Goal: Task Accomplishment & Management: Use online tool/utility

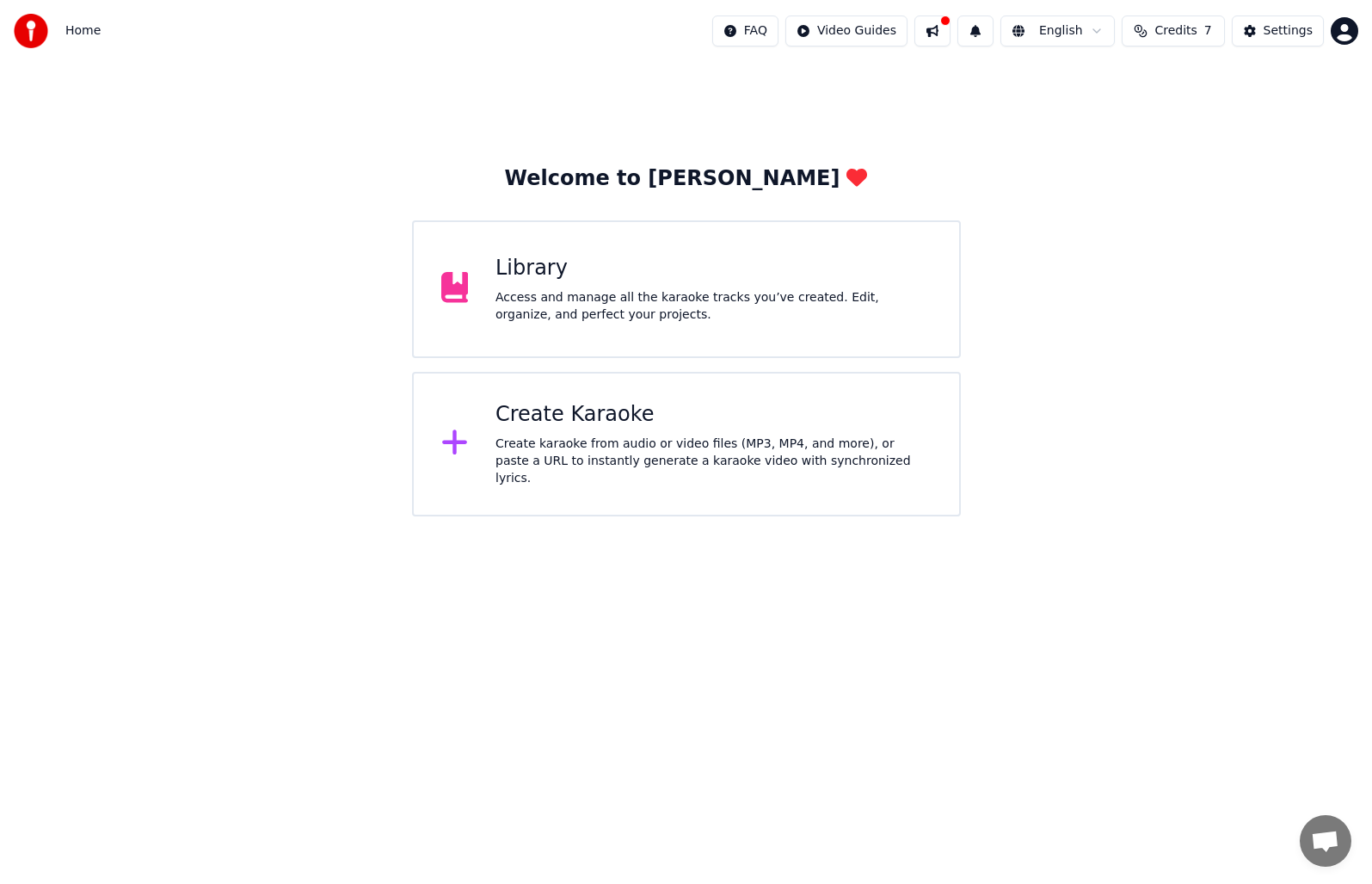
click at [746, 309] on div "Access and manage all the karaoke tracks you’ve created. Edit, organize, and pe…" at bounding box center [713, 307] width 436 height 35
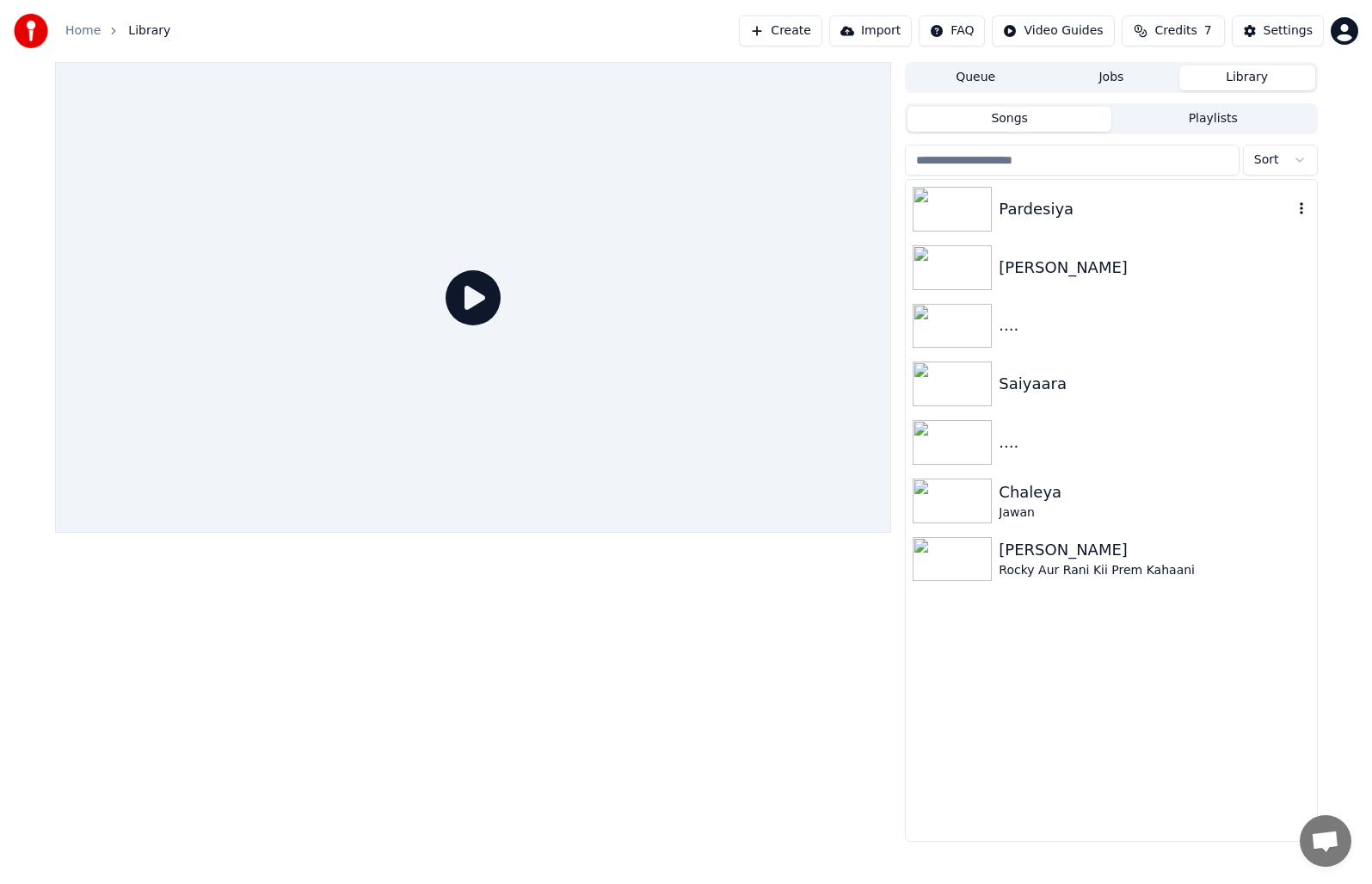
click at [959, 206] on img at bounding box center [952, 209] width 79 height 45
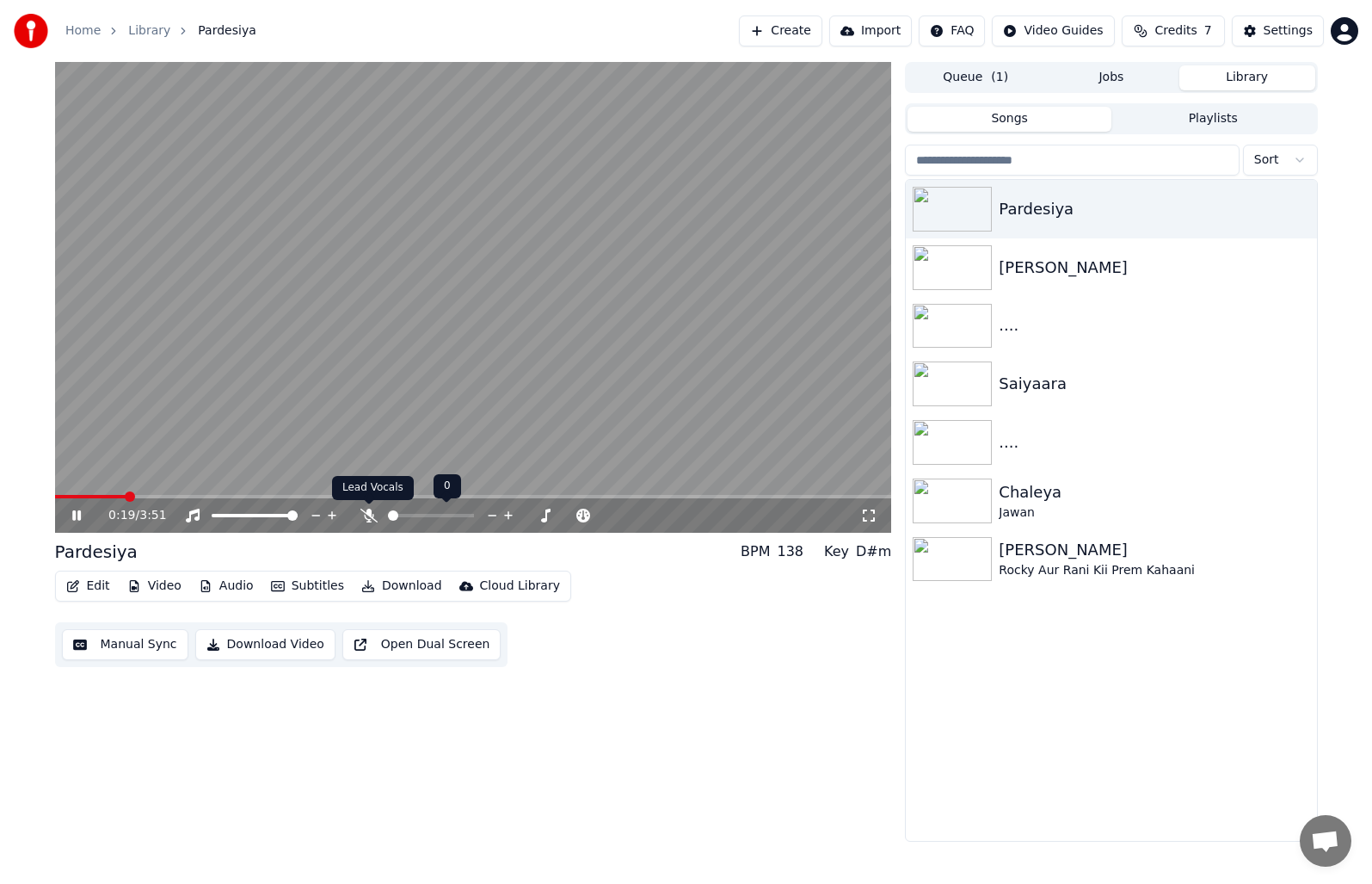
click at [363, 513] on icon at bounding box center [369, 516] width 17 height 14
click at [261, 515] on span at bounding box center [236, 516] width 49 height 3
click at [501, 270] on video at bounding box center [474, 296] width 837 height 471
click at [131, 654] on button "Manual Sync" at bounding box center [125, 645] width 127 height 31
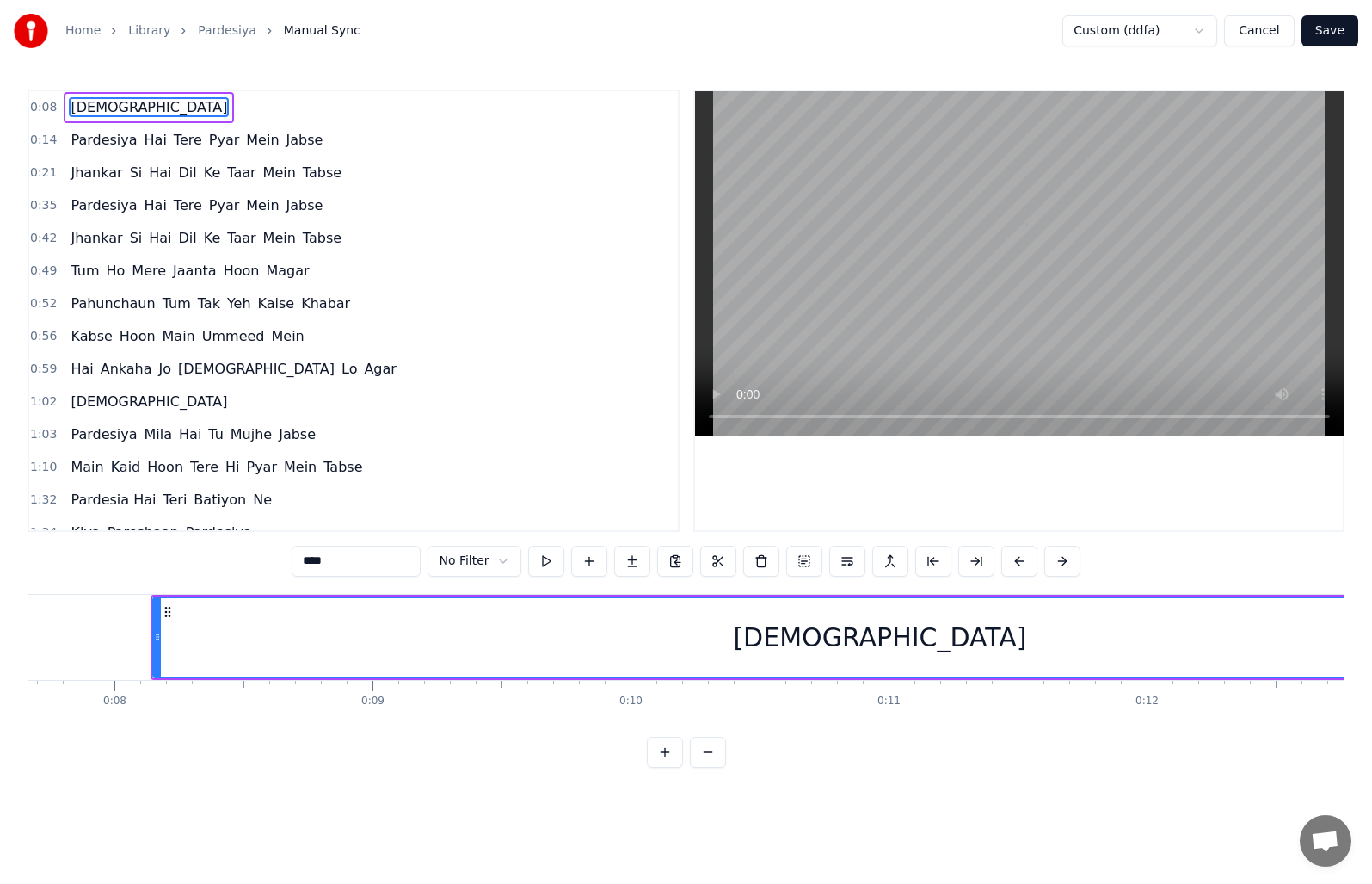
scroll to position [0, 2014]
click at [40, 404] on span "1:02" at bounding box center [43, 402] width 27 height 17
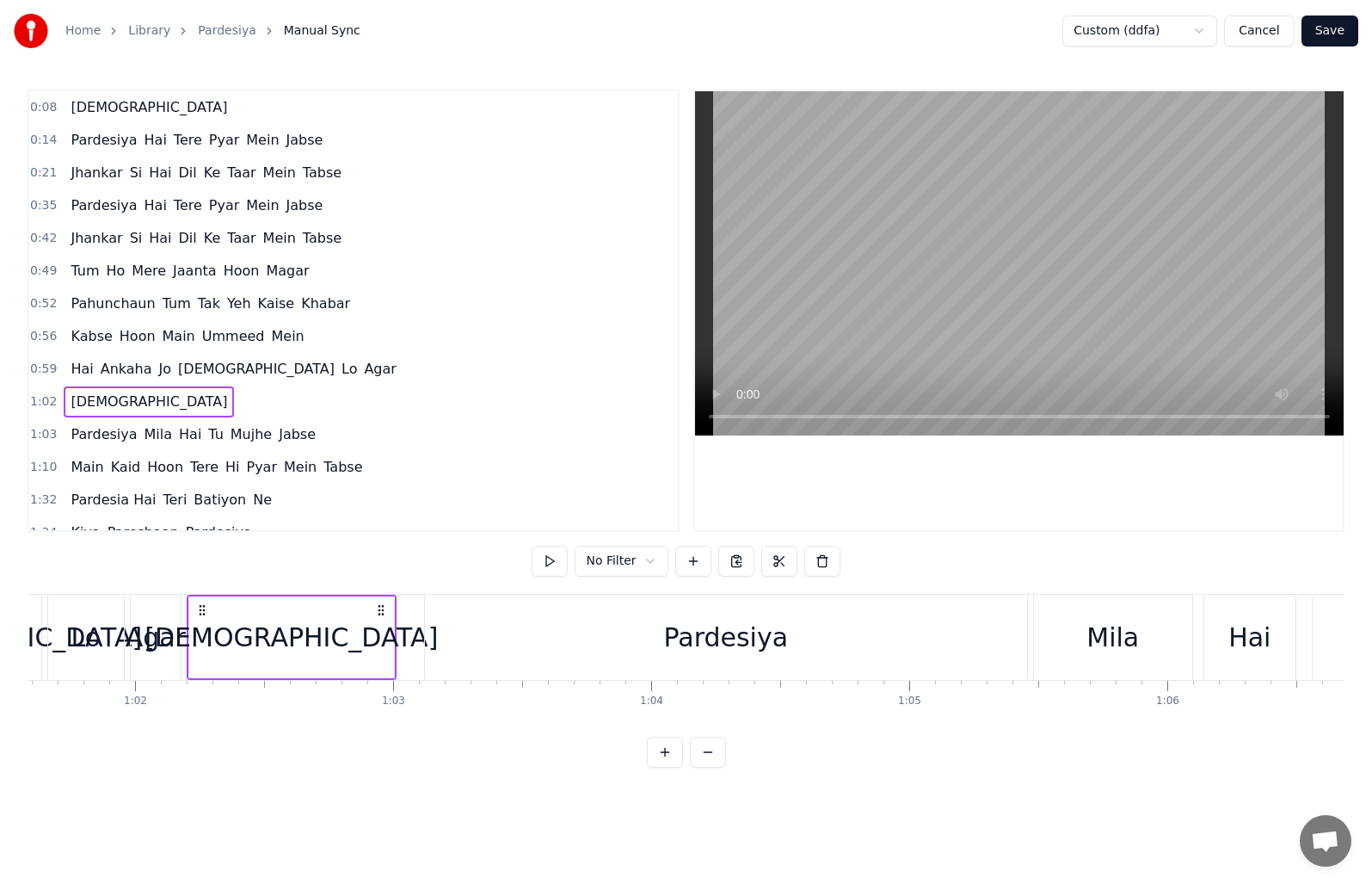
scroll to position [0, 15968]
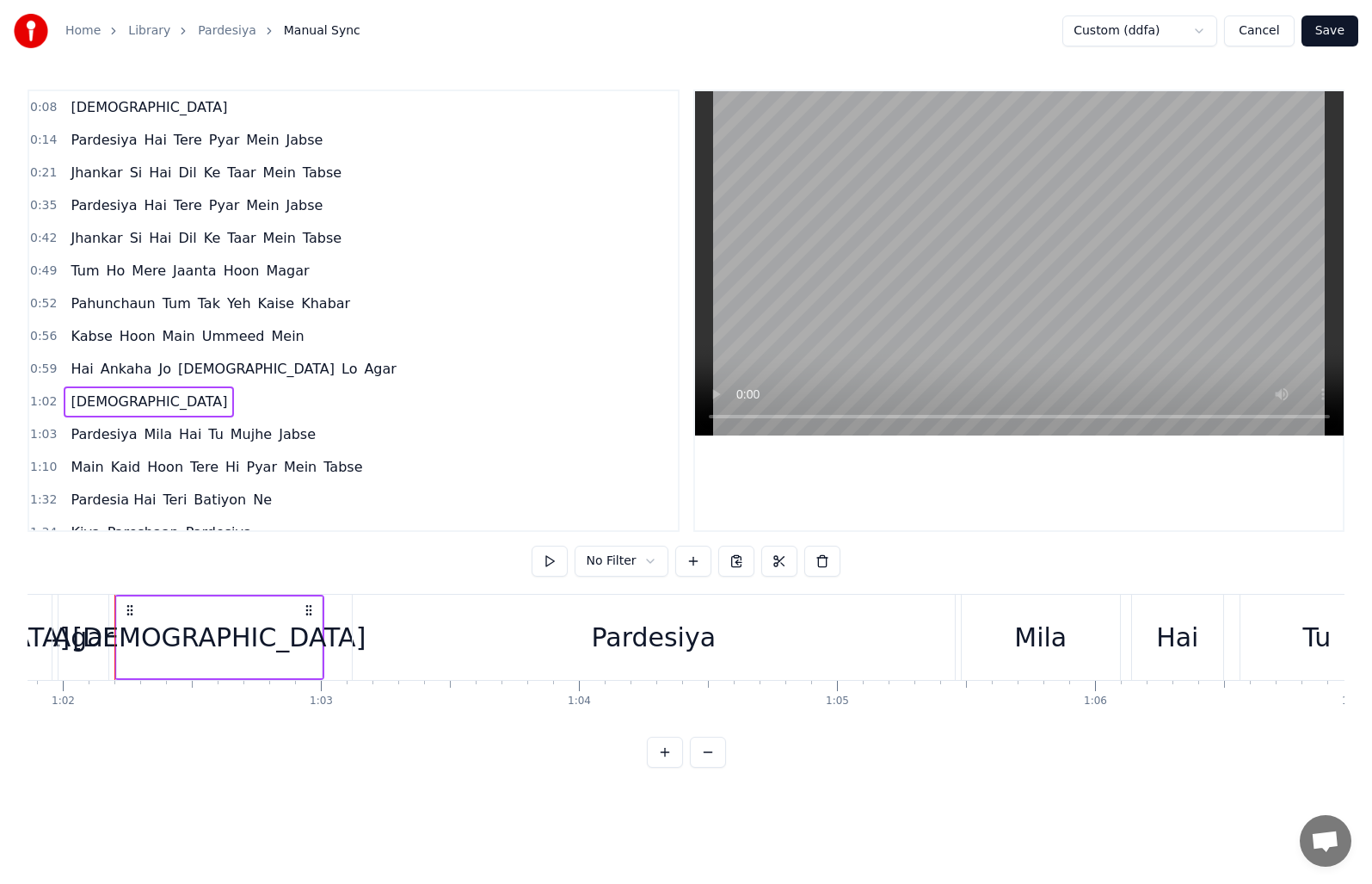
click at [42, 432] on span "1:03" at bounding box center [43, 434] width 27 height 17
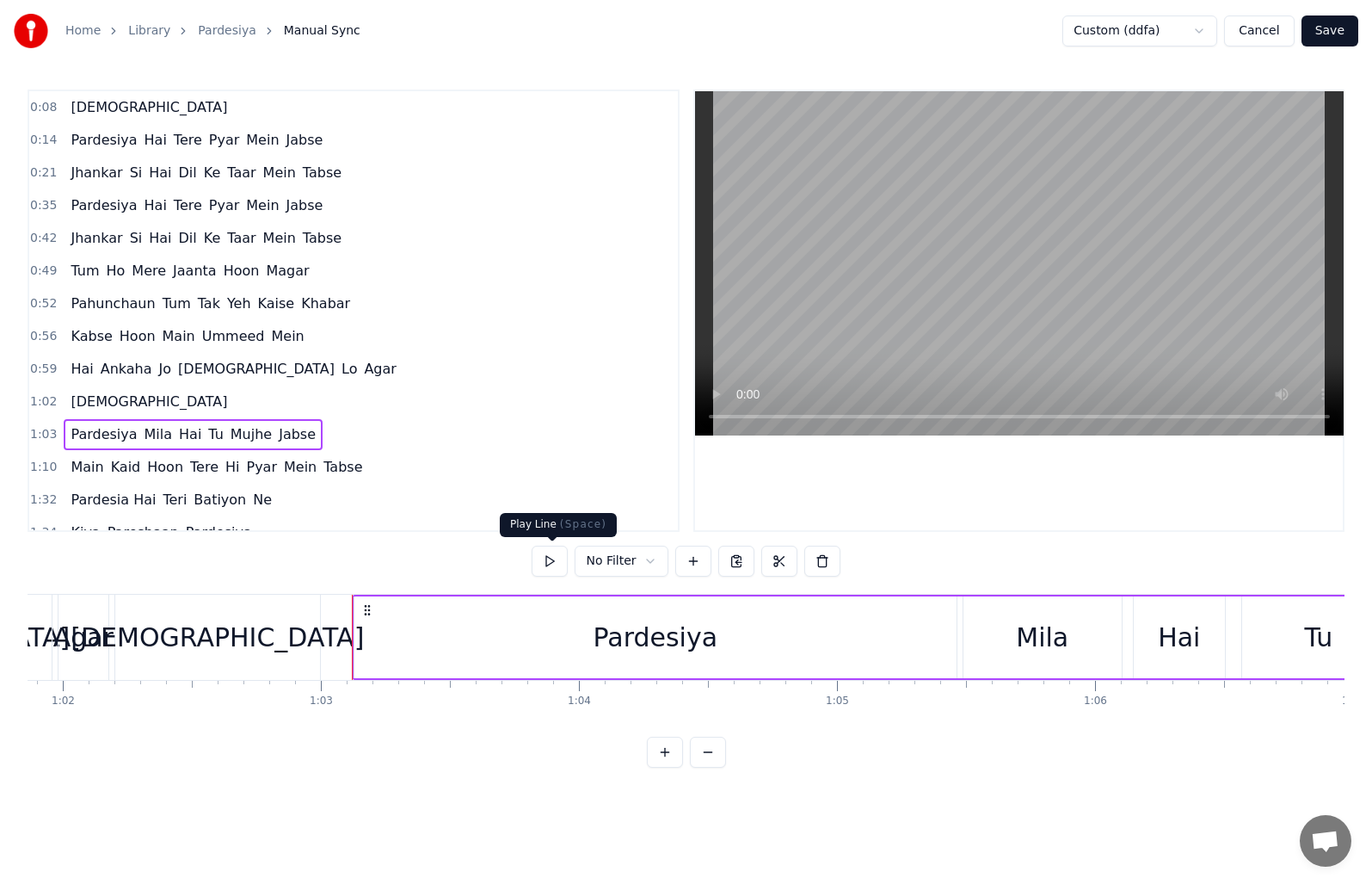
click at [547, 565] on button at bounding box center [550, 561] width 36 height 31
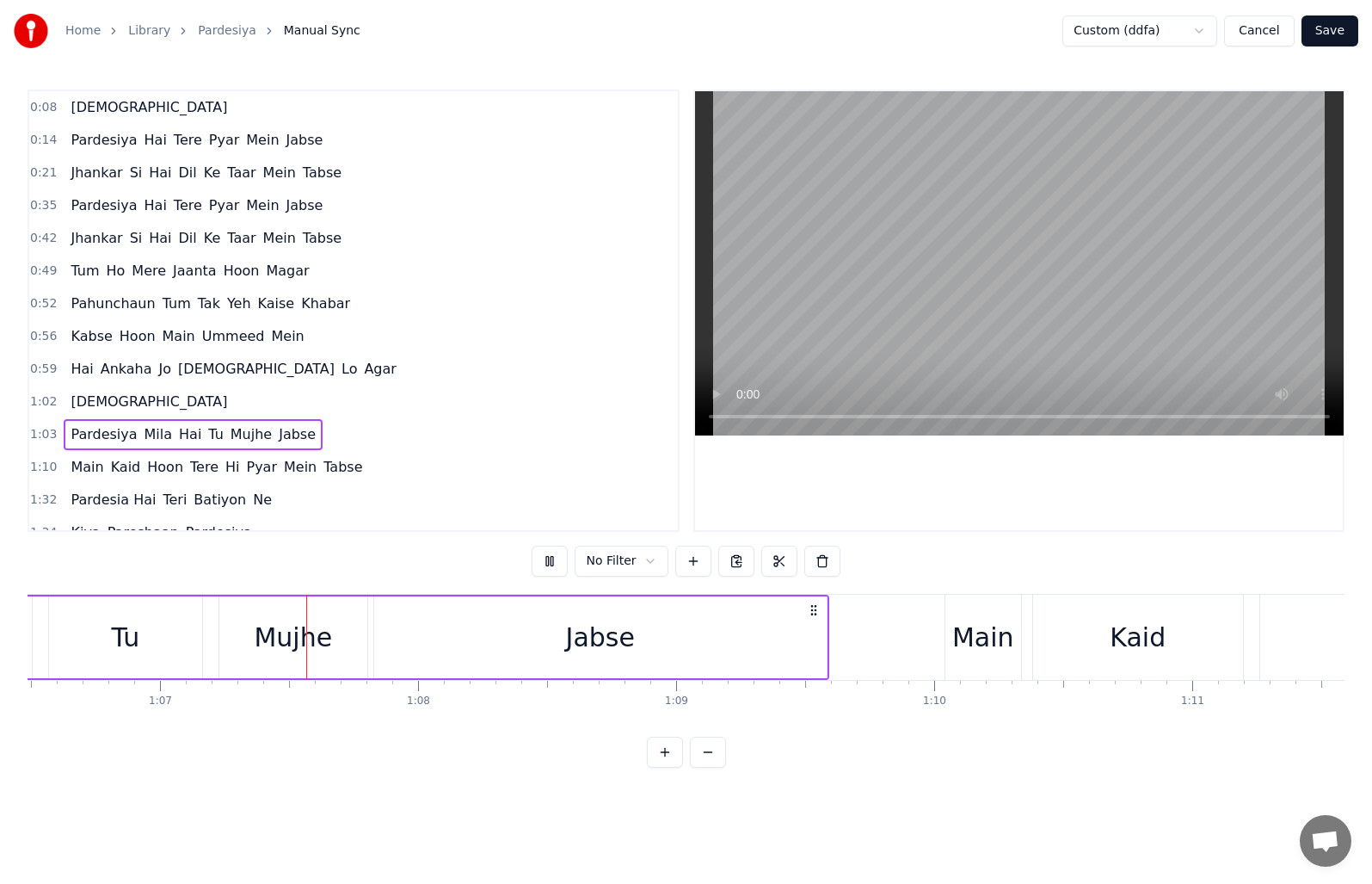
scroll to position [0, 17171]
click at [41, 462] on span "1:10" at bounding box center [43, 467] width 27 height 17
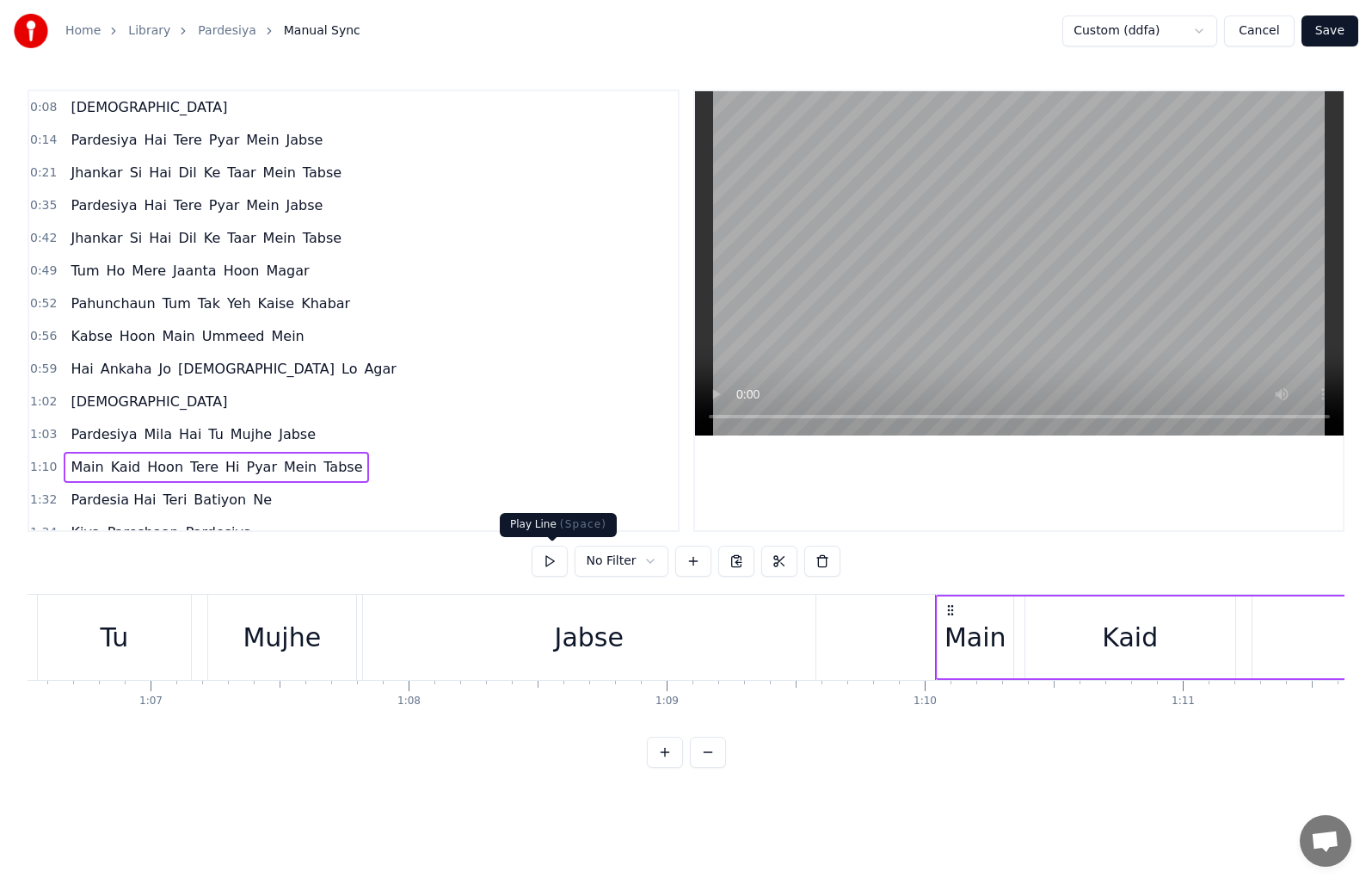
click at [548, 565] on button at bounding box center [550, 561] width 36 height 31
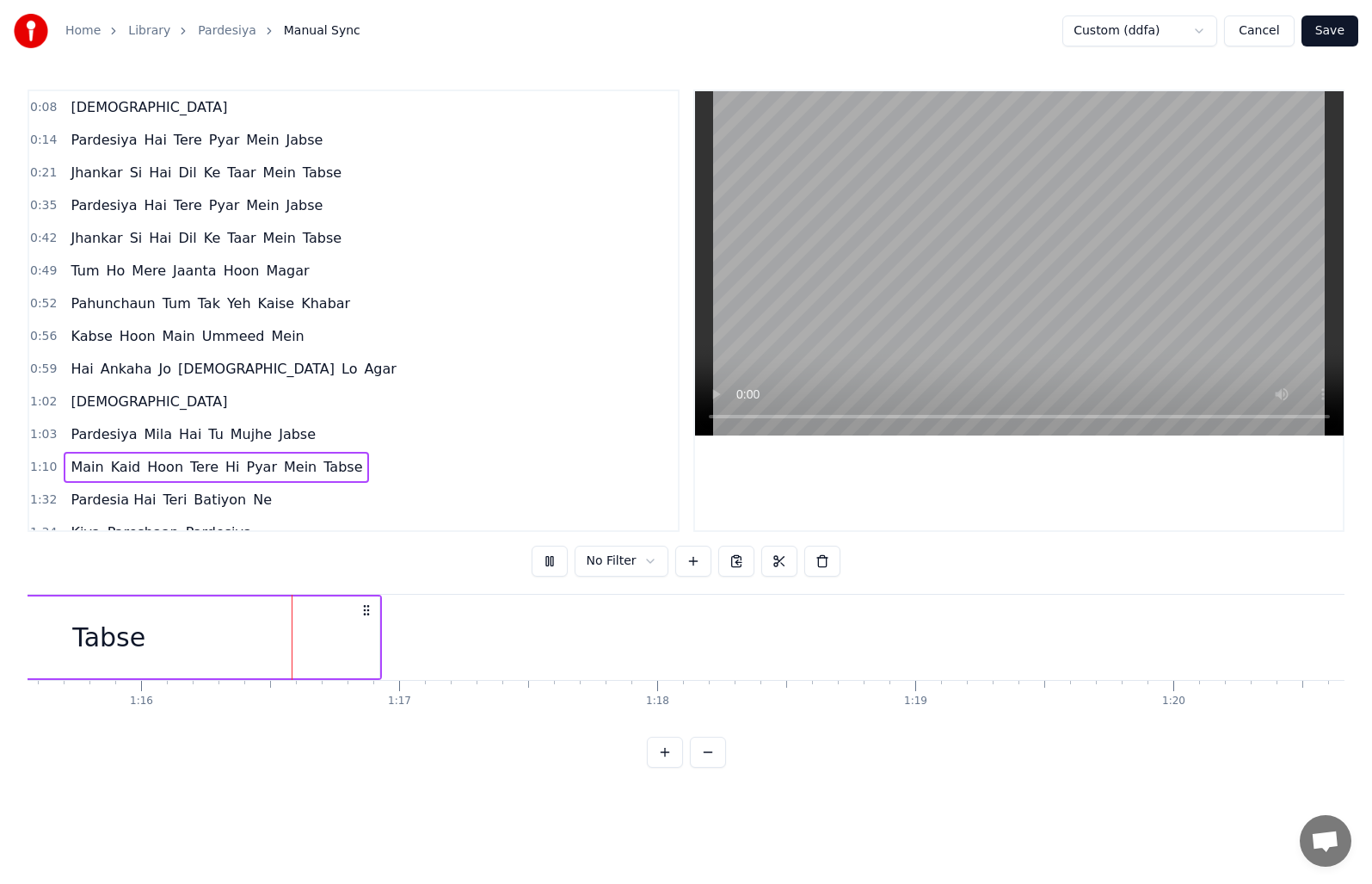
scroll to position [0, 19510]
click at [1264, 32] on button "Cancel" at bounding box center [1259, 31] width 69 height 31
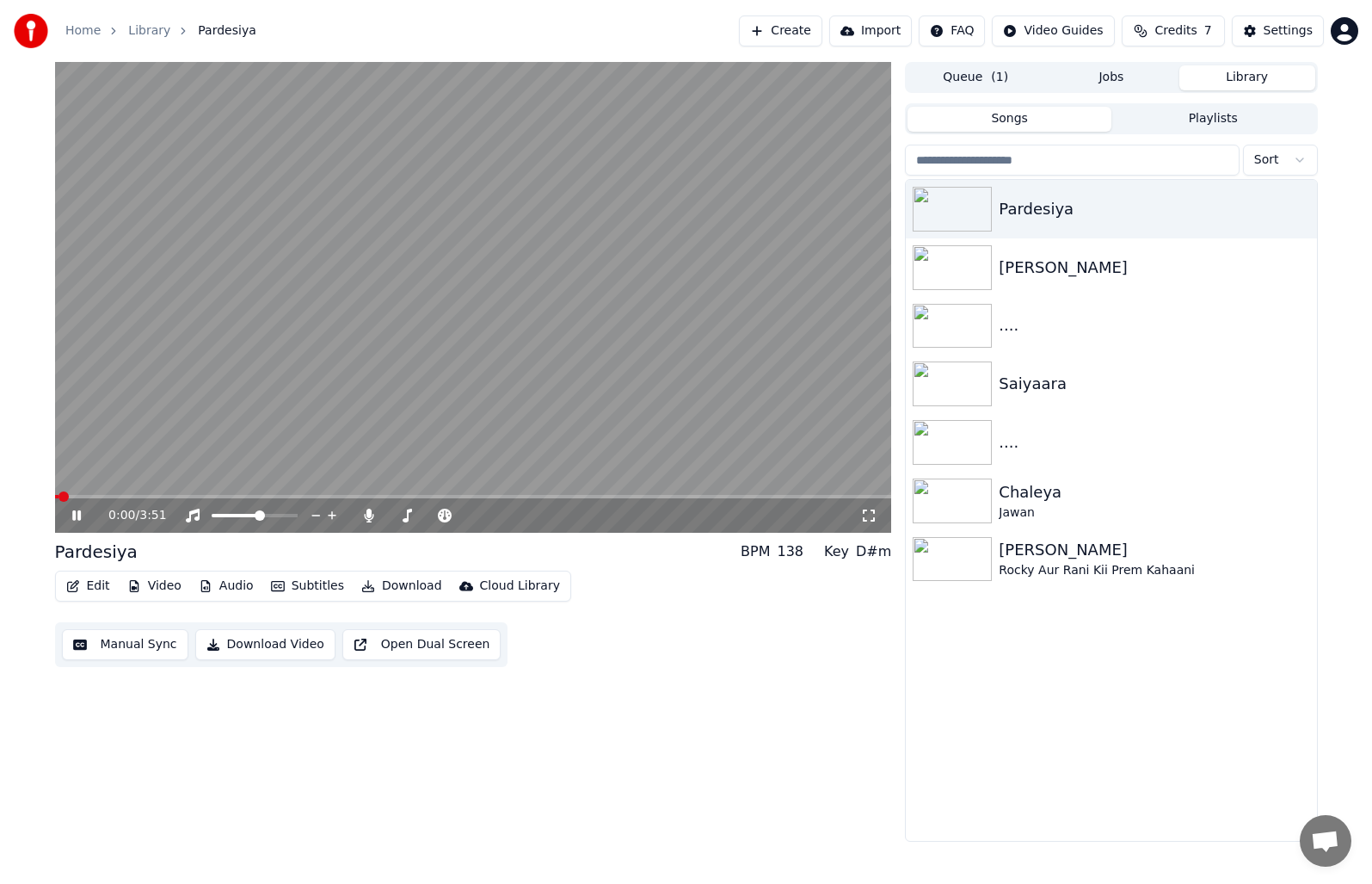
click at [236, 495] on span at bounding box center [474, 497] width 837 height 3
click at [250, 495] on span at bounding box center [244, 497] width 10 height 10
click at [257, 494] on span at bounding box center [254, 497] width 10 height 10
click at [75, 510] on icon at bounding box center [88, 516] width 41 height 14
click at [157, 649] on button "Manual Sync" at bounding box center [125, 645] width 127 height 31
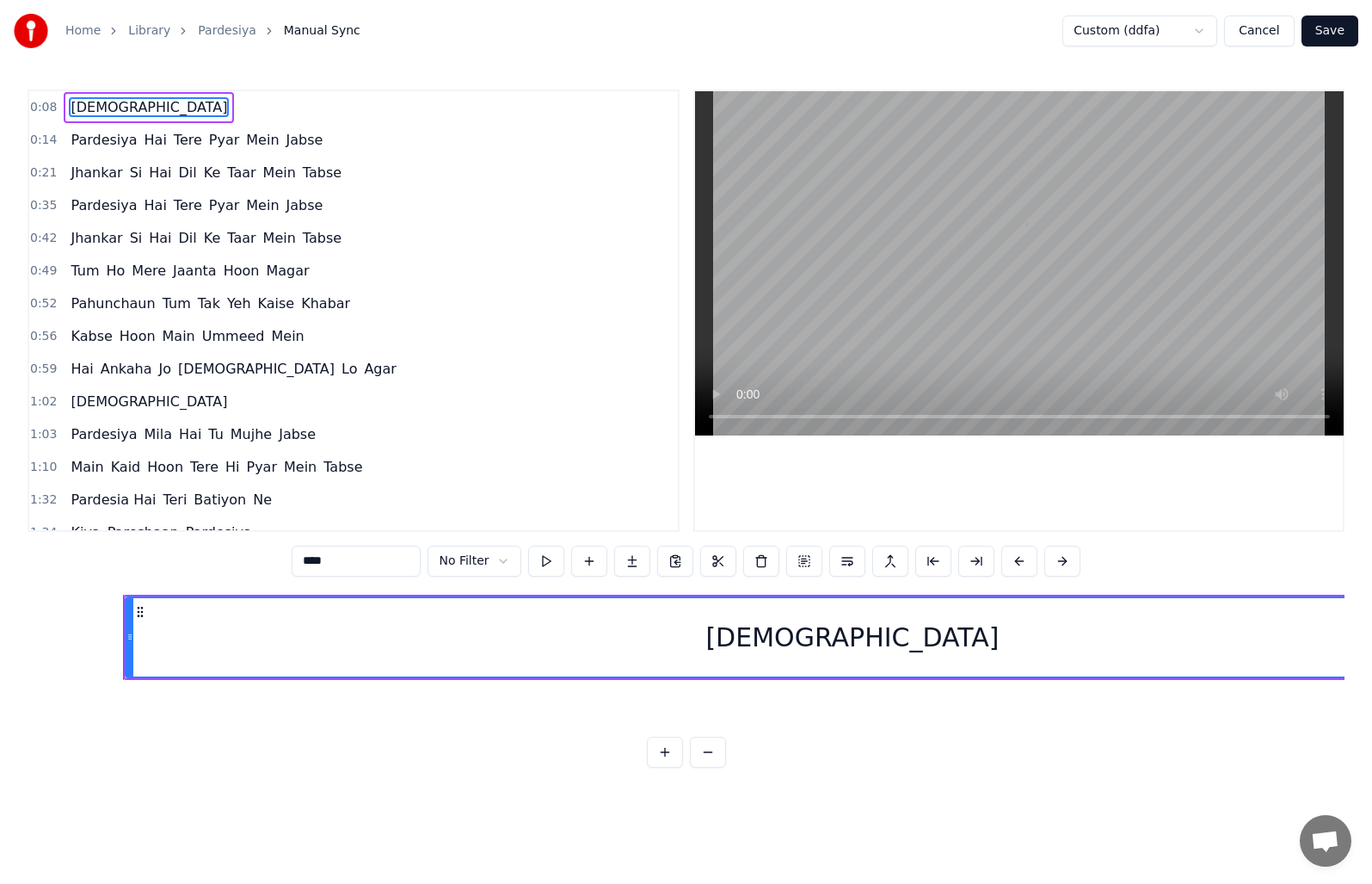
scroll to position [0, 2014]
click at [49, 297] on span "0:52" at bounding box center [43, 304] width 27 height 17
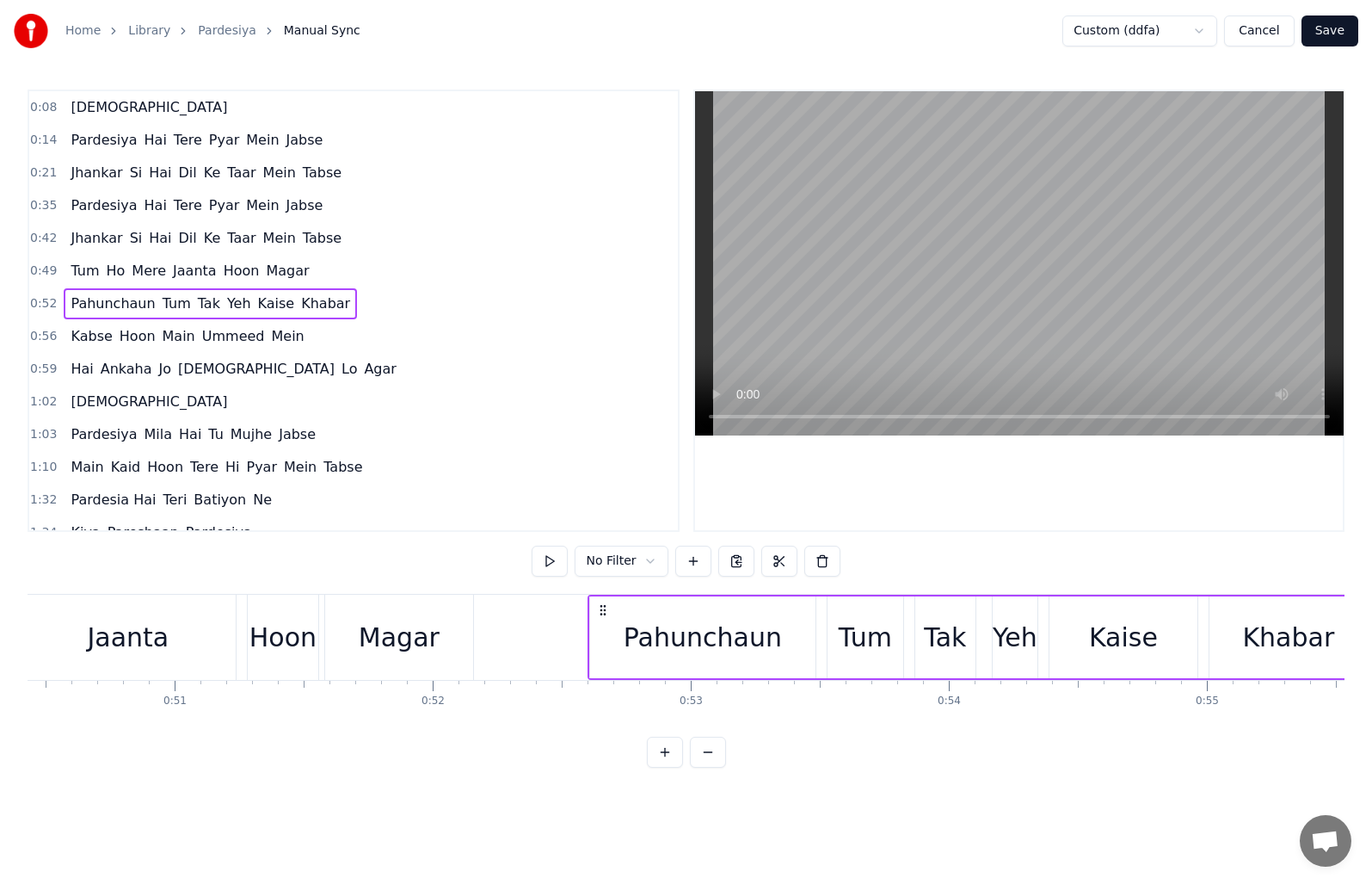
scroll to position [0, 13490]
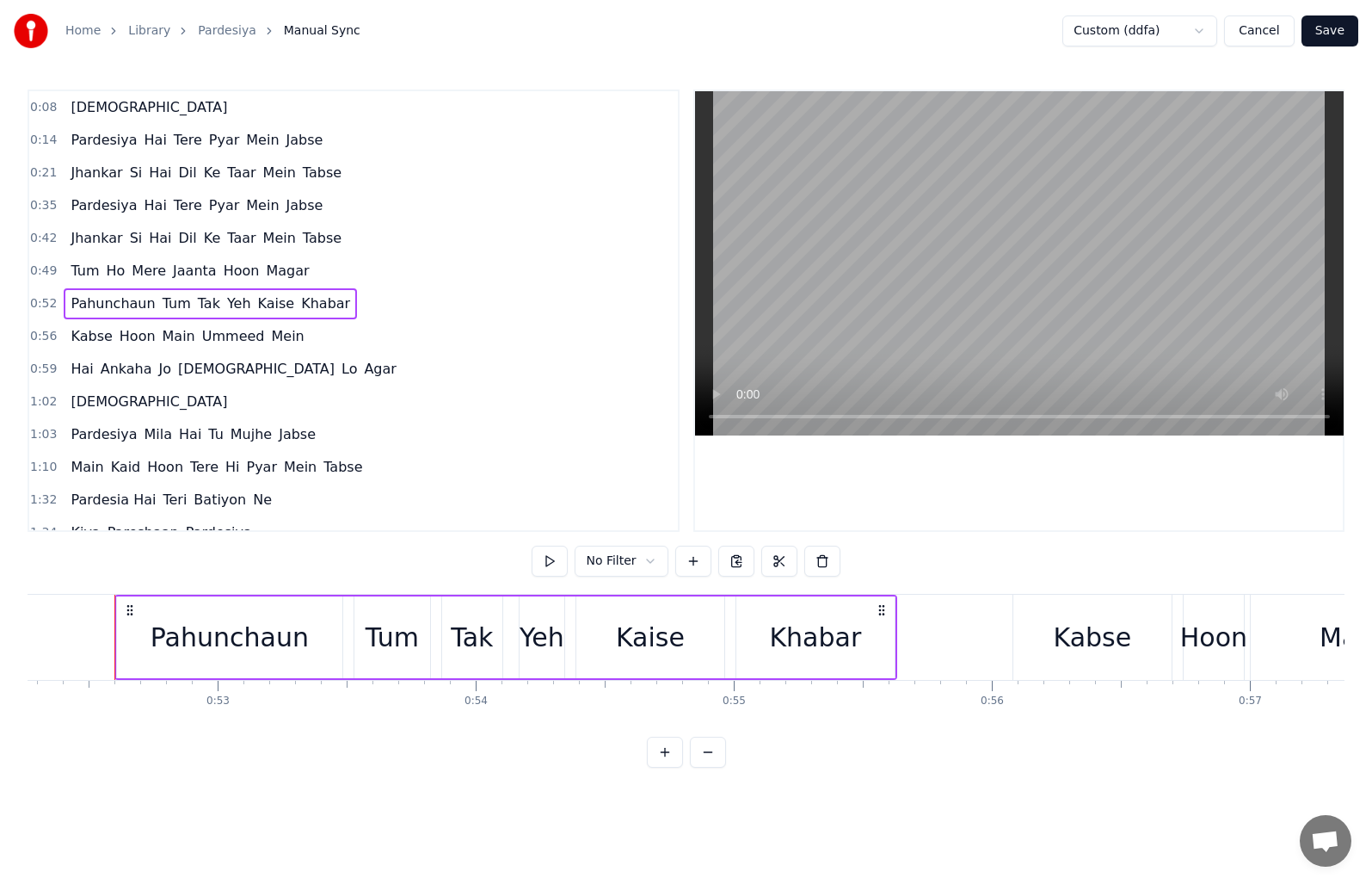
click at [40, 331] on span "0:56" at bounding box center [43, 336] width 27 height 17
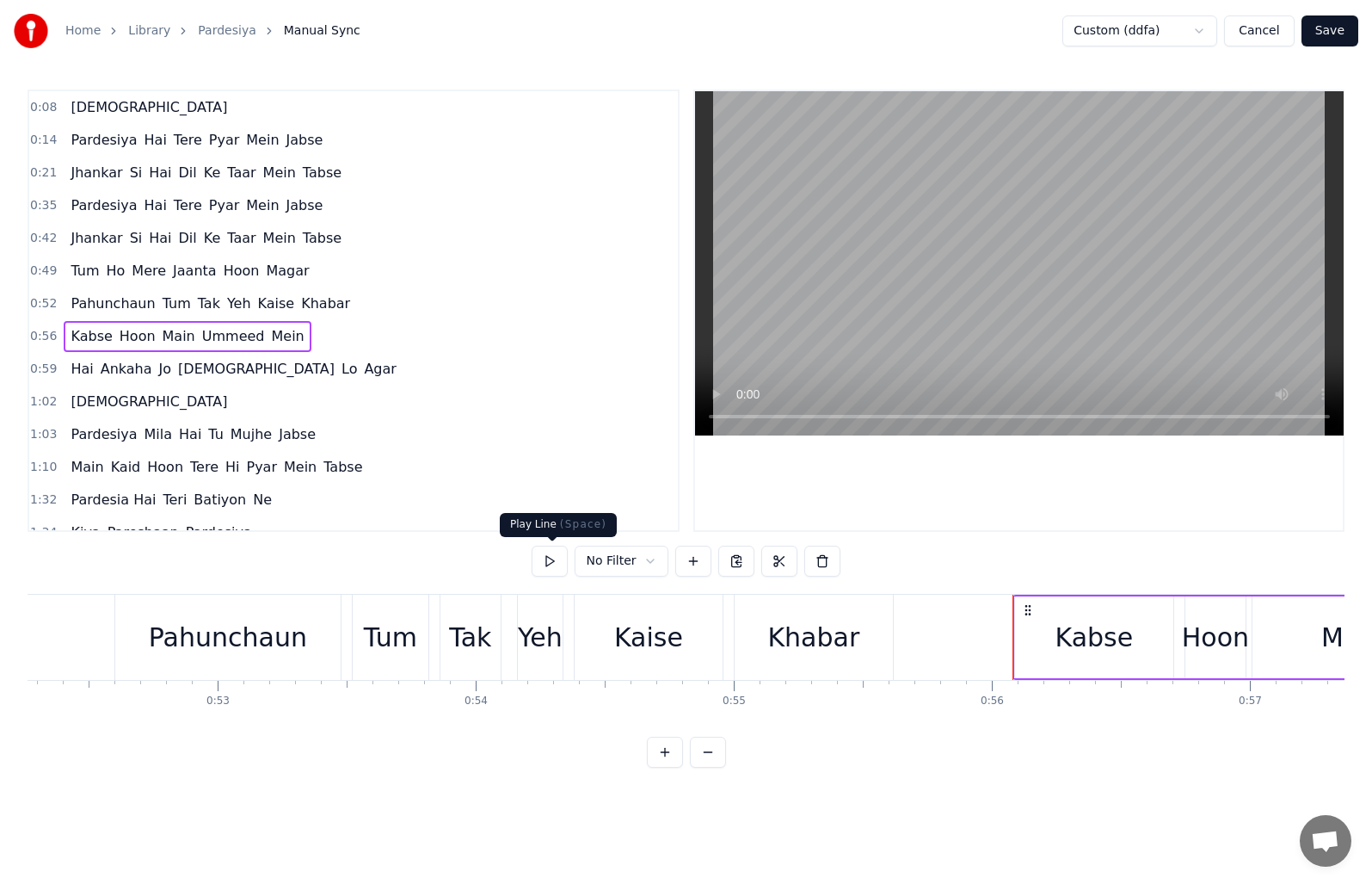
click at [562, 561] on button at bounding box center [550, 561] width 36 height 31
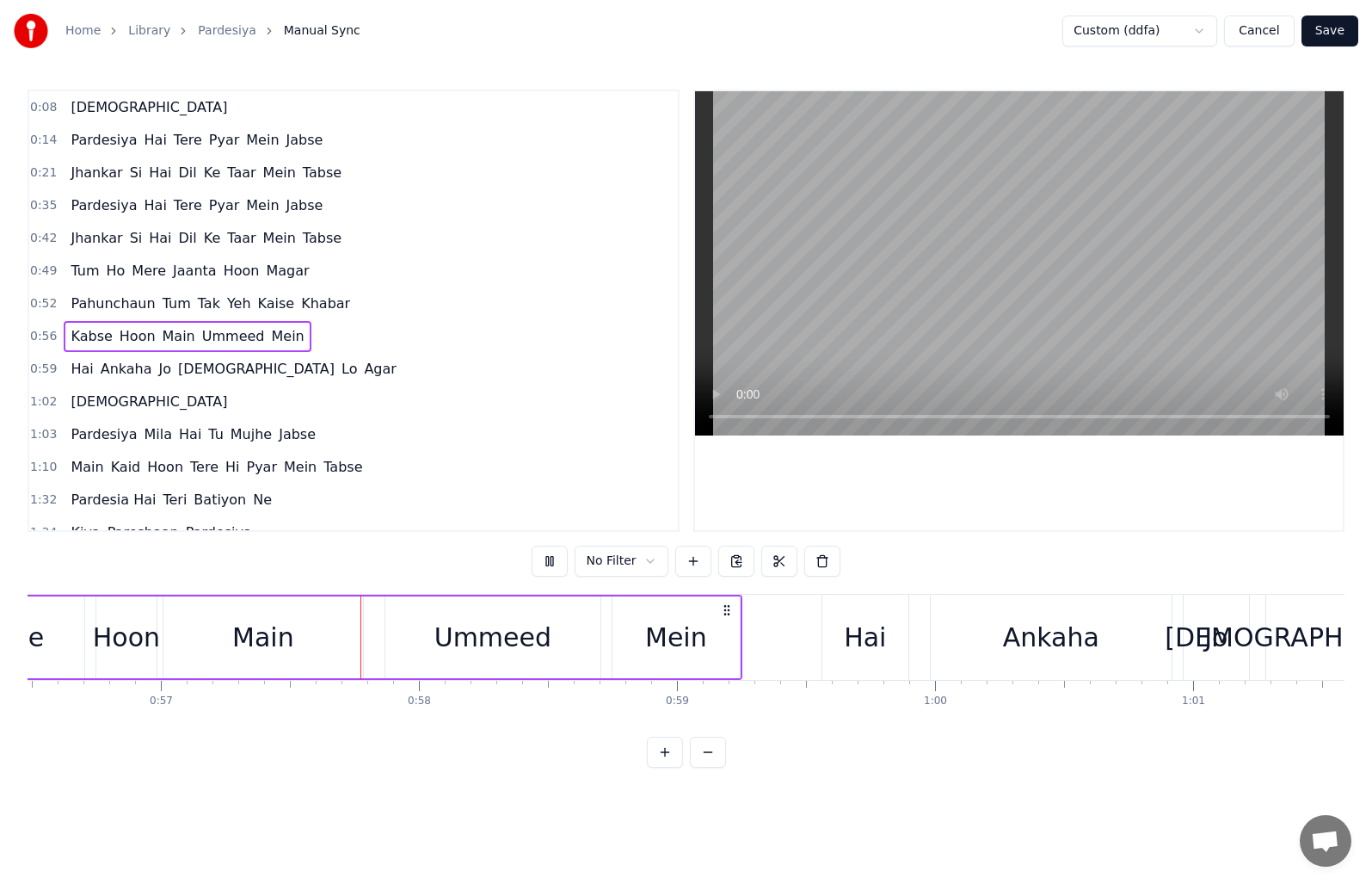
scroll to position [0, 14664]
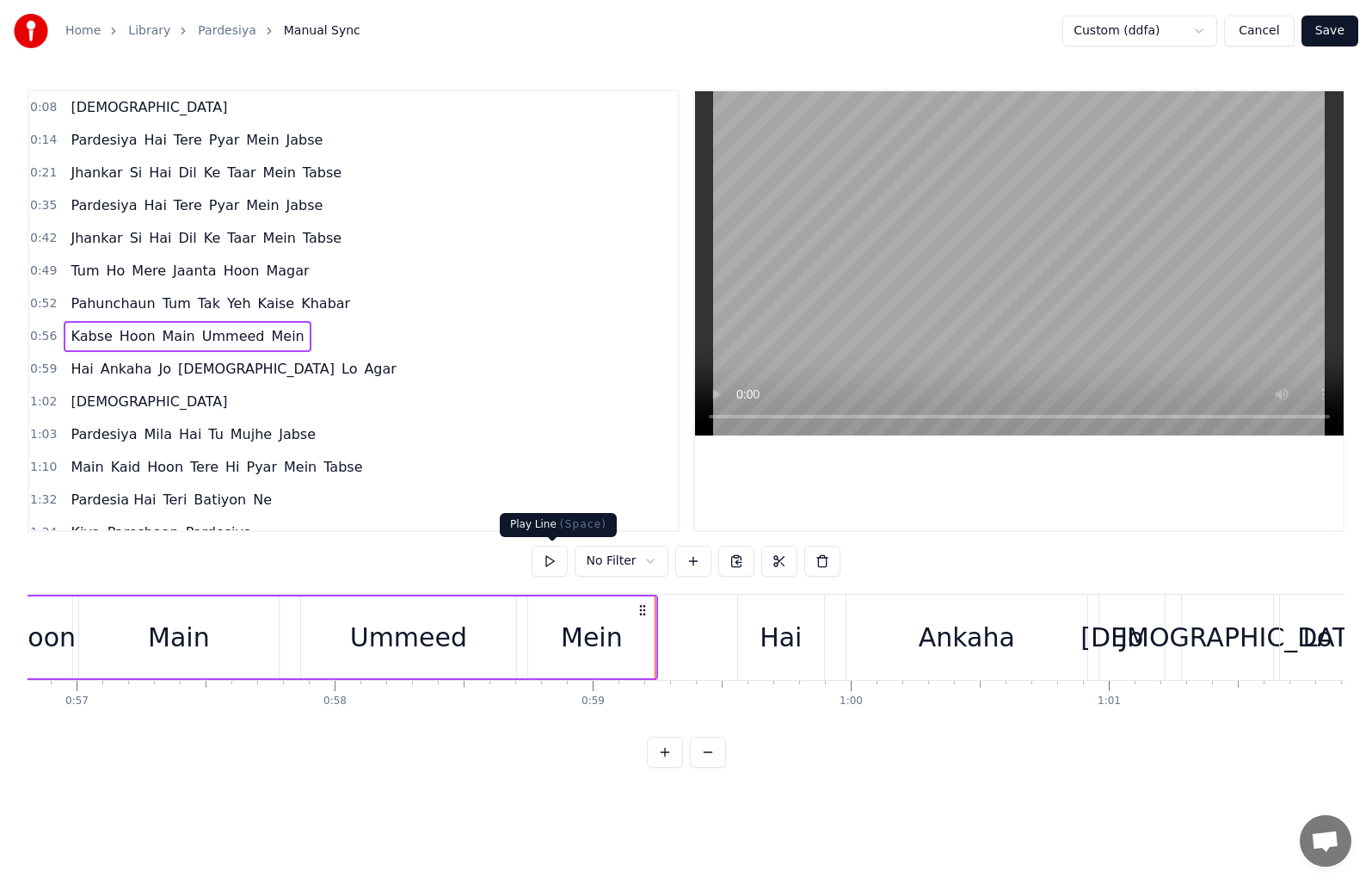
click at [544, 563] on button at bounding box center [550, 561] width 36 height 31
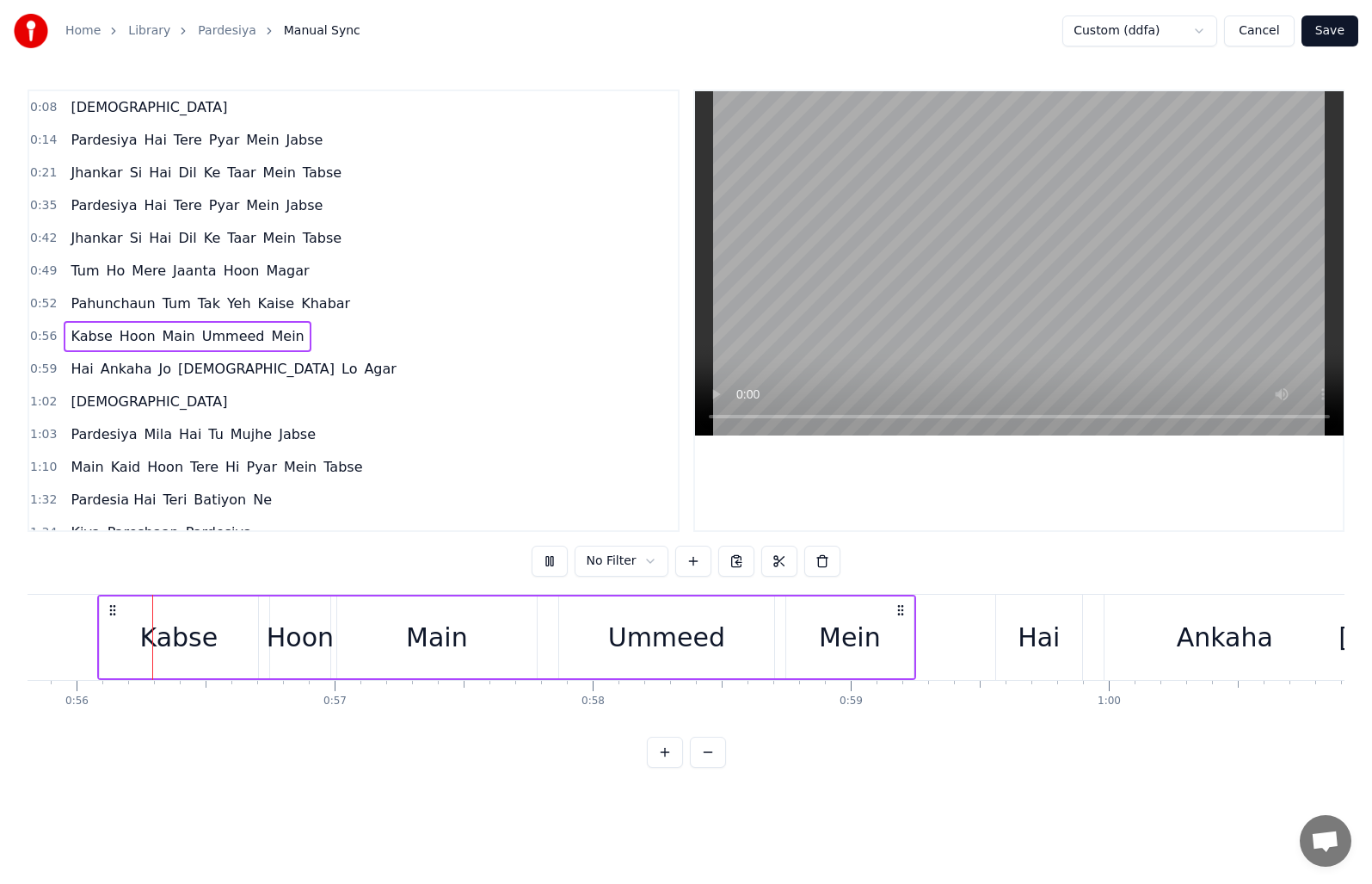
scroll to position [0, 14393]
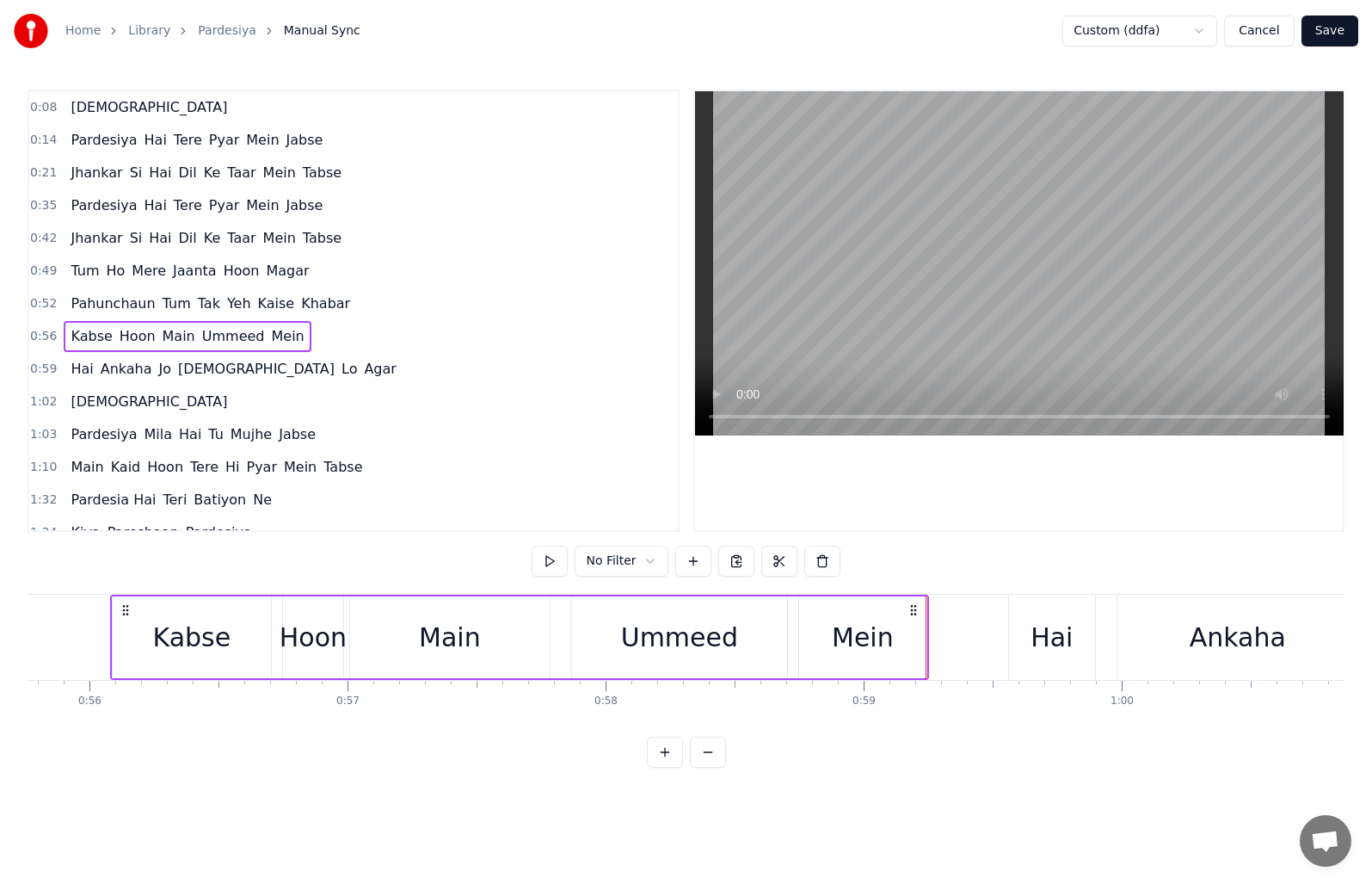
click at [141, 376] on div "Hai Ankaha [PERSON_NAME]" at bounding box center [232, 369] width 339 height 31
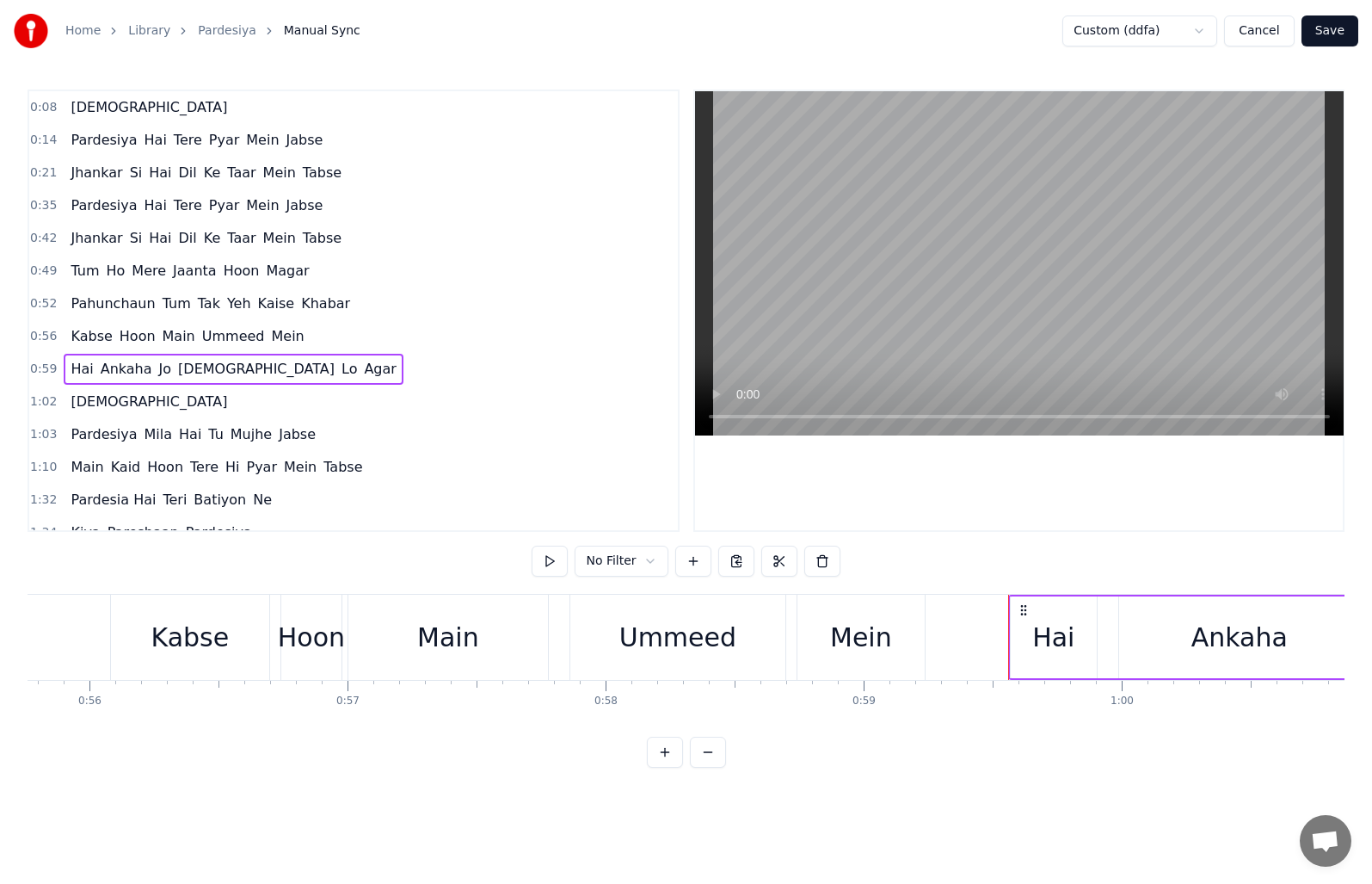
click at [655, 562] on html "Home Library Pardesiya Manual Sync Custom (ddfa) Cancel Save 0:08 [DEMOGRAPHIC_…" at bounding box center [686, 397] width 1372 height 795
click at [382, 640] on div "Main" at bounding box center [448, 637] width 199 height 85
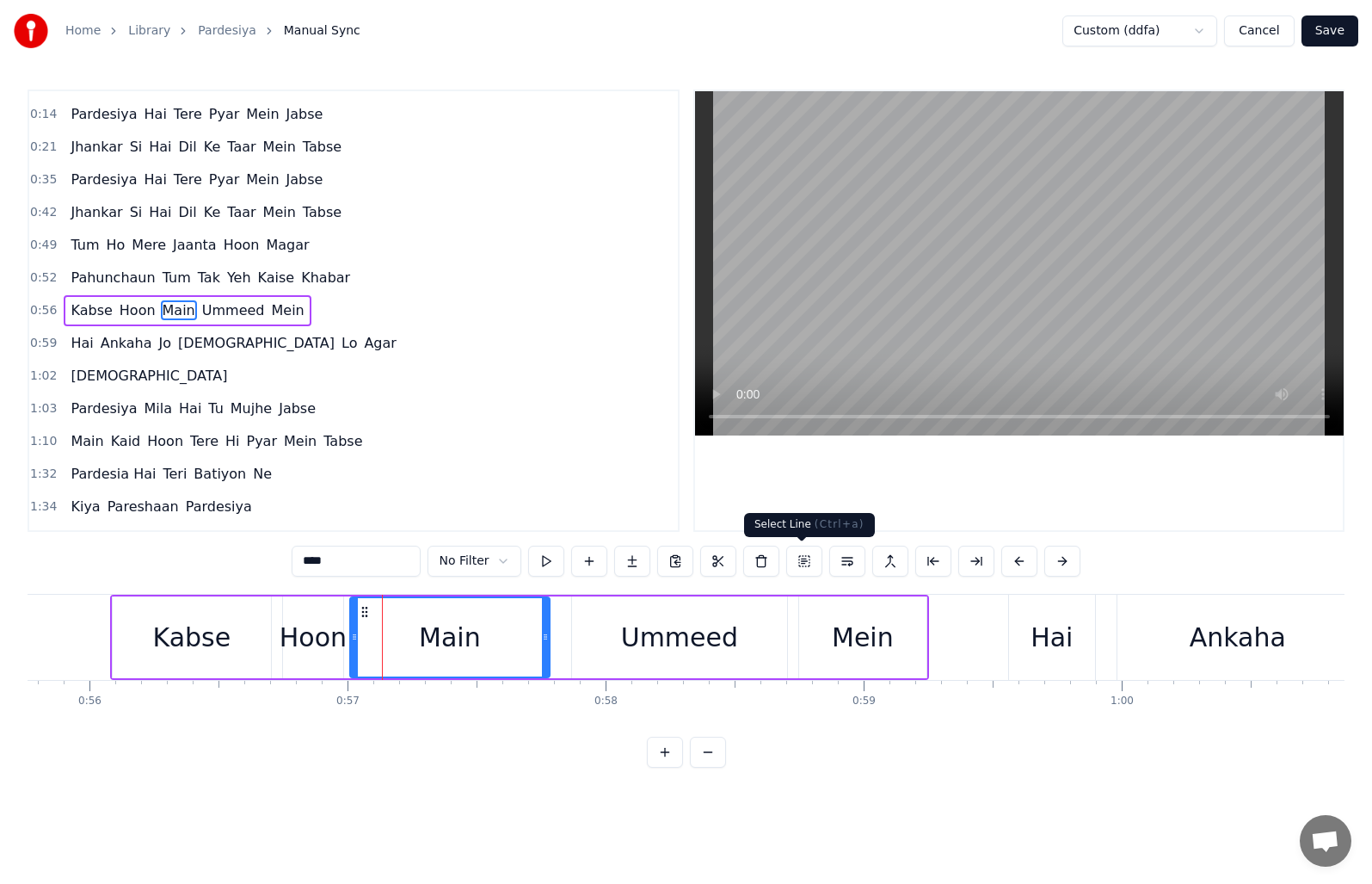
click at [805, 561] on button at bounding box center [804, 561] width 36 height 31
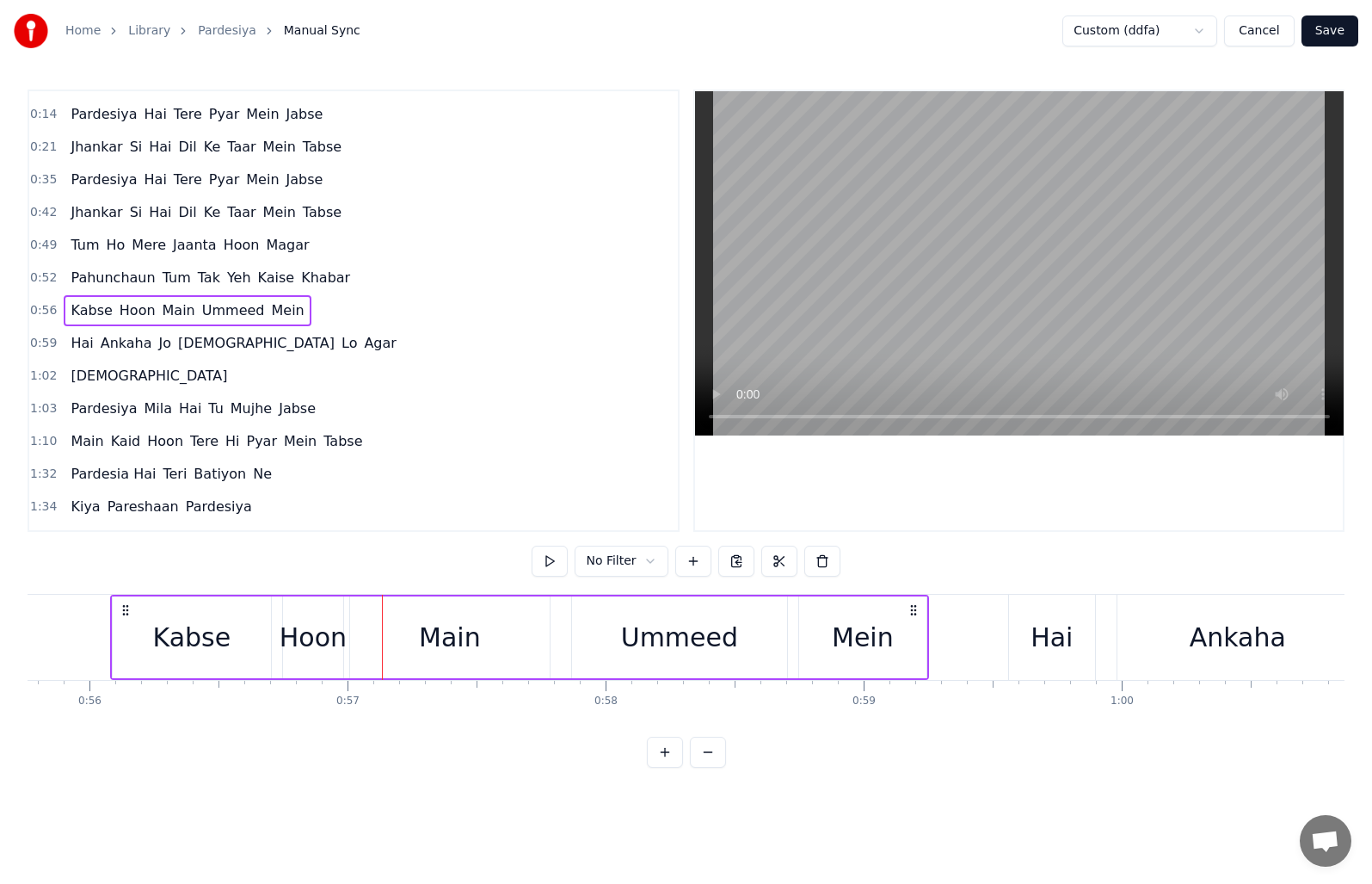
scroll to position [0, 14388]
click at [686, 566] on button at bounding box center [693, 561] width 36 height 31
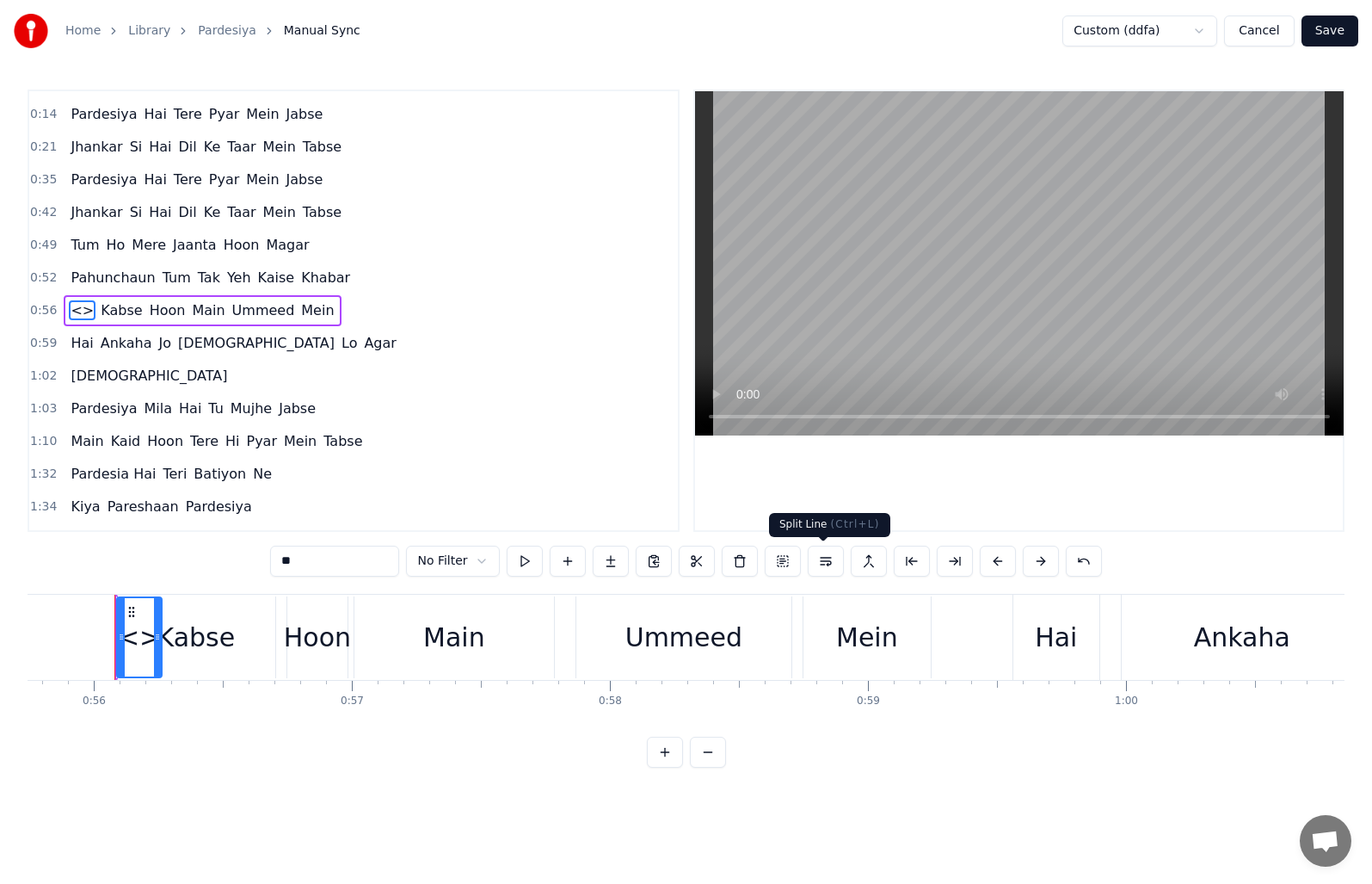
click at [811, 567] on button at bounding box center [826, 561] width 36 height 31
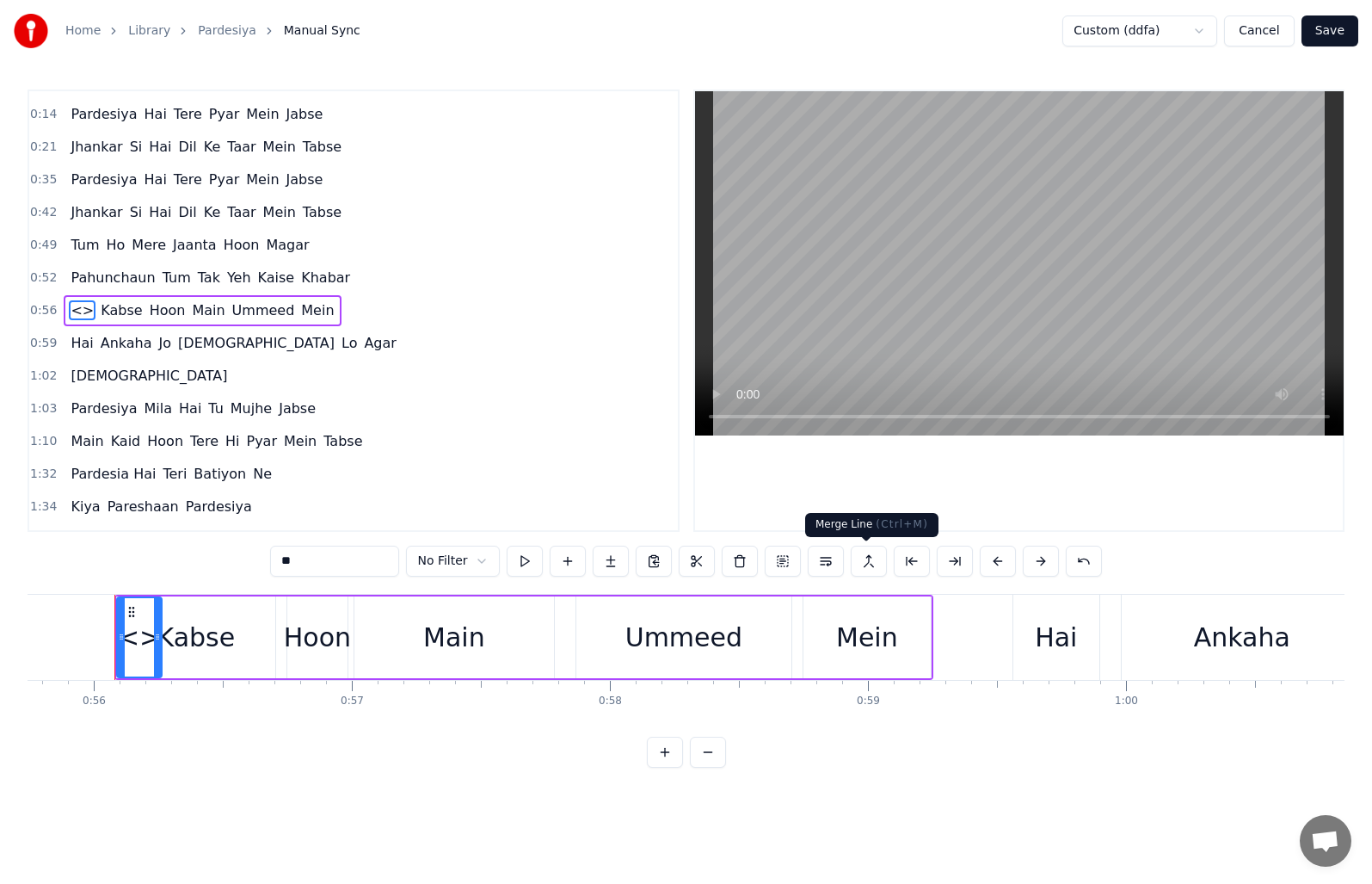
click at [863, 558] on button at bounding box center [869, 561] width 36 height 31
click at [868, 569] on button at bounding box center [869, 561] width 36 height 31
type input "*****"
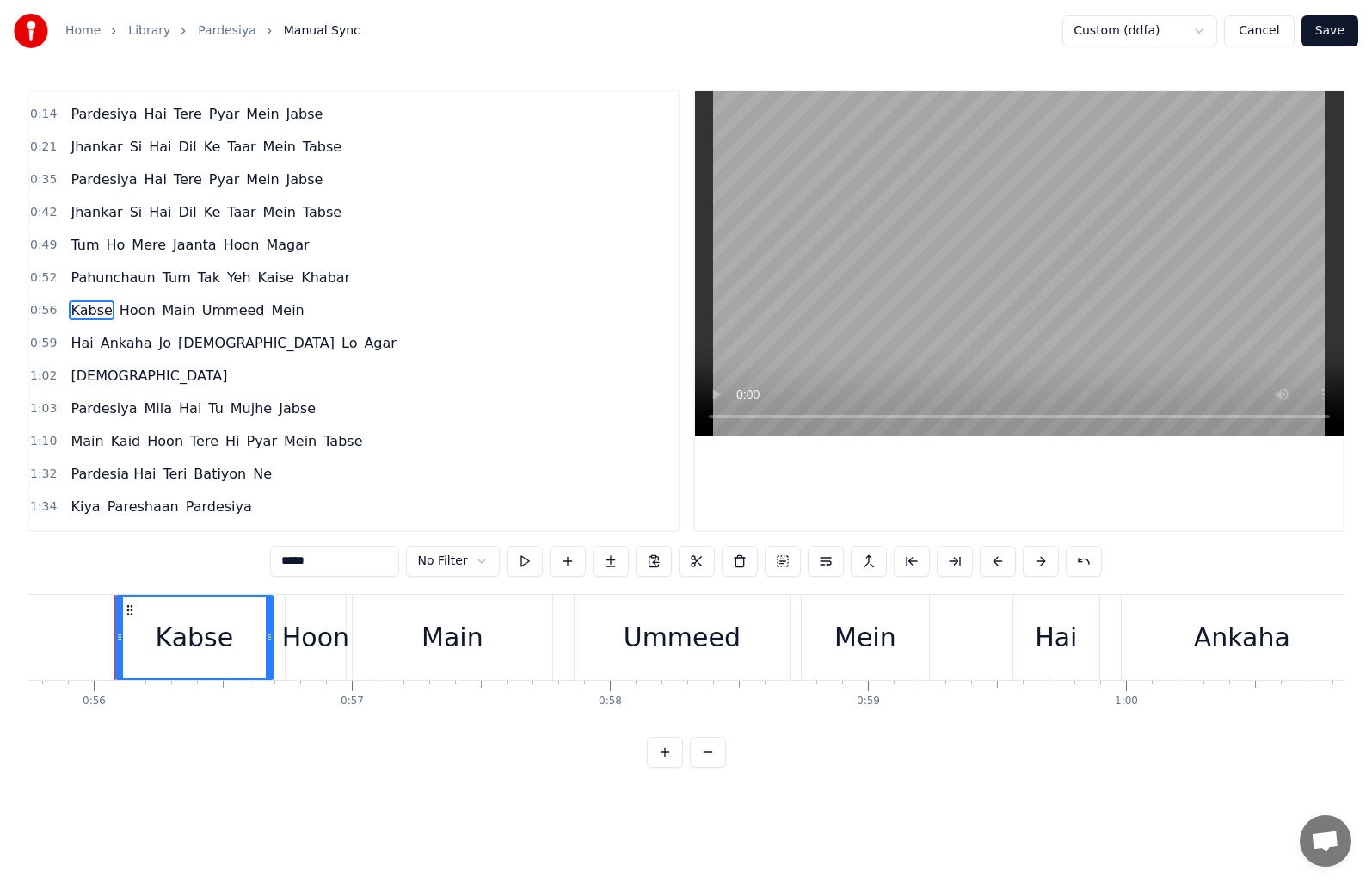
click at [34, 309] on span "0:56" at bounding box center [43, 310] width 27 height 17
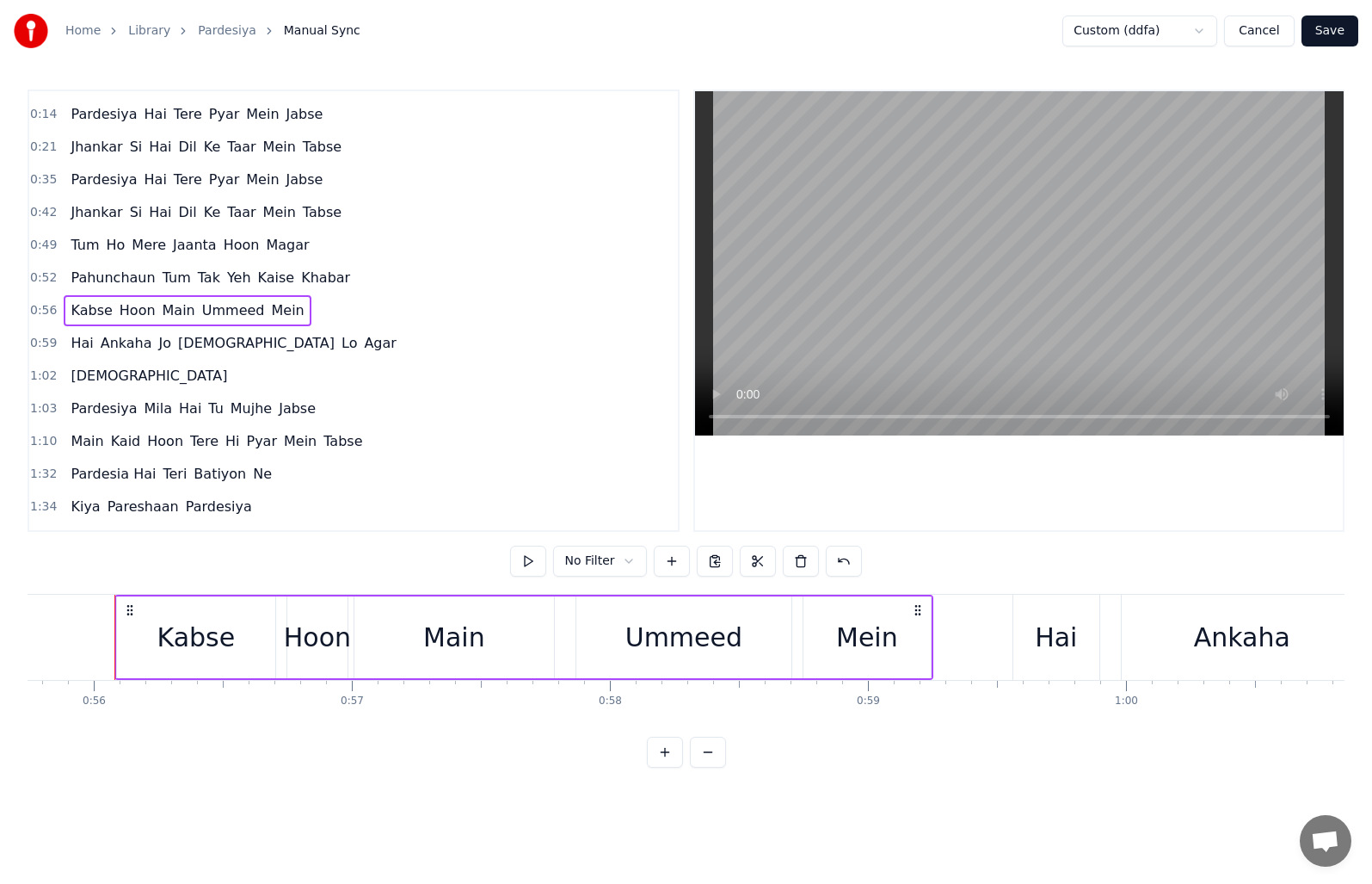
click at [76, 335] on span "Hai" at bounding box center [81, 342] width 26 height 20
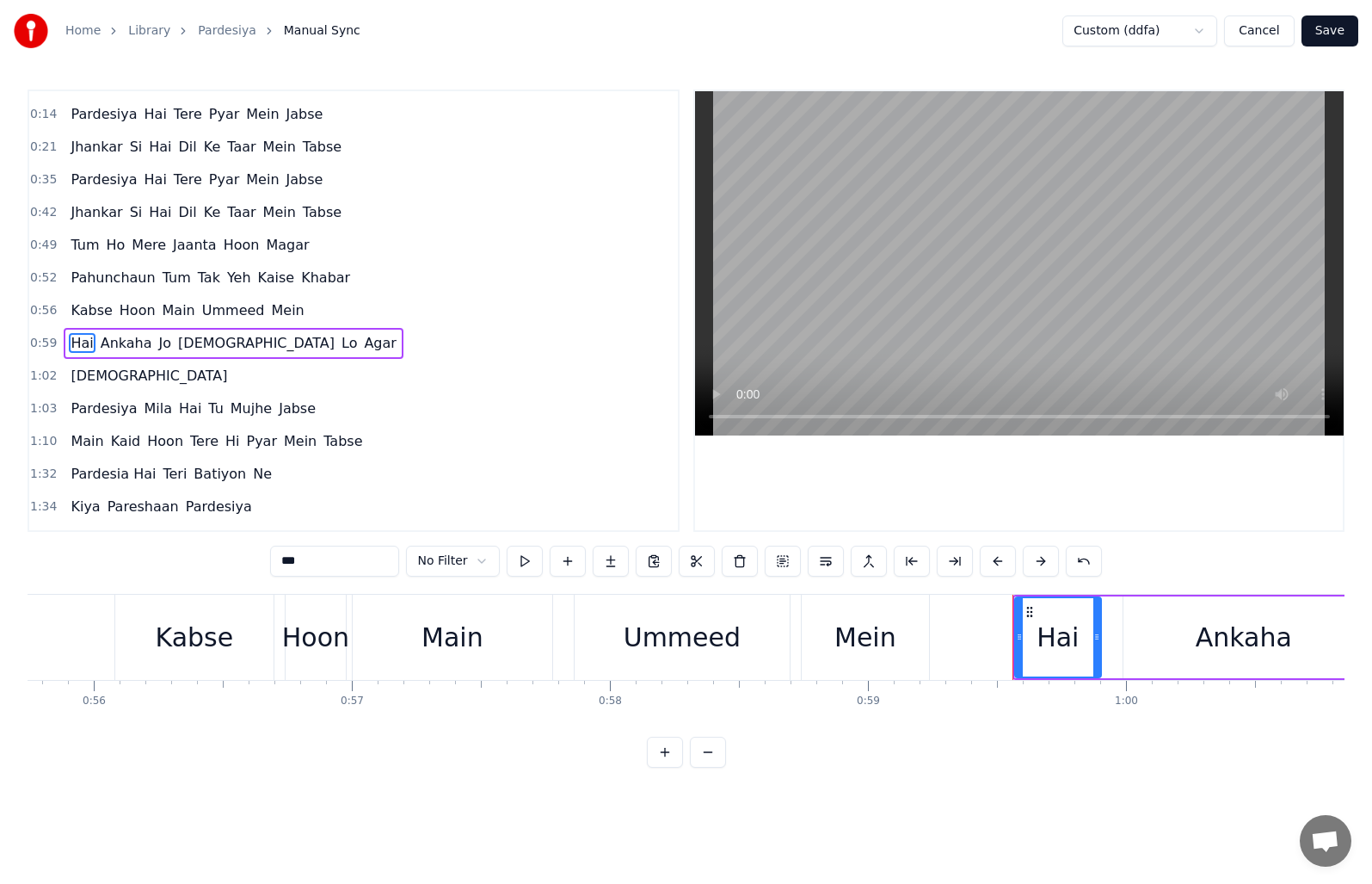
scroll to position [59, 0]
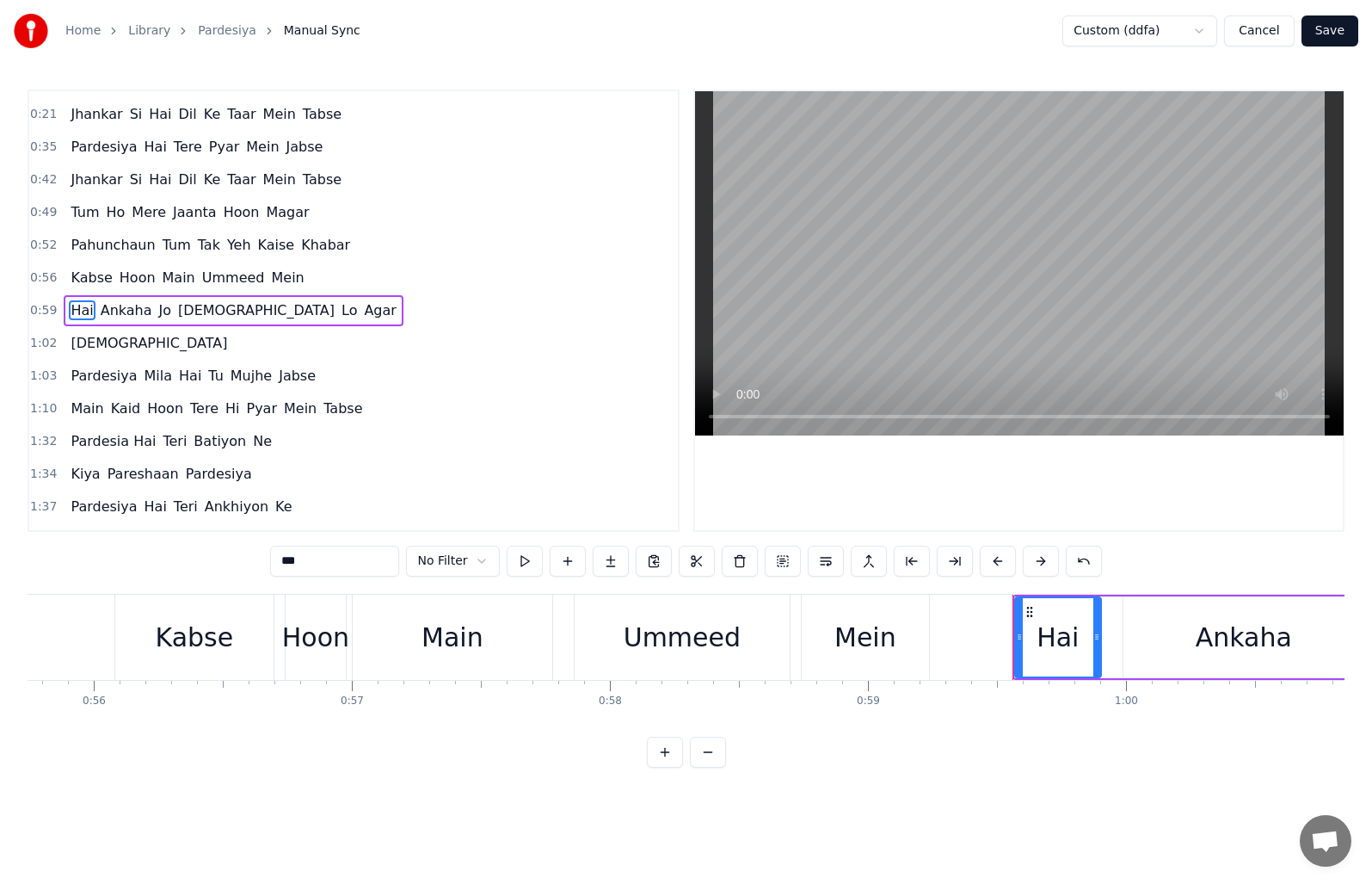
click at [94, 341] on span "[DEMOGRAPHIC_DATA]" at bounding box center [148, 342] width 160 height 20
type input "******"
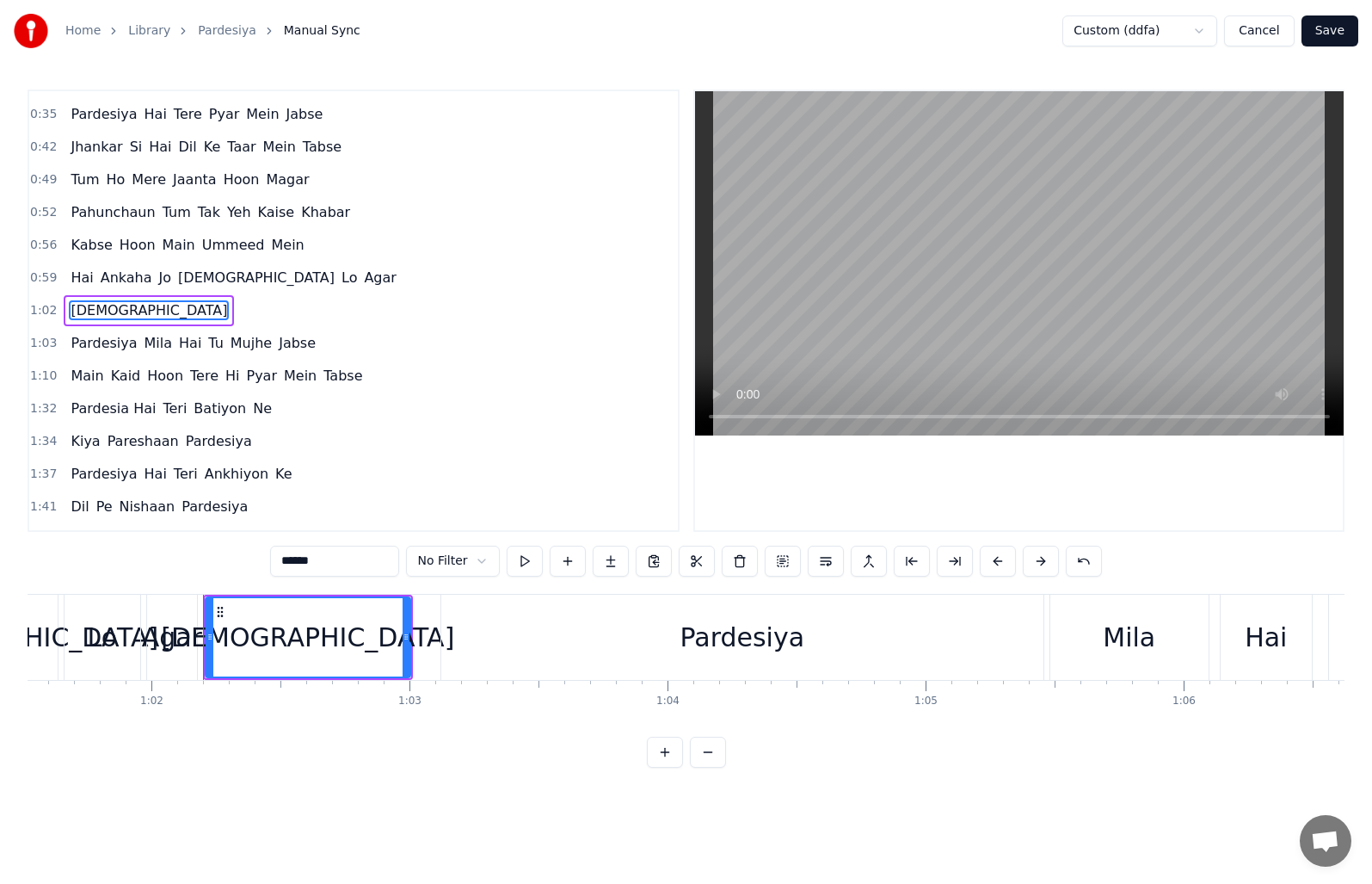
scroll to position [0, 15968]
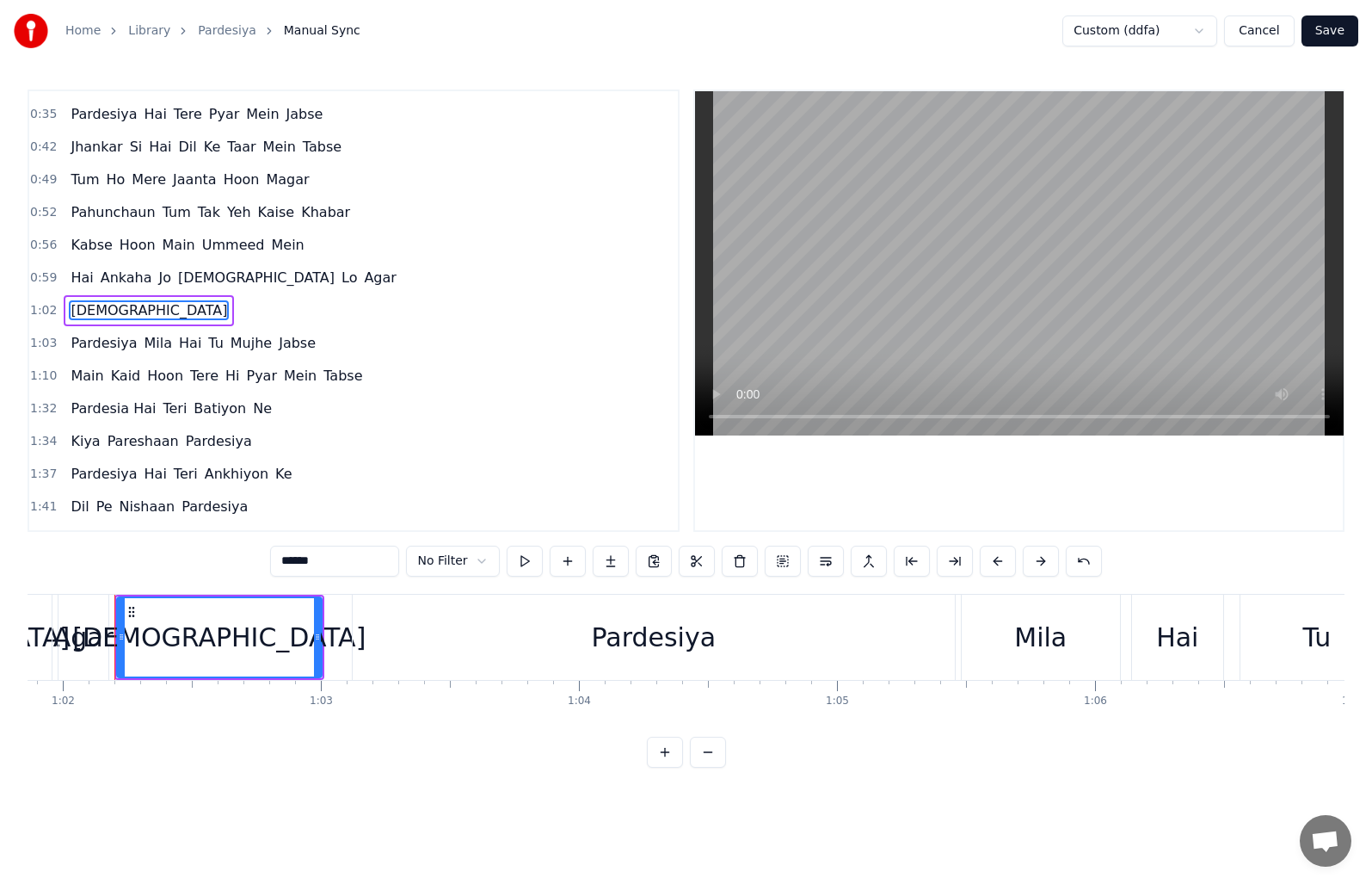
click at [78, 306] on span "[DEMOGRAPHIC_DATA]" at bounding box center [148, 309] width 160 height 20
click at [732, 563] on button at bounding box center [740, 561] width 36 height 31
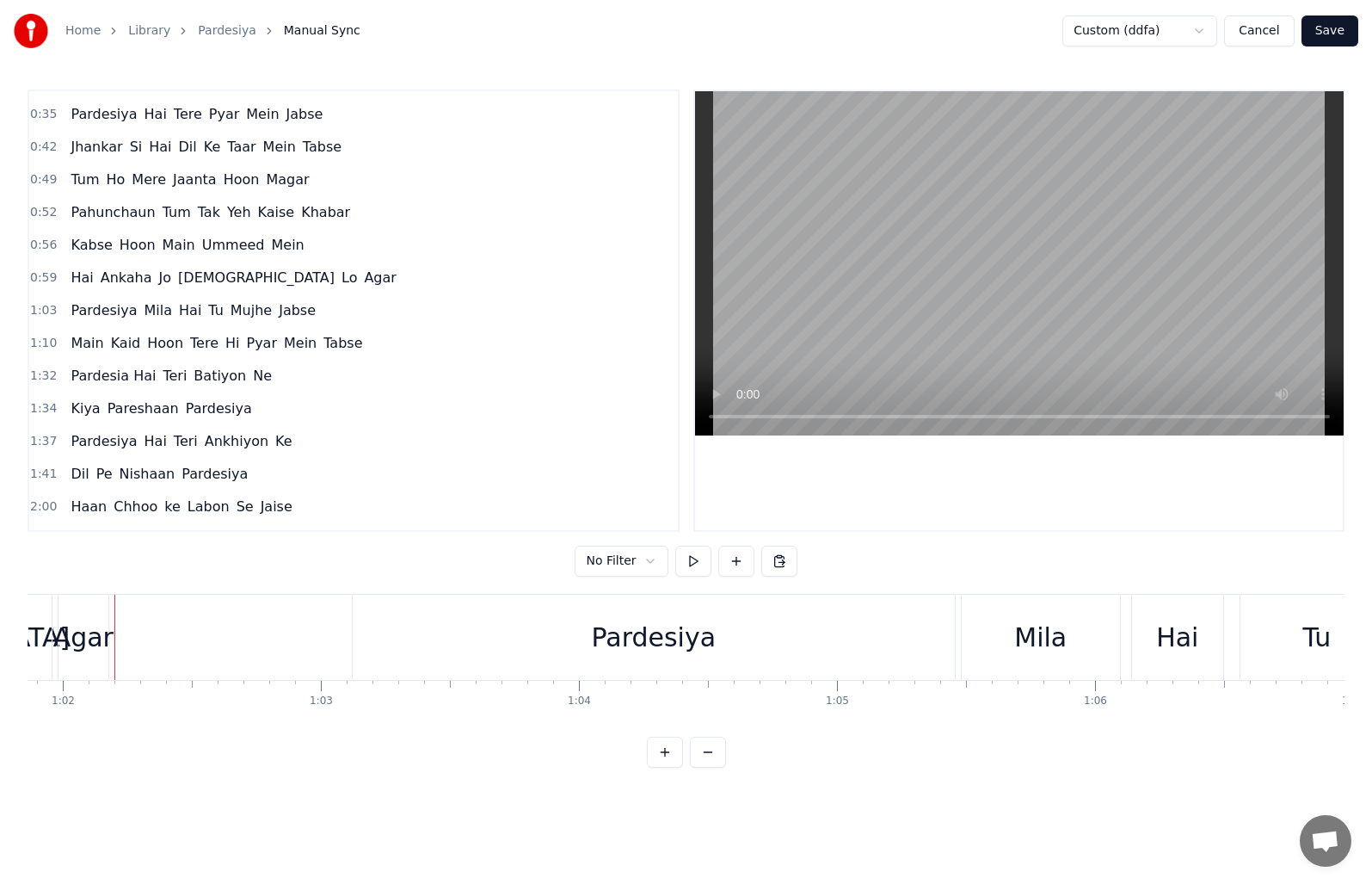
click at [42, 309] on span "1:03" at bounding box center [43, 310] width 27 height 17
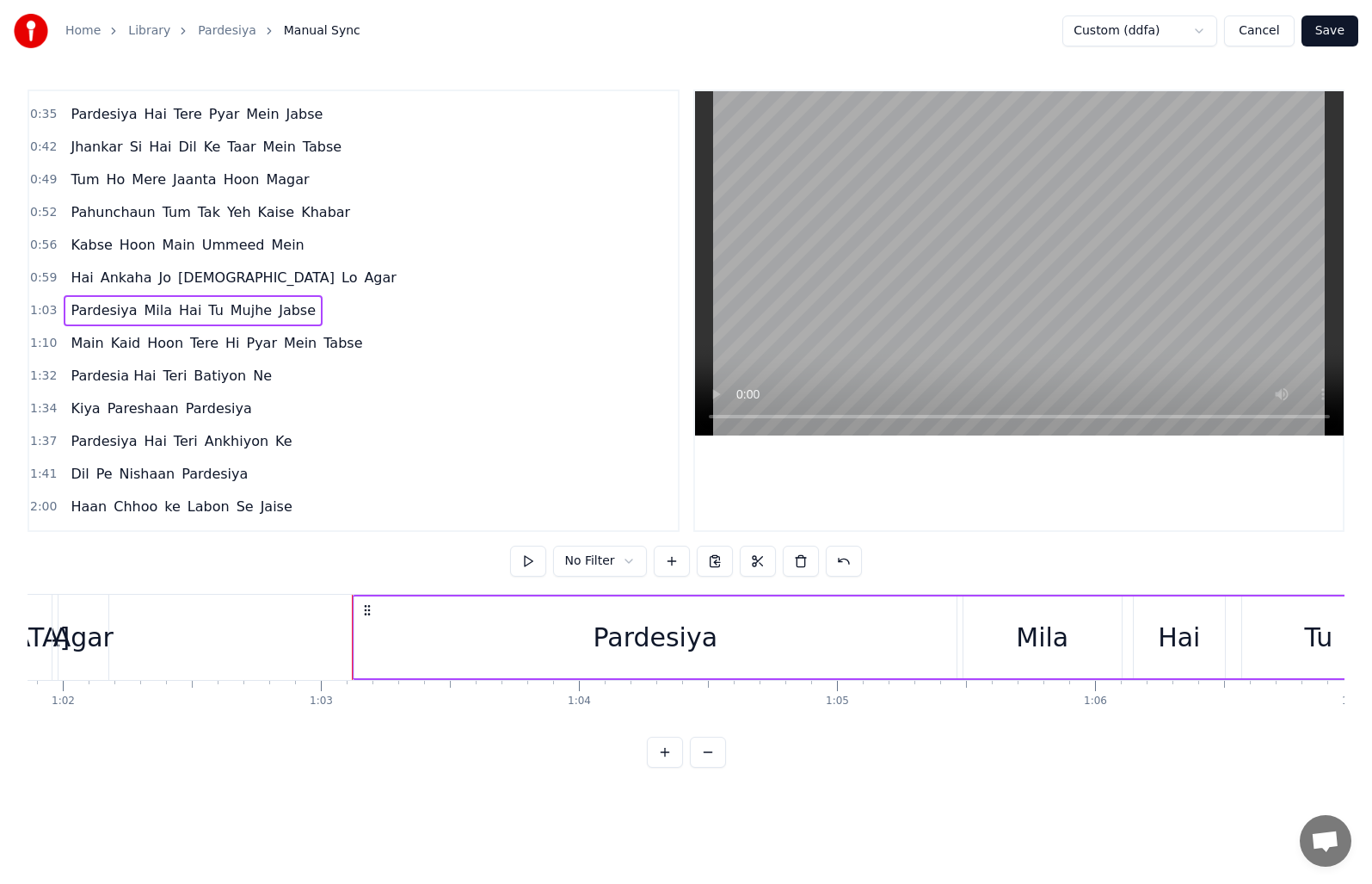
click at [44, 270] on span "0:59" at bounding box center [43, 278] width 27 height 17
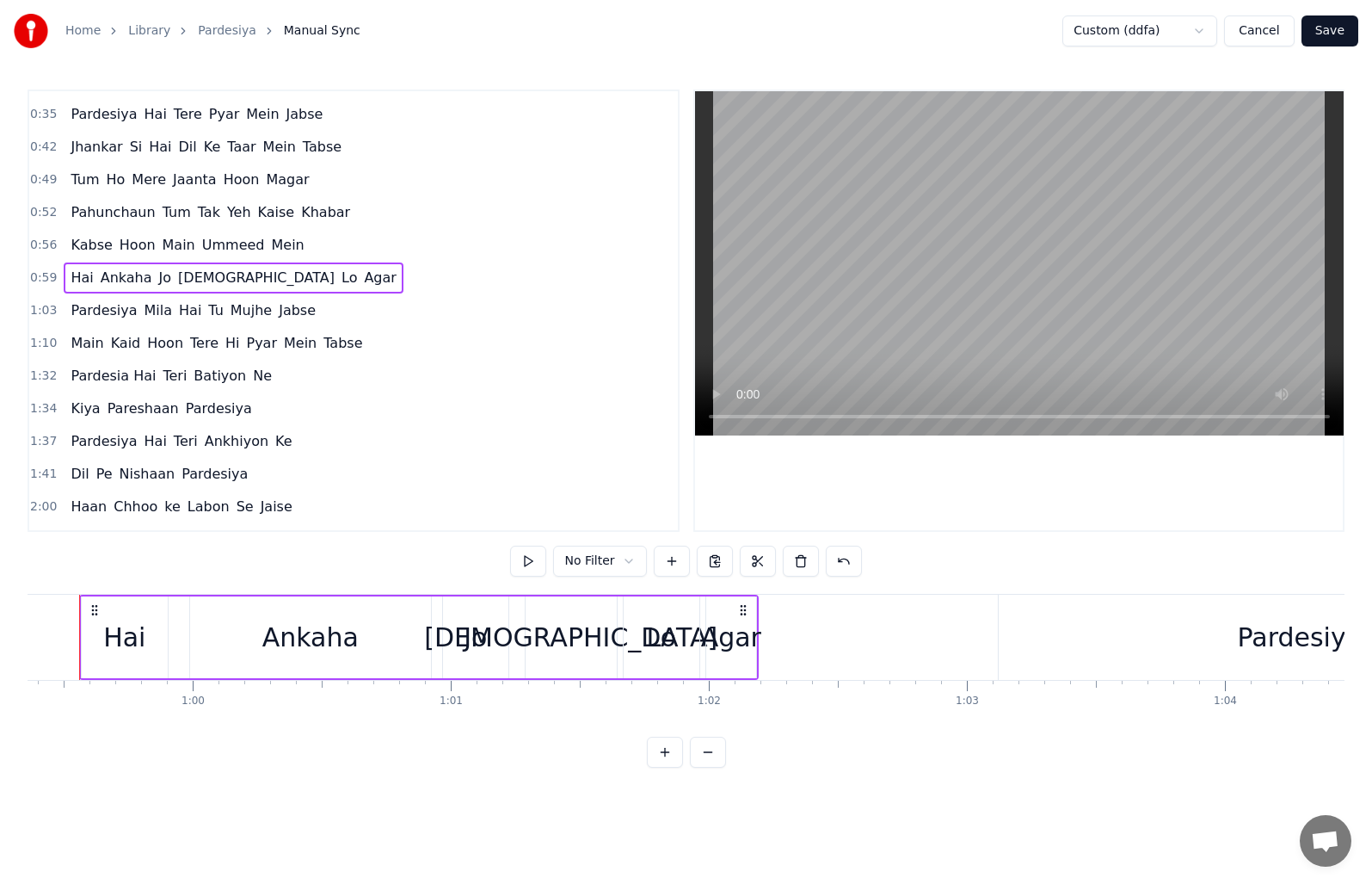
scroll to position [0, 15287]
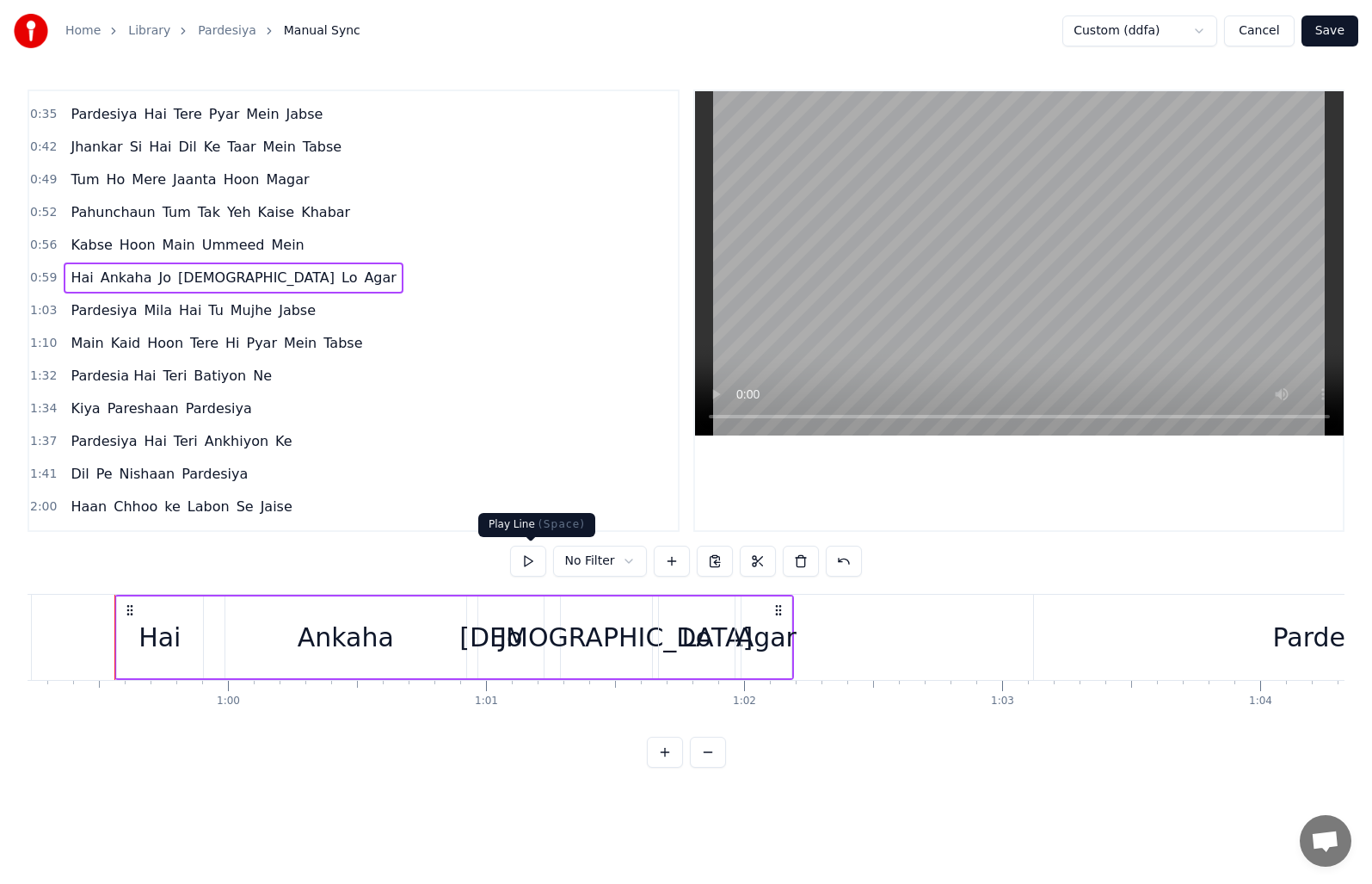
click at [536, 559] on button at bounding box center [529, 561] width 36 height 31
click at [35, 307] on span "1:03" at bounding box center [43, 310] width 27 height 17
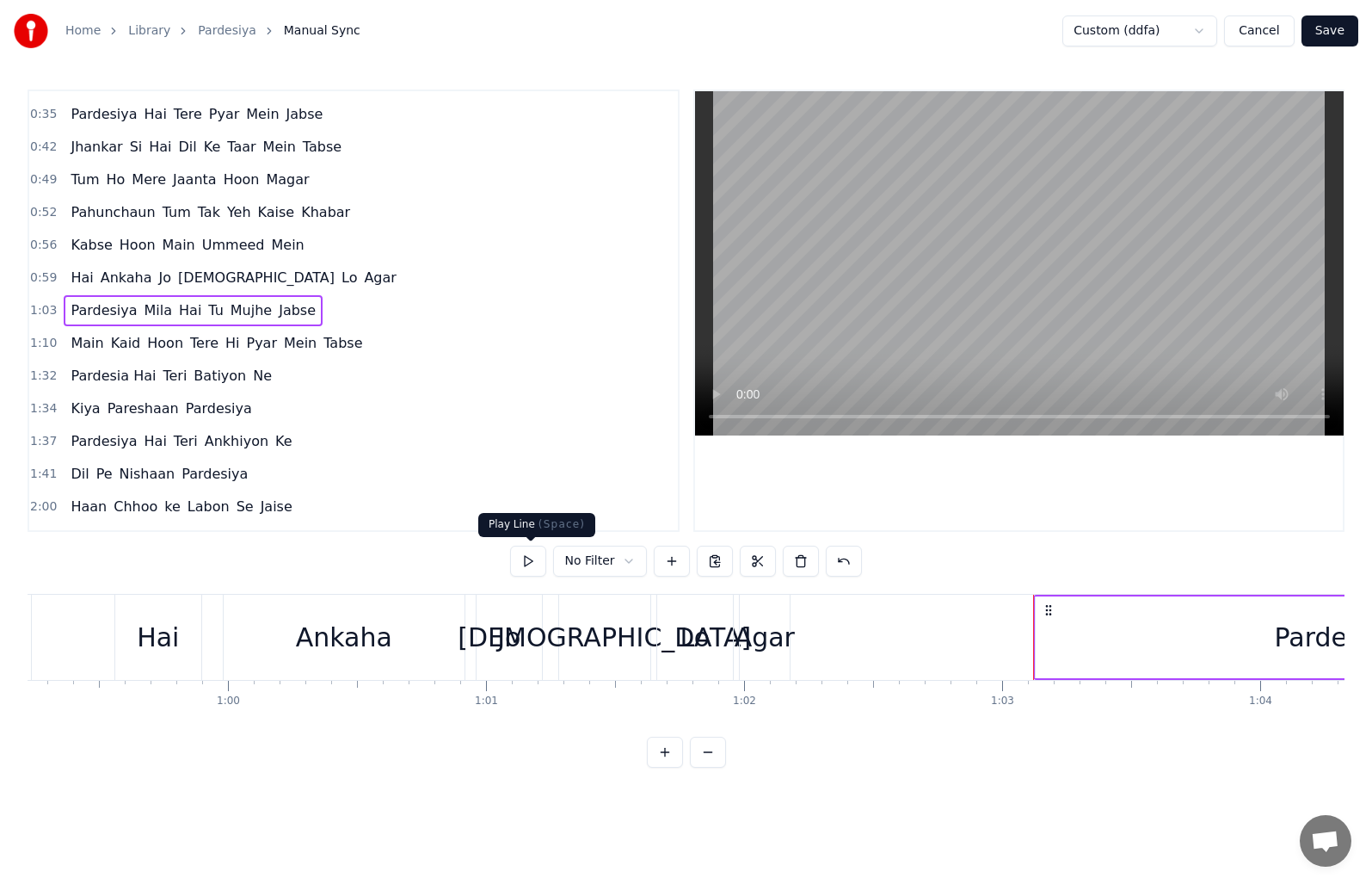
click at [521, 559] on button at bounding box center [529, 561] width 36 height 31
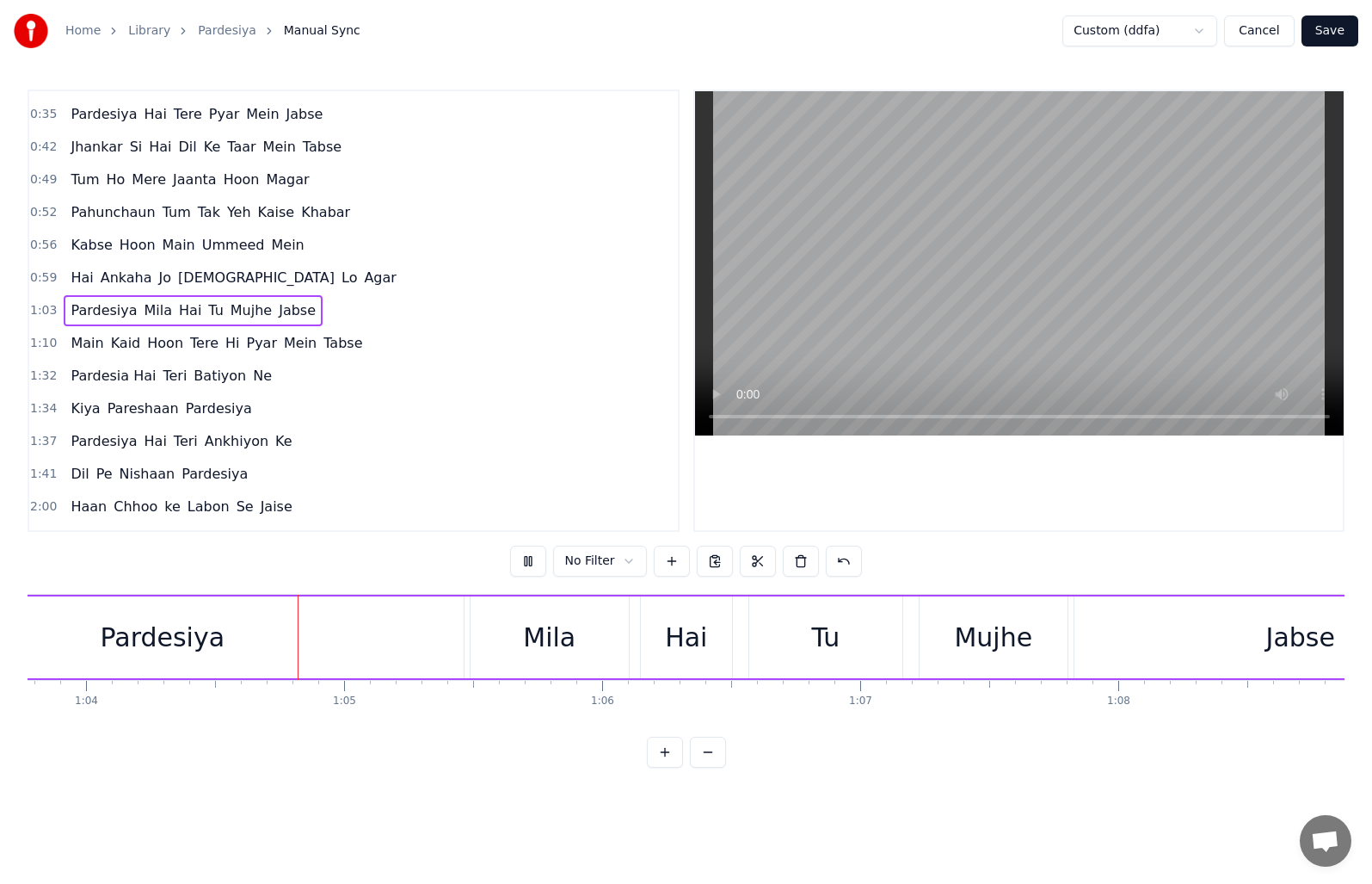
scroll to position [0, 16469]
click at [86, 231] on div "Kabse Hoon Main Ummeed Mein" at bounding box center [186, 245] width 247 height 31
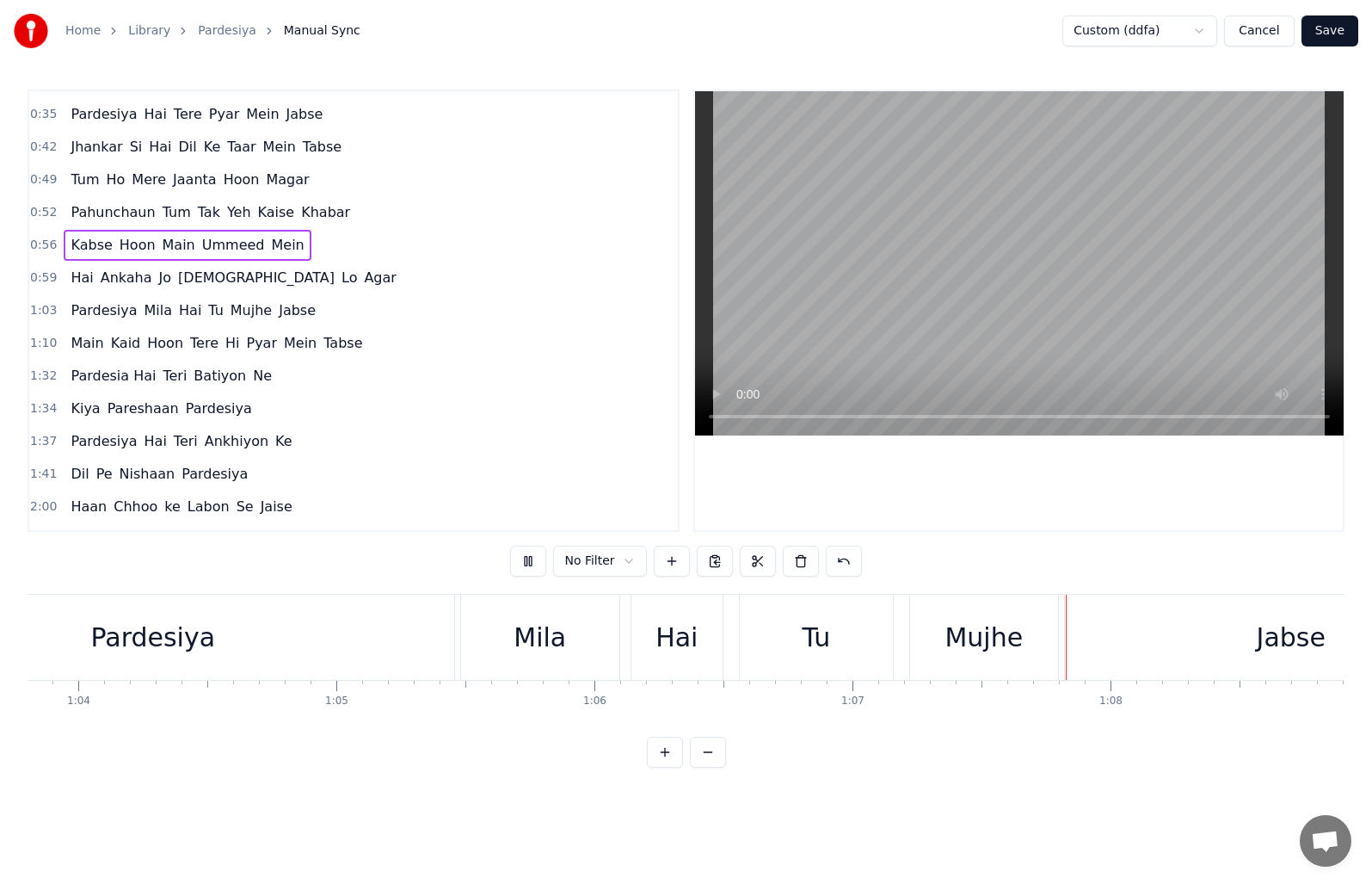
click at [43, 243] on span "0:56" at bounding box center [43, 245] width 27 height 17
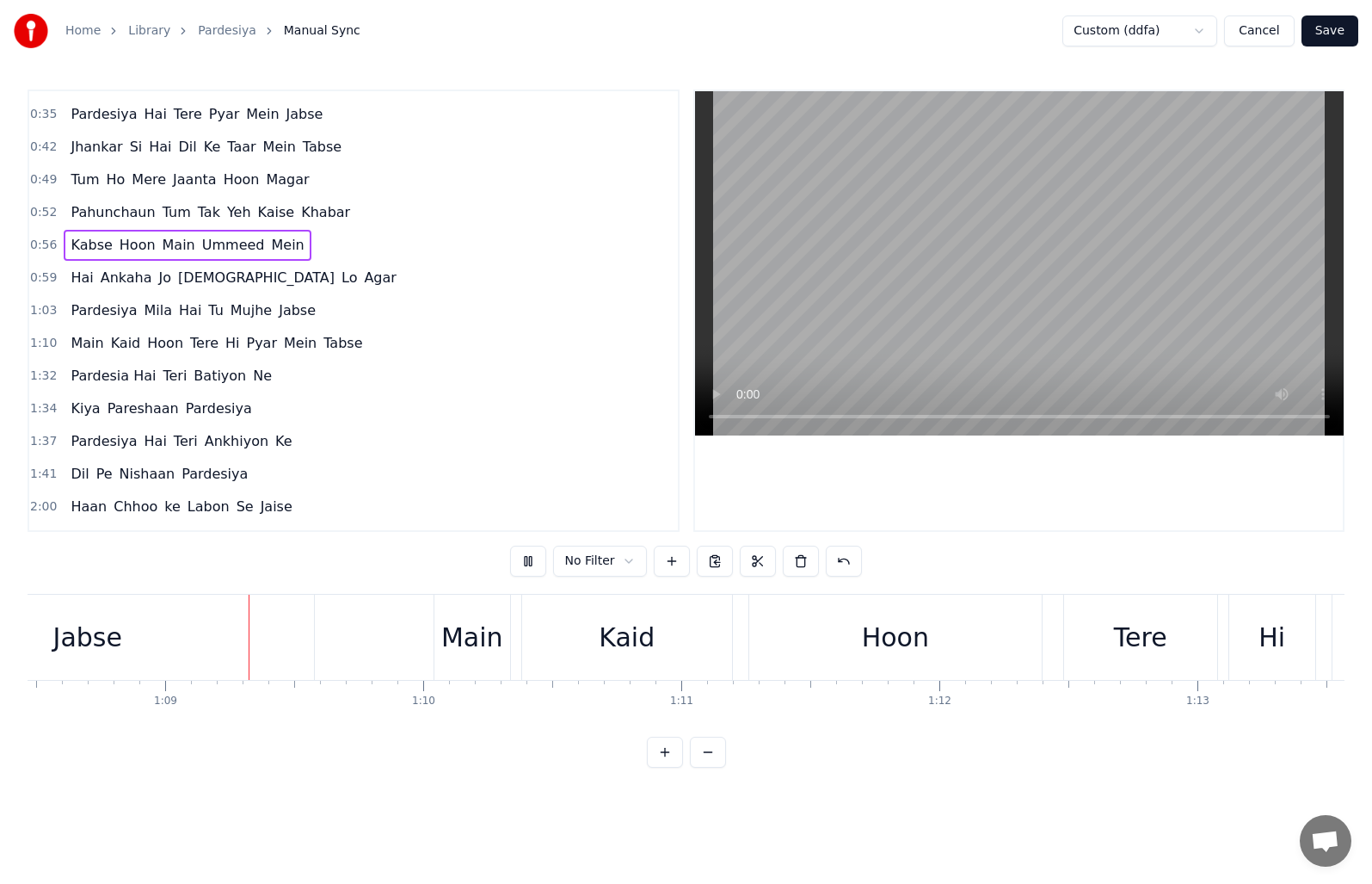
click at [45, 244] on span "0:56" at bounding box center [43, 245] width 27 height 17
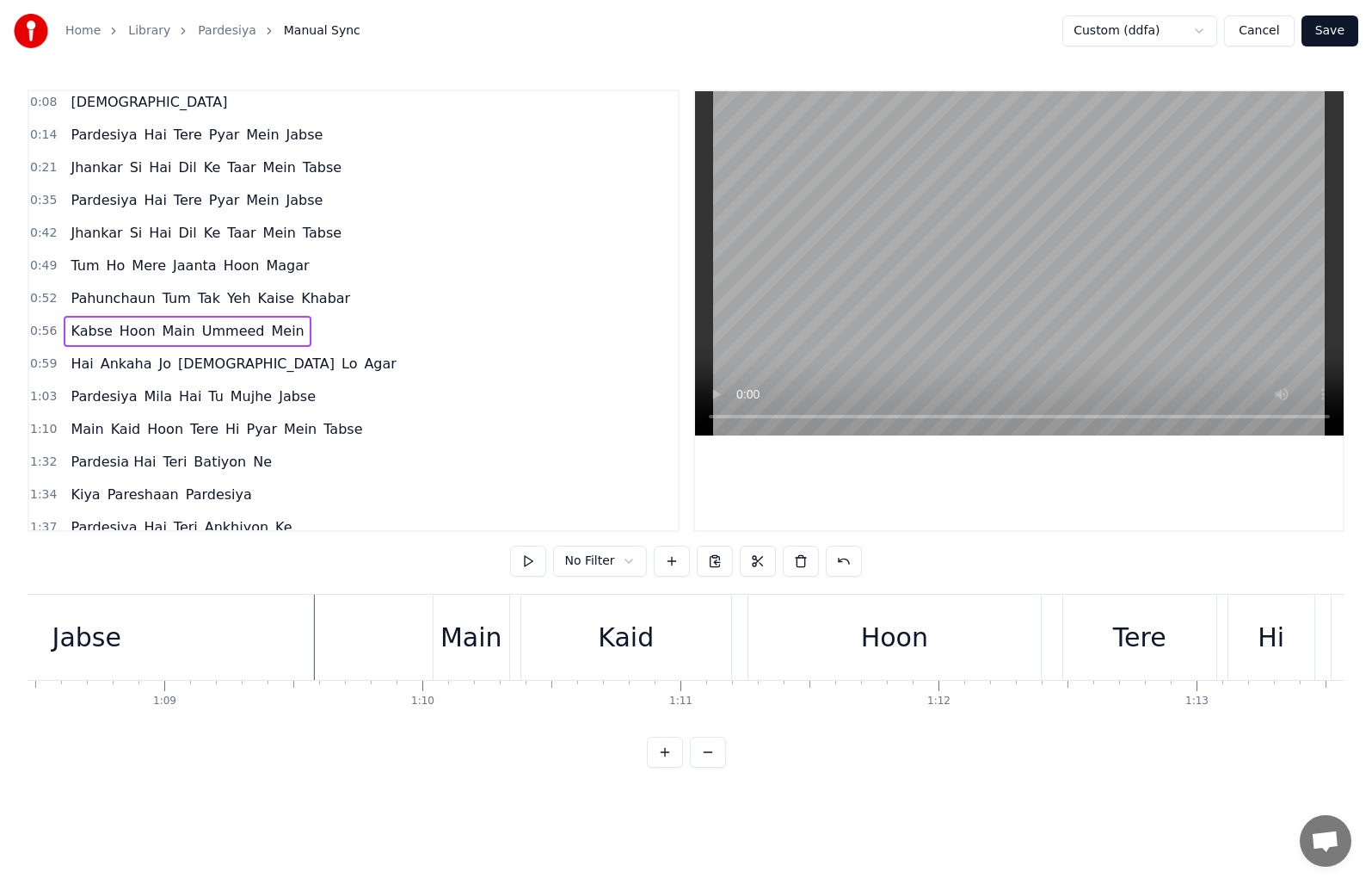
scroll to position [0, 0]
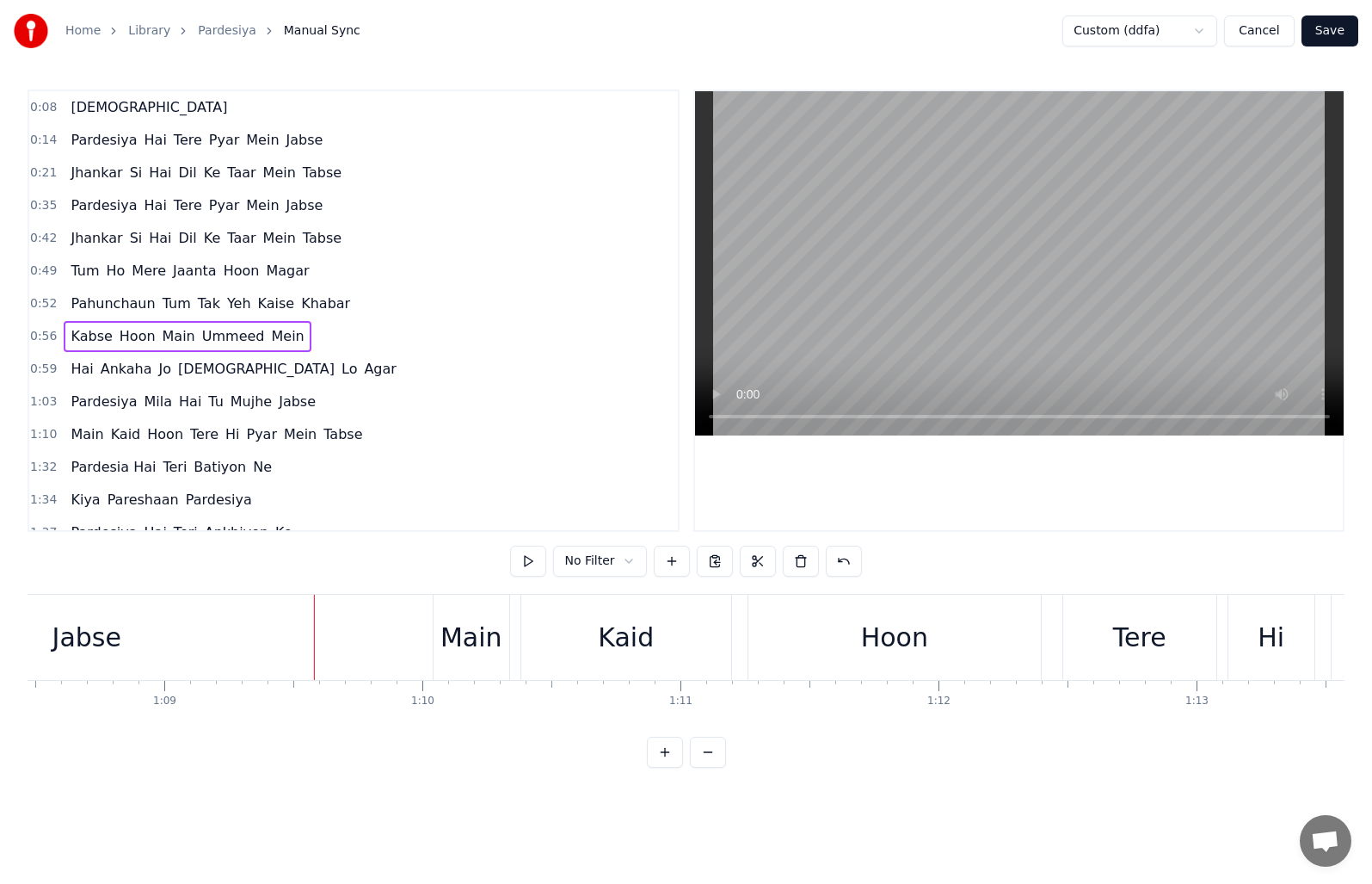
click at [70, 307] on span "Pahunchaun" at bounding box center [112, 303] width 88 height 20
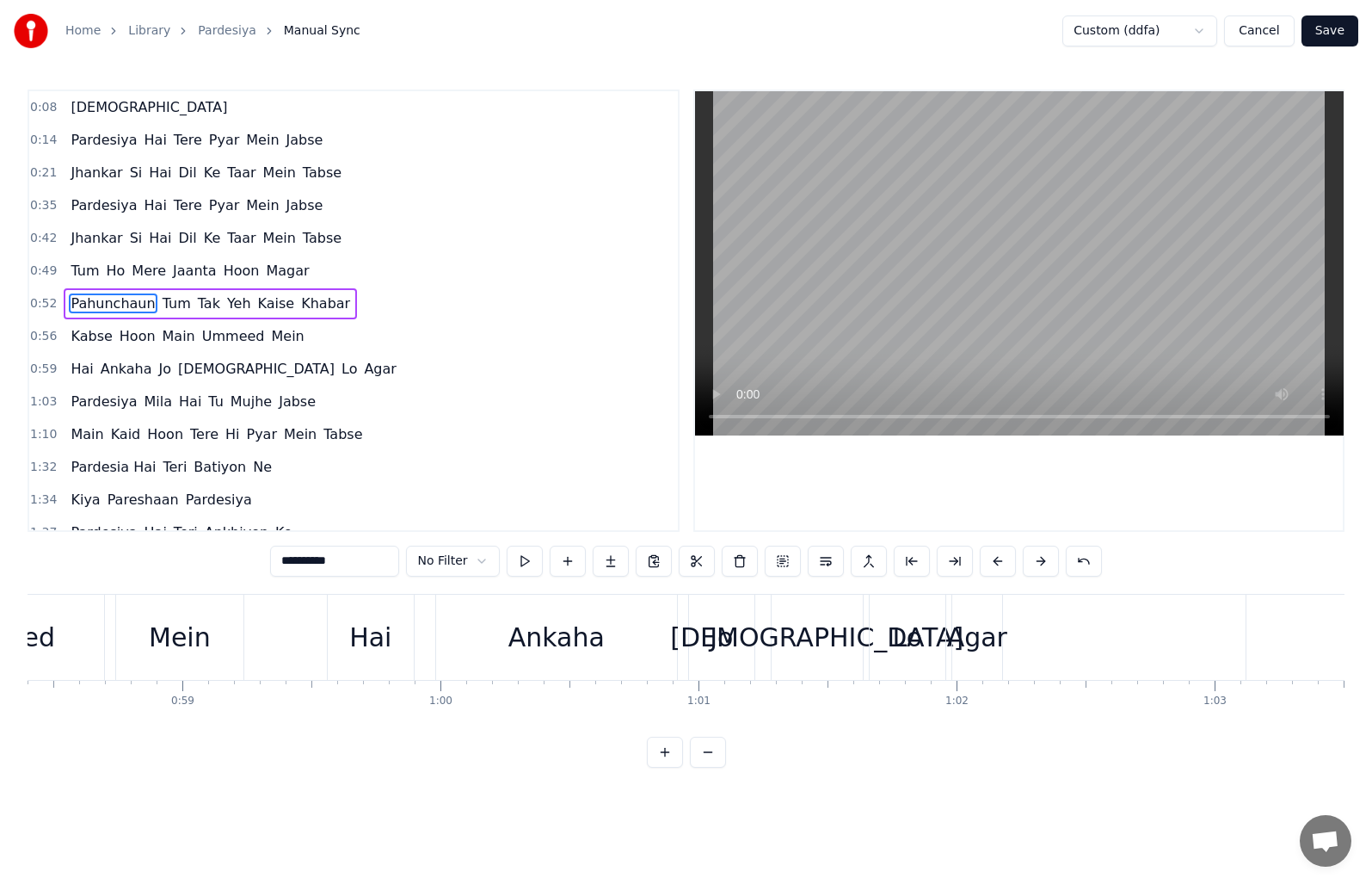
click at [44, 304] on span "0:52" at bounding box center [43, 304] width 27 height 17
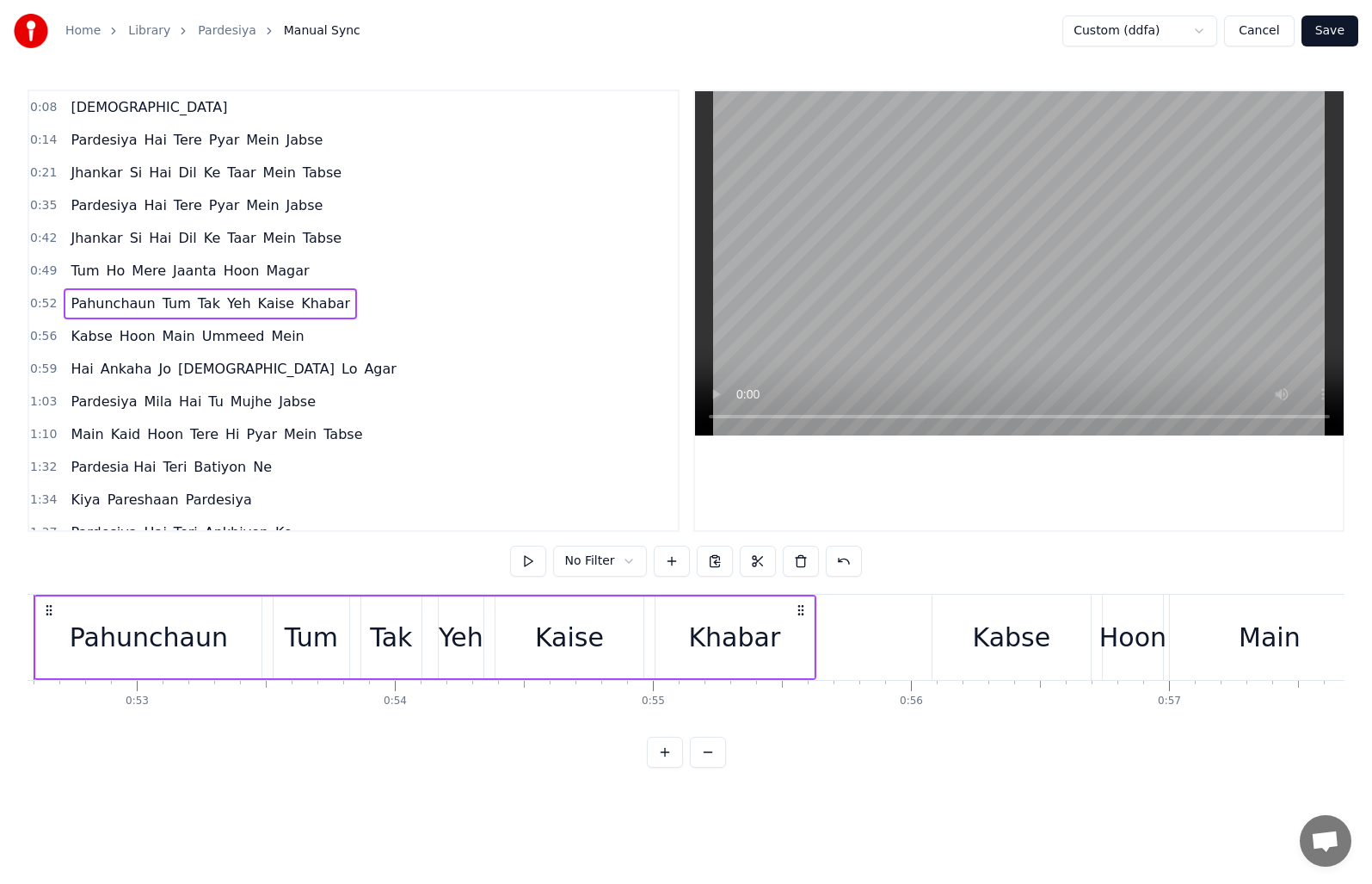
scroll to position [0, 13490]
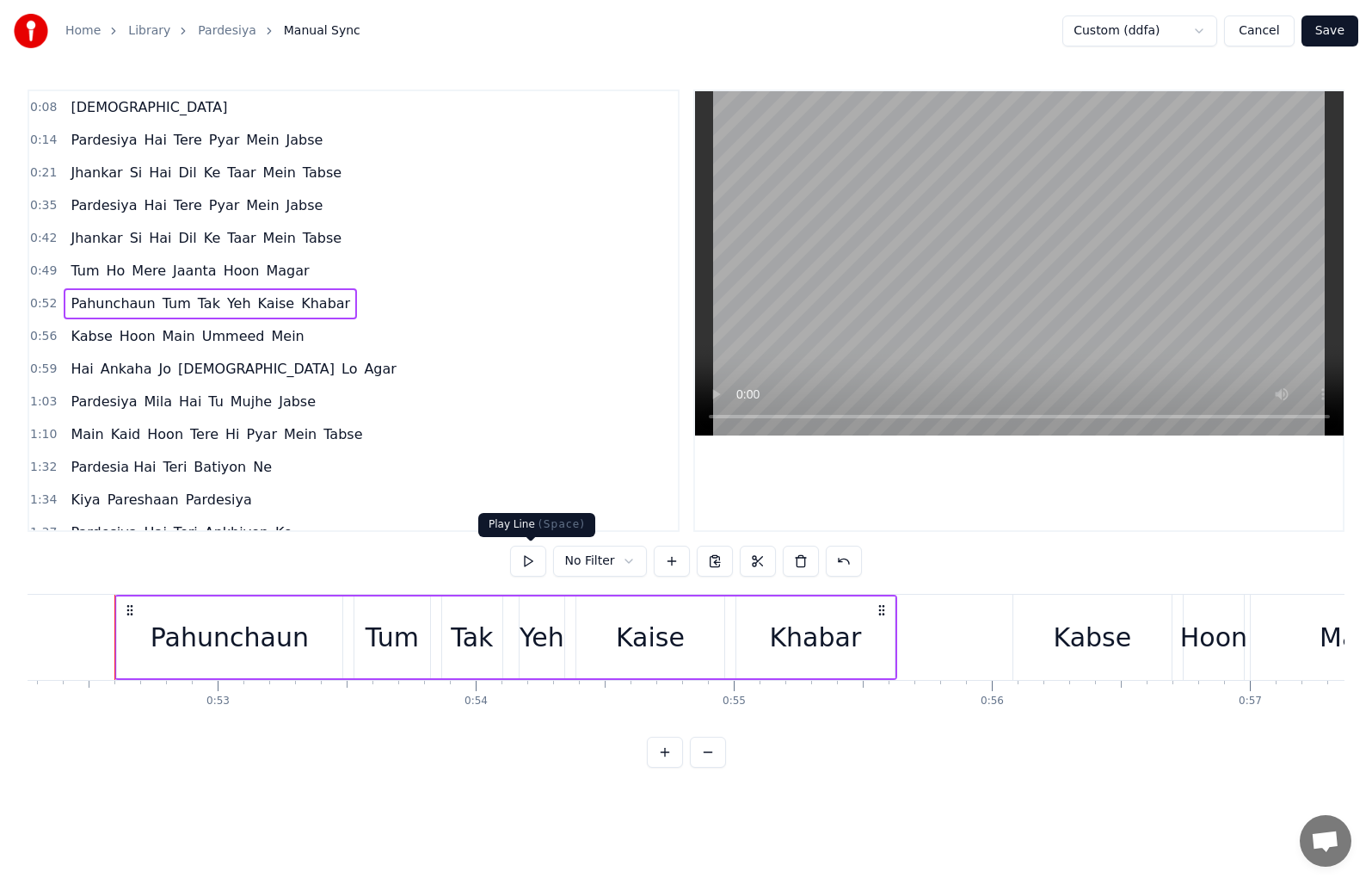
click at [536, 563] on button at bounding box center [529, 561] width 36 height 31
click at [42, 335] on span "0:56" at bounding box center [43, 336] width 27 height 17
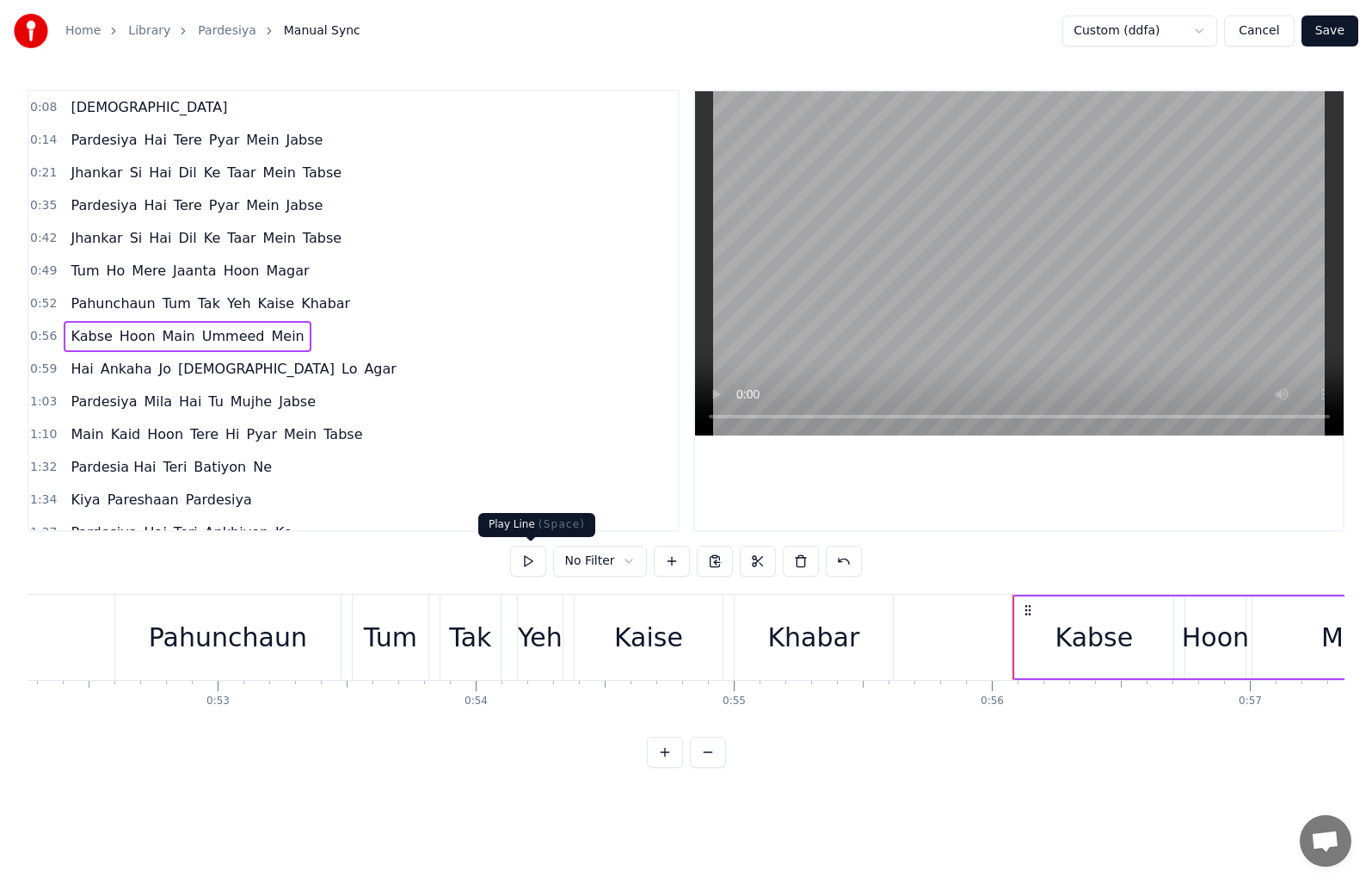
click at [539, 571] on button at bounding box center [529, 561] width 36 height 31
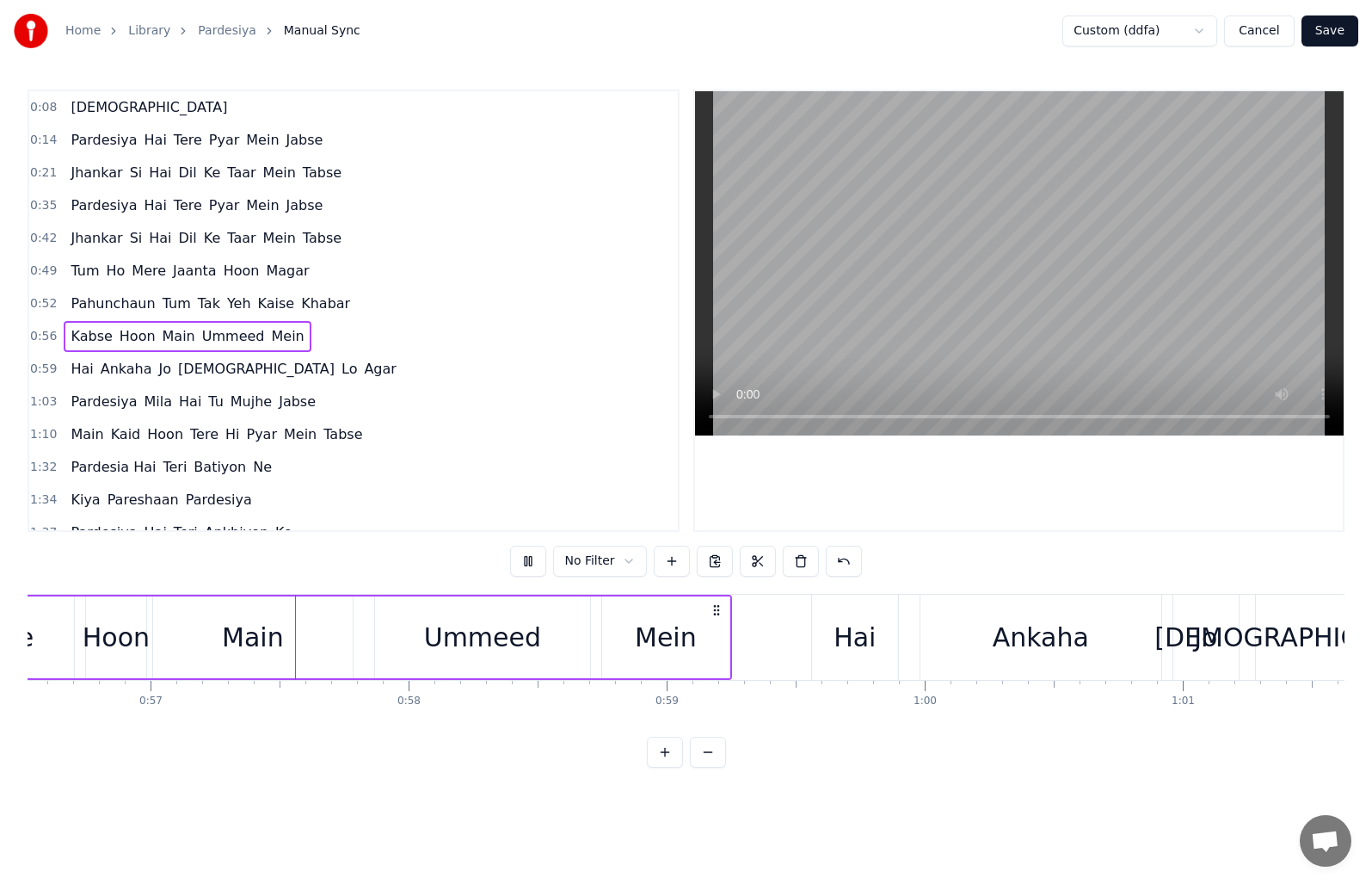
scroll to position [0, 14645]
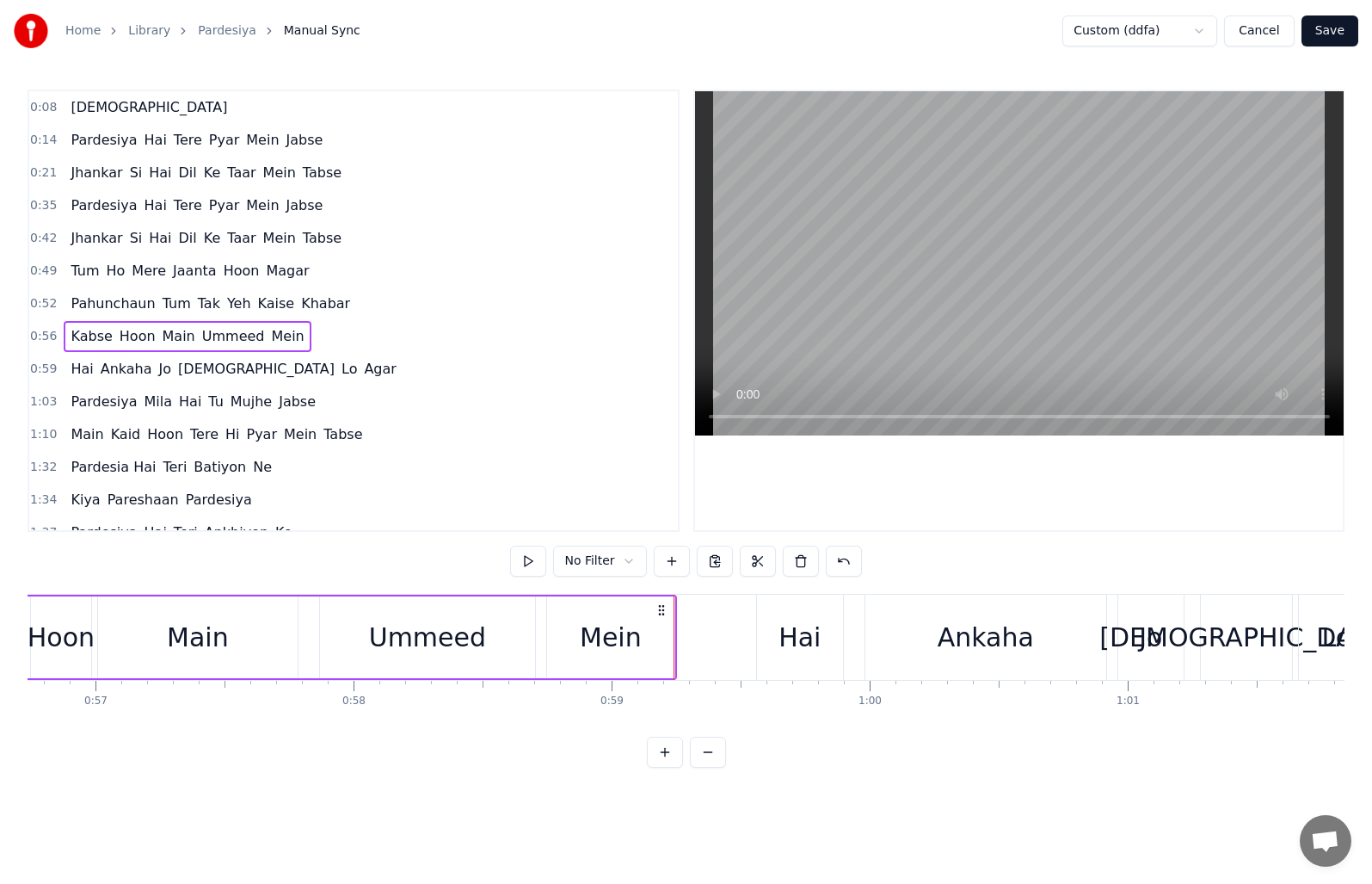
click at [72, 376] on span "Hai" at bounding box center [81, 368] width 26 height 20
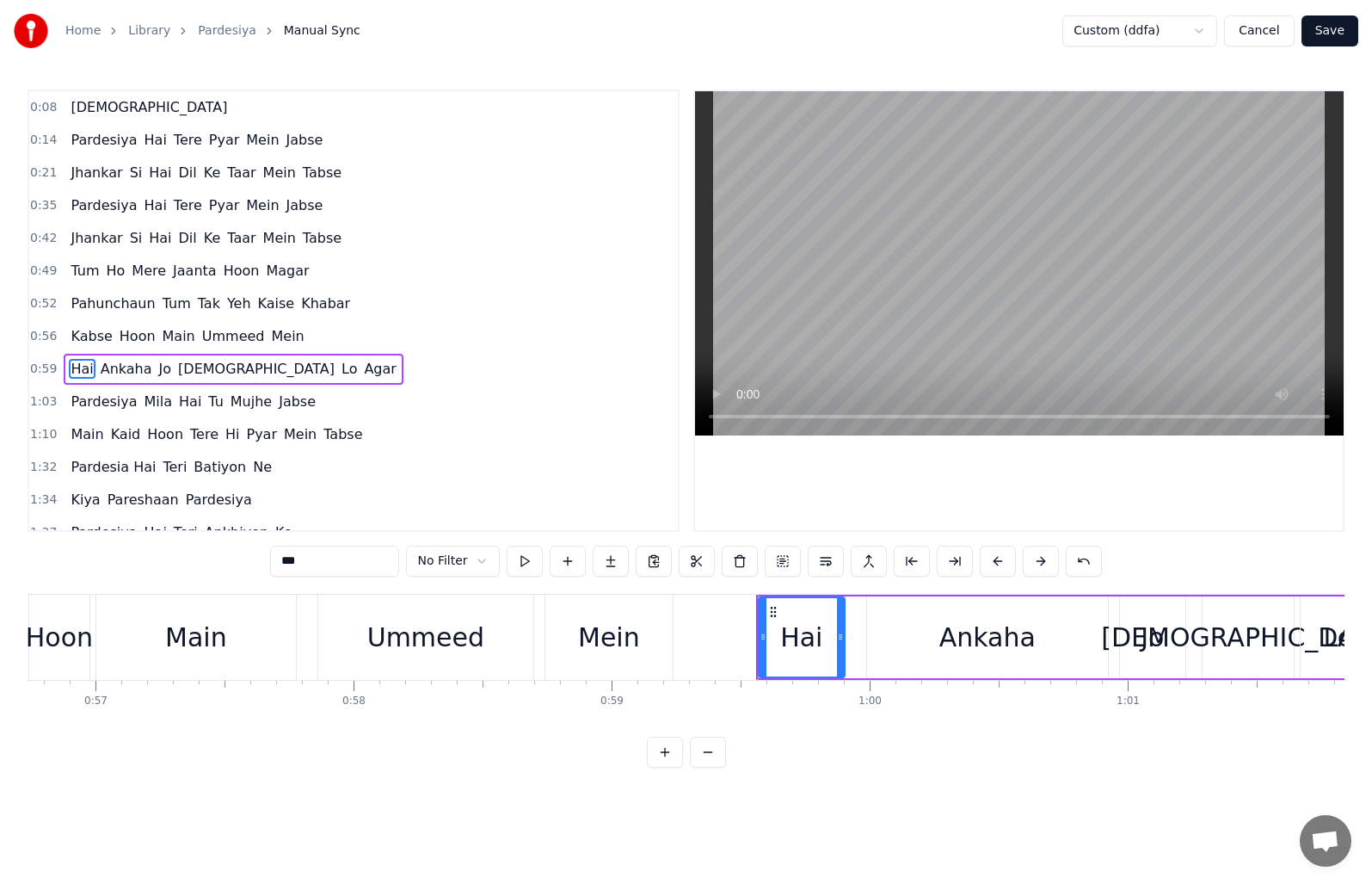
scroll to position [59, 0]
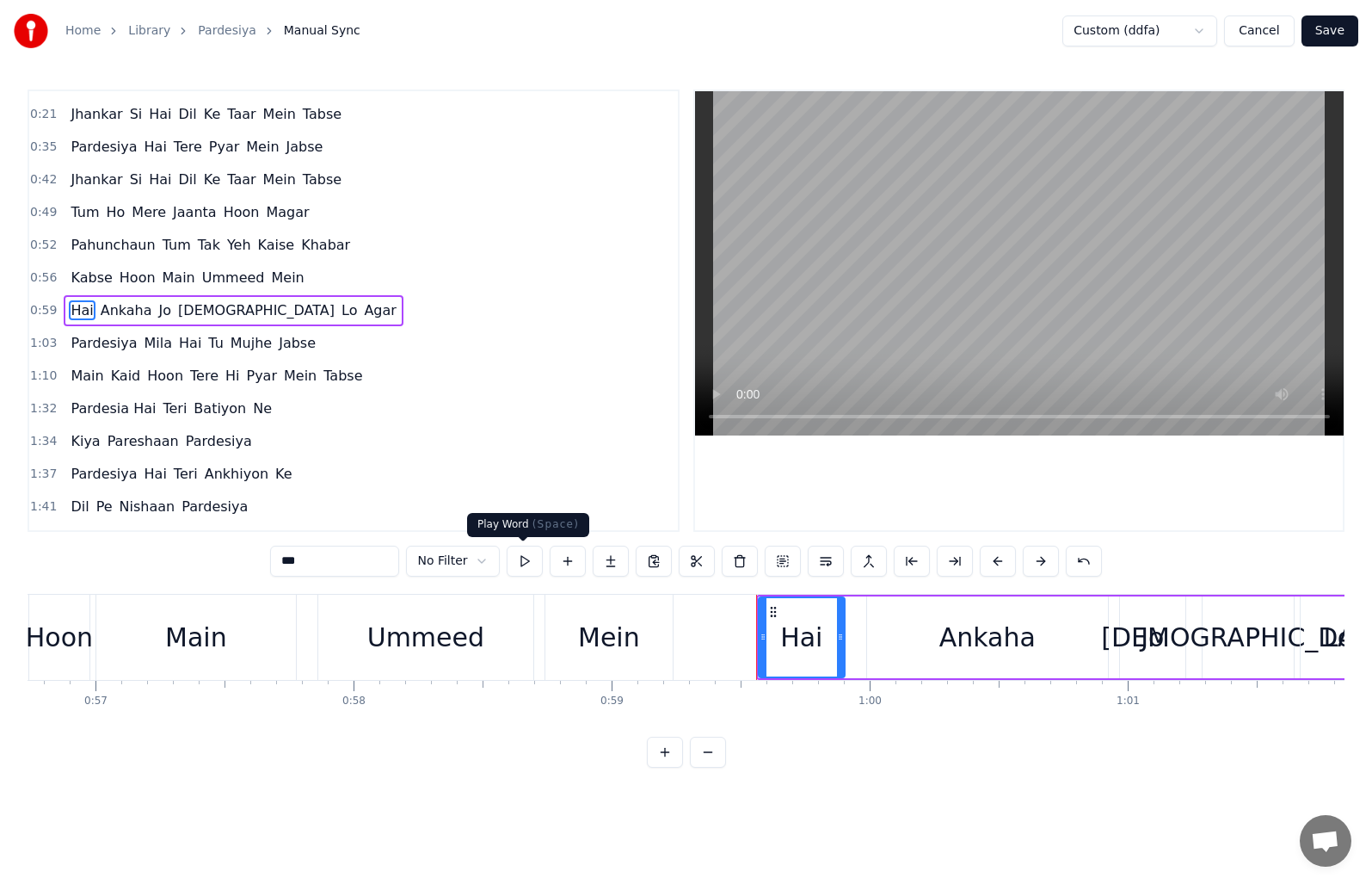
click at [523, 562] on button at bounding box center [525, 561] width 36 height 31
click at [33, 309] on span "0:59" at bounding box center [43, 310] width 27 height 17
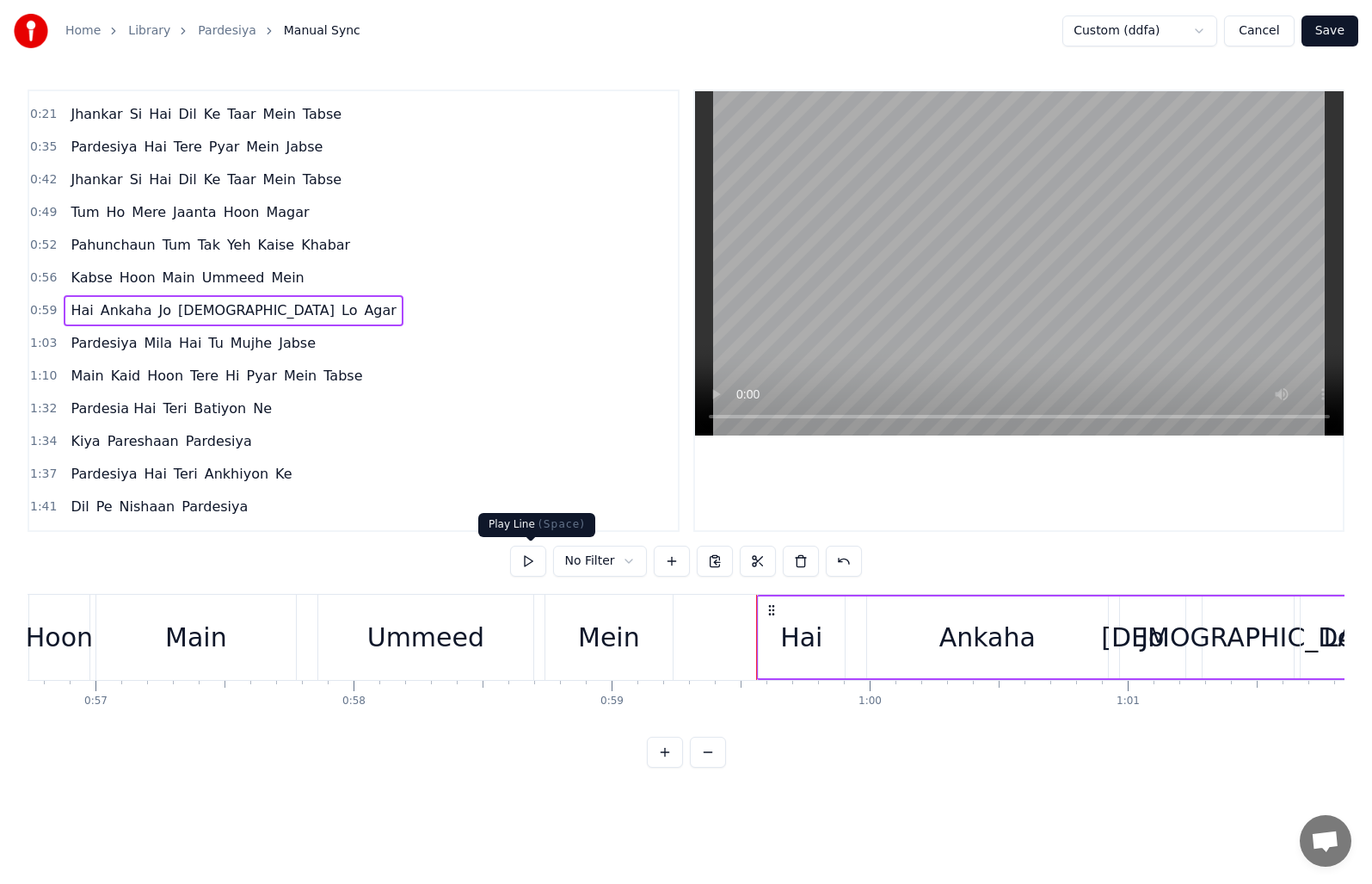
click at [523, 557] on button at bounding box center [529, 561] width 36 height 31
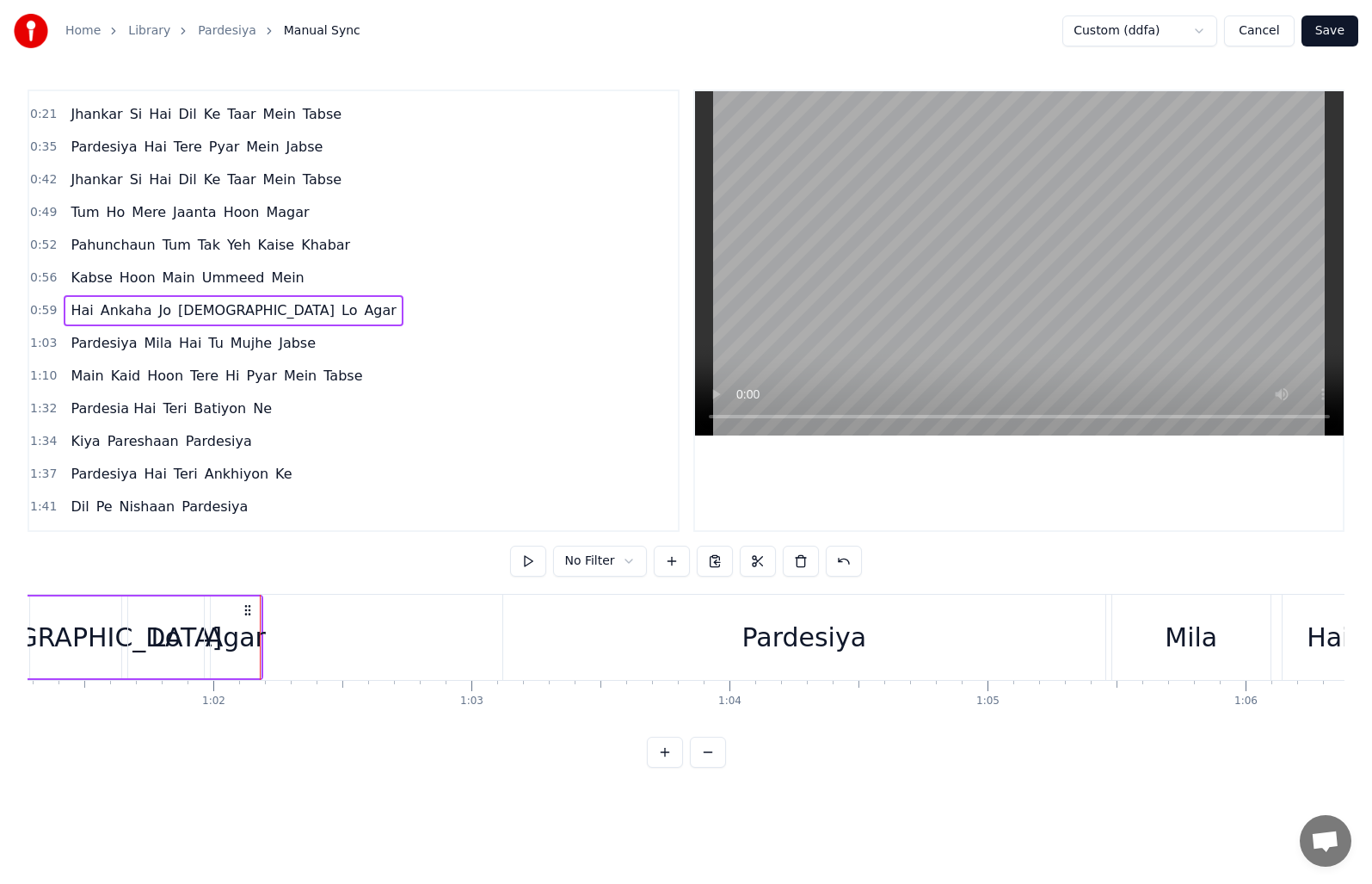
scroll to position [0, 15836]
click at [41, 341] on span "1:03" at bounding box center [43, 343] width 27 height 17
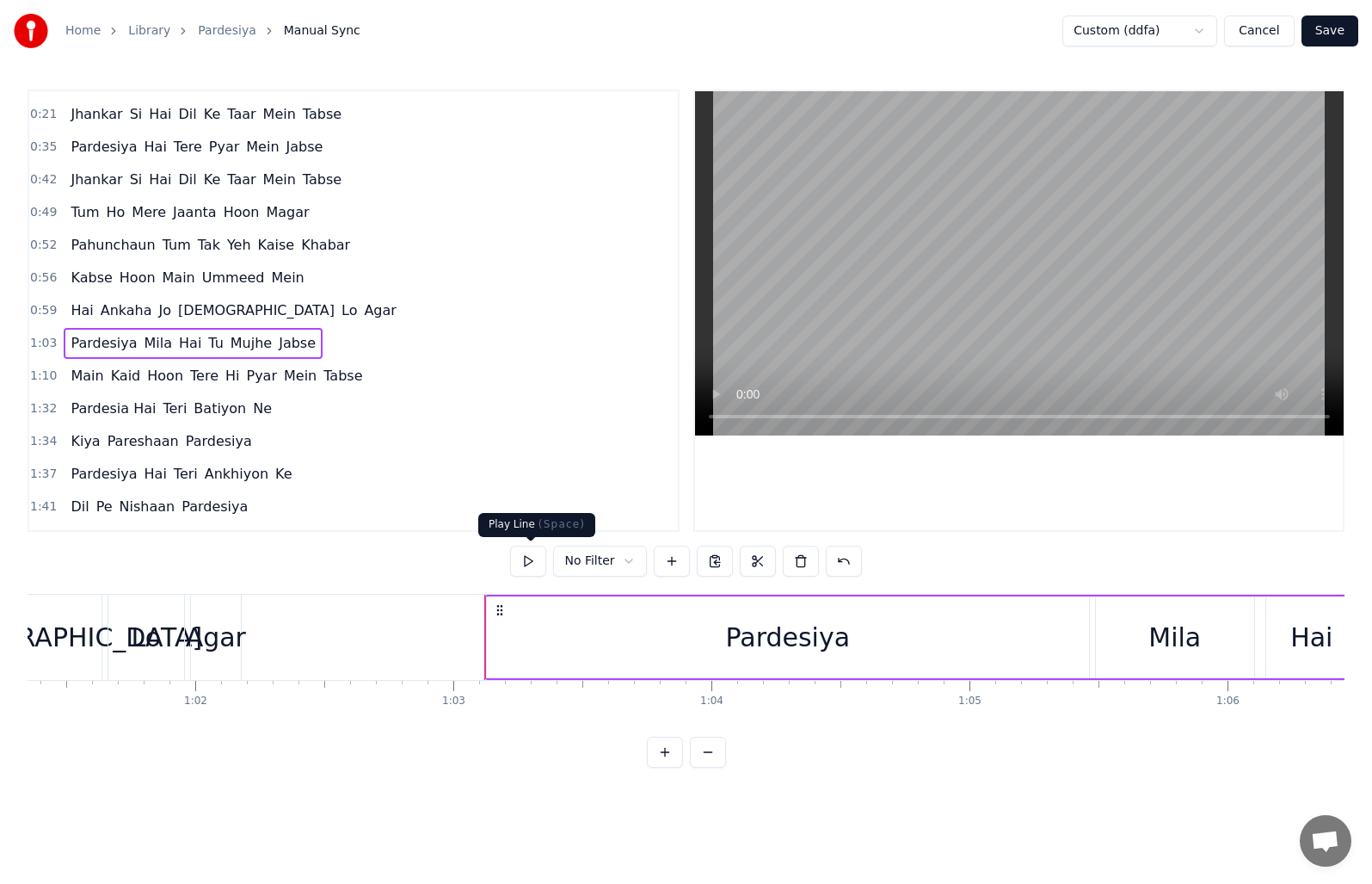
click at [523, 564] on button at bounding box center [529, 561] width 36 height 31
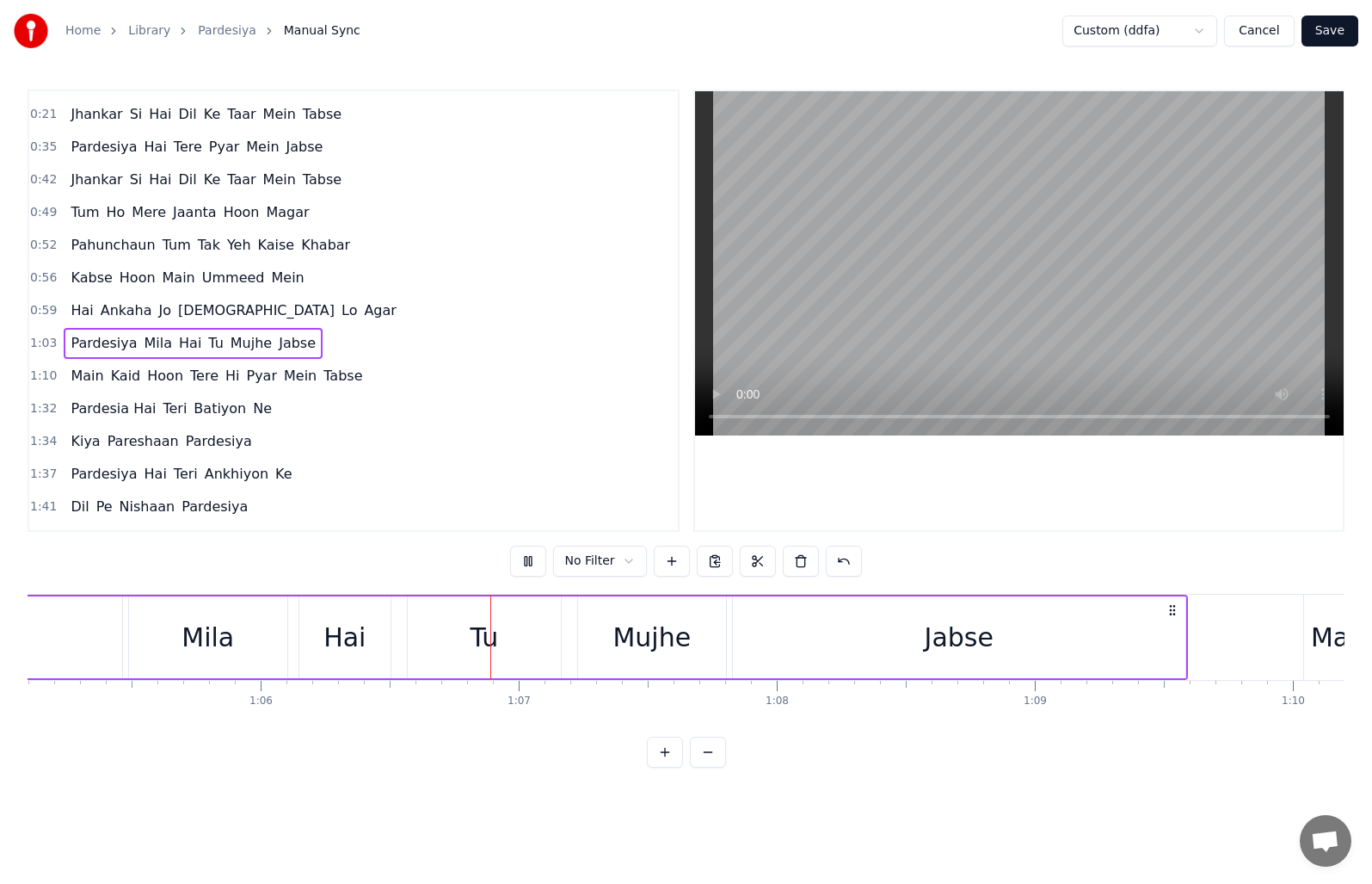
scroll to position [0, 17033]
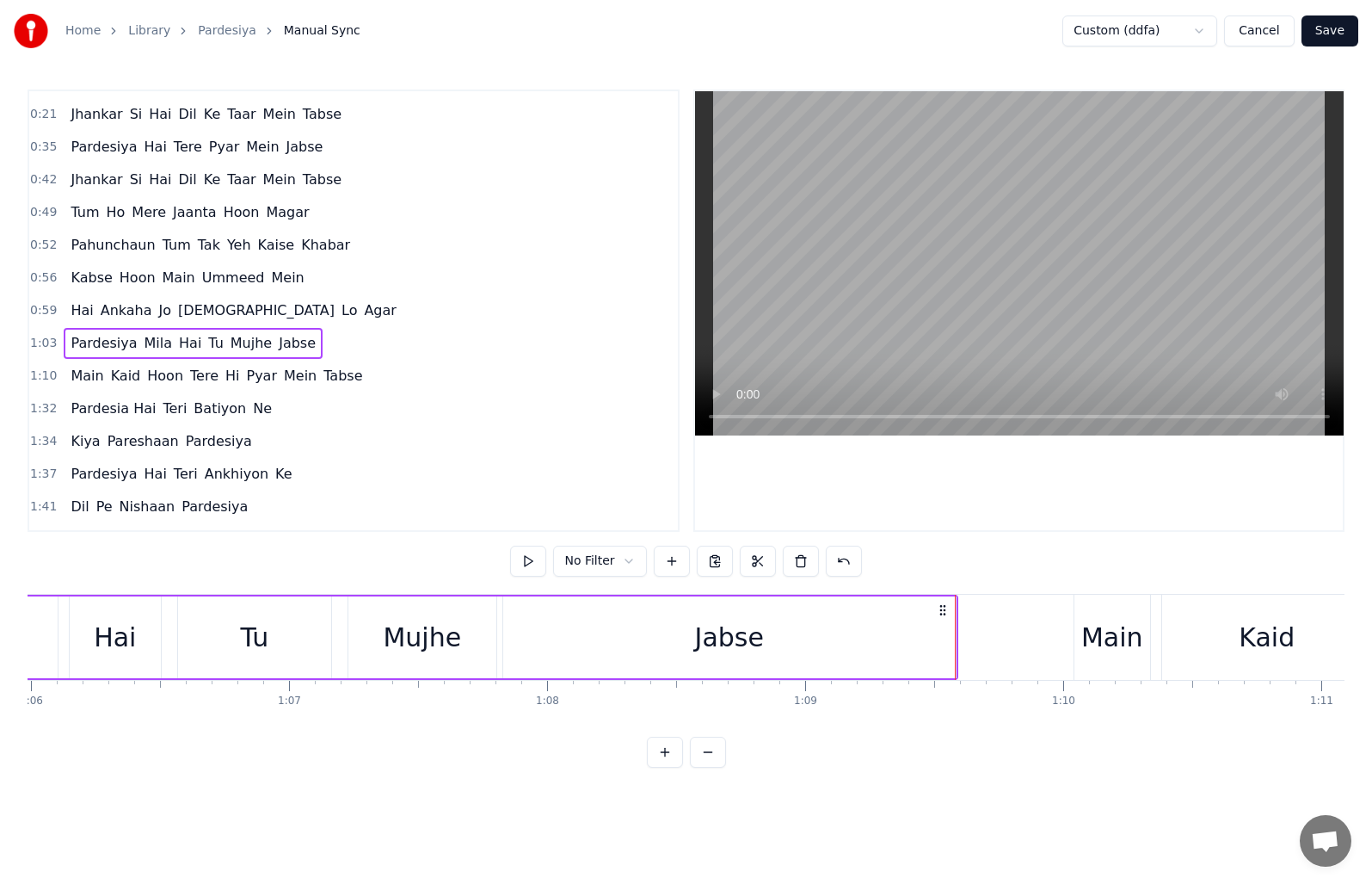
click at [68, 341] on span "Pardesiya" at bounding box center [103, 342] width 69 height 20
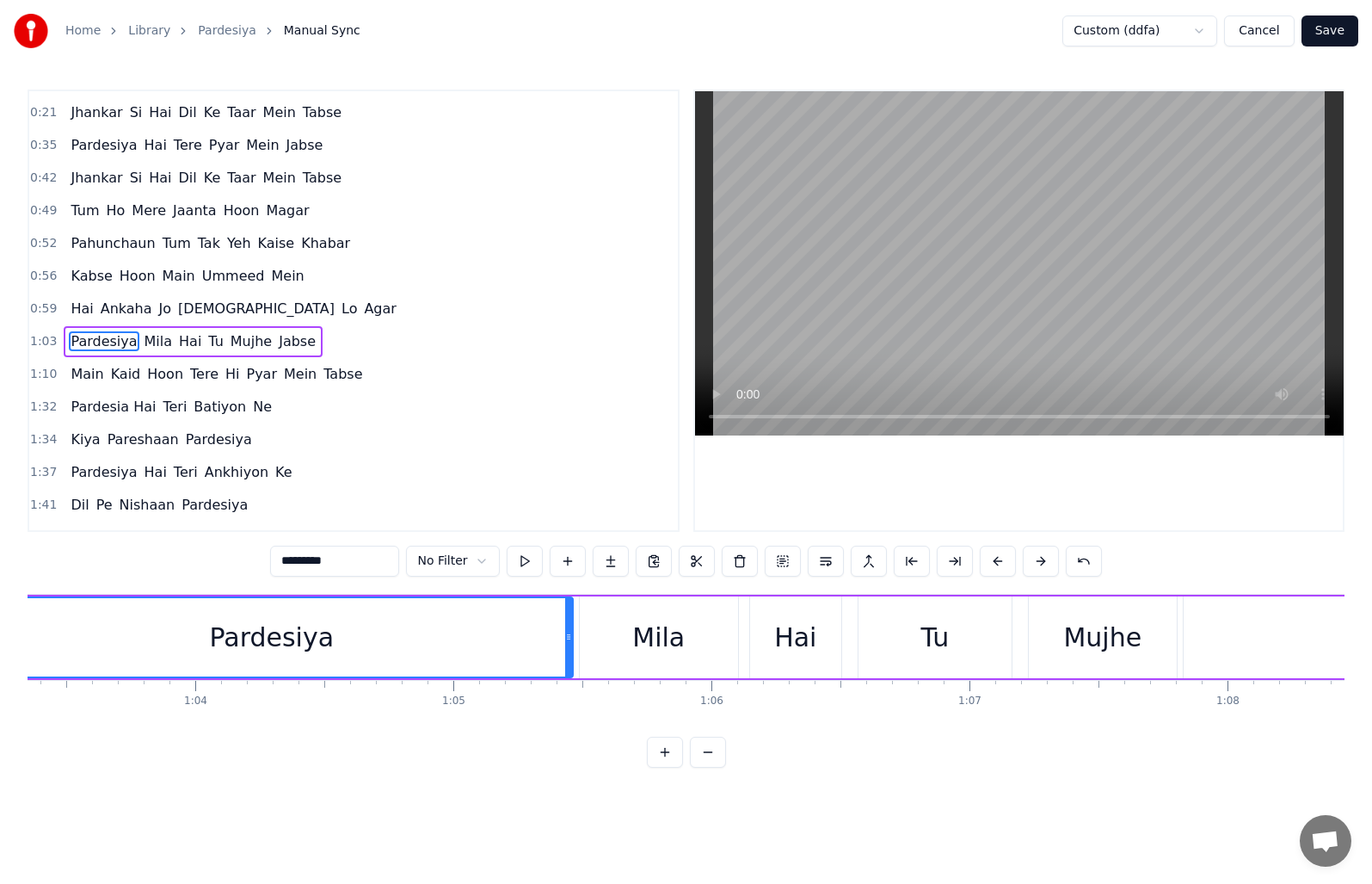
scroll to position [0, 16206]
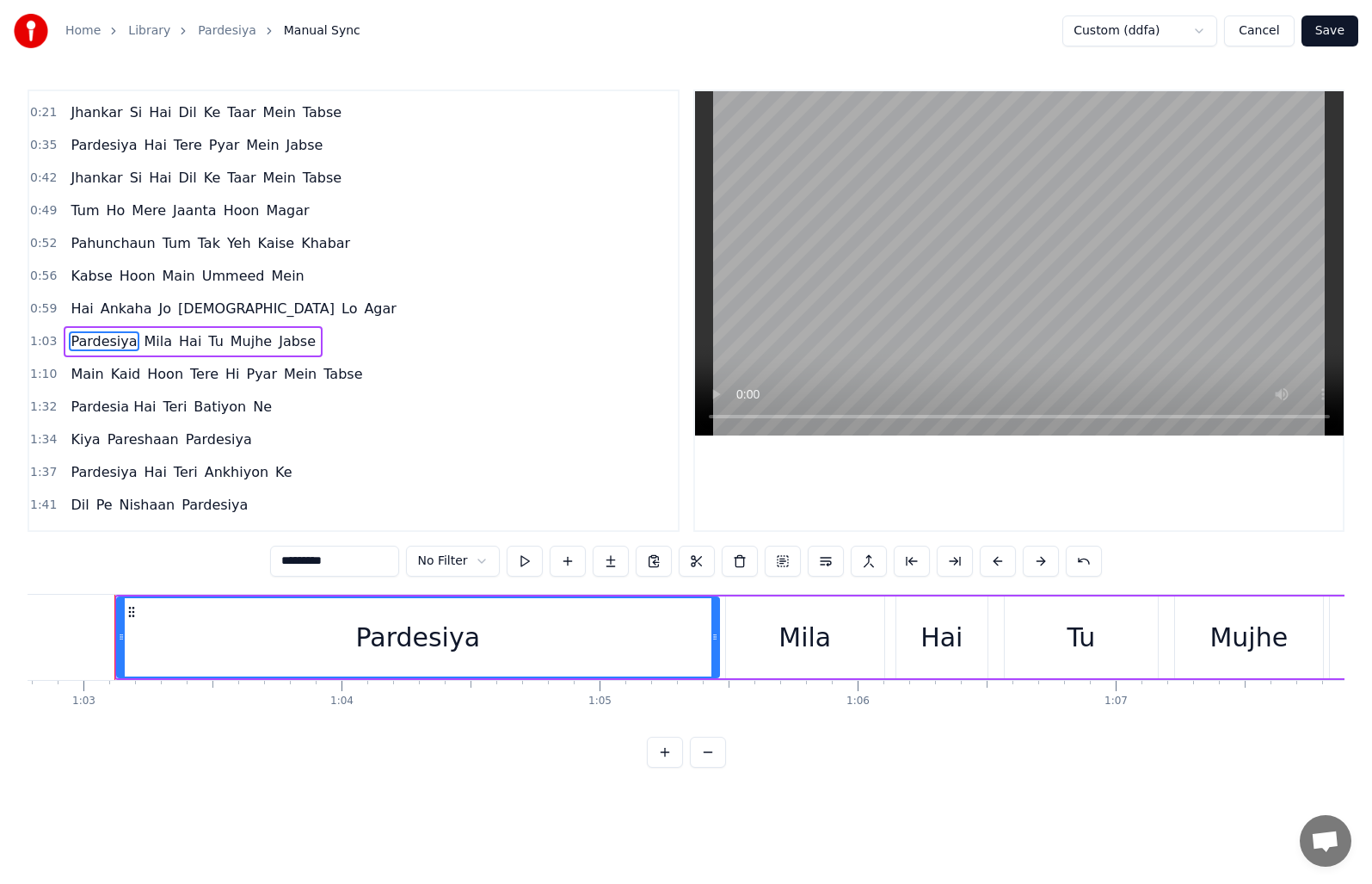
click at [63, 341] on div "Pardesiya Mila Hai Tu Mujhe Jabse" at bounding box center [192, 341] width 259 height 31
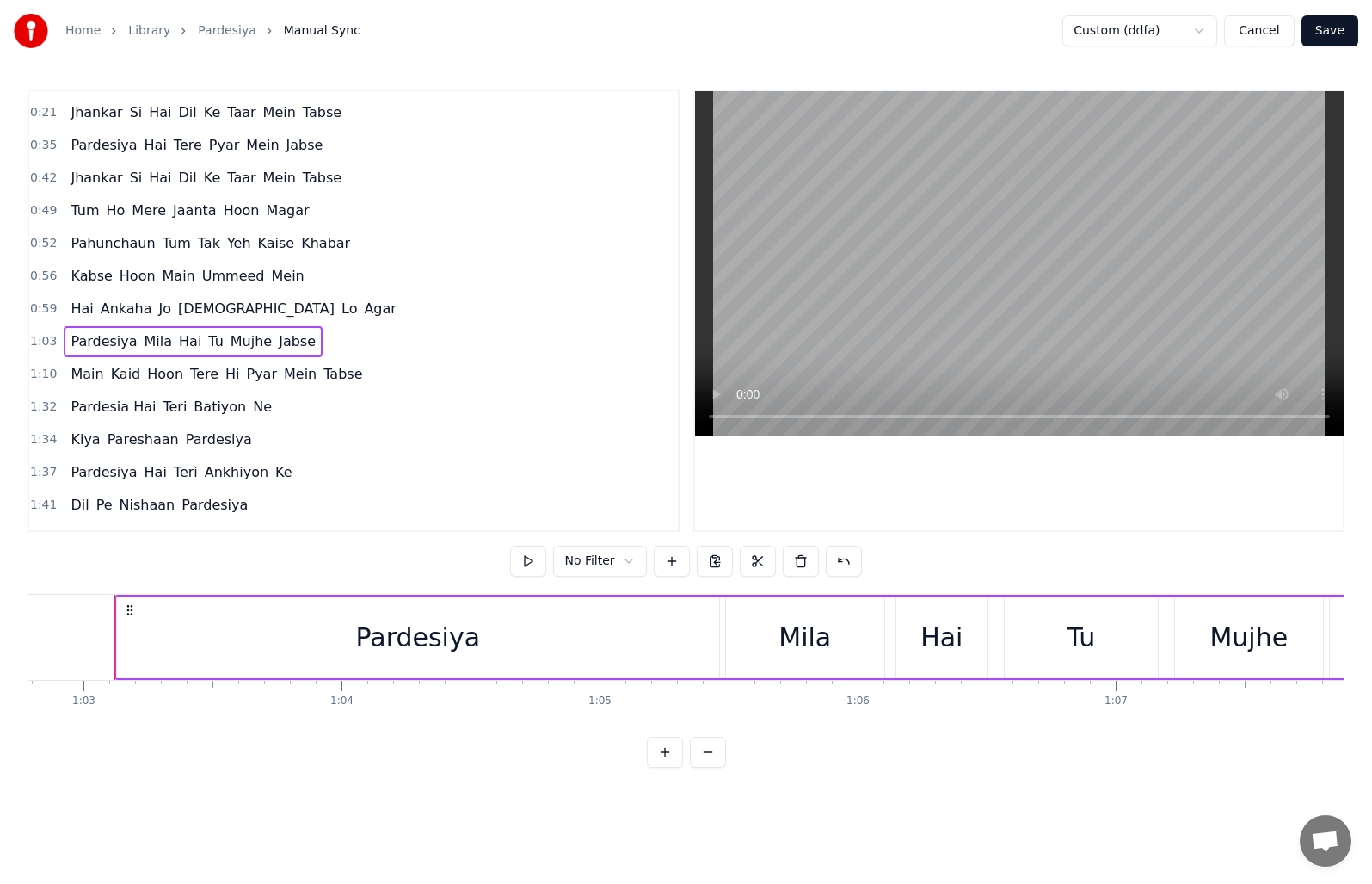
click at [63, 341] on div "Pardesiya Mila Hai Tu Mujhe Jabse" at bounding box center [192, 341] width 259 height 31
click at [675, 558] on button at bounding box center [672, 561] width 36 height 31
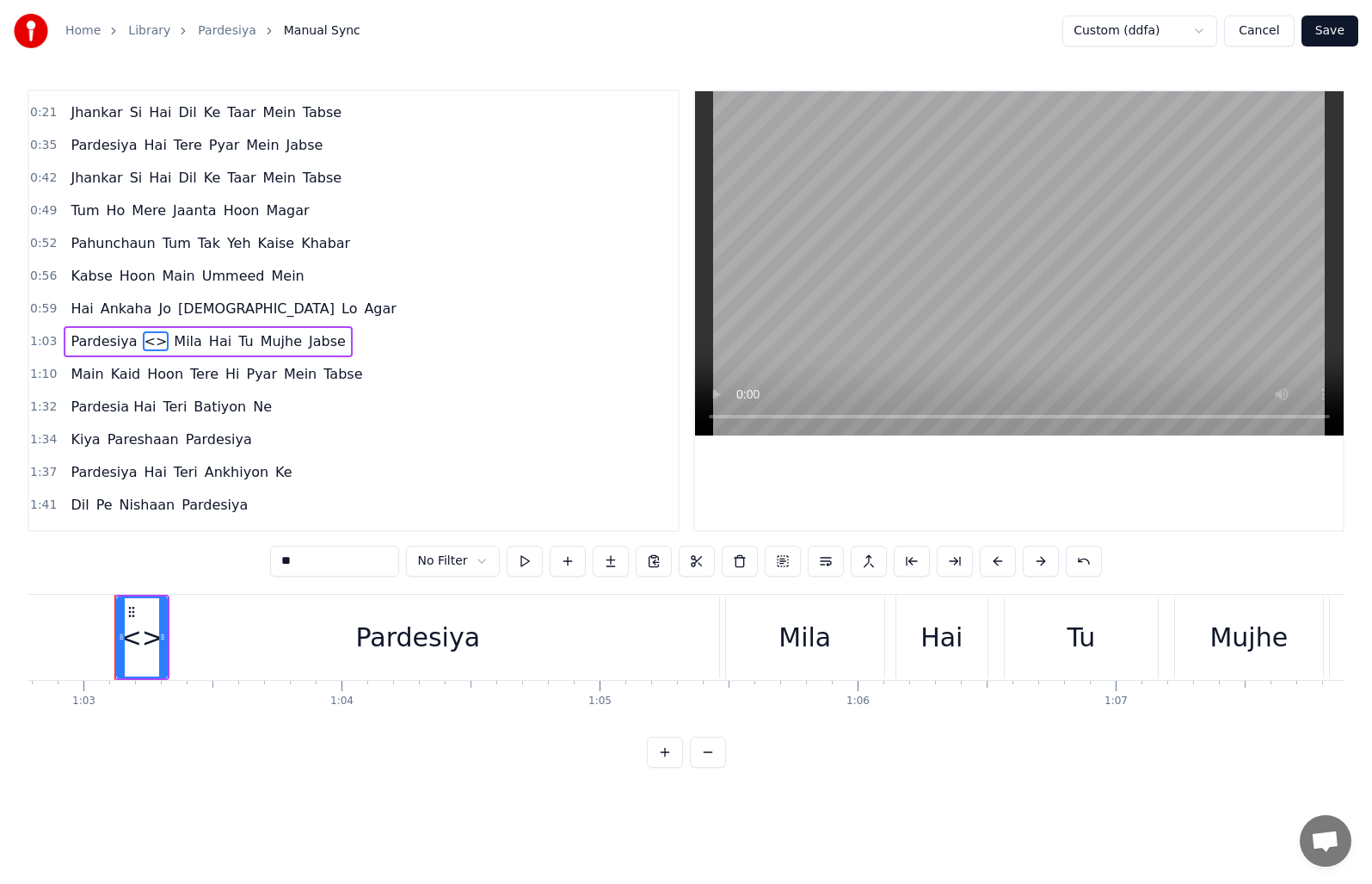
scroll to position [91, 0]
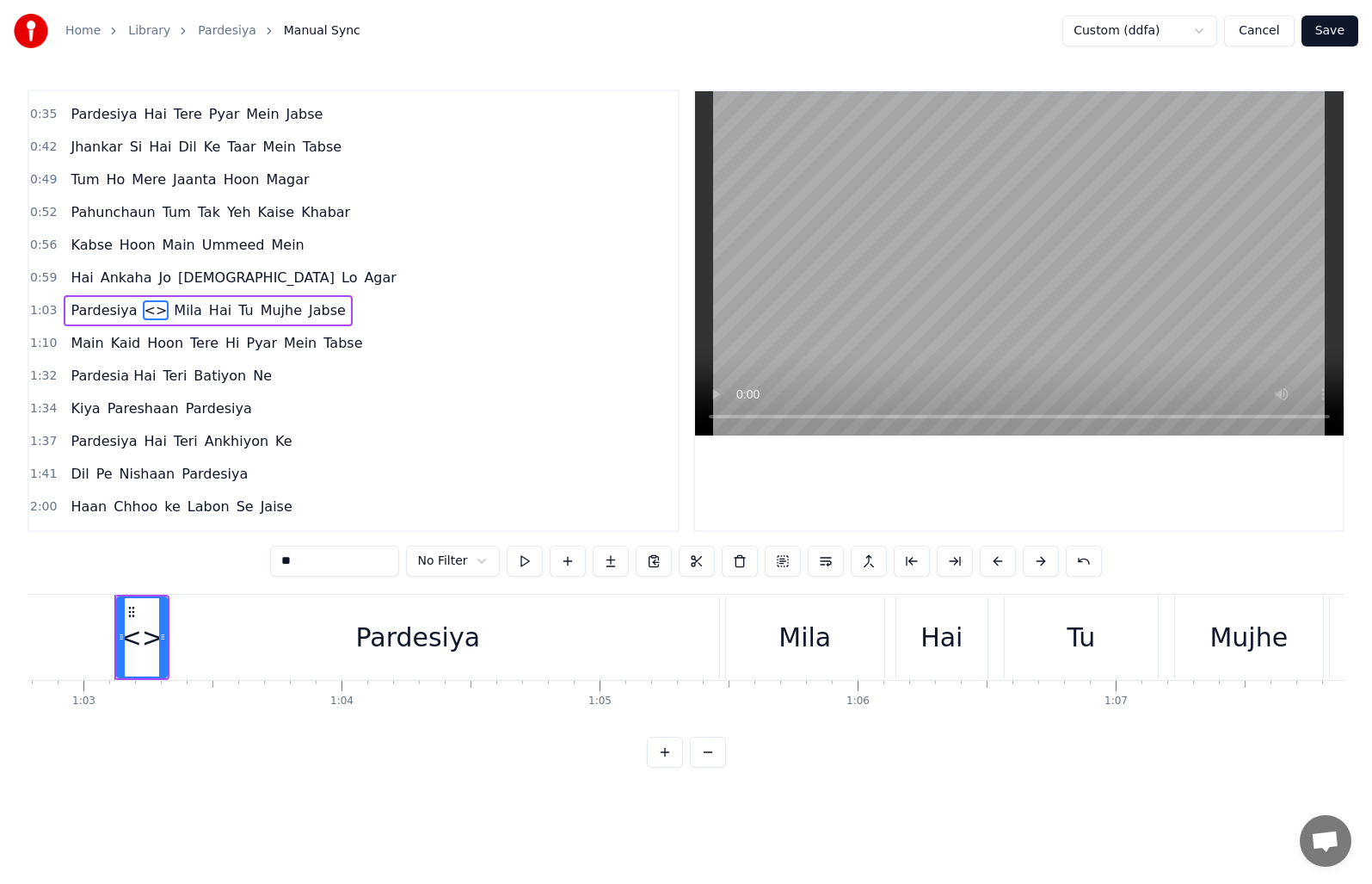
click at [143, 303] on span "<>" at bounding box center [156, 309] width 27 height 20
type input "*********"
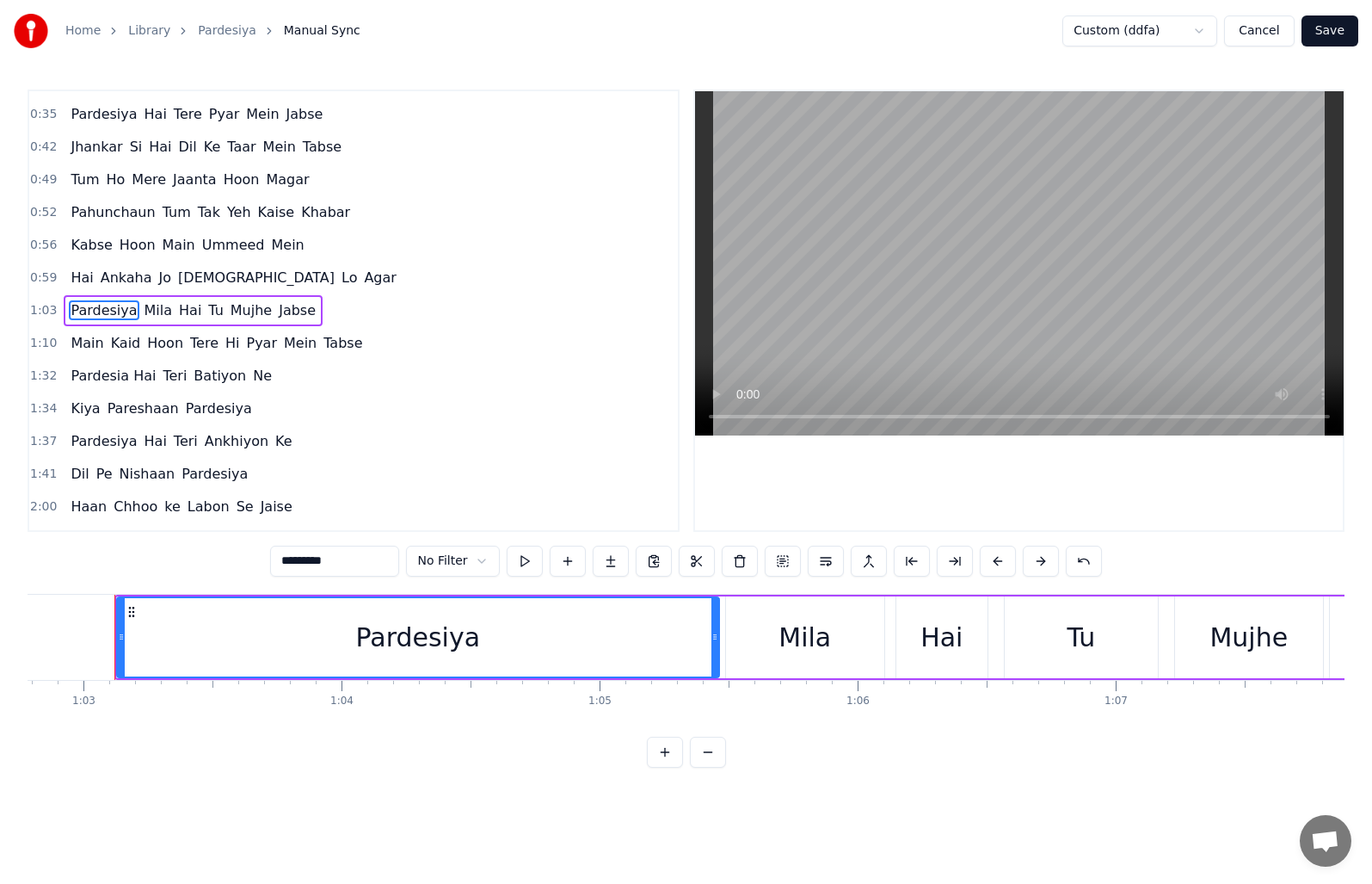
click at [63, 307] on div "Pardesiya Mila Hai Tu Mujhe Jabse" at bounding box center [192, 311] width 259 height 31
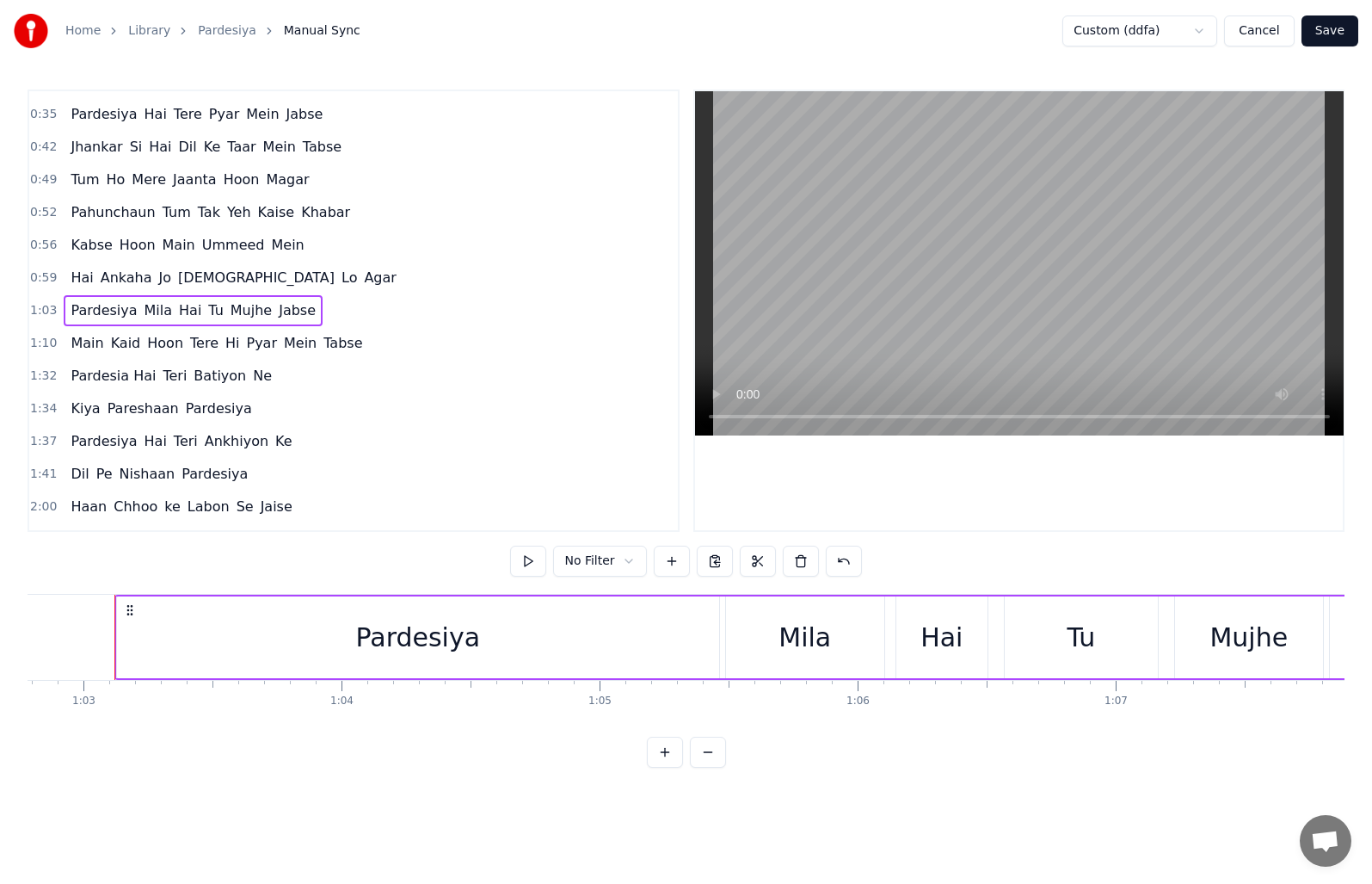
click at [63, 307] on div "Pardesiya Mila Hai Tu Mujhe Jabse" at bounding box center [192, 311] width 259 height 31
click at [68, 309] on span "Pardesiya" at bounding box center [103, 309] width 69 height 20
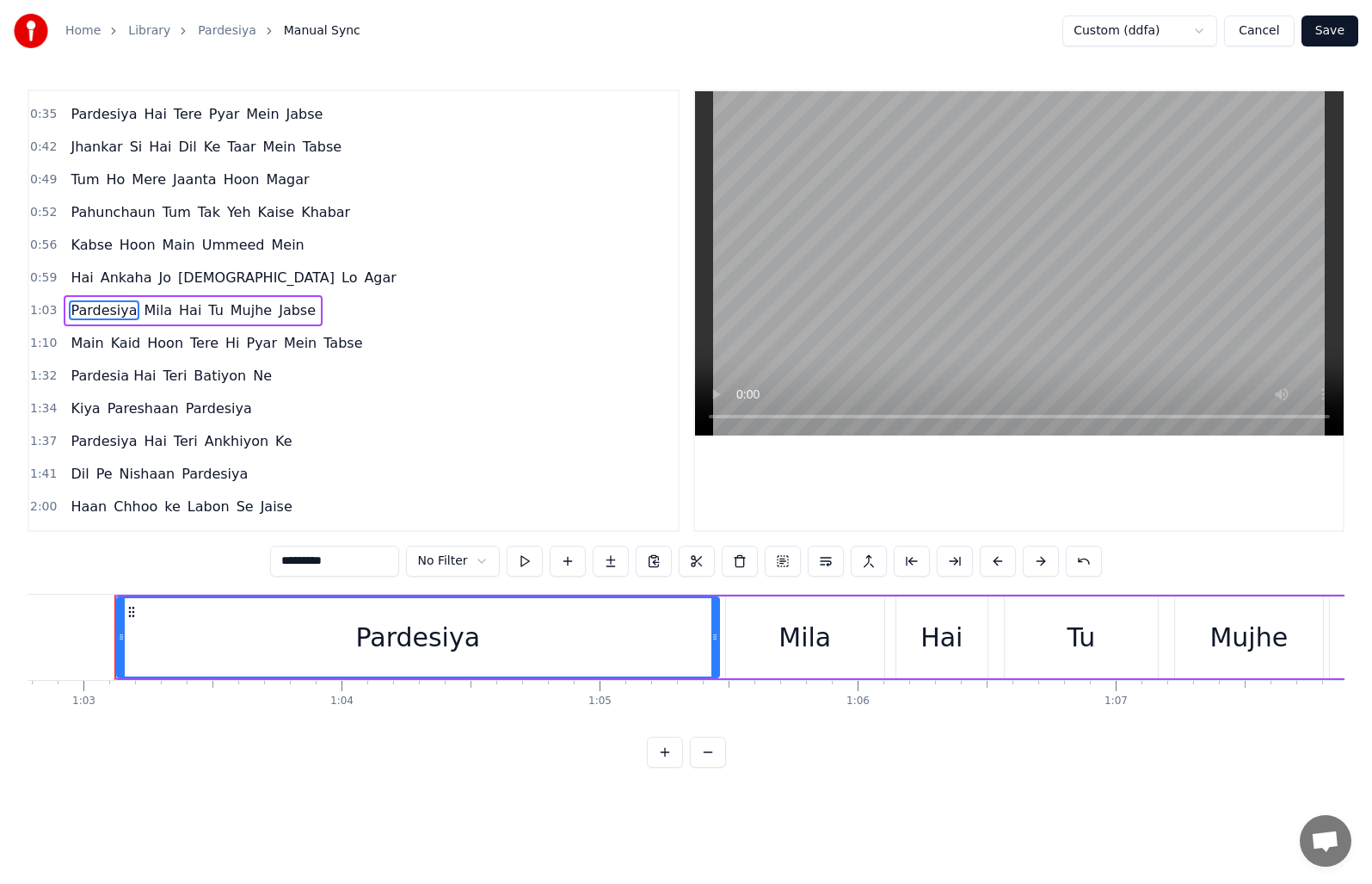
click at [63, 309] on div "Pardesiya Mila Hai Tu Mujhe Jabse" at bounding box center [192, 311] width 259 height 31
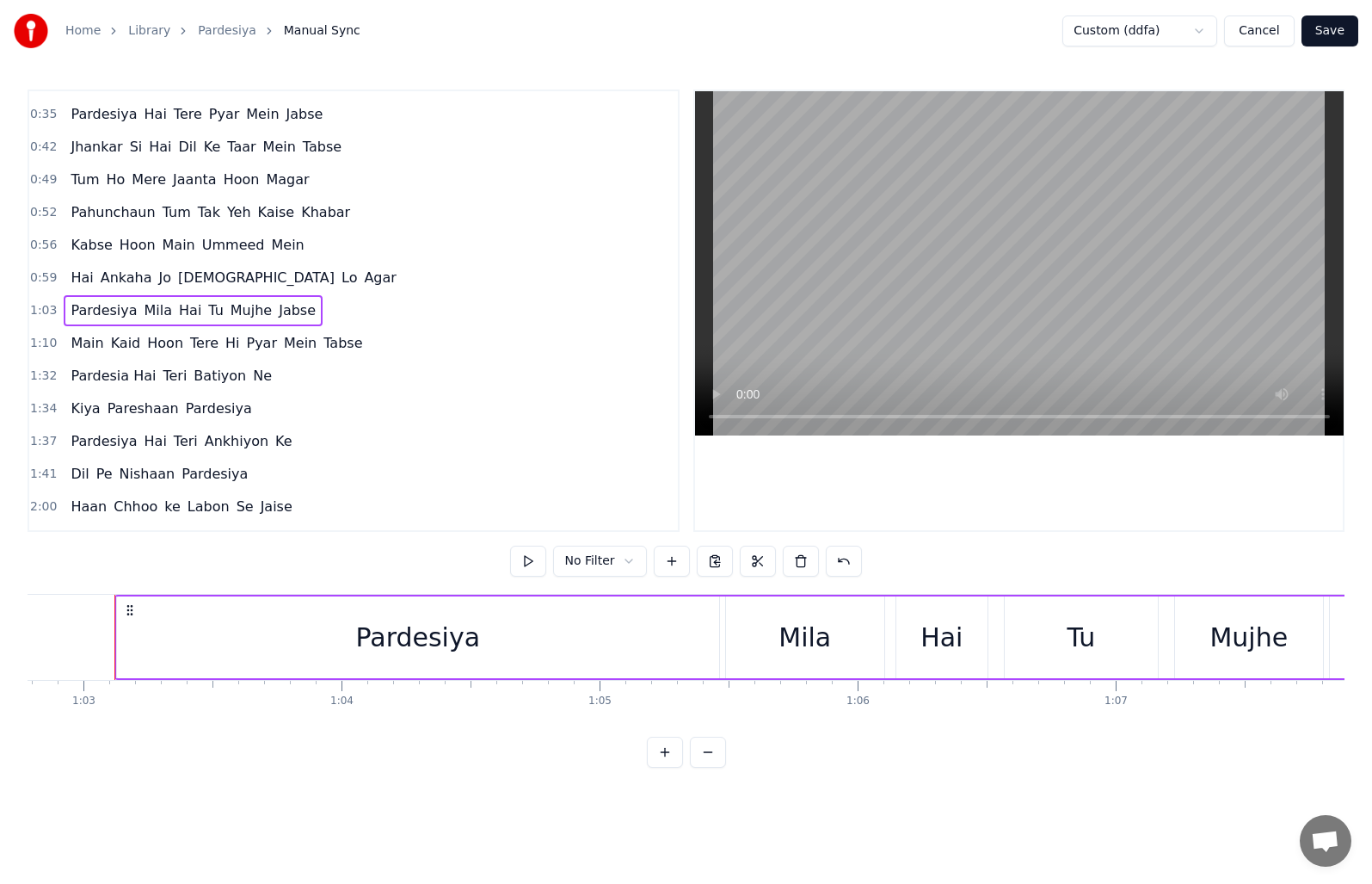
click at [63, 309] on div "Pardesiya Mila Hai Tu Mujhe Jabse" at bounding box center [192, 311] width 259 height 31
click at [63, 312] on div "Pardesiya Mila Hai Tu Mujhe Jabse" at bounding box center [192, 311] width 259 height 31
click at [63, 309] on div "Pardesiya Mila Hai Tu Mujhe Jabse" at bounding box center [192, 311] width 259 height 31
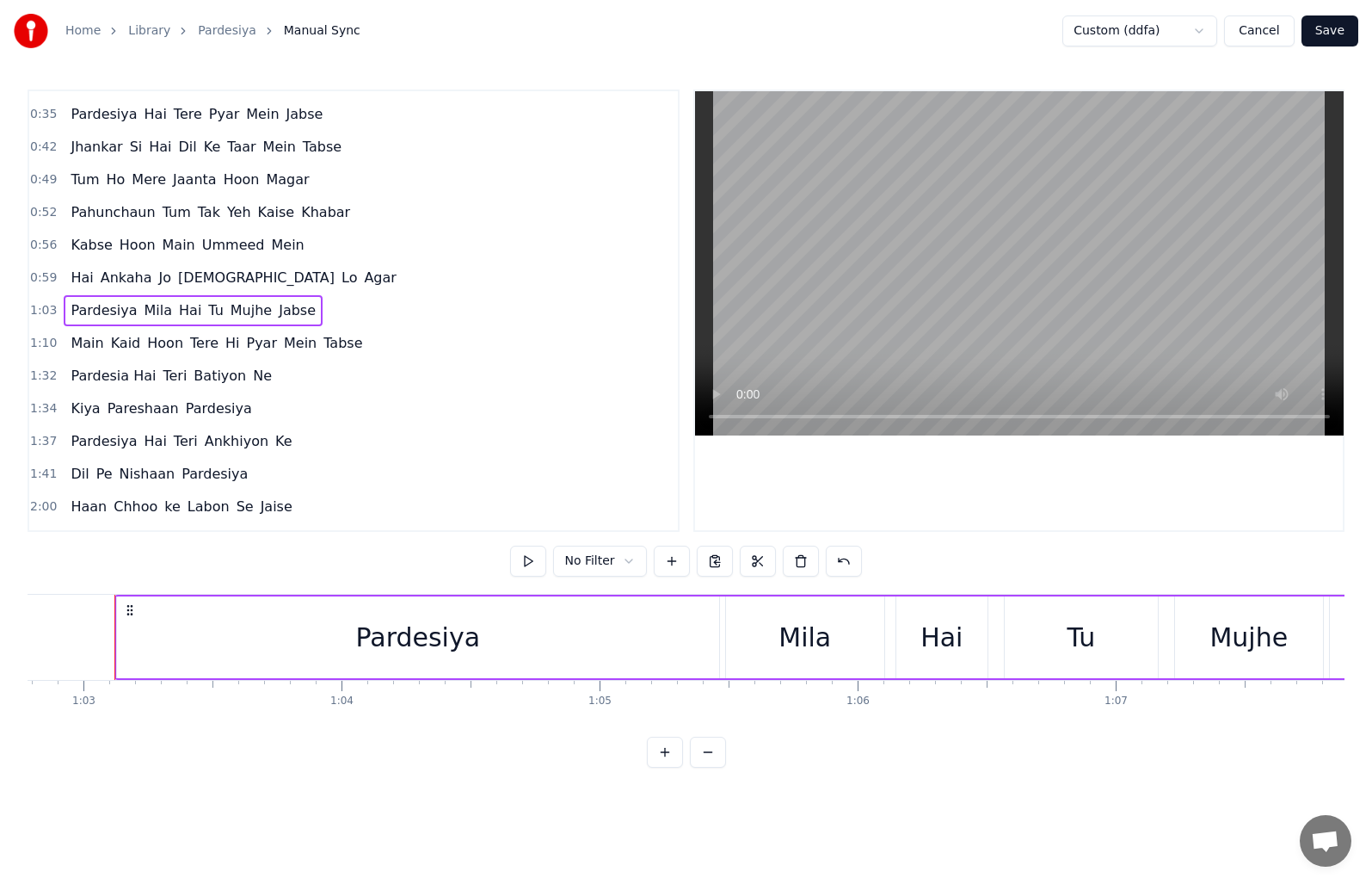
click at [126, 634] on div "Pardesiya" at bounding box center [418, 637] width 602 height 81
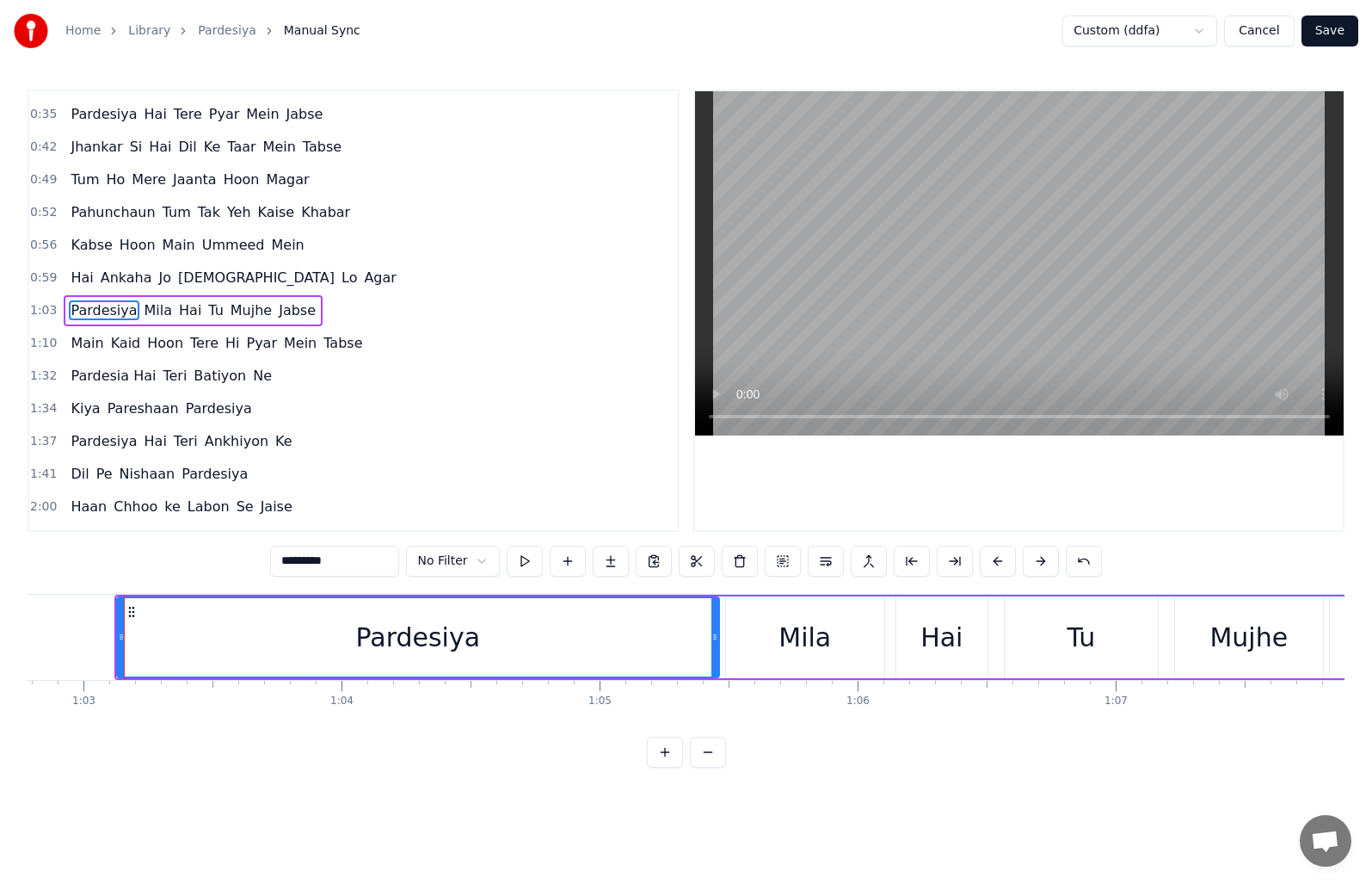
click at [126, 634] on div "Pardesiya" at bounding box center [418, 637] width 601 height 78
click at [570, 559] on button at bounding box center [568, 561] width 36 height 31
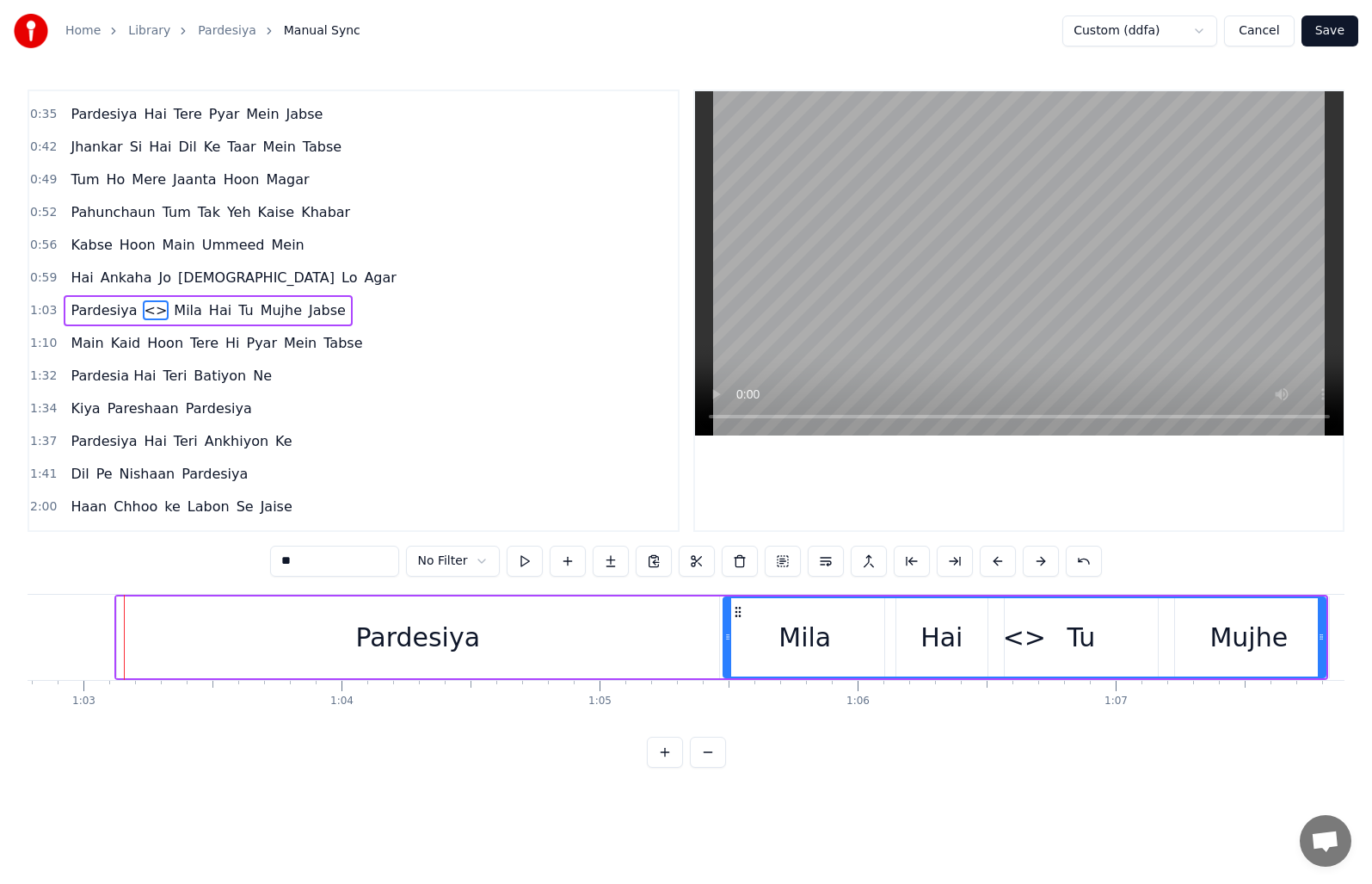
drag, startPoint x: 134, startPoint y: 312, endPoint x: 59, endPoint y: 309, distance: 75.1
click at [63, 309] on div "Pardesiya <> Mila Hai Tu Mujhe Jabse" at bounding box center [207, 311] width 289 height 31
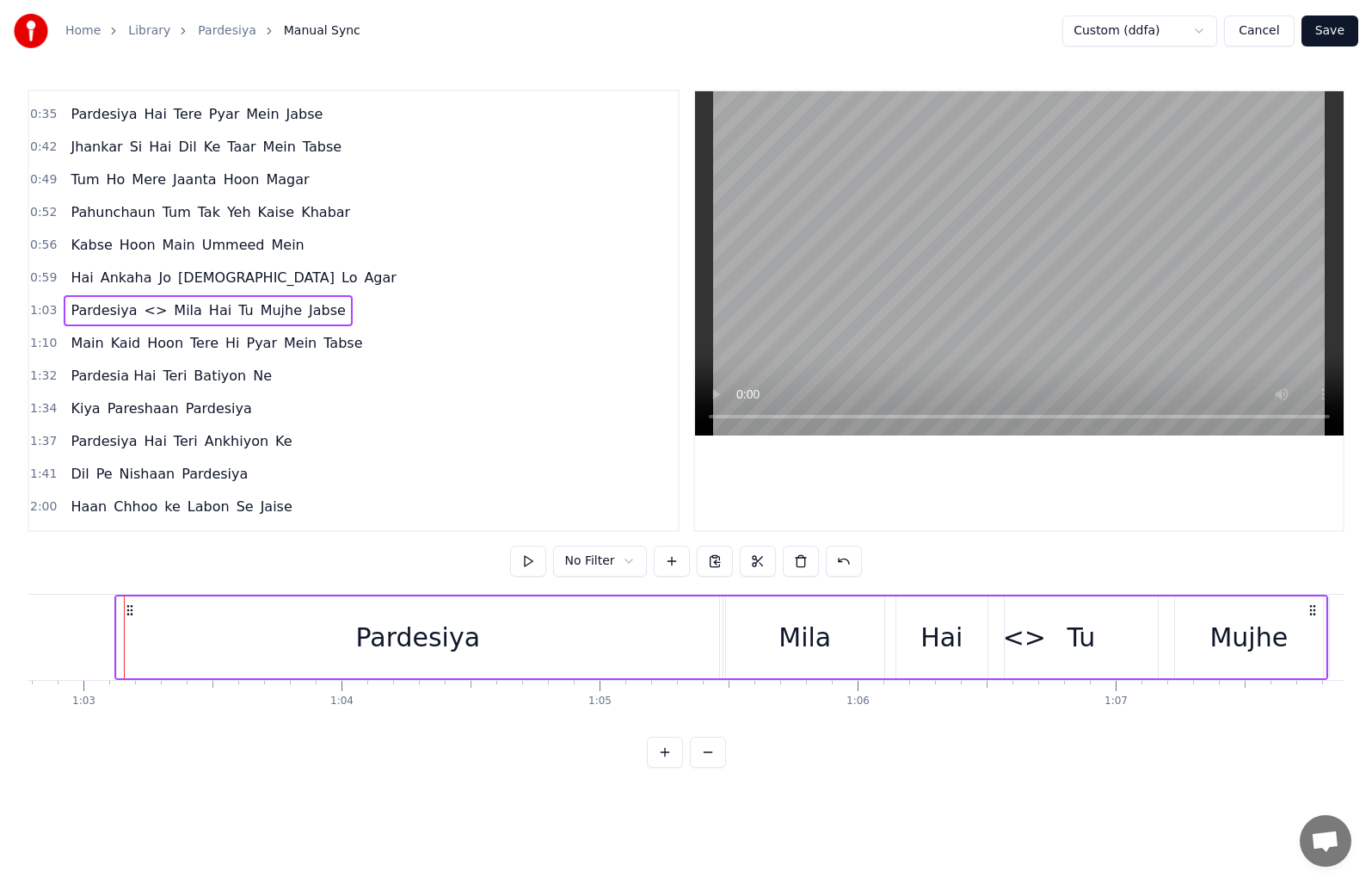
click at [143, 316] on span "<>" at bounding box center [156, 309] width 27 height 20
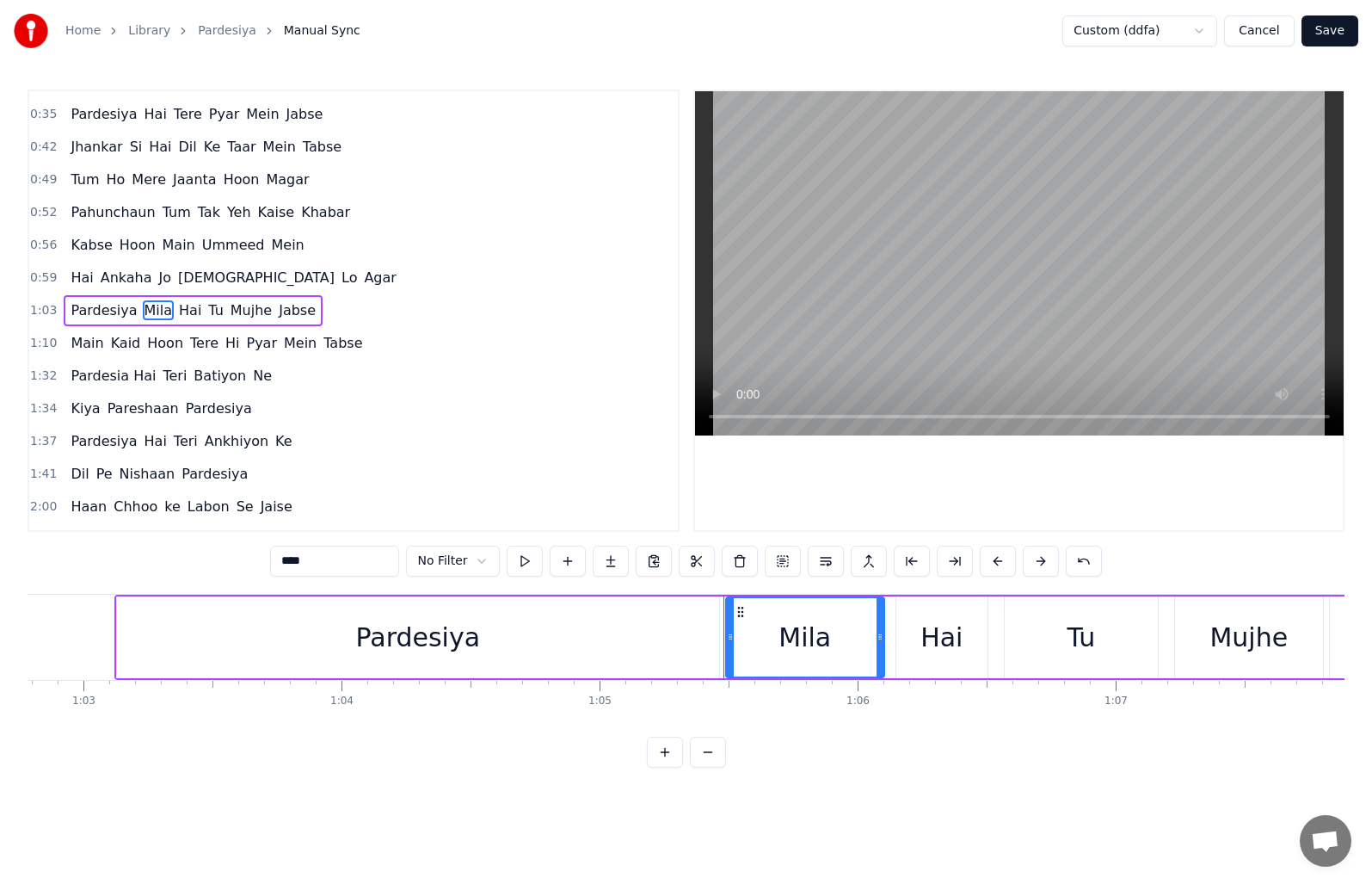
click at [68, 309] on span "Pardesiya" at bounding box center [103, 309] width 69 height 20
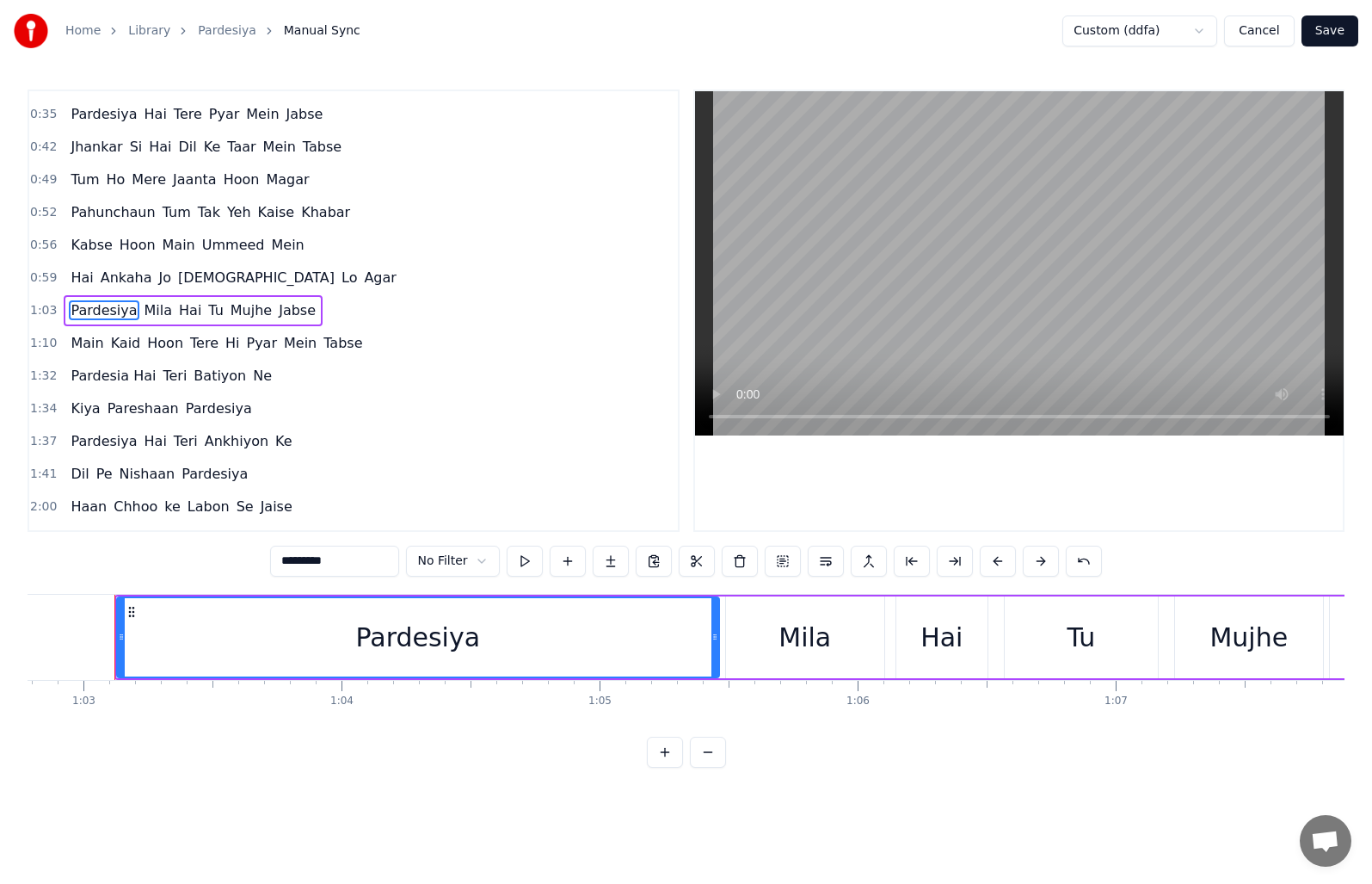
click at [278, 556] on input "*********" at bounding box center [335, 561] width 129 height 31
click at [74, 311] on span "FPardesiya" at bounding box center [107, 309] width 77 height 20
click at [70, 304] on span "FPardesiya" at bounding box center [107, 309] width 77 height 20
click at [70, 306] on span "FPardesiya" at bounding box center [107, 309] width 77 height 20
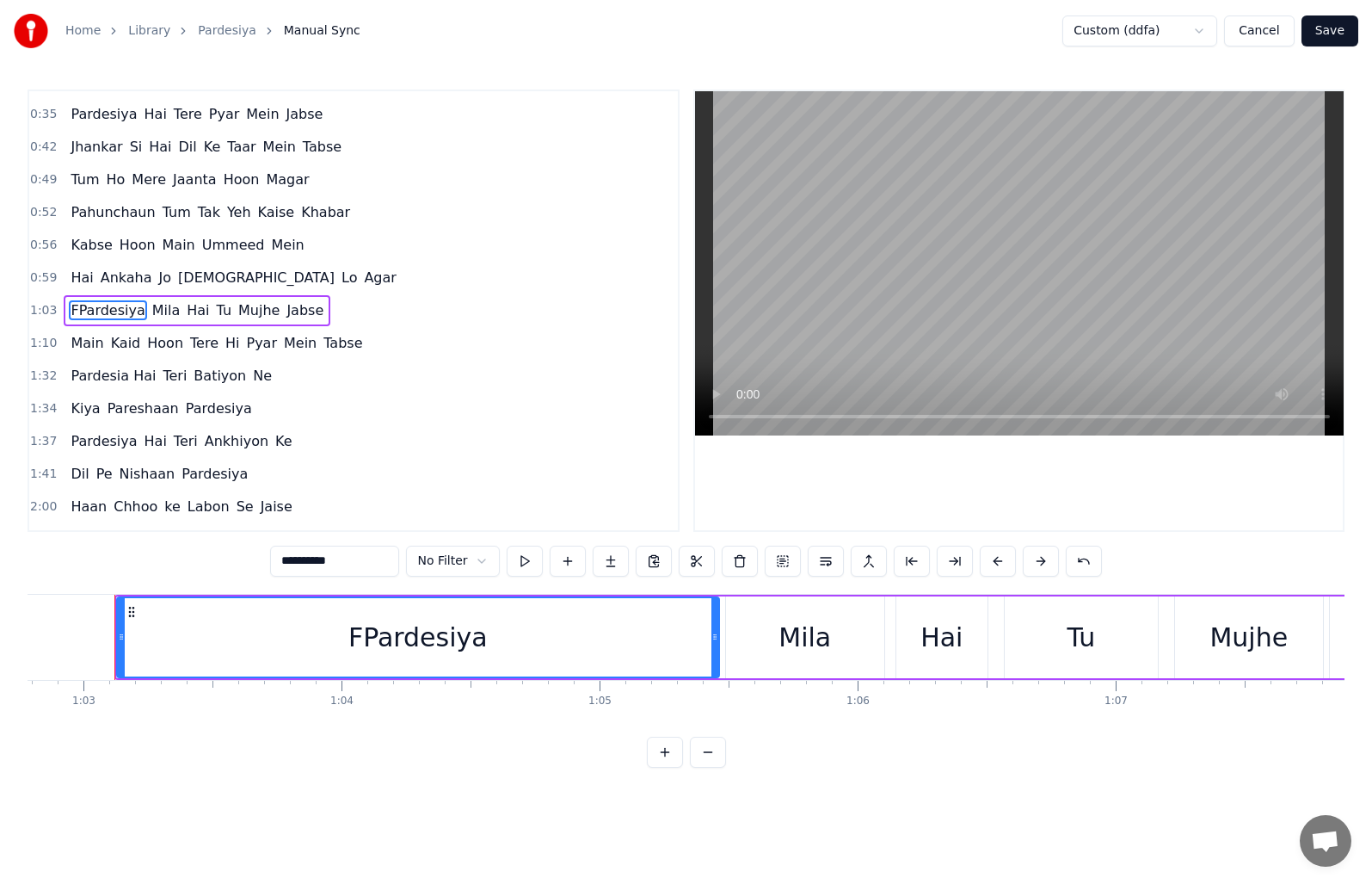
click at [70, 306] on span "FPardesiya" at bounding box center [107, 309] width 77 height 20
click at [97, 303] on span "FPardesiya" at bounding box center [107, 309] width 77 height 20
click at [290, 560] on input "**********" at bounding box center [335, 561] width 129 height 31
click at [296, 559] on input "**********" at bounding box center [335, 561] width 129 height 31
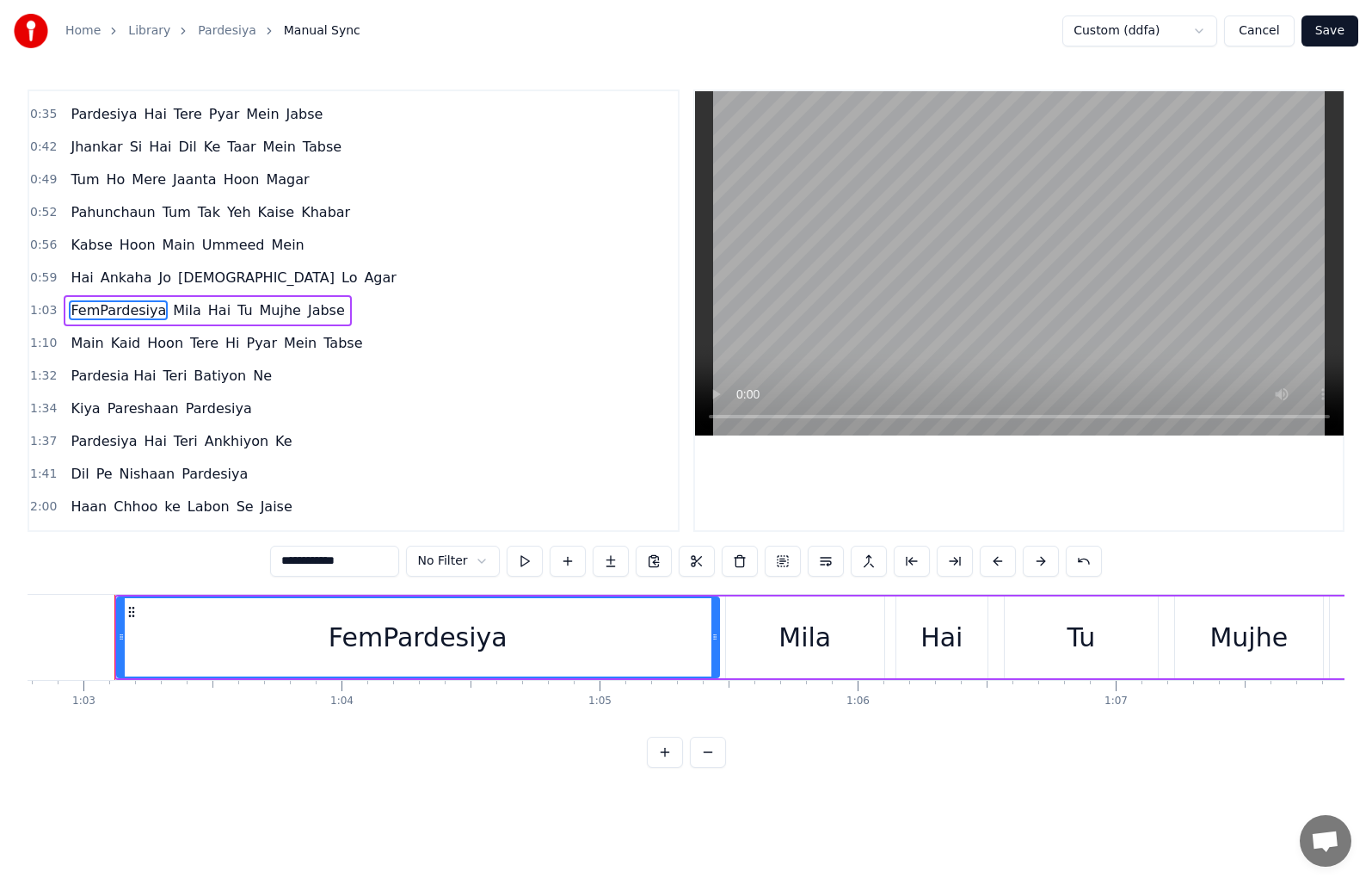
click at [305, 559] on input "**********" at bounding box center [335, 561] width 129 height 31
click at [309, 559] on input "**********" at bounding box center [335, 561] width 129 height 31
click at [314, 559] on input "**********" at bounding box center [335, 561] width 129 height 31
click at [283, 557] on input "**********" at bounding box center [335, 561] width 129 height 31
click at [317, 559] on input "**********" at bounding box center [335, 561] width 138 height 31
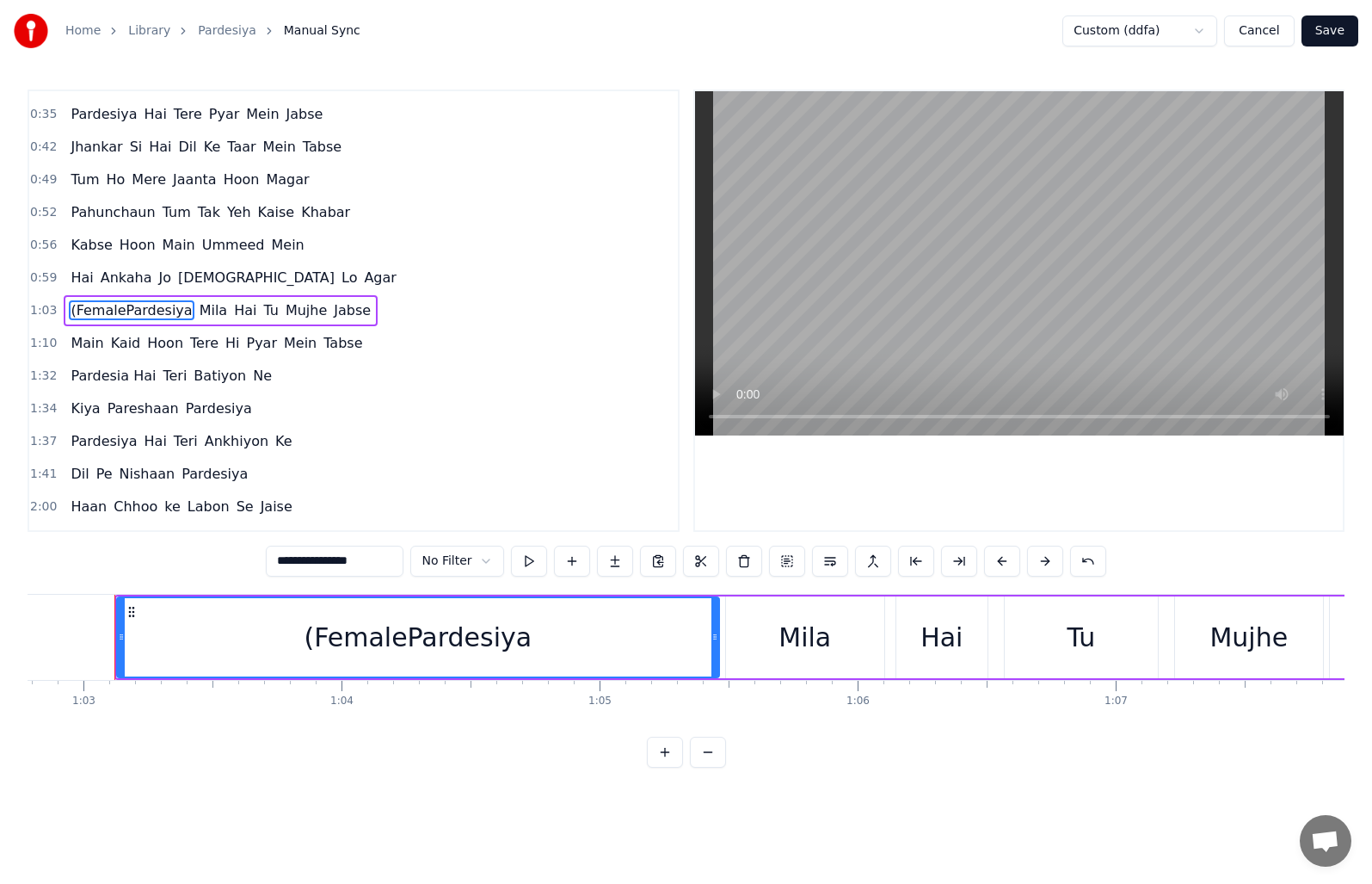
click at [318, 559] on input "**********" at bounding box center [335, 561] width 138 height 31
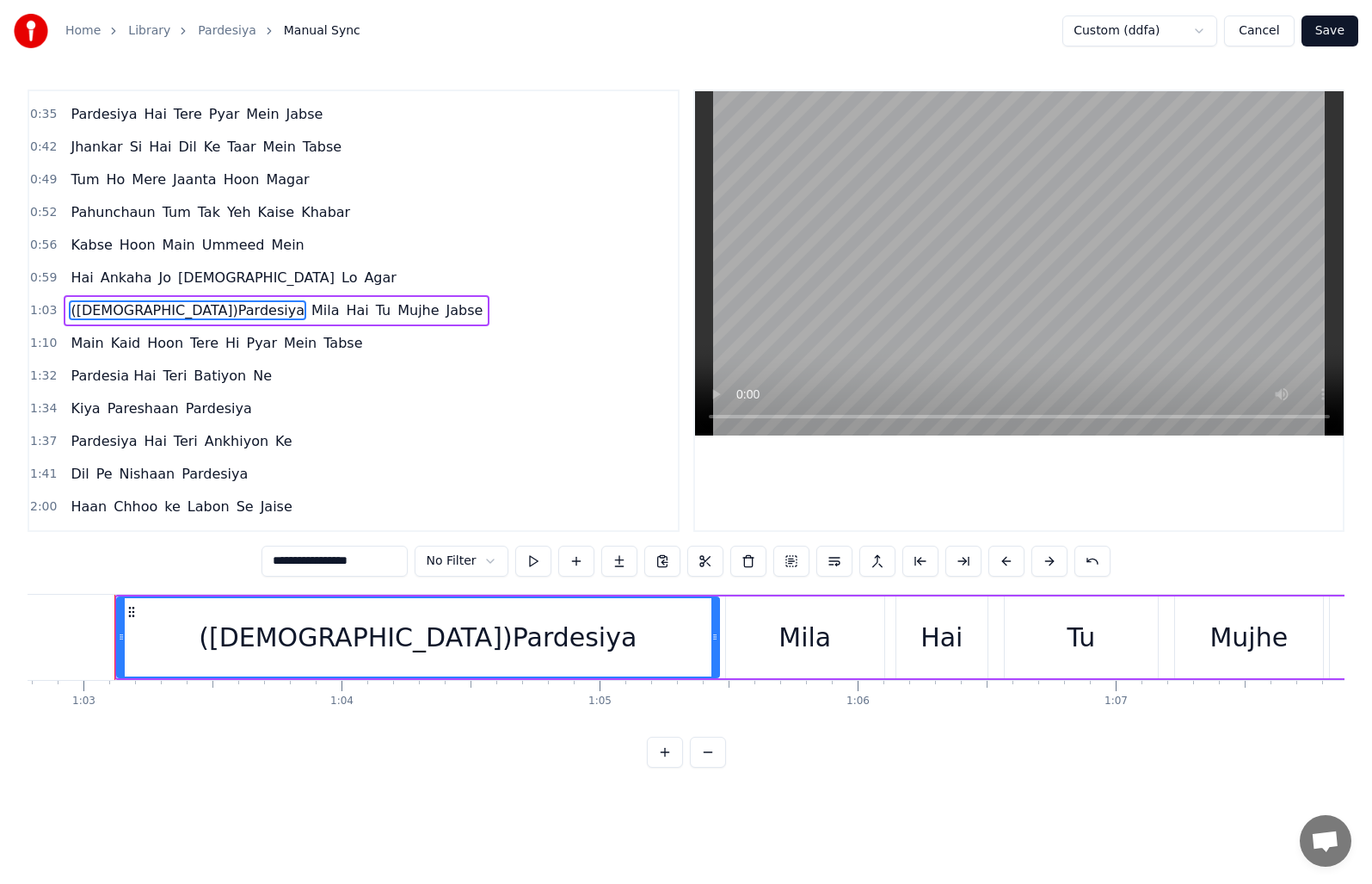
click at [318, 557] on input "**********" at bounding box center [335, 561] width 146 height 31
click at [321, 559] on input "**********" at bounding box center [335, 561] width 146 height 31
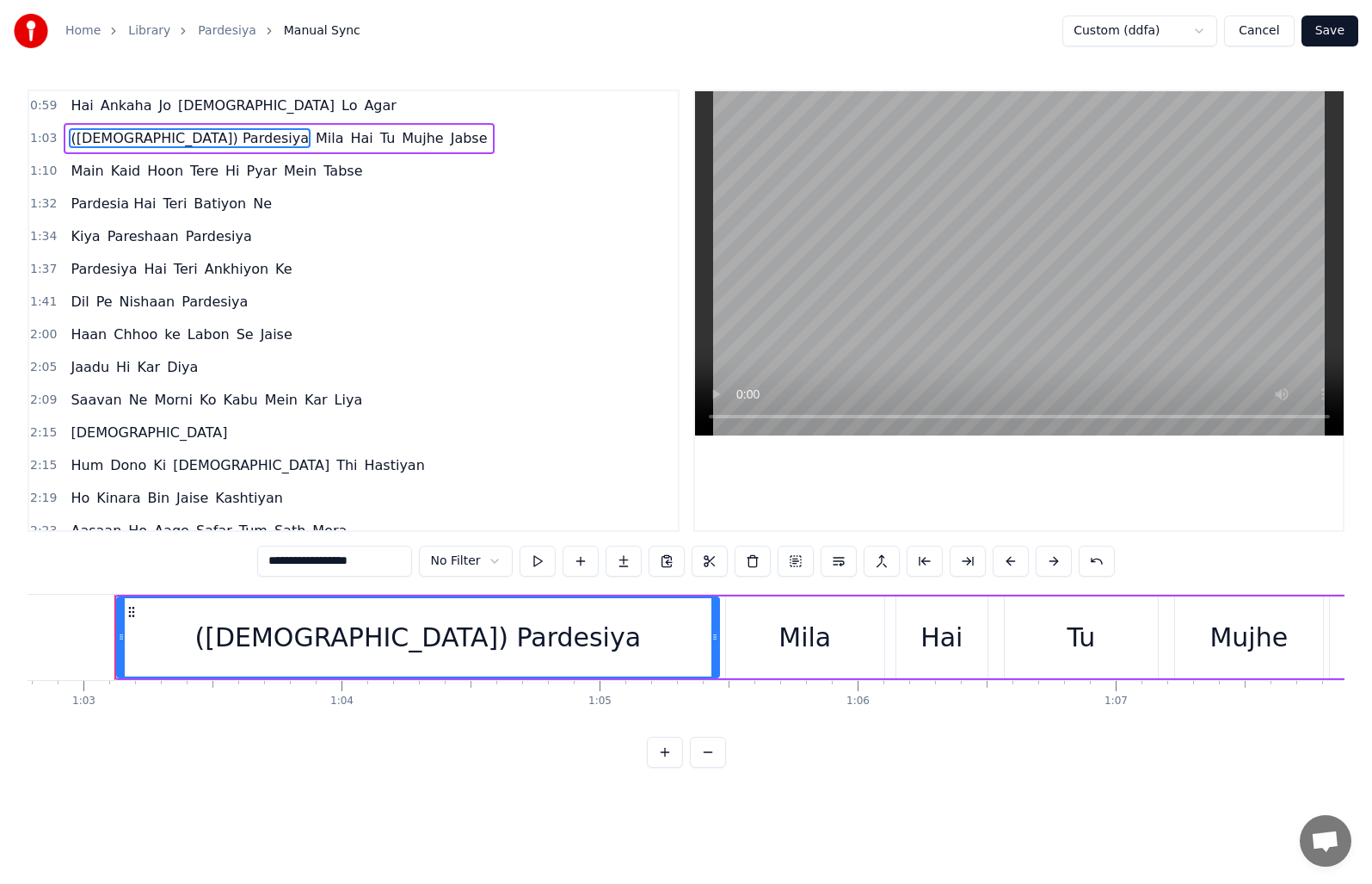
scroll to position [349, 0]
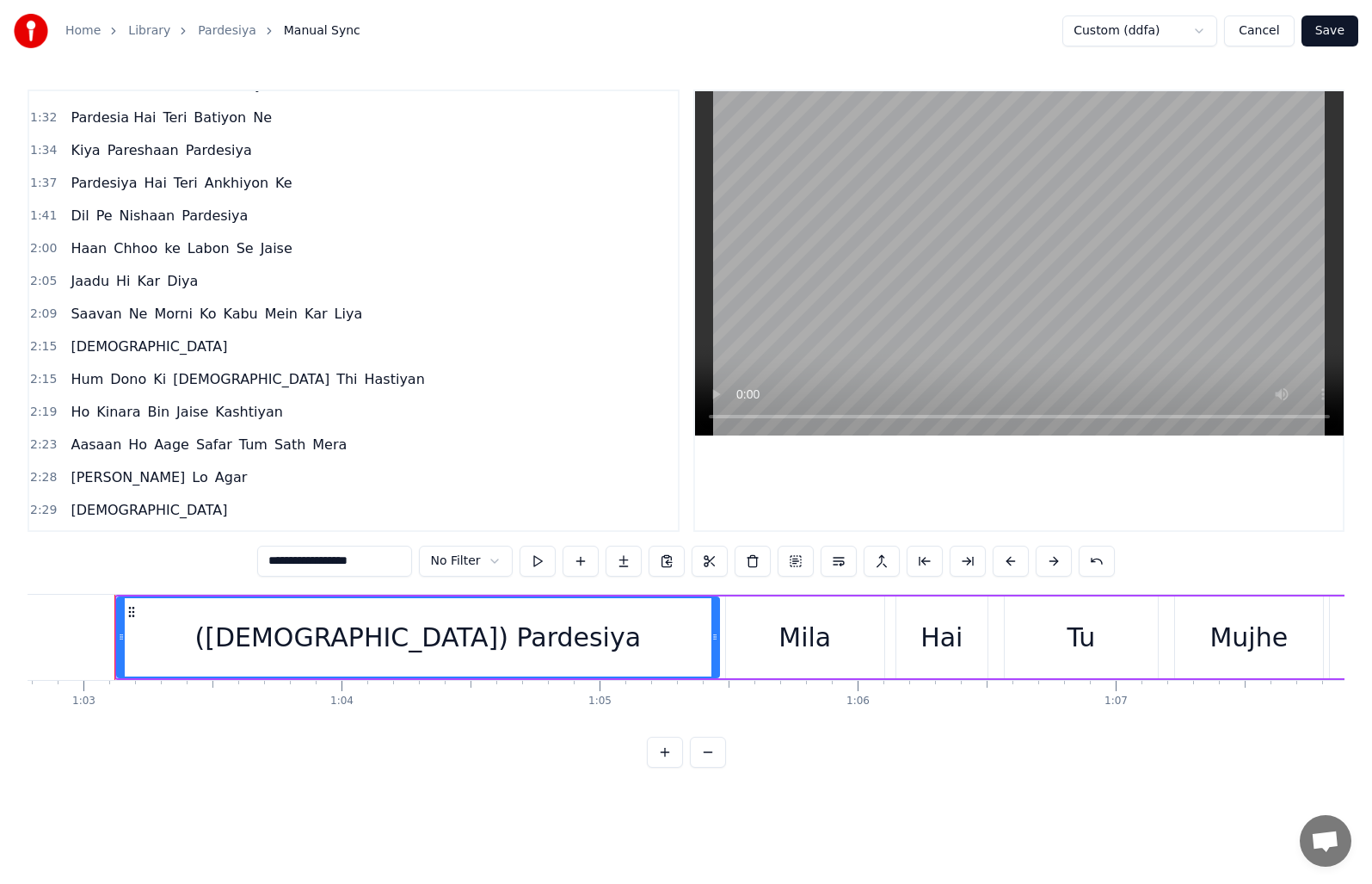
click at [75, 346] on span "[DEMOGRAPHIC_DATA]" at bounding box center [148, 346] width 160 height 20
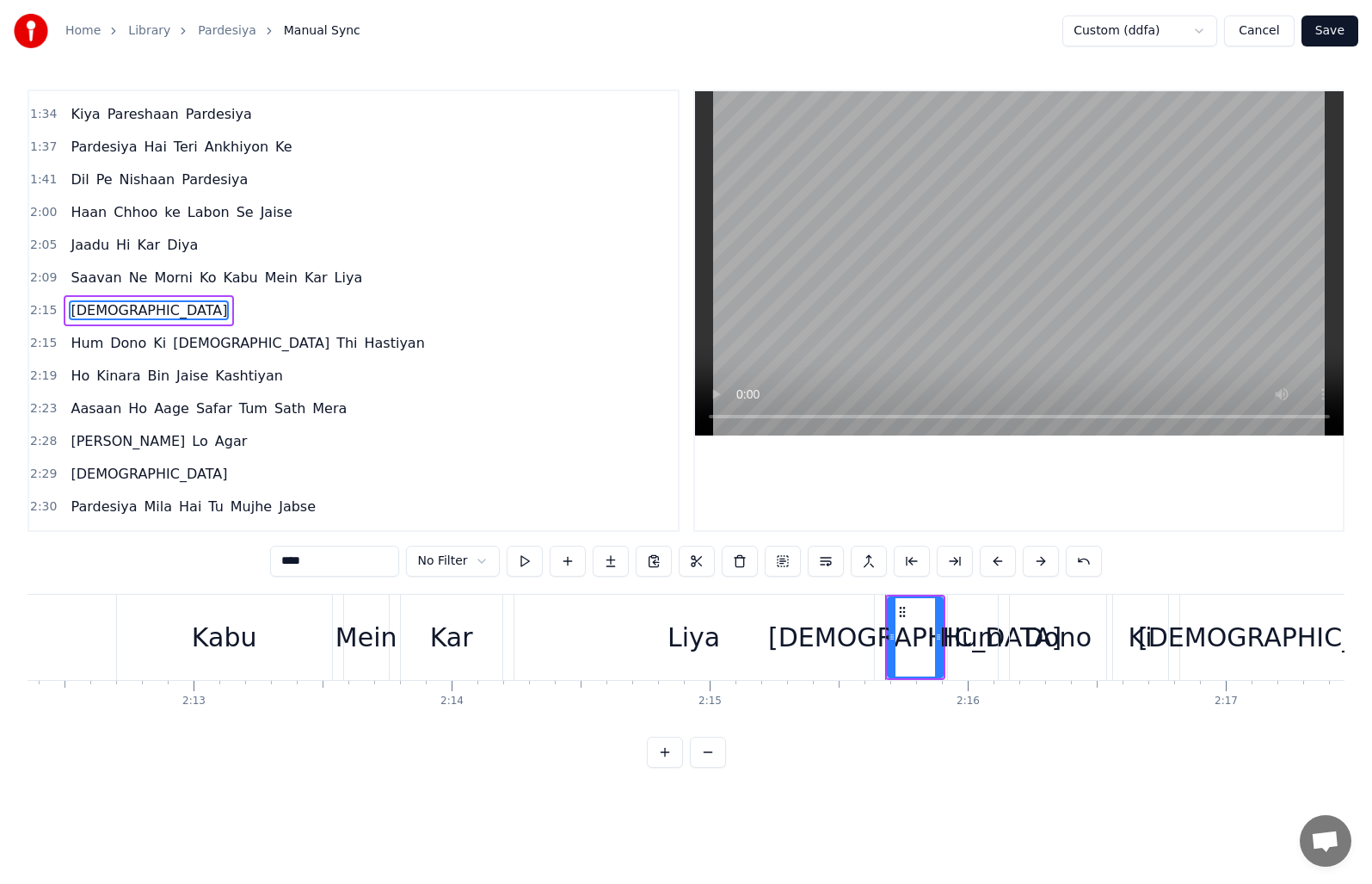
scroll to position [0, 34935]
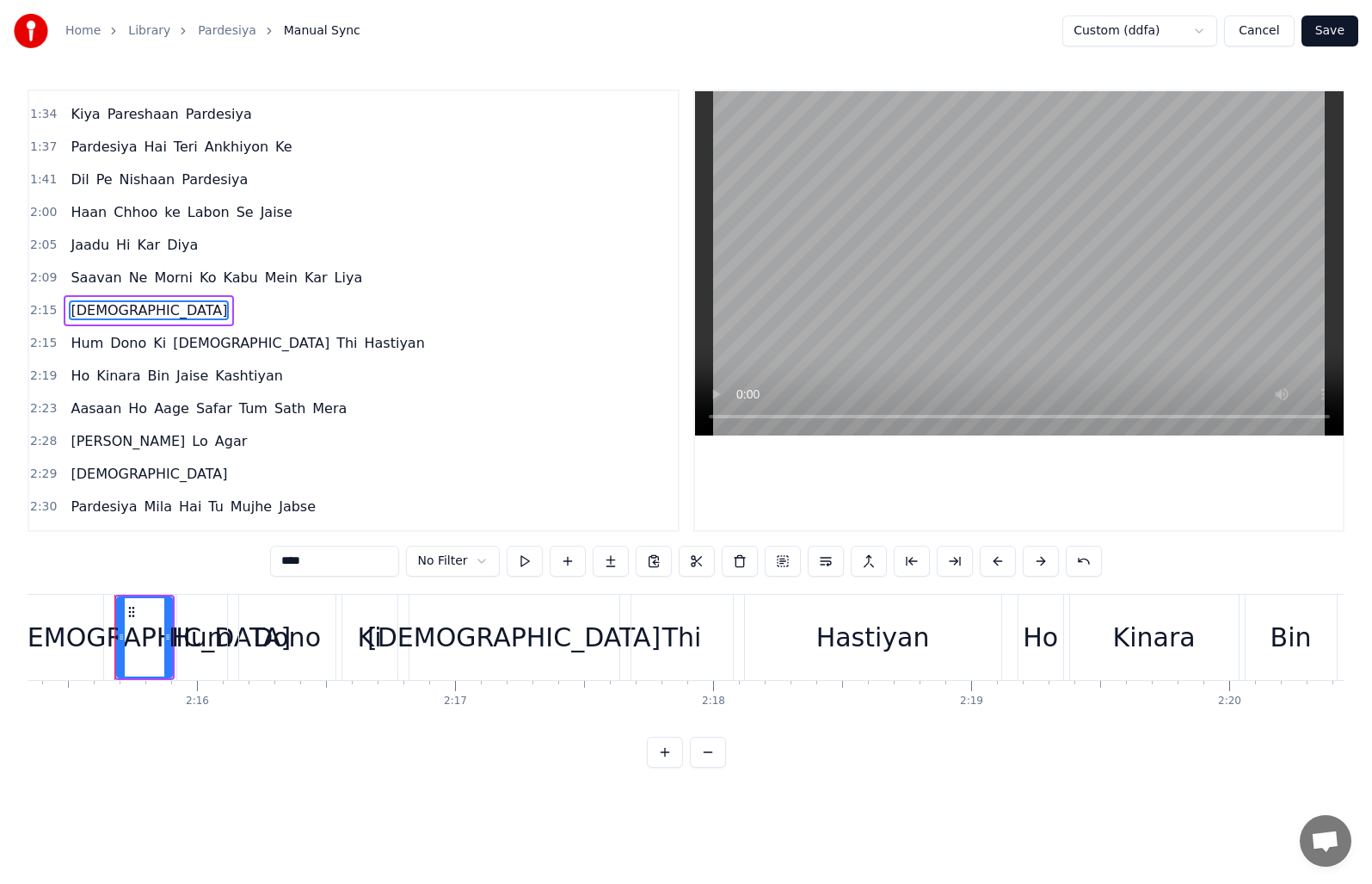
click at [331, 550] on input "****" at bounding box center [335, 561] width 129 height 31
click at [279, 558] on input "****" at bounding box center [335, 561] width 129 height 31
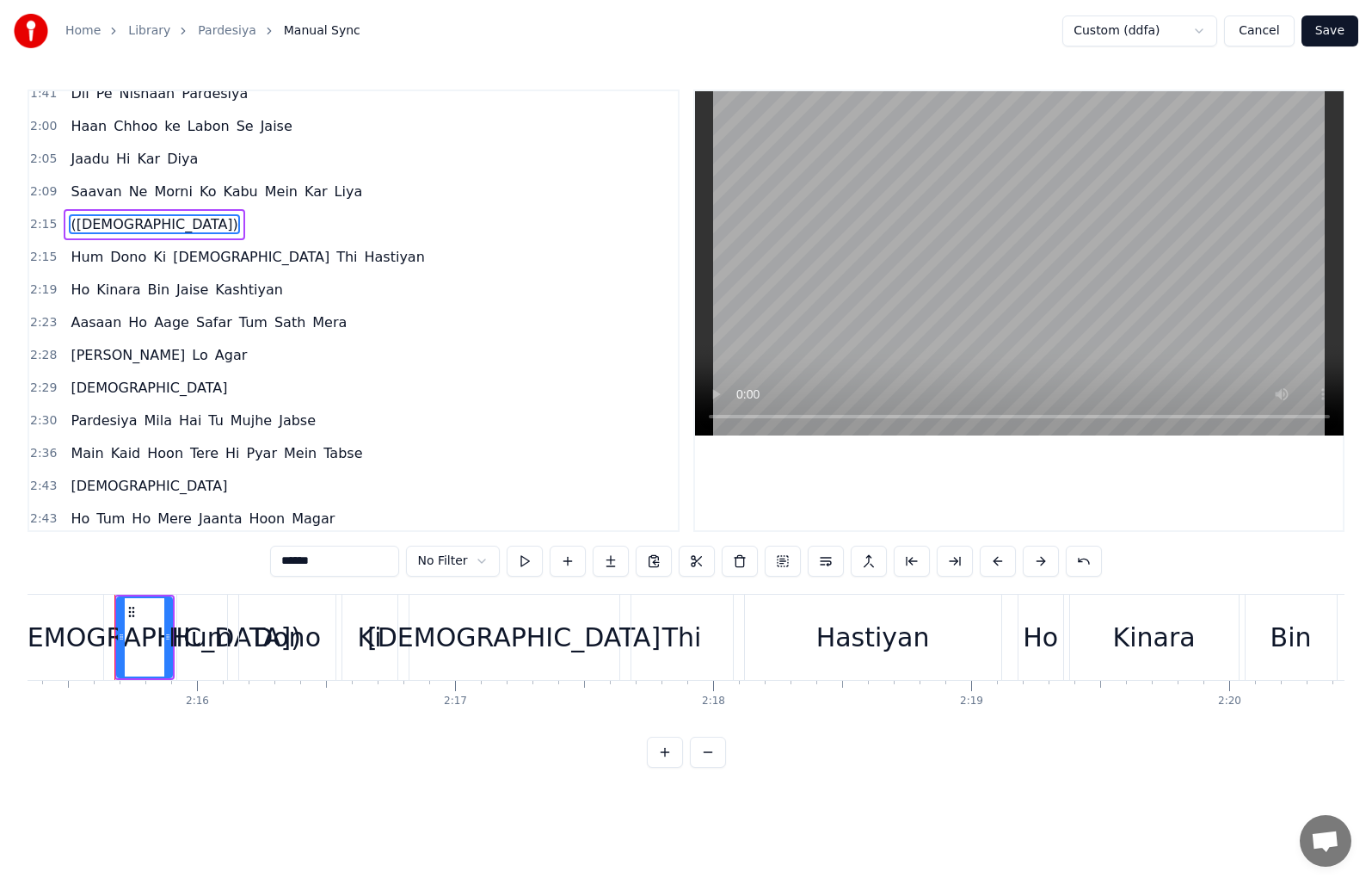
click at [97, 383] on span "[DEMOGRAPHIC_DATA]" at bounding box center [148, 387] width 160 height 20
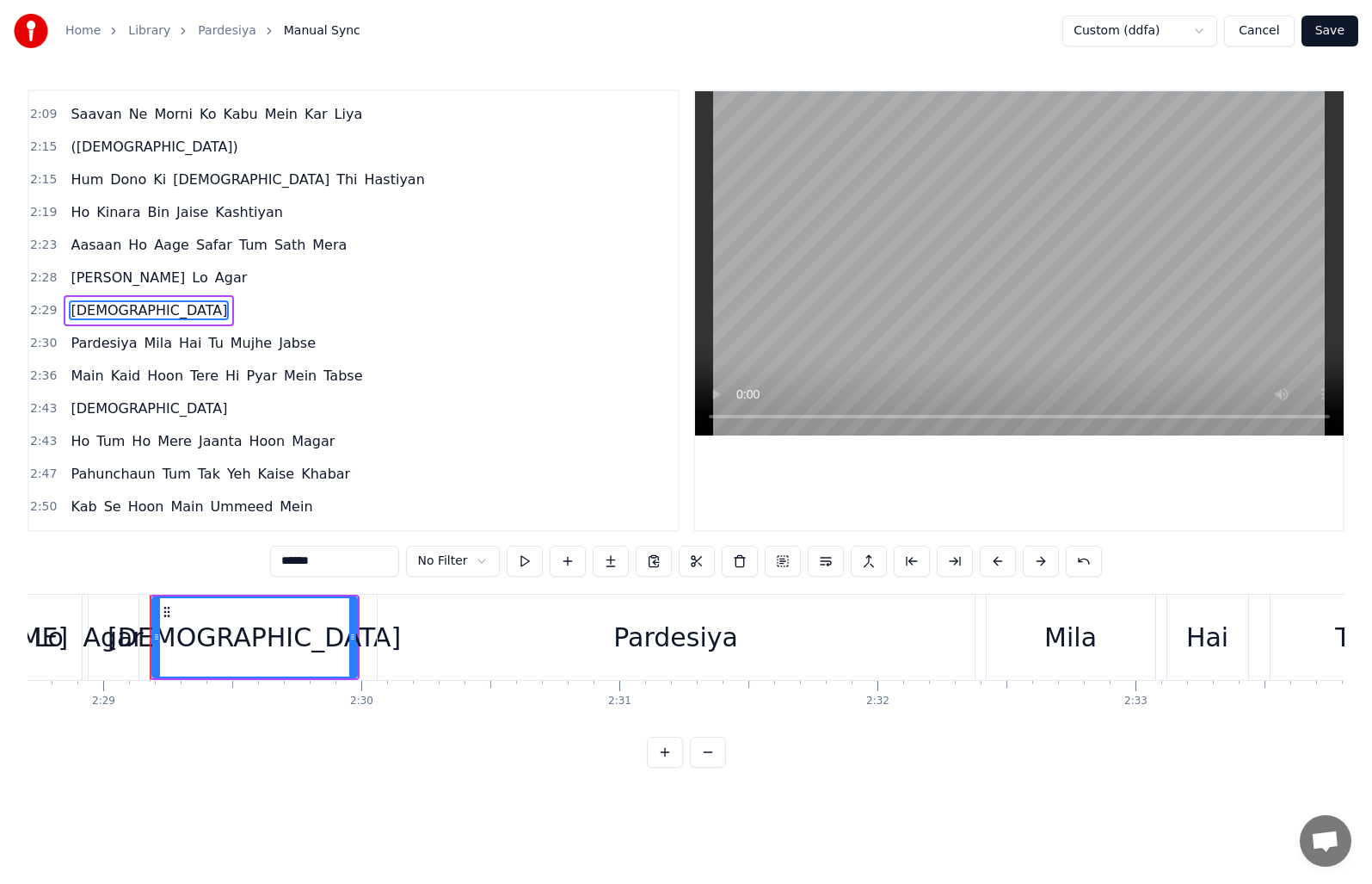
scroll to position [0, 38419]
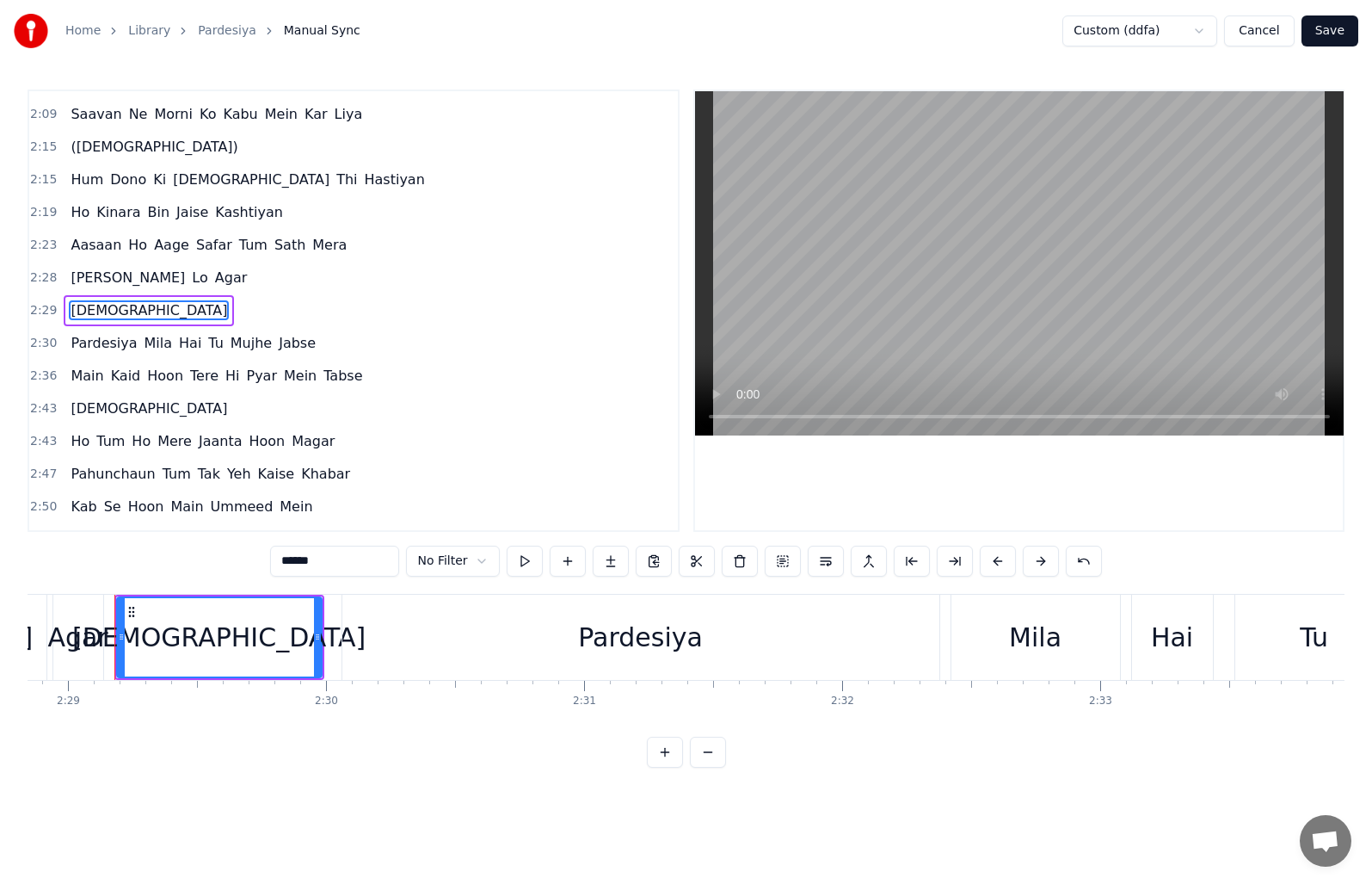
click at [285, 562] on input "******" at bounding box center [335, 561] width 129 height 31
click at [81, 400] on span "[DEMOGRAPHIC_DATA]" at bounding box center [148, 408] width 160 height 20
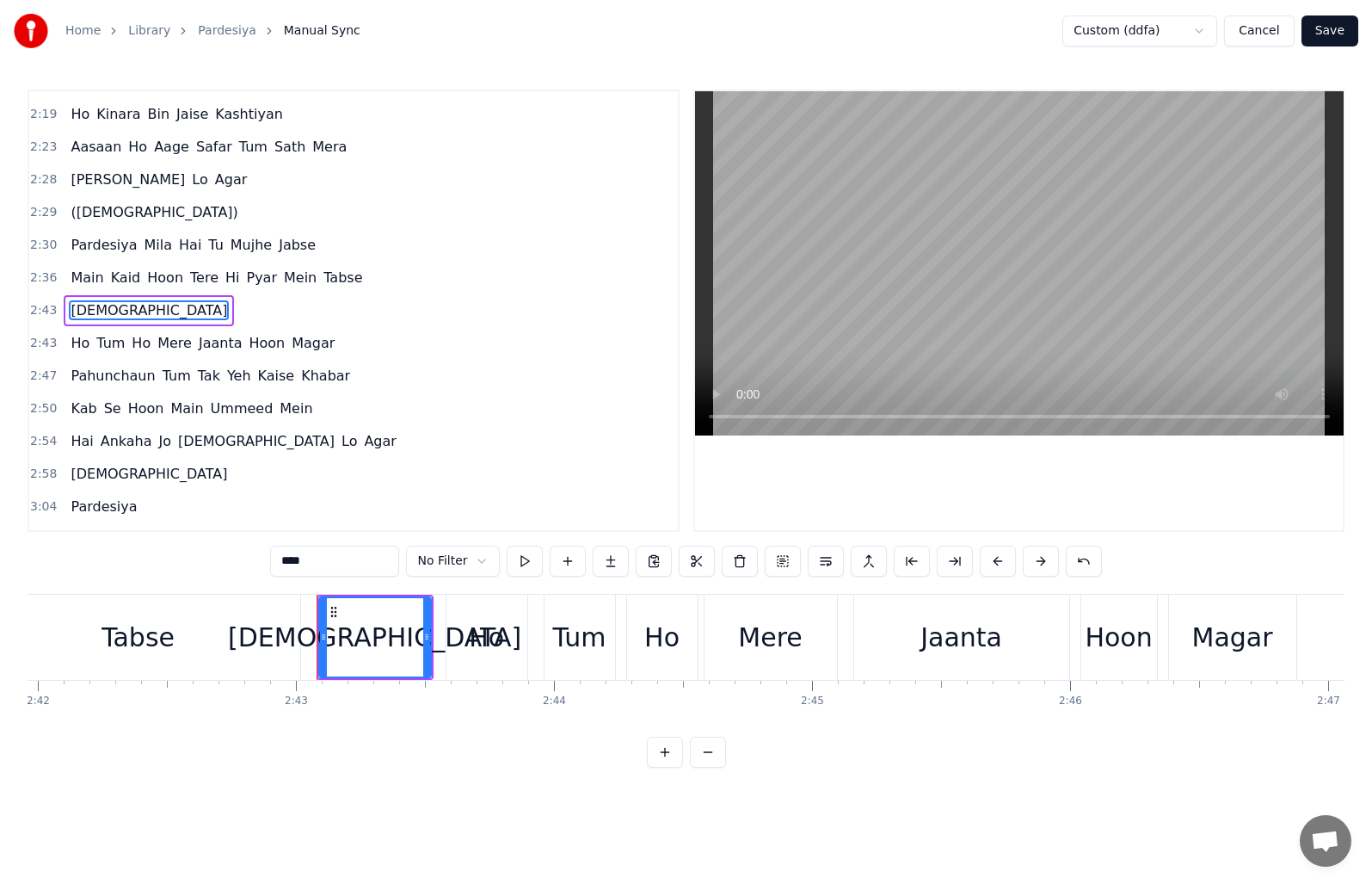
scroll to position [0, 42008]
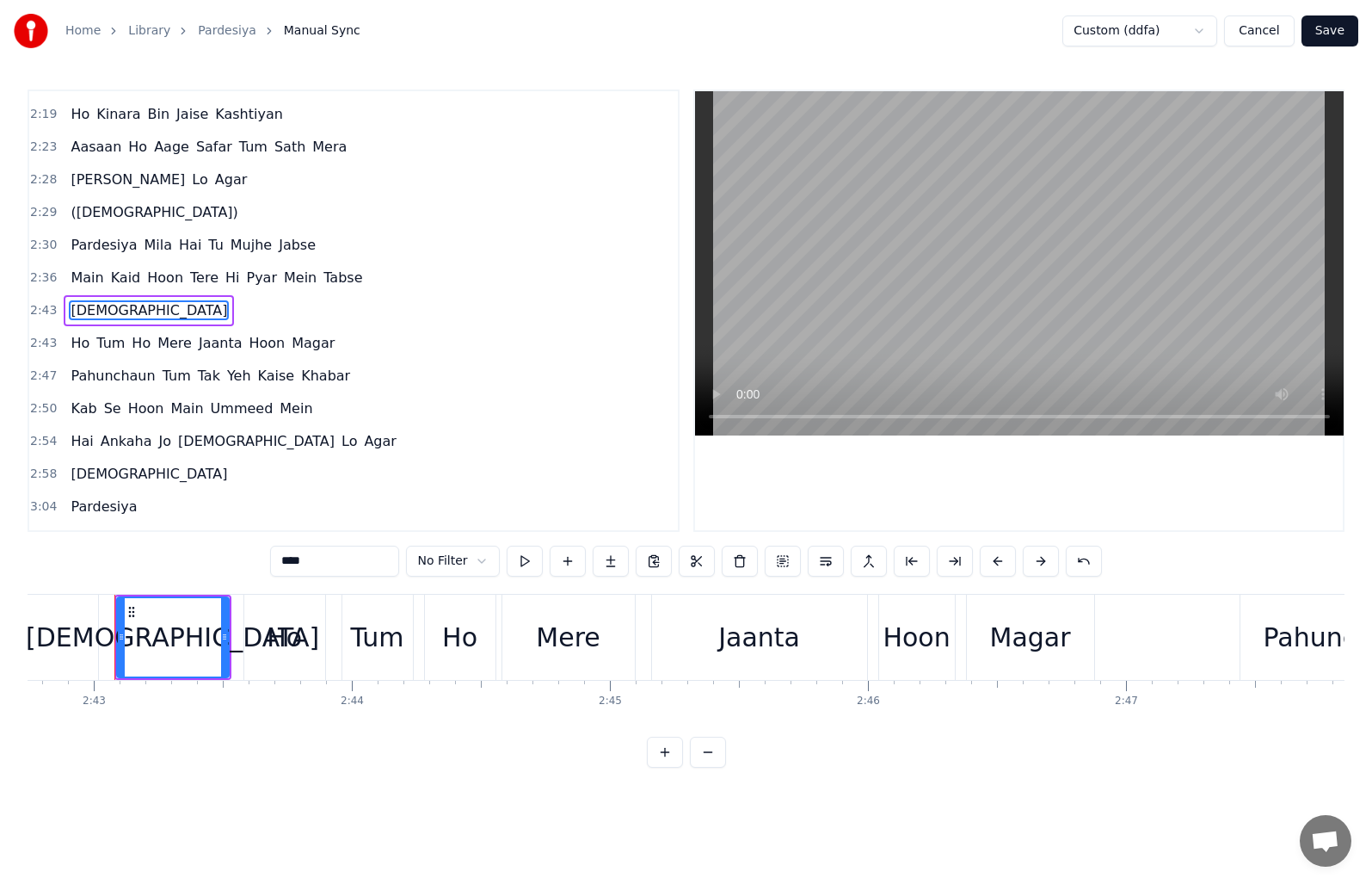
click at [278, 555] on input "****" at bounding box center [335, 561] width 129 height 31
click at [88, 466] on span "[DEMOGRAPHIC_DATA]" at bounding box center [148, 473] width 160 height 20
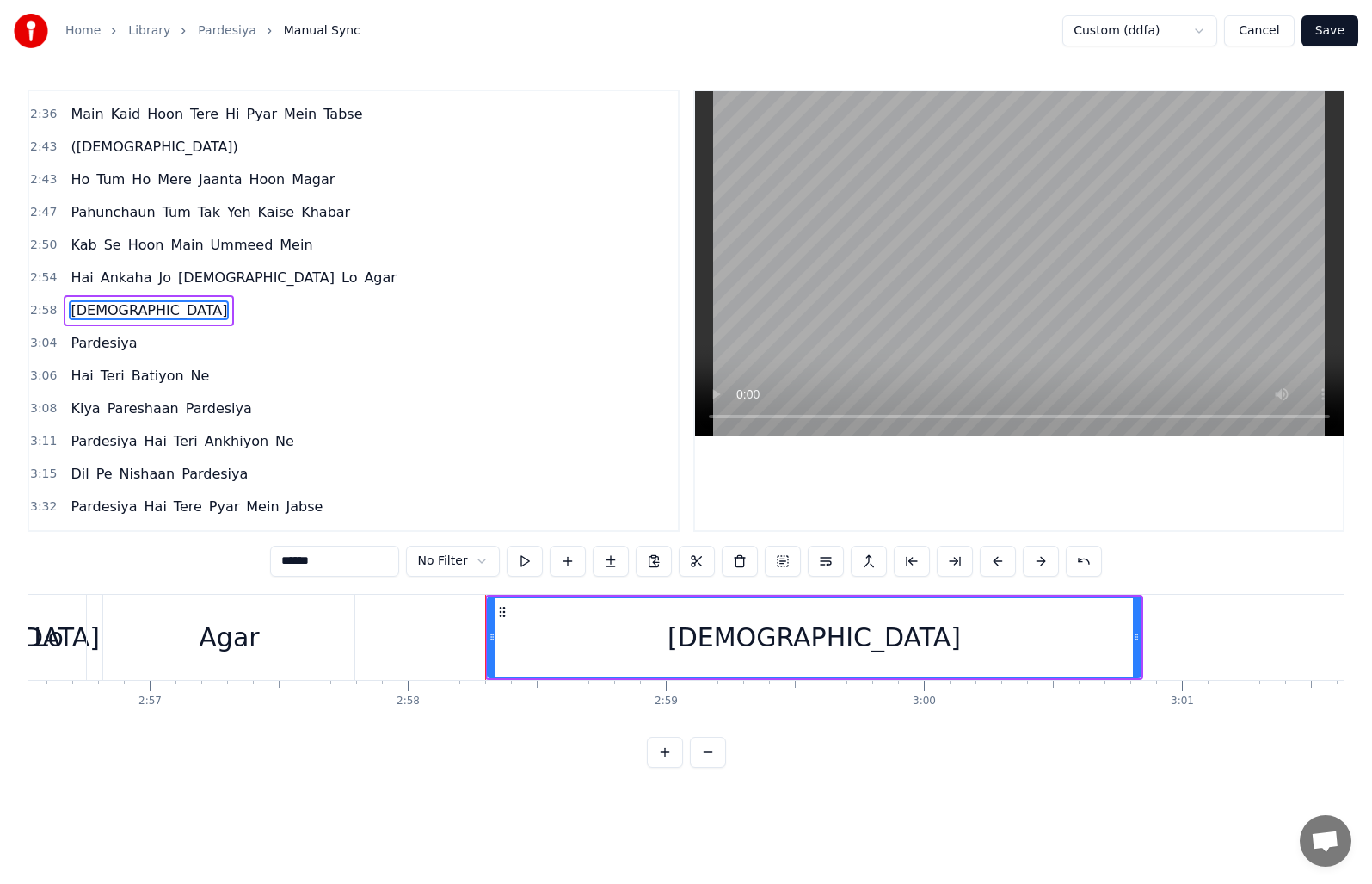
scroll to position [0, 45936]
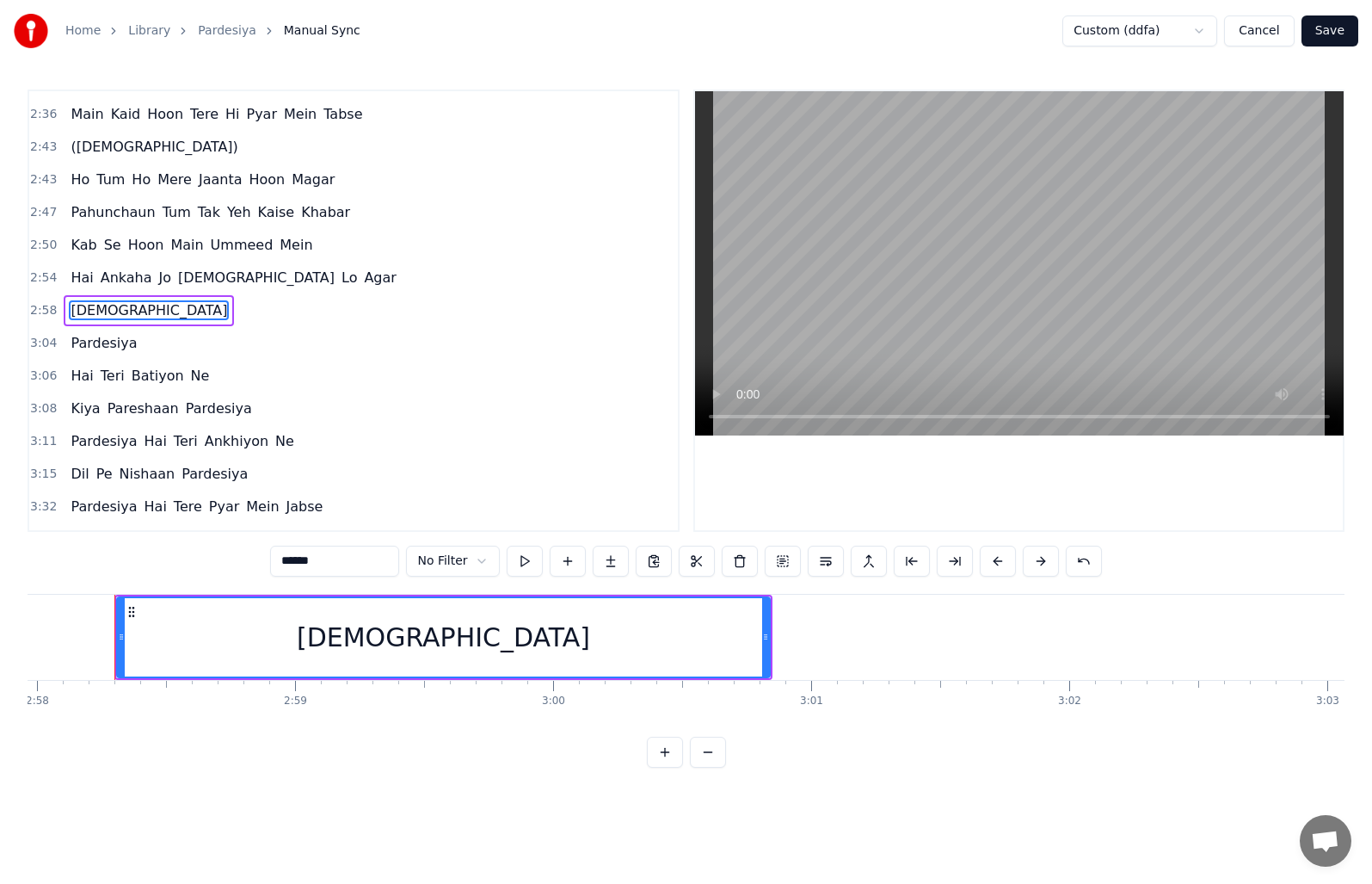
click at [280, 563] on input "******" at bounding box center [335, 561] width 129 height 31
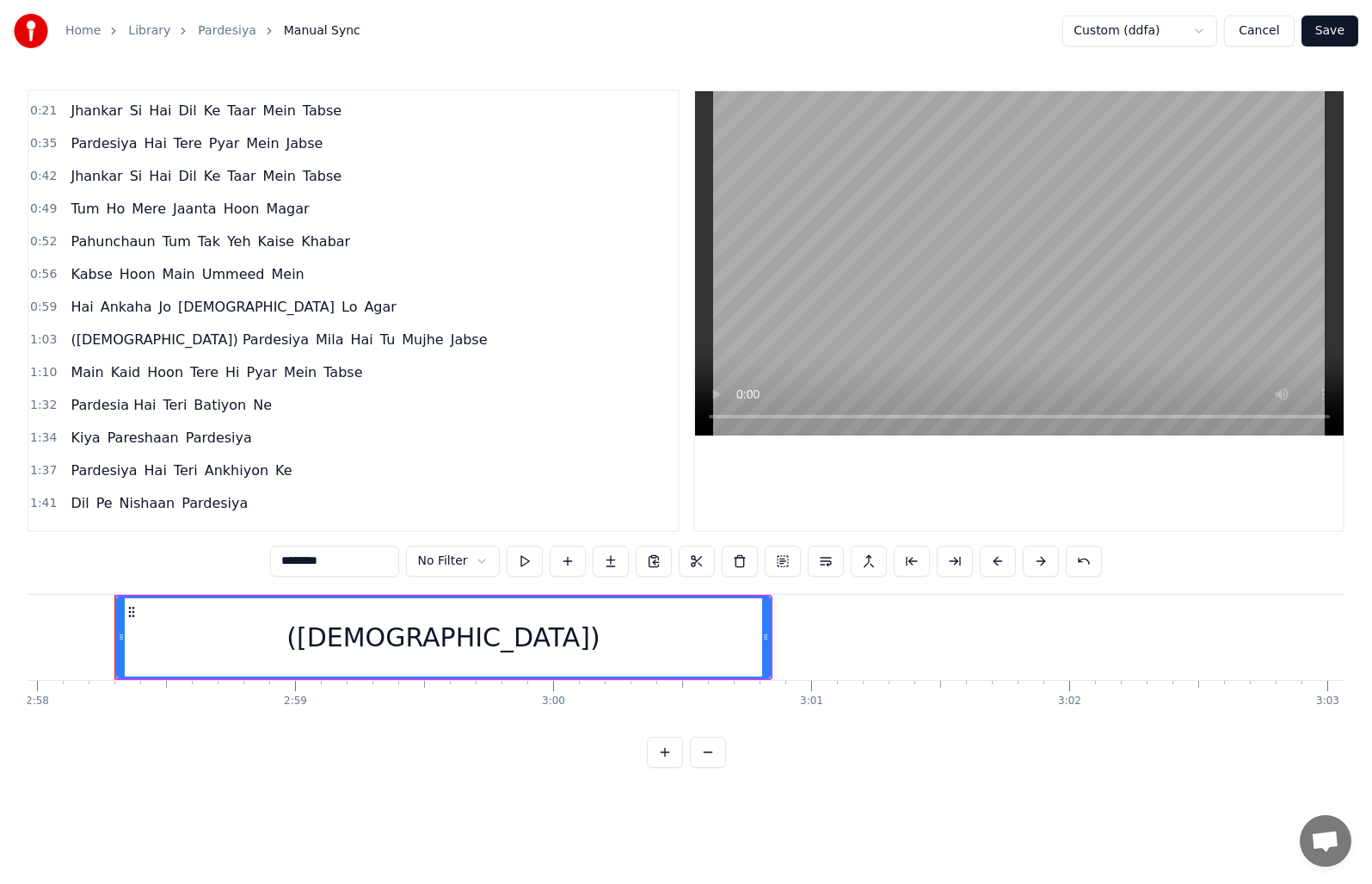
scroll to position [0, 0]
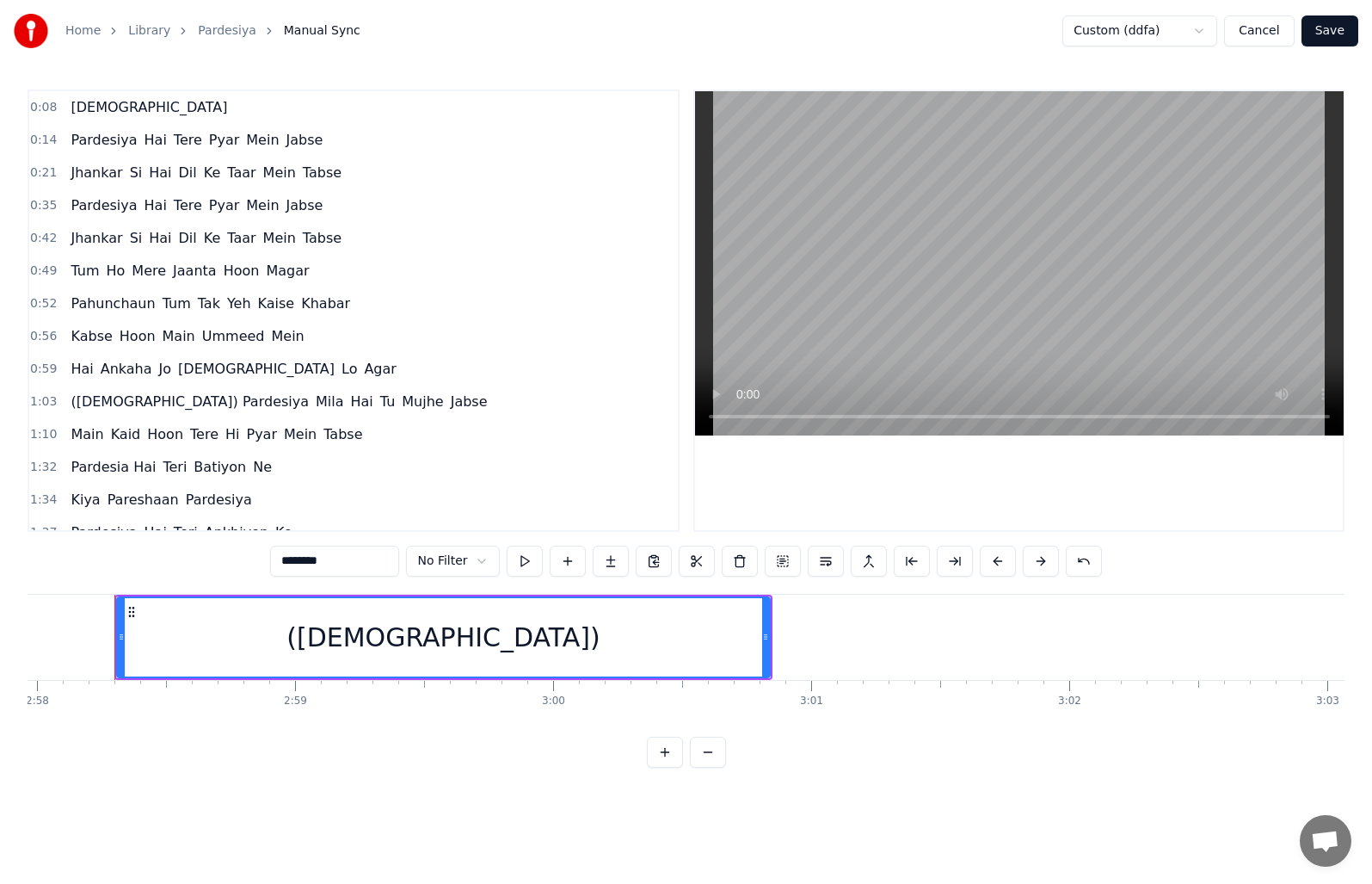
click at [68, 102] on span "[DEMOGRAPHIC_DATA]" at bounding box center [148, 107] width 160 height 20
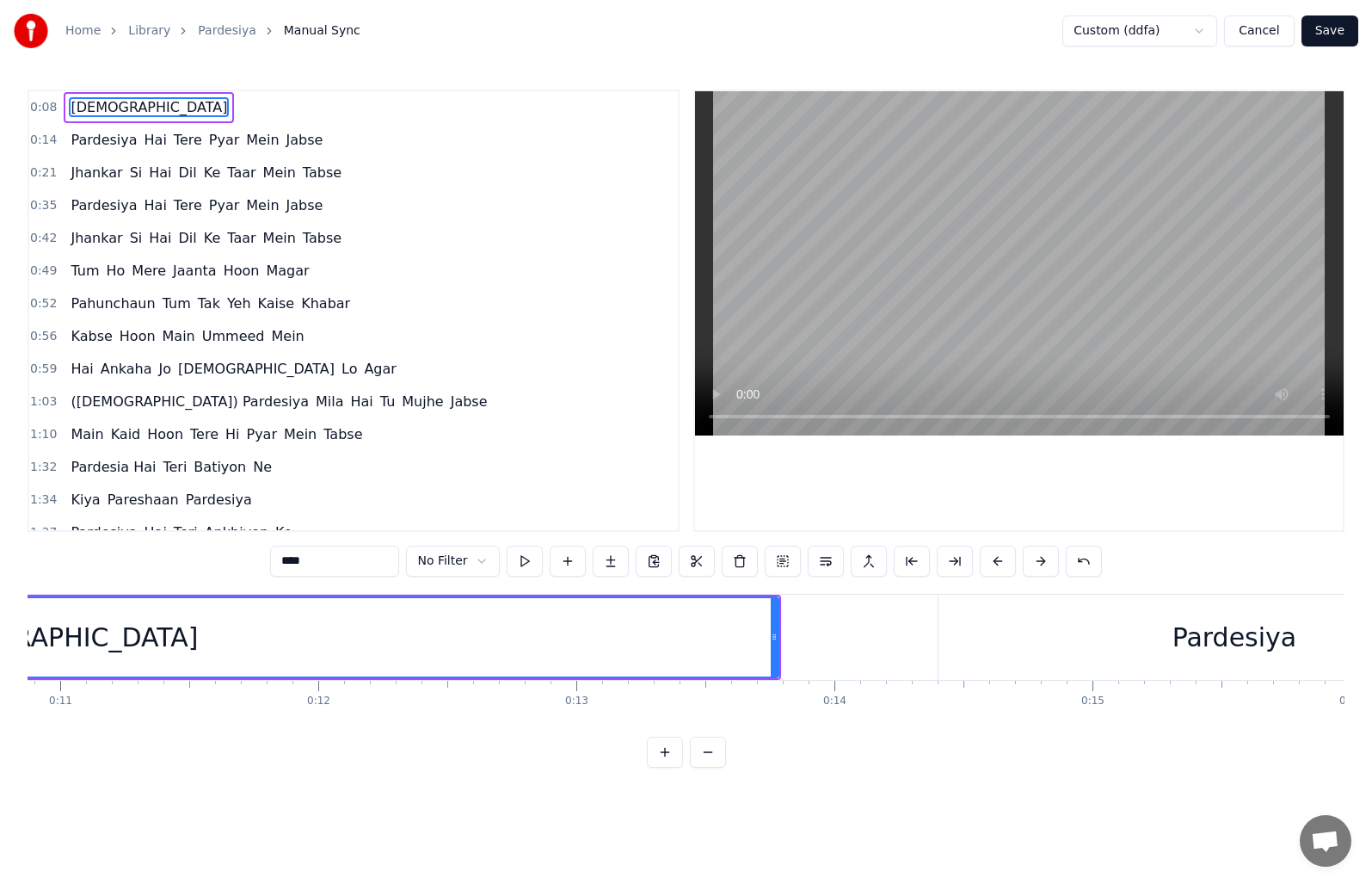
scroll to position [0, 2014]
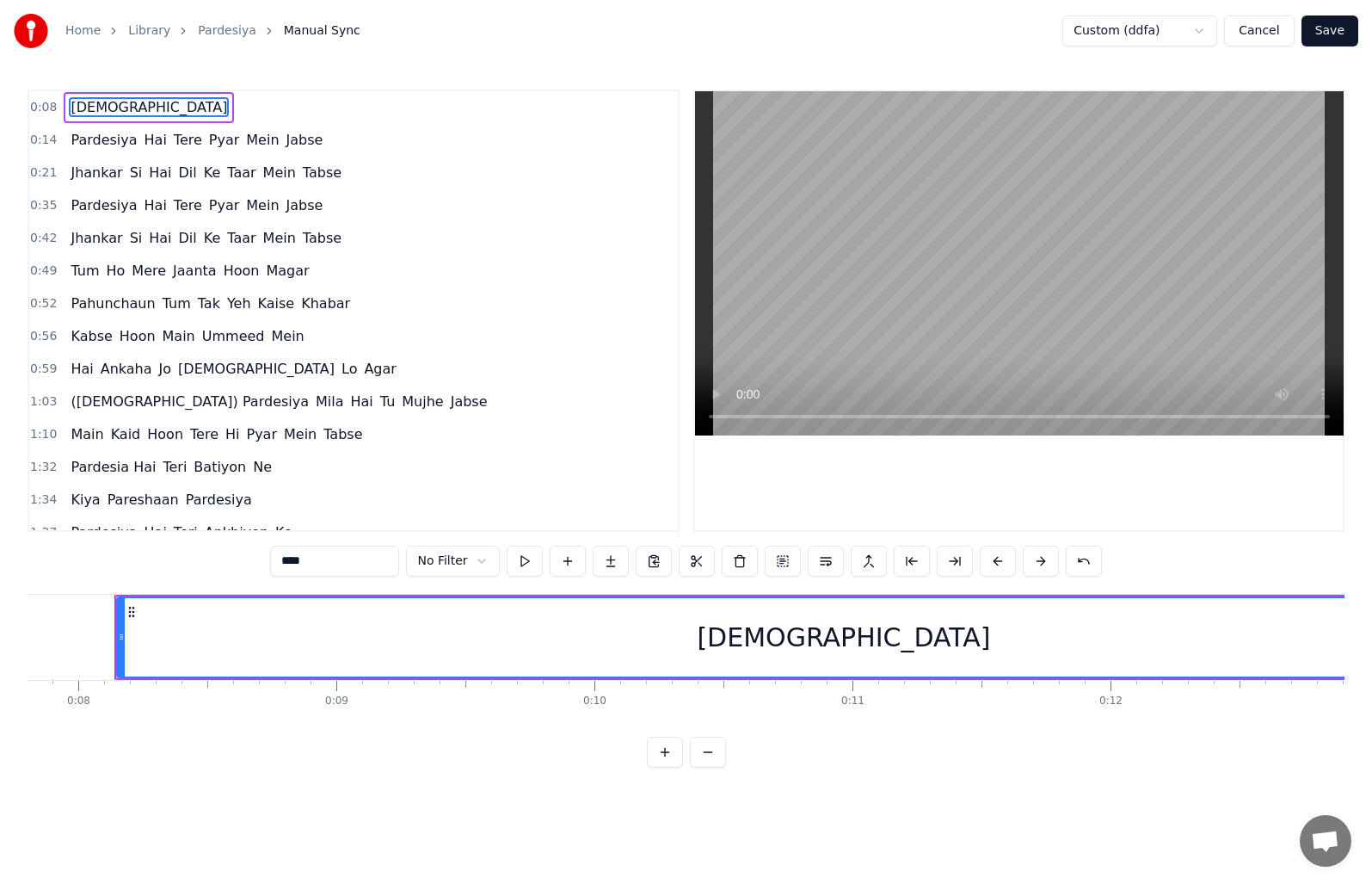
click at [280, 558] on input "****" at bounding box center [335, 561] width 129 height 31
type input "******"
click at [1339, 31] on button "Save" at bounding box center [1330, 31] width 57 height 31
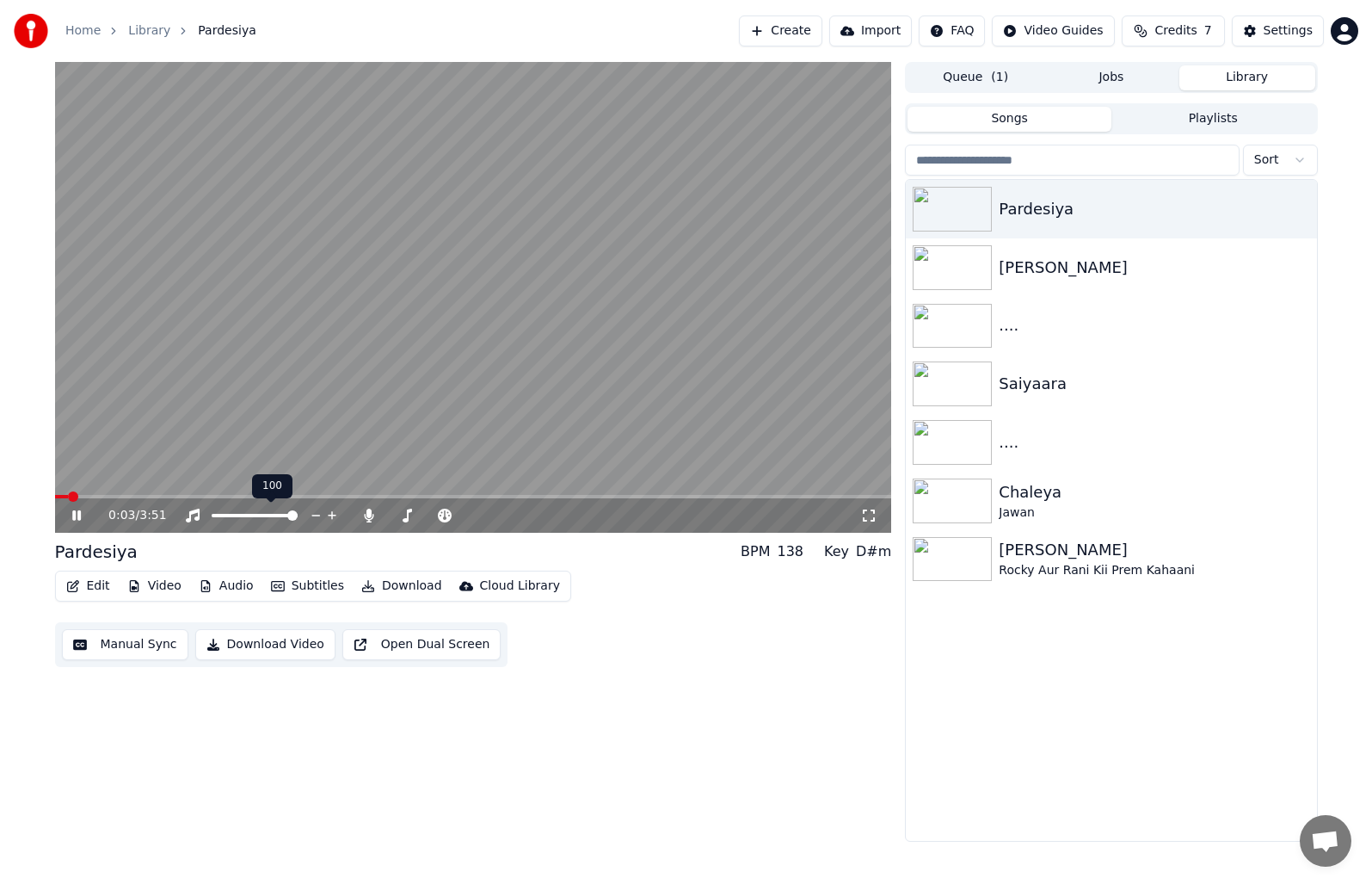
click at [297, 517] on span at bounding box center [293, 516] width 10 height 10
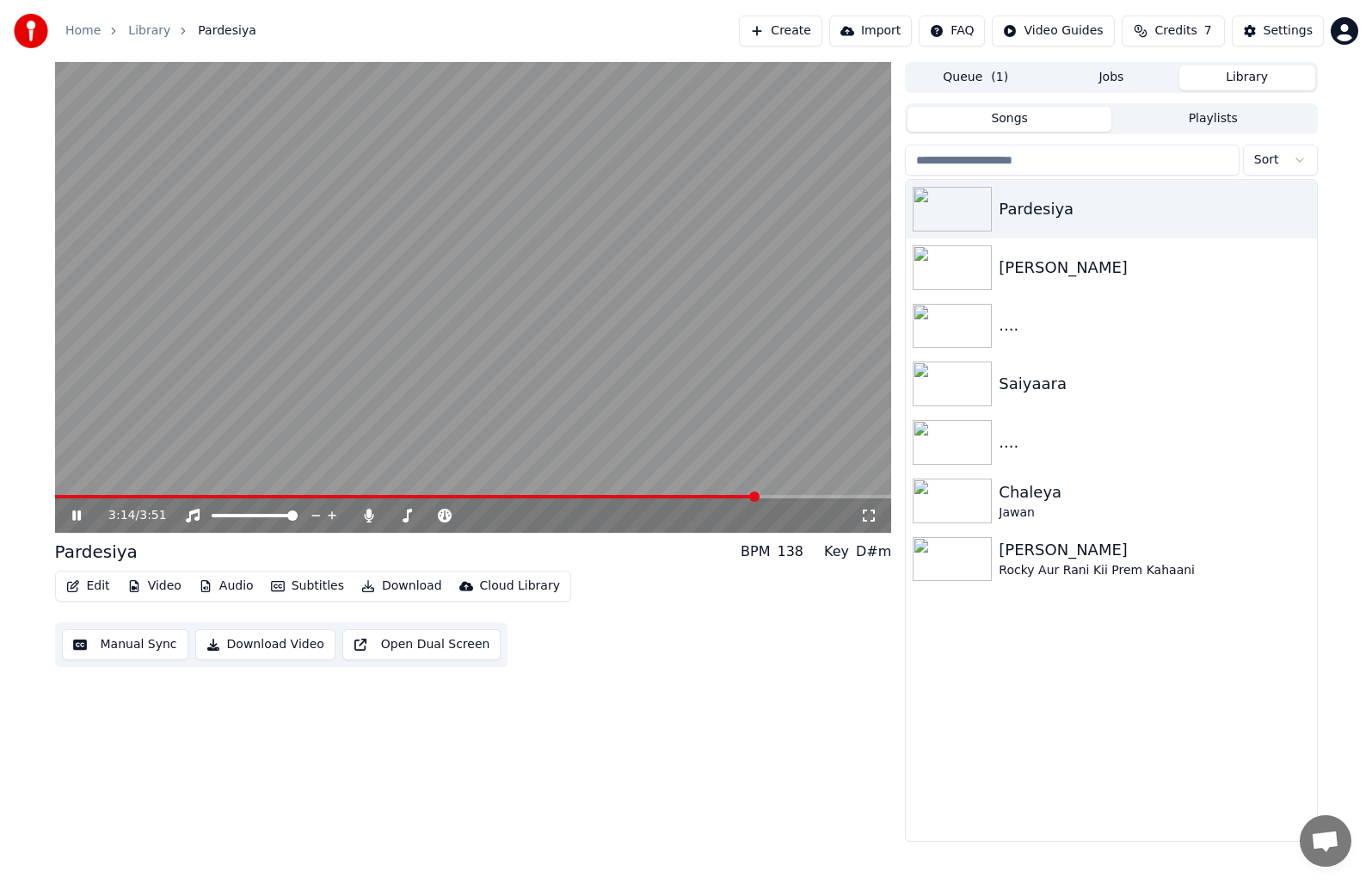
click at [72, 518] on icon at bounding box center [76, 516] width 9 height 10
click at [156, 647] on button "Manual Sync" at bounding box center [125, 645] width 127 height 31
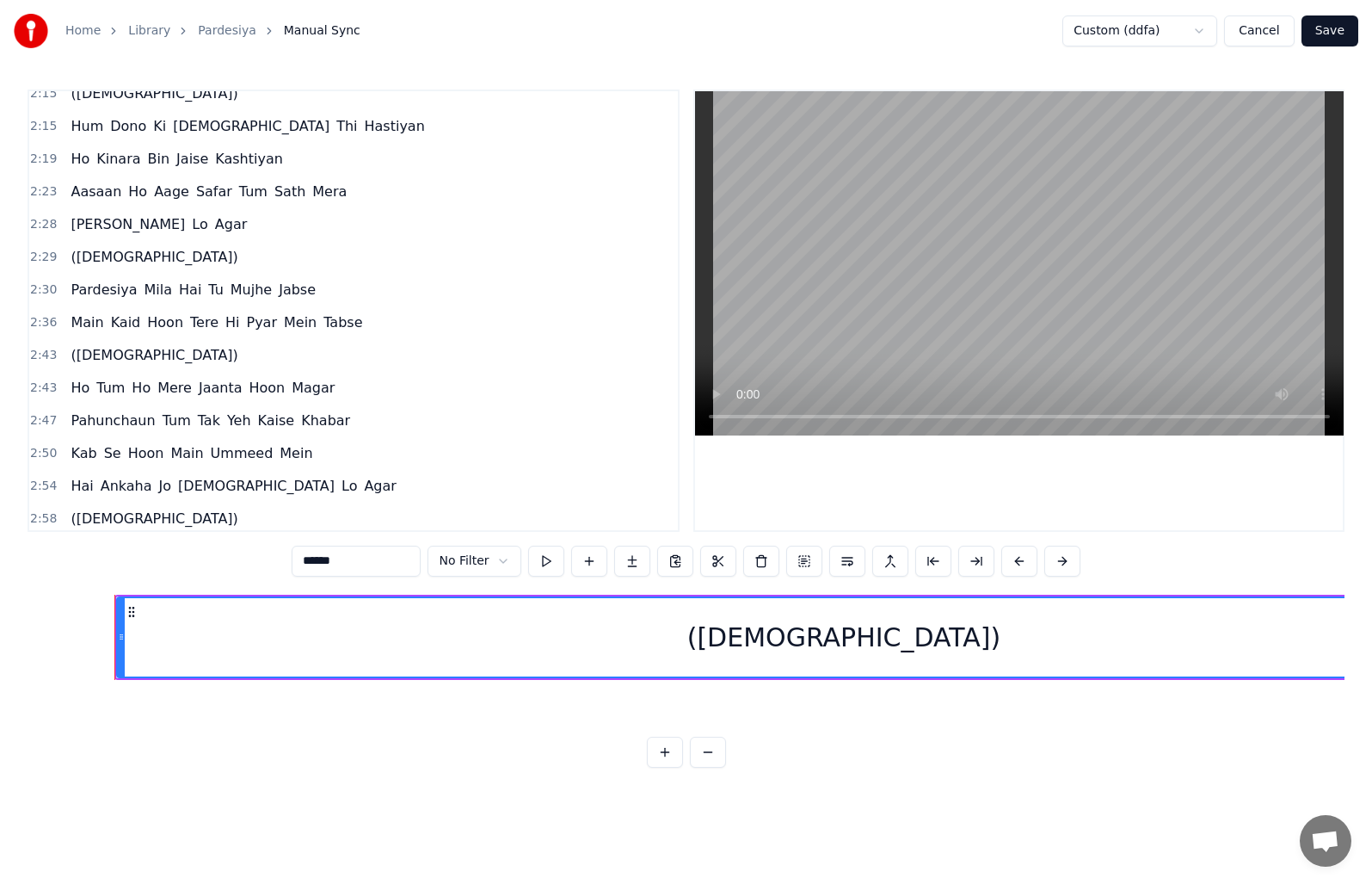
scroll to position [836, 0]
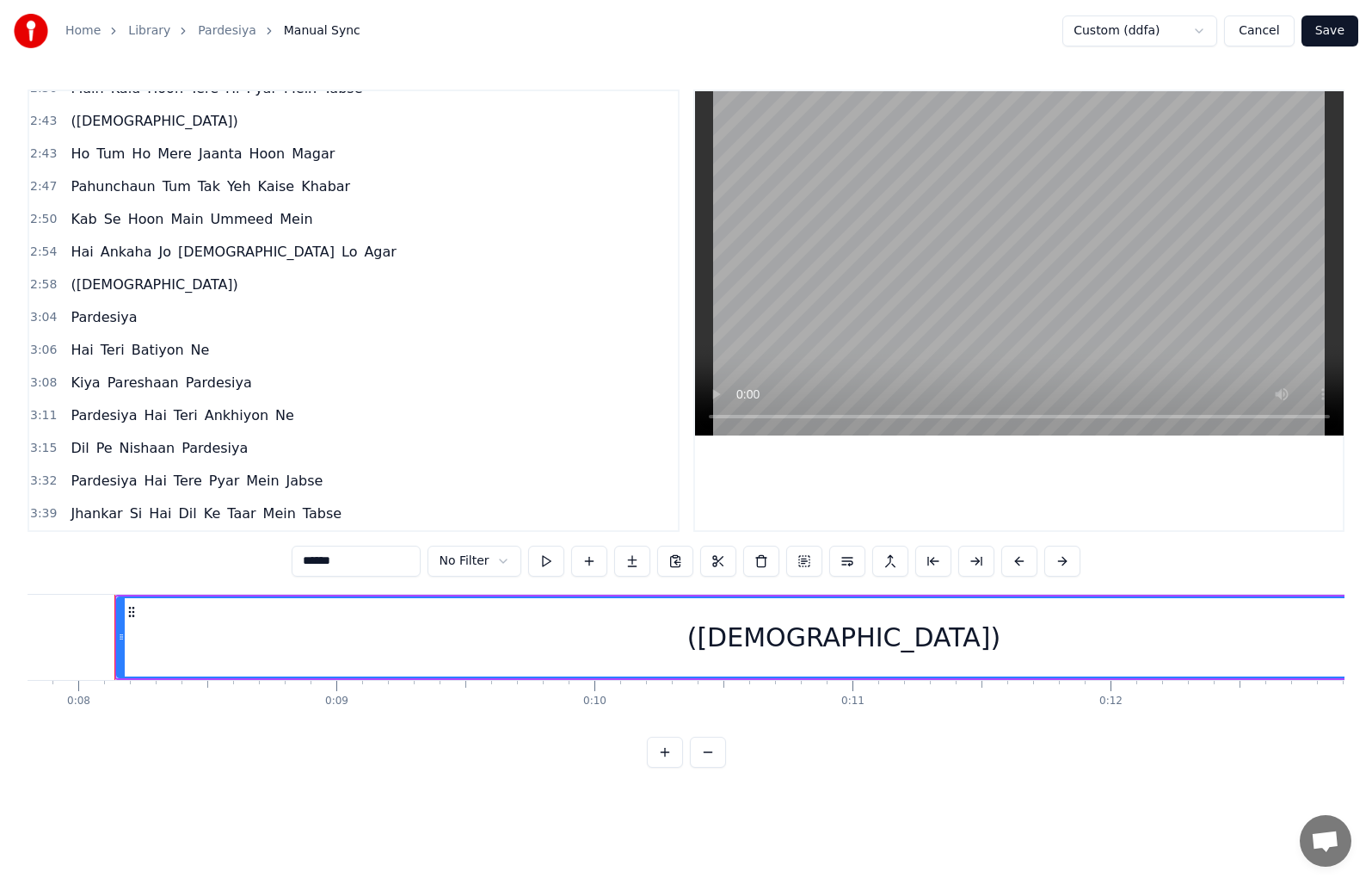
click at [70, 278] on span "([DEMOGRAPHIC_DATA])" at bounding box center [153, 284] width 171 height 20
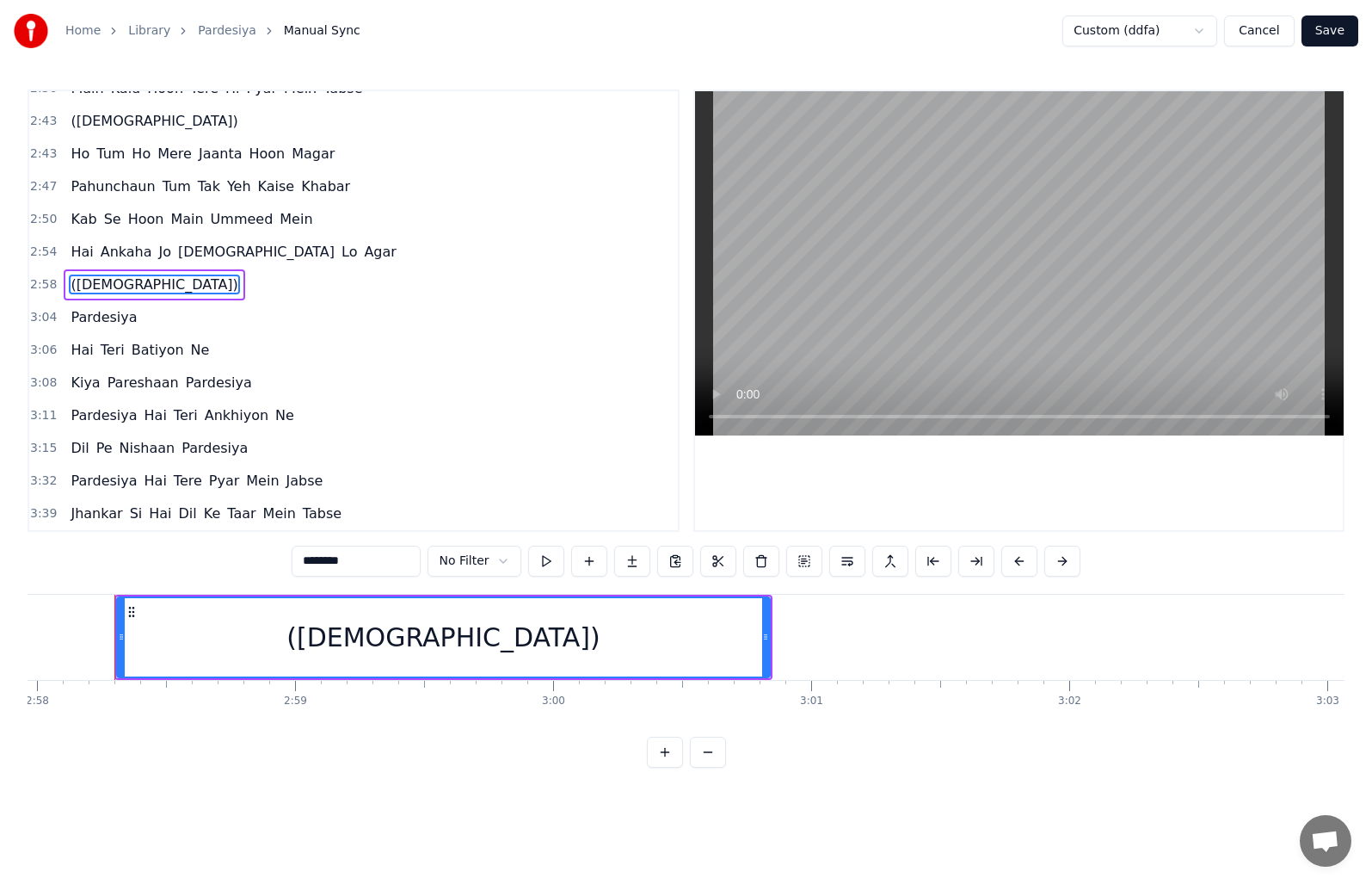
click at [76, 314] on span "Pardesiya" at bounding box center [103, 316] width 69 height 20
type input "*********"
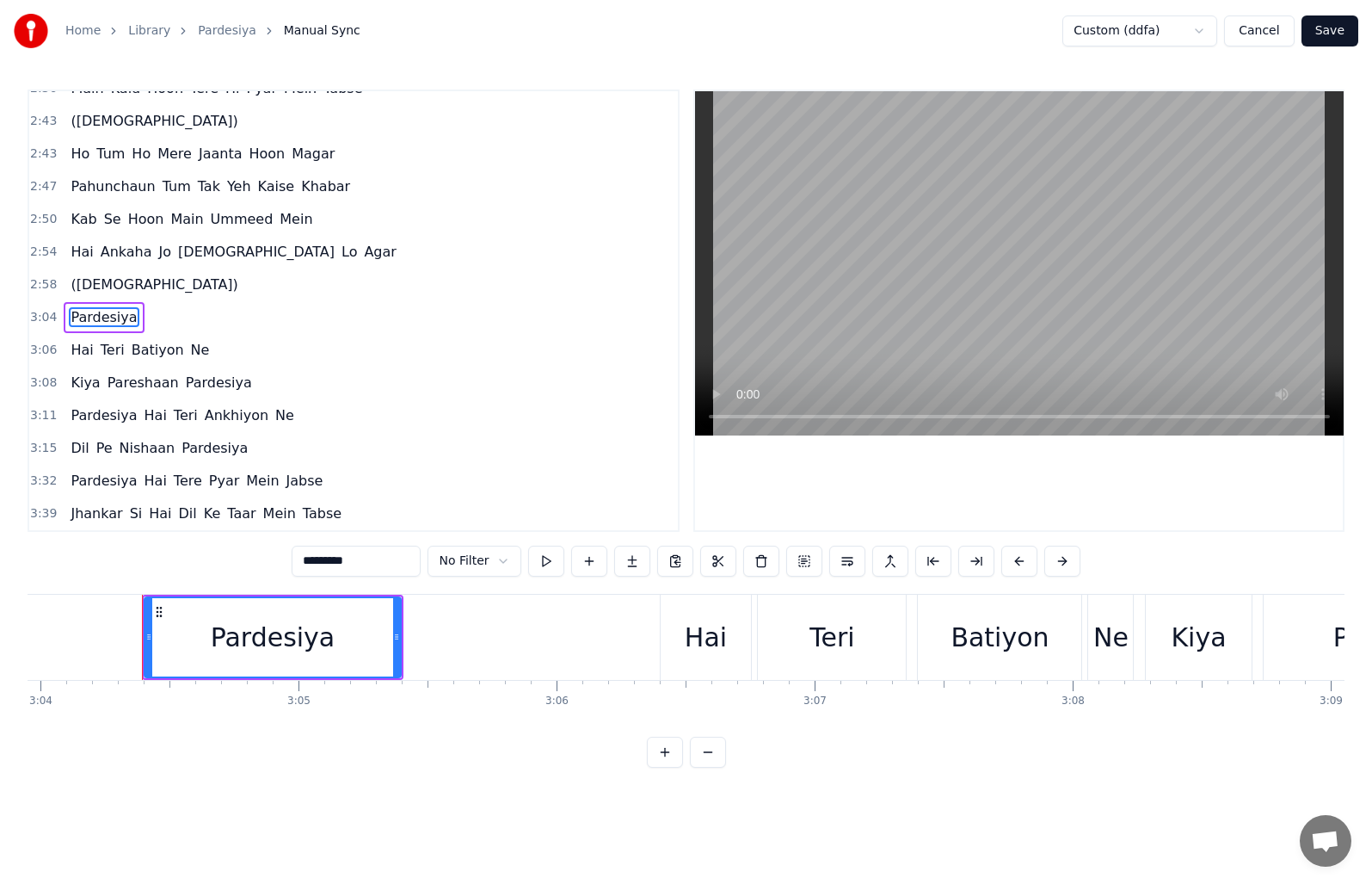
scroll to position [0, 47510]
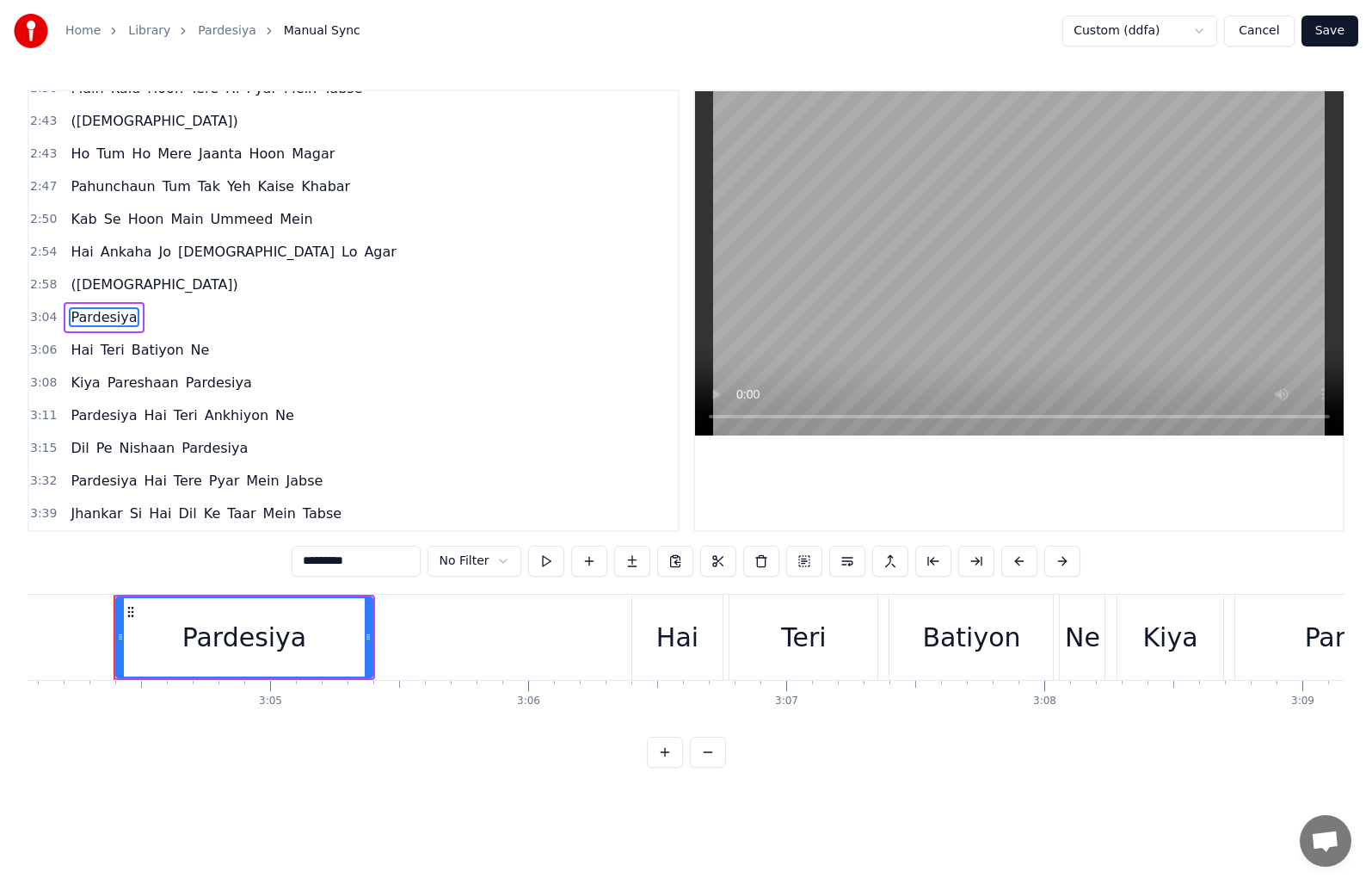
click at [503, 557] on html "Home Library Pardesiya Manual Sync Custom (ddfa) Cancel Save 0:08 ([DEMOGRAPHIC…" at bounding box center [686, 397] width 1372 height 795
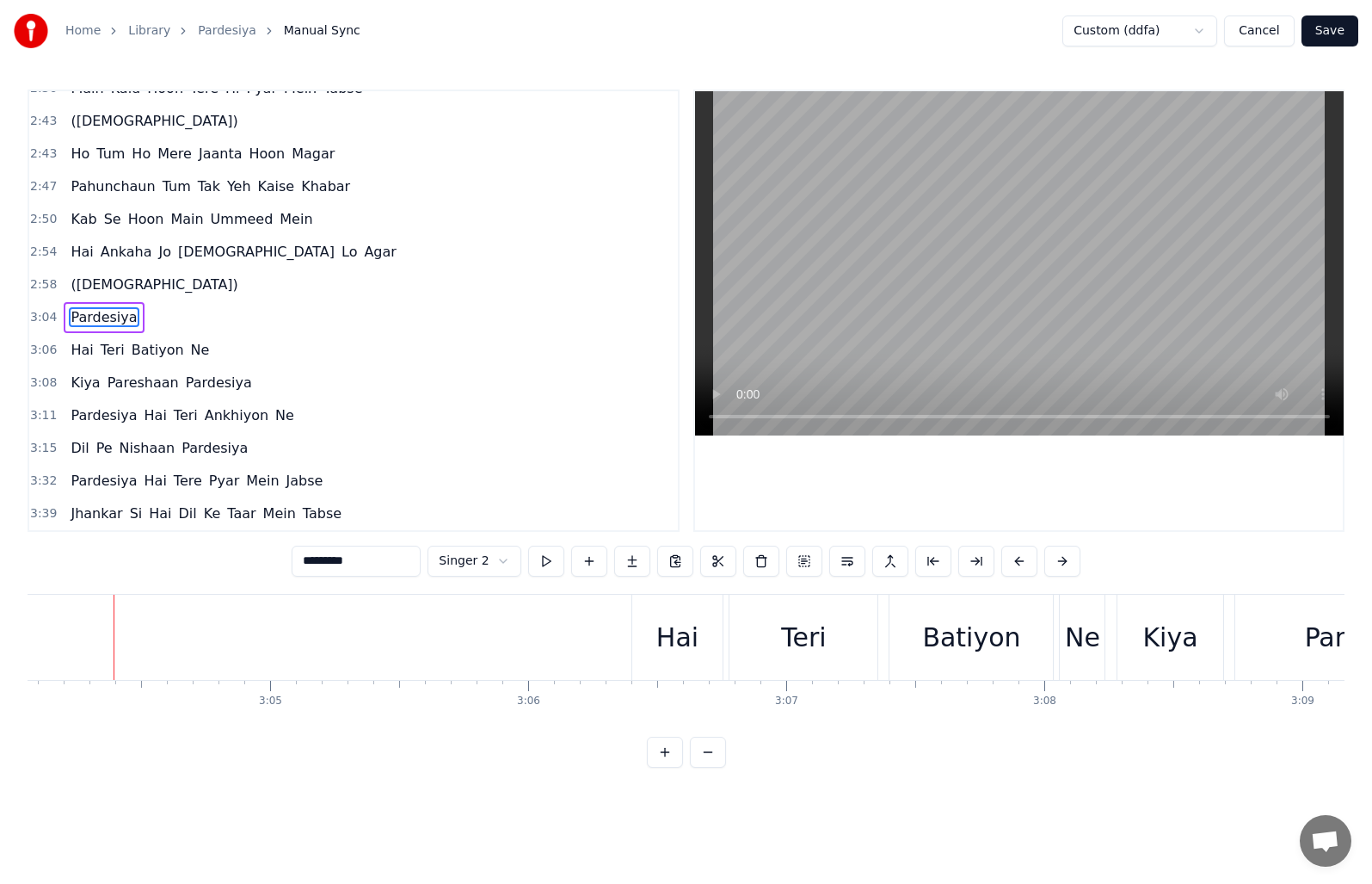
click at [1340, 25] on button "Save" at bounding box center [1330, 31] width 57 height 31
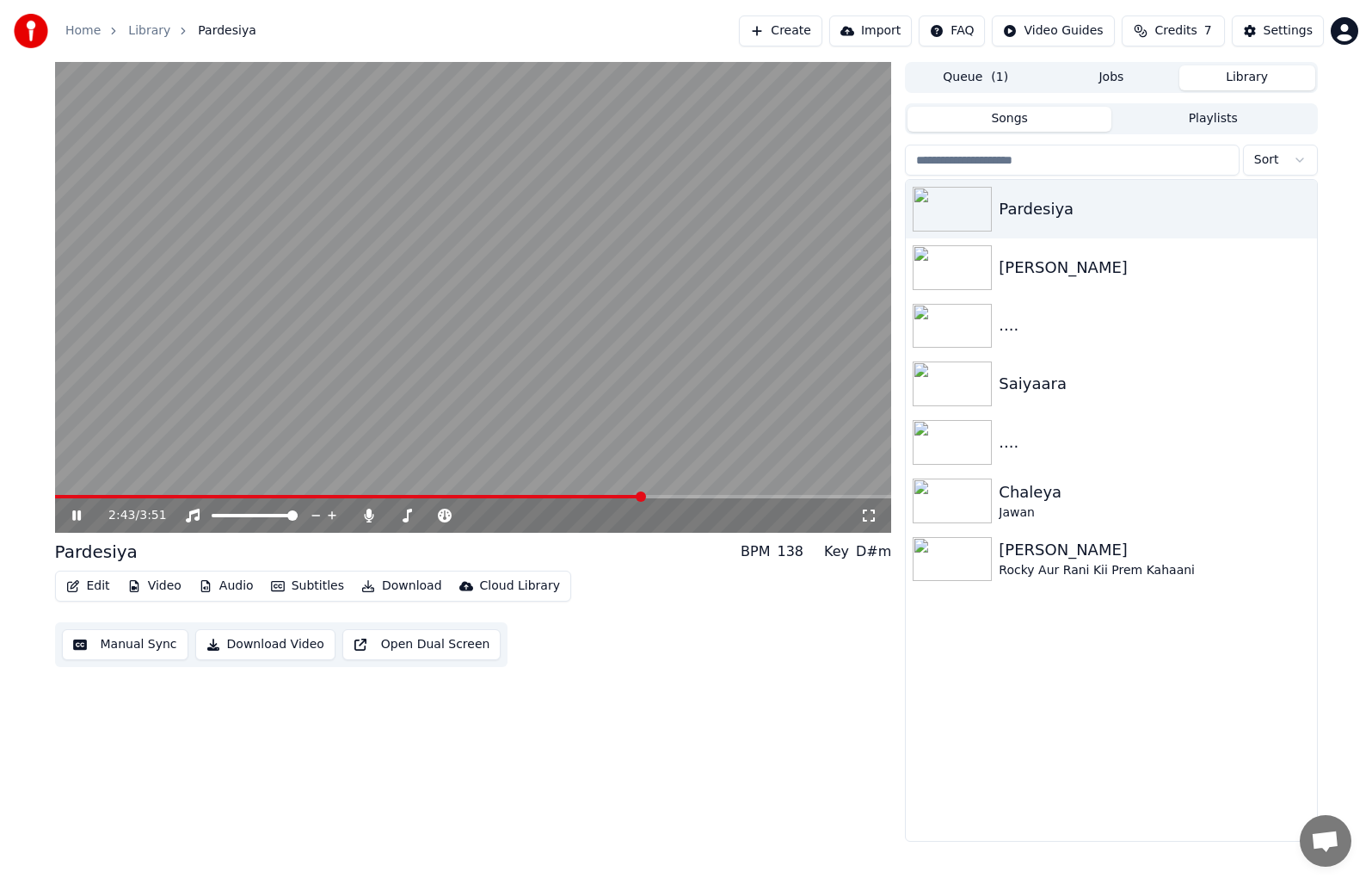
click at [647, 491] on span at bounding box center [641, 497] width 10 height 10
click at [367, 514] on icon at bounding box center [369, 516] width 10 height 14
click at [367, 514] on icon at bounding box center [369, 516] width 17 height 14
click at [141, 646] on button "Manual Sync" at bounding box center [125, 645] width 127 height 31
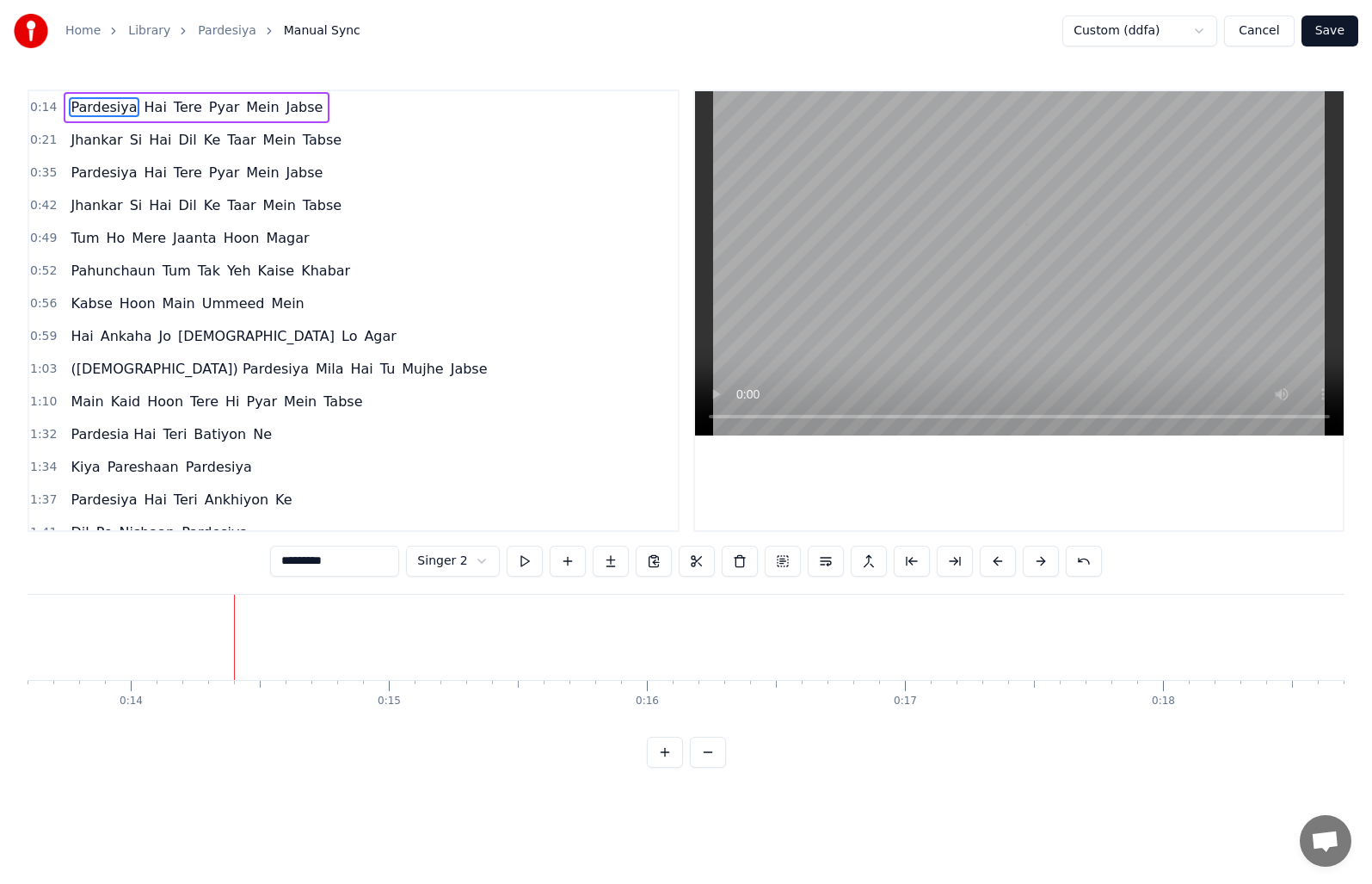
scroll to position [0, 3630]
click at [101, 367] on span "([DEMOGRAPHIC_DATA]) Pardesiya" at bounding box center [189, 368] width 242 height 20
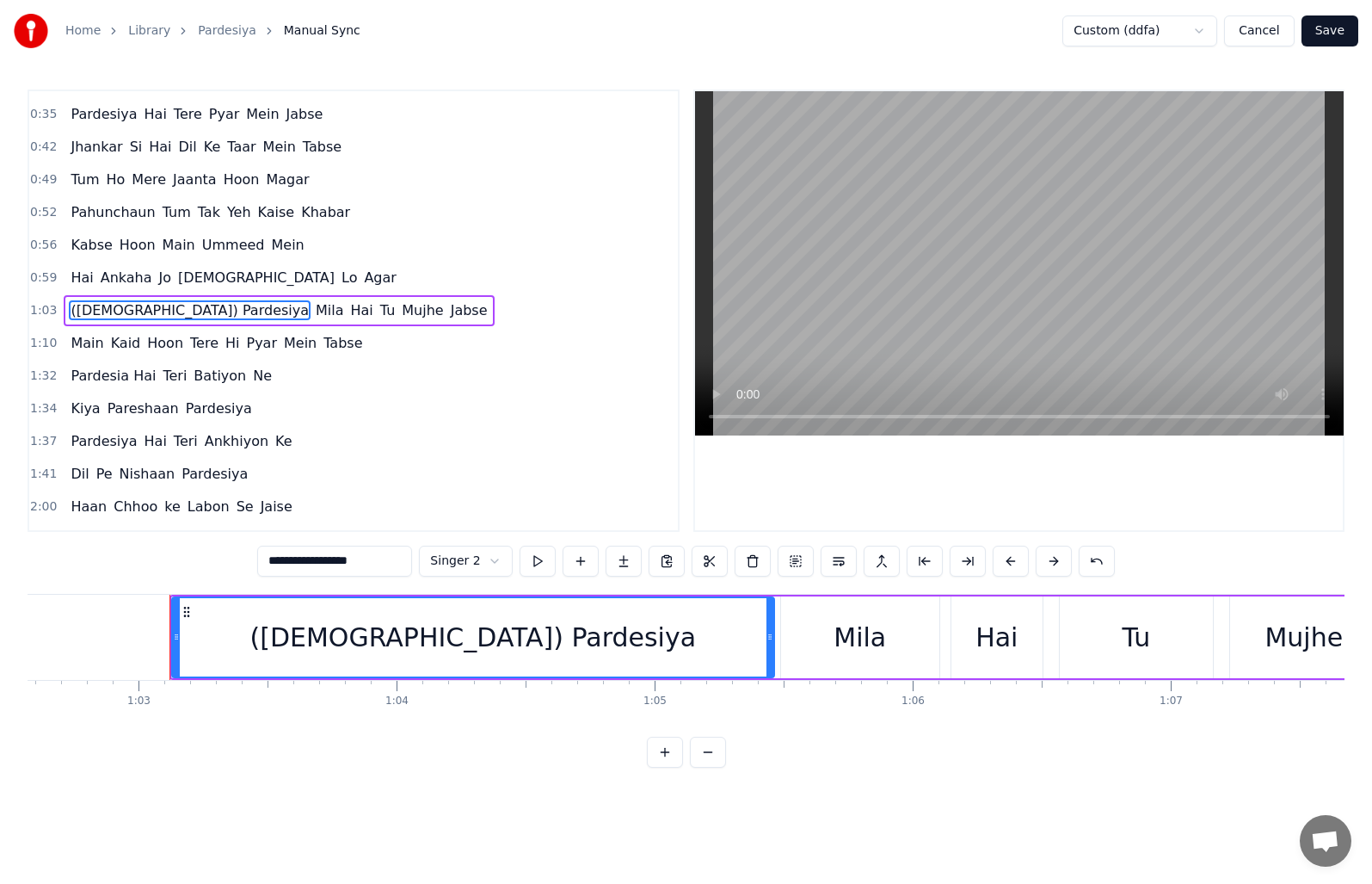
scroll to position [0, 16206]
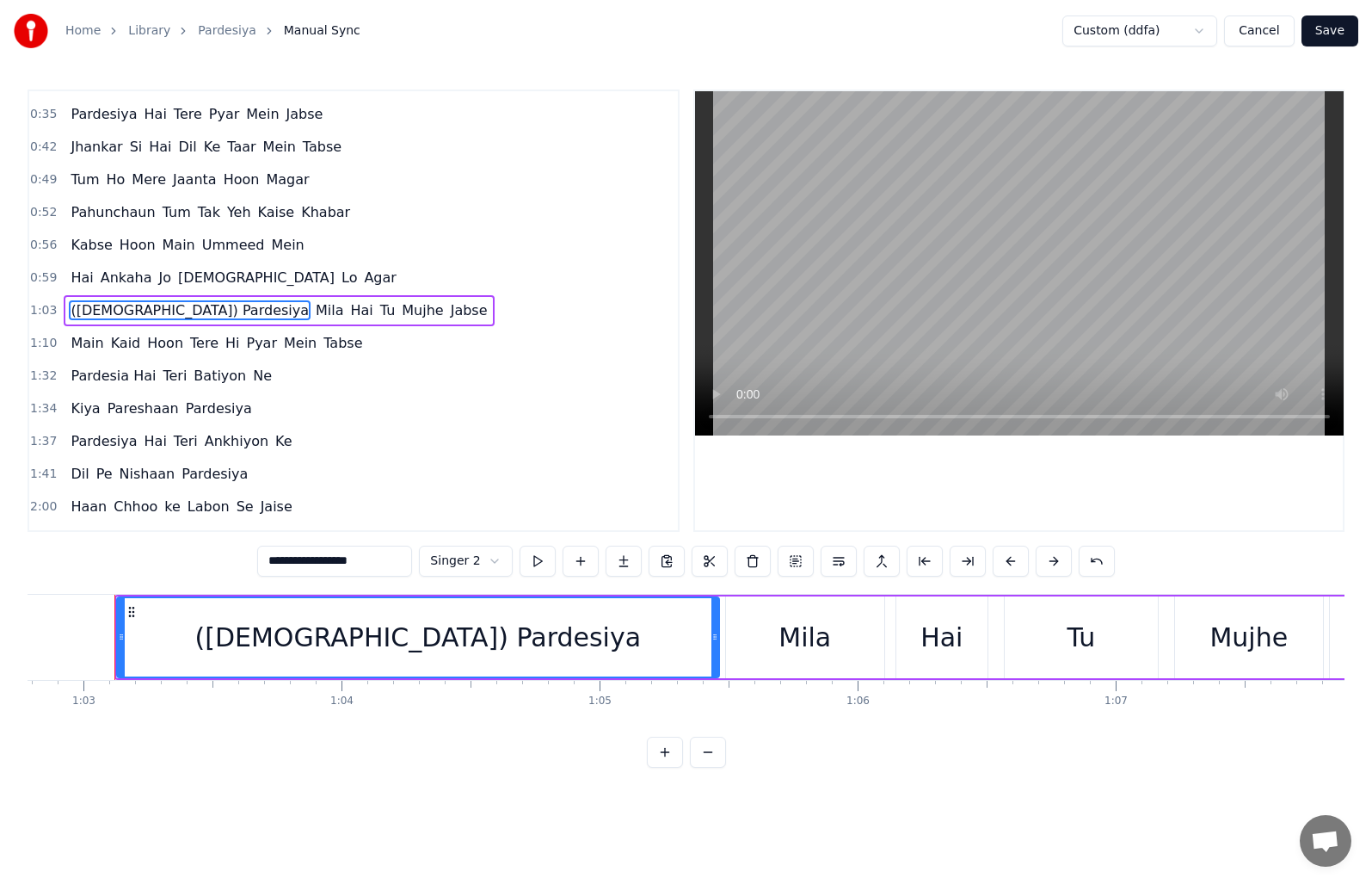
click at [318, 559] on input "**********" at bounding box center [335, 561] width 155 height 31
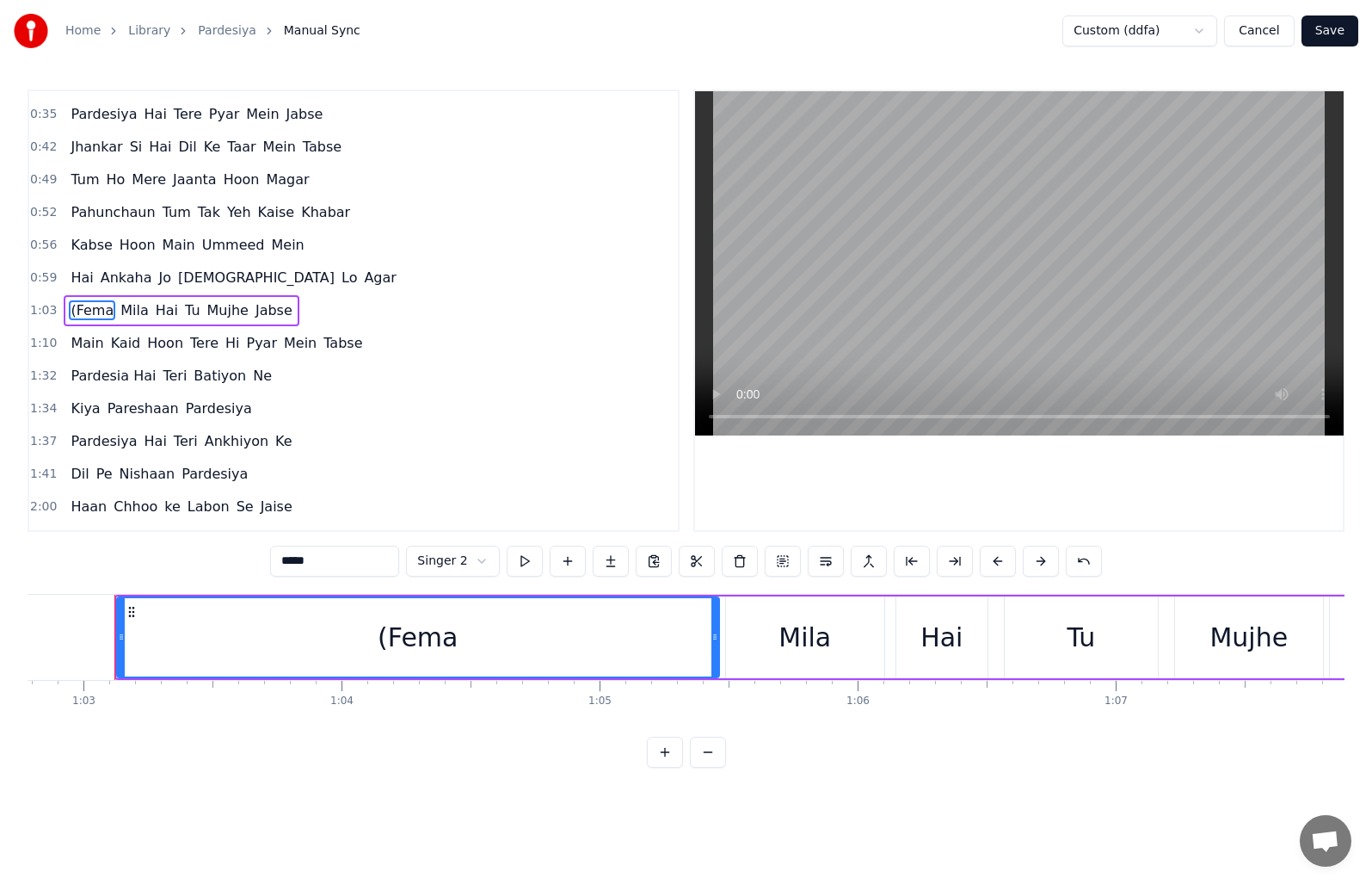
type input "*****"
click at [1271, 29] on button "Cancel" at bounding box center [1259, 31] width 69 height 31
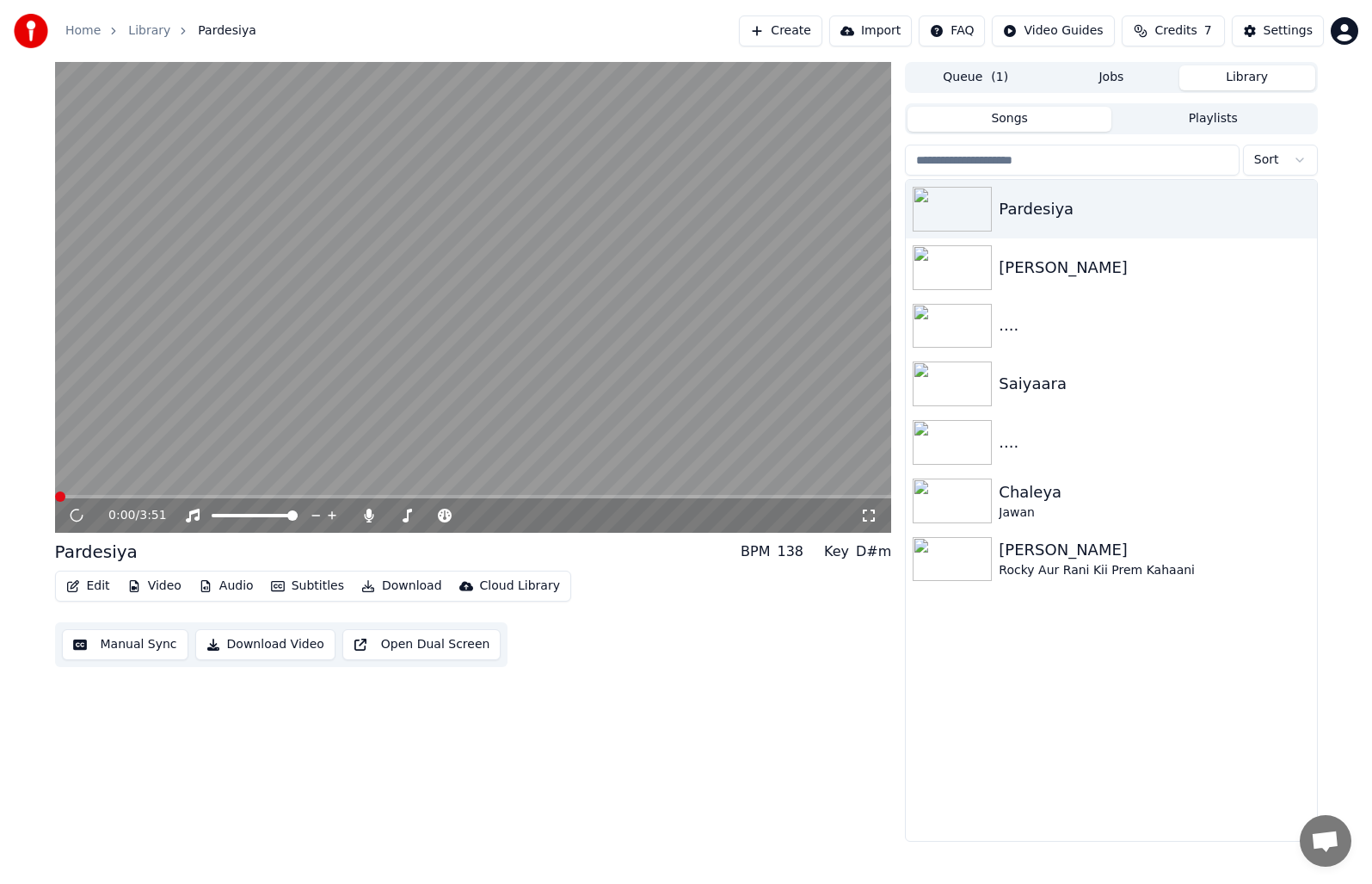
click at [112, 640] on button "Manual Sync" at bounding box center [125, 645] width 127 height 31
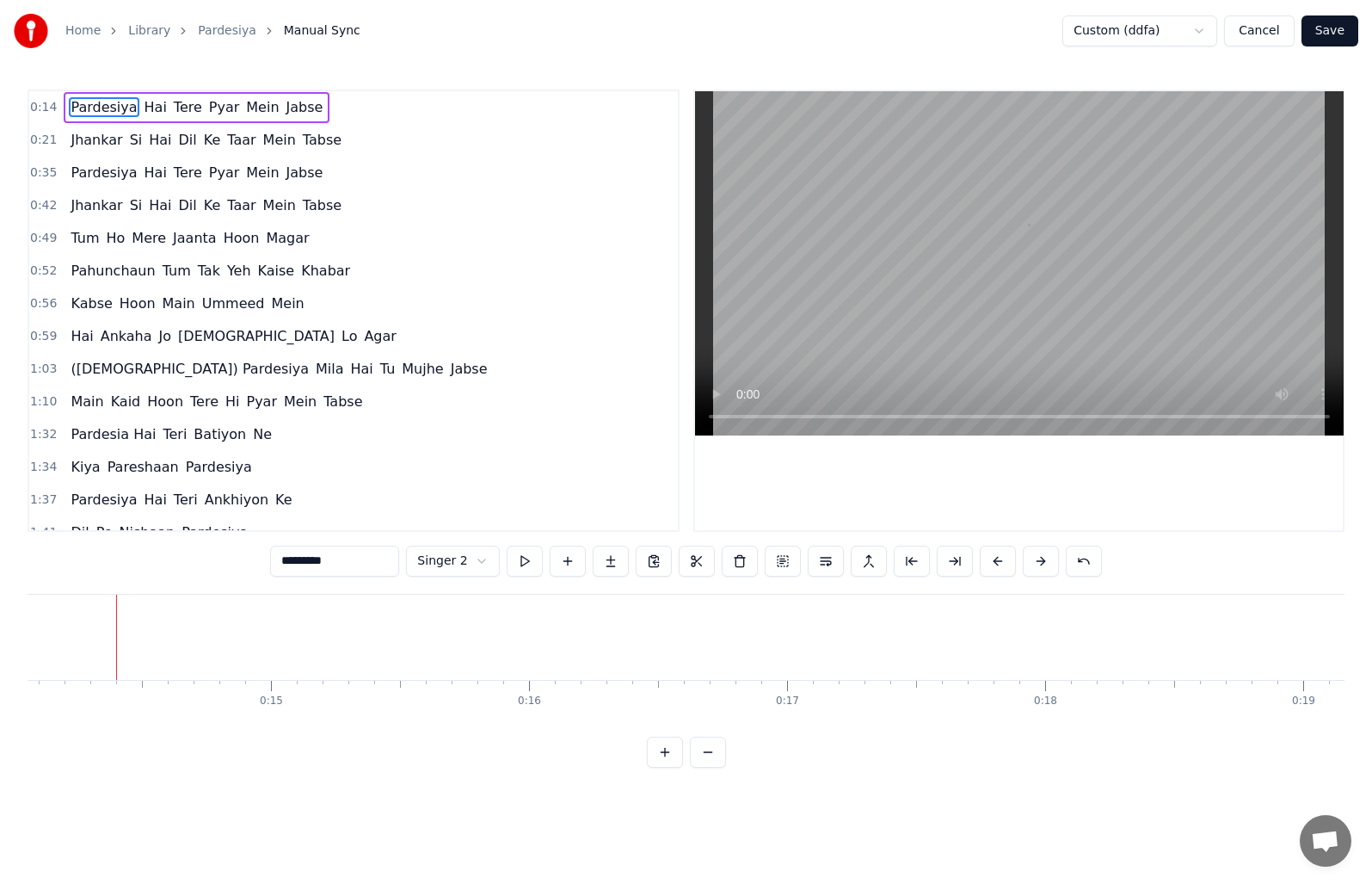
scroll to position [0, 3630]
click at [85, 368] on span "([DEMOGRAPHIC_DATA]) Pardesiya" at bounding box center [189, 368] width 242 height 20
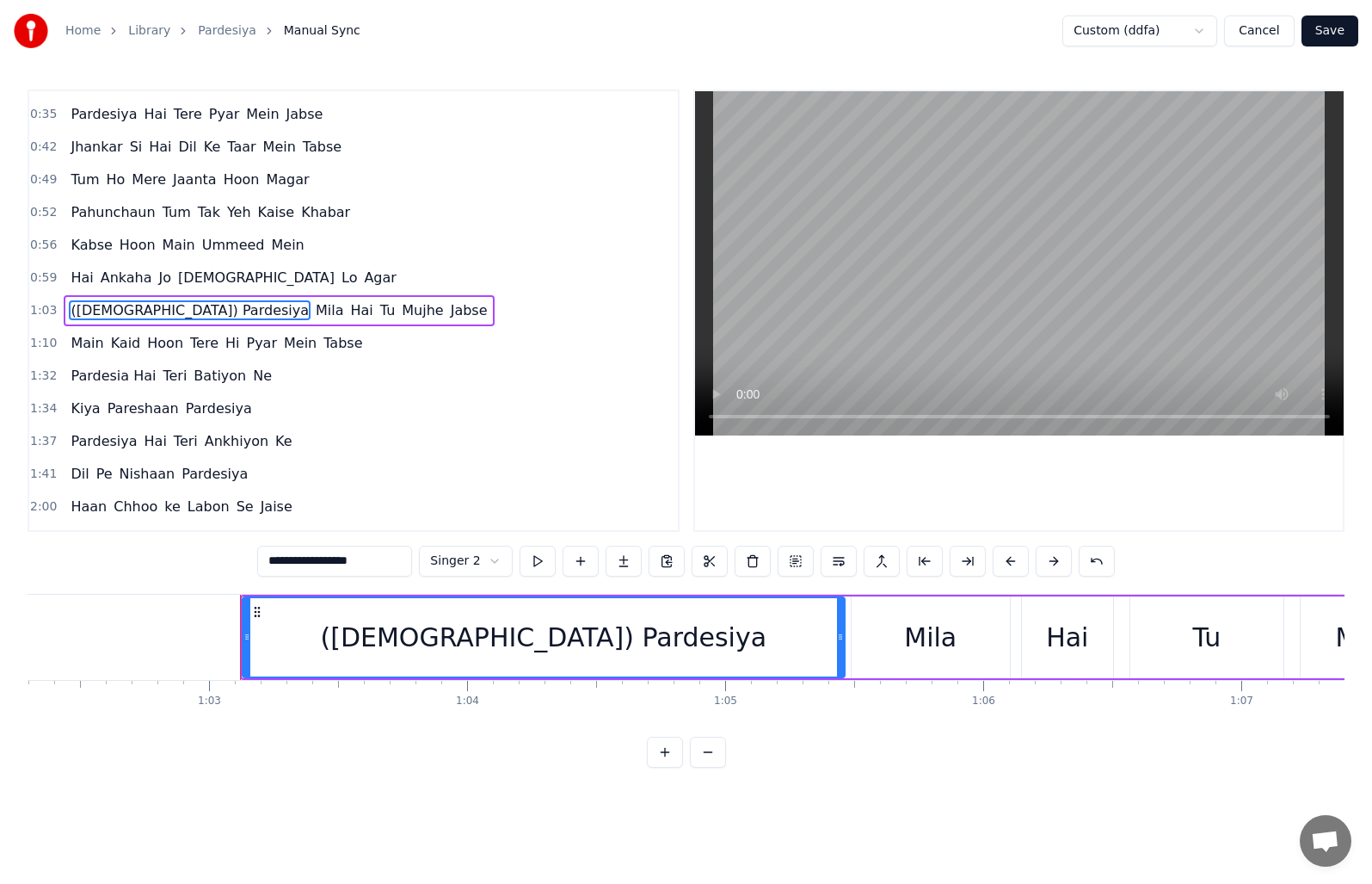
scroll to position [0, 16206]
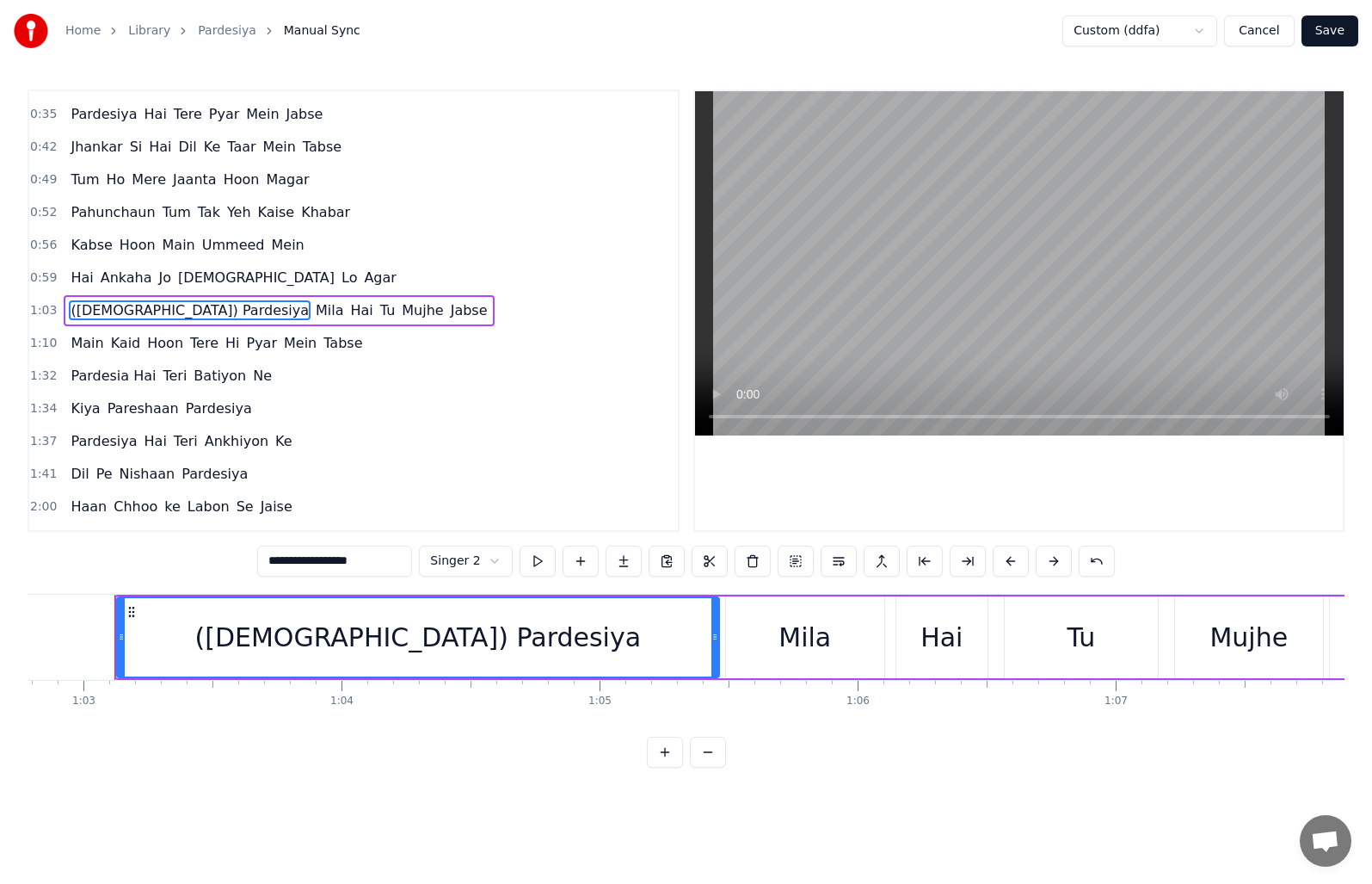
click at [114, 303] on span "([DEMOGRAPHIC_DATA]) Pardesiya" at bounding box center [189, 309] width 242 height 20
click at [318, 562] on input "**********" at bounding box center [335, 561] width 155 height 31
drag, startPoint x: 315, startPoint y: 562, endPoint x: 270, endPoint y: 562, distance: 45.0
click at [270, 562] on input "**********" at bounding box center [335, 561] width 155 height 31
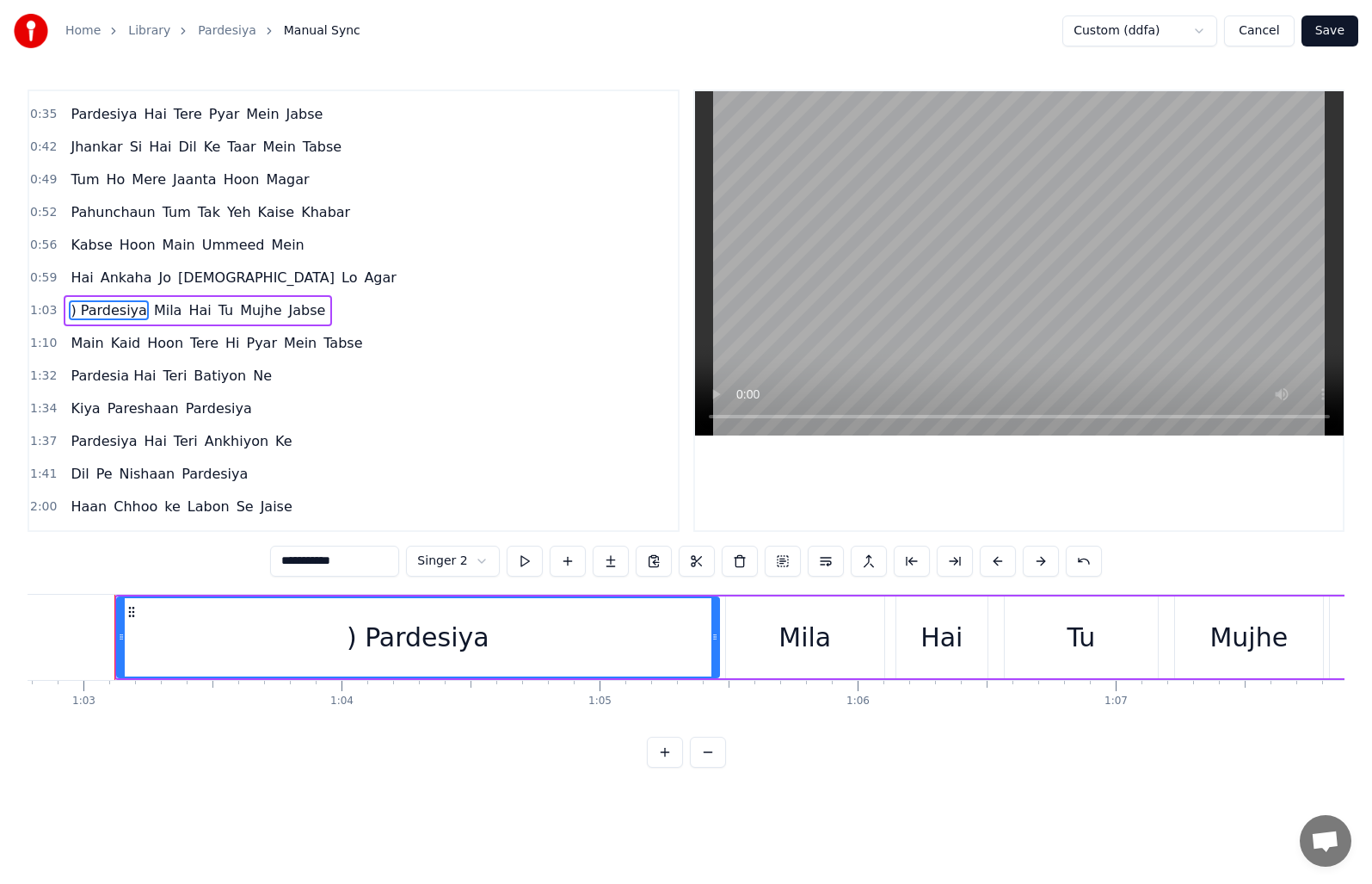
click at [290, 558] on input "**********" at bounding box center [335, 561] width 129 height 31
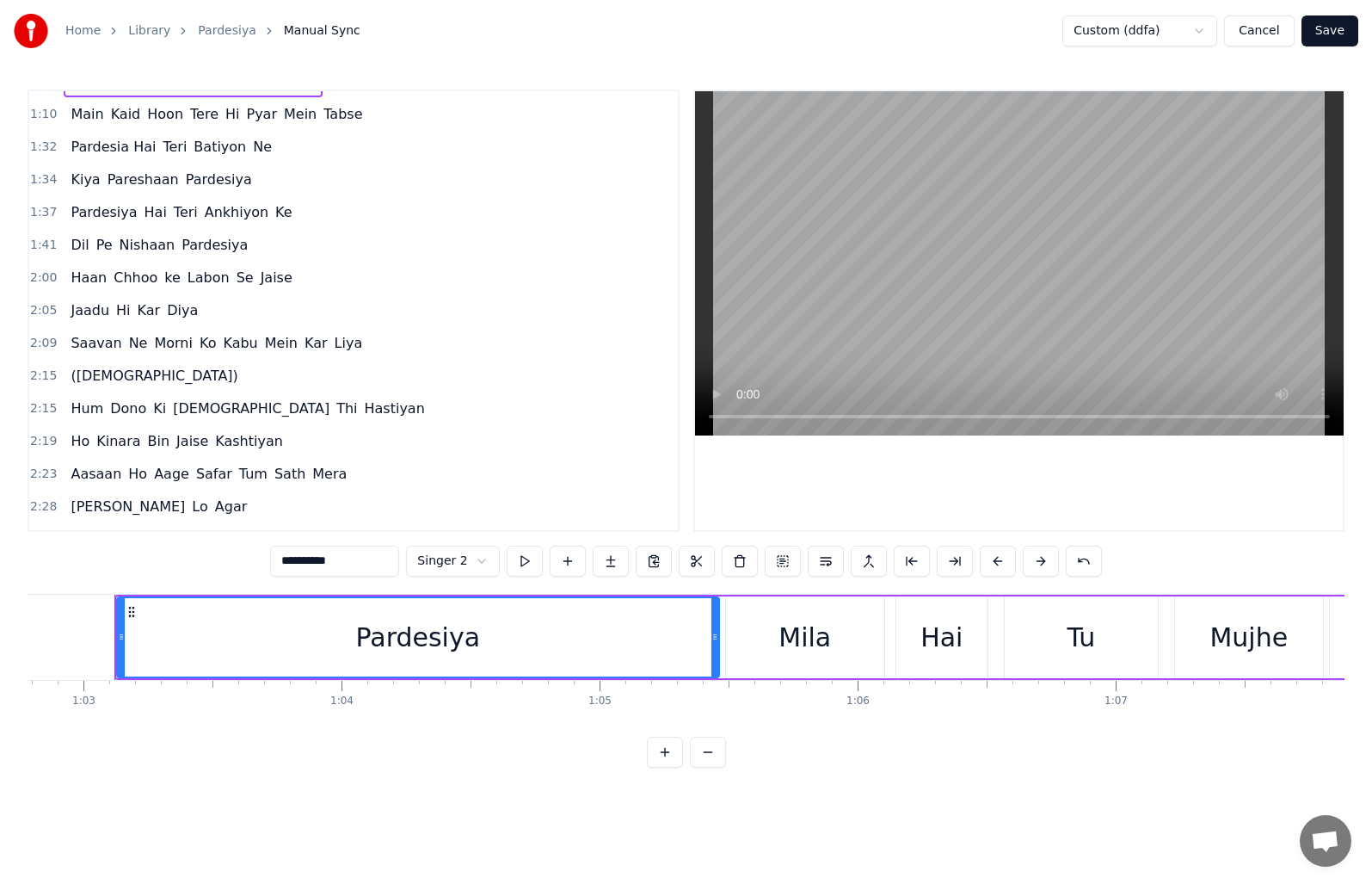
scroll to position [316, 0]
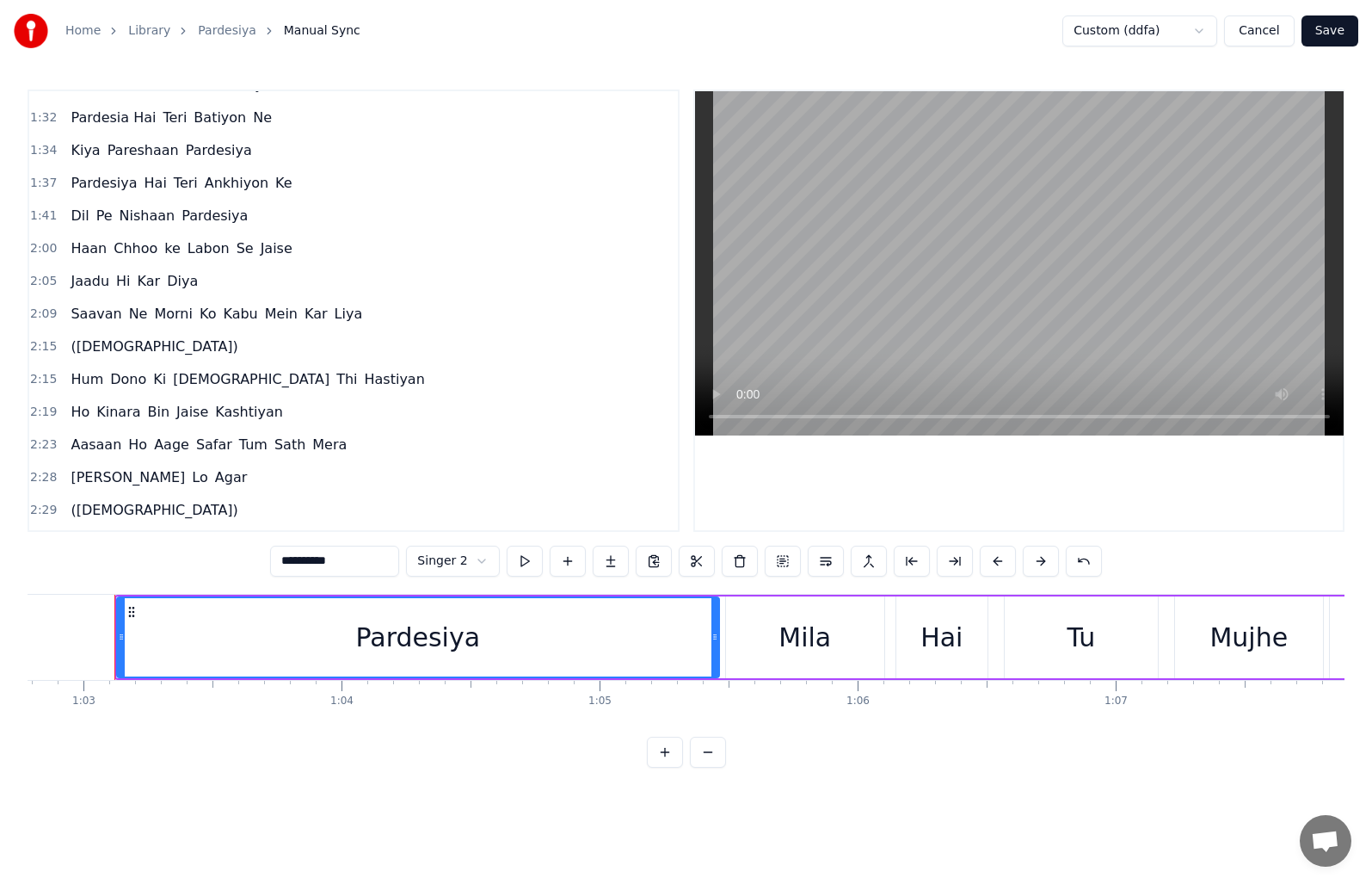
type input "*********"
click at [109, 348] on div "([DEMOGRAPHIC_DATA])" at bounding box center [153, 347] width 180 height 31
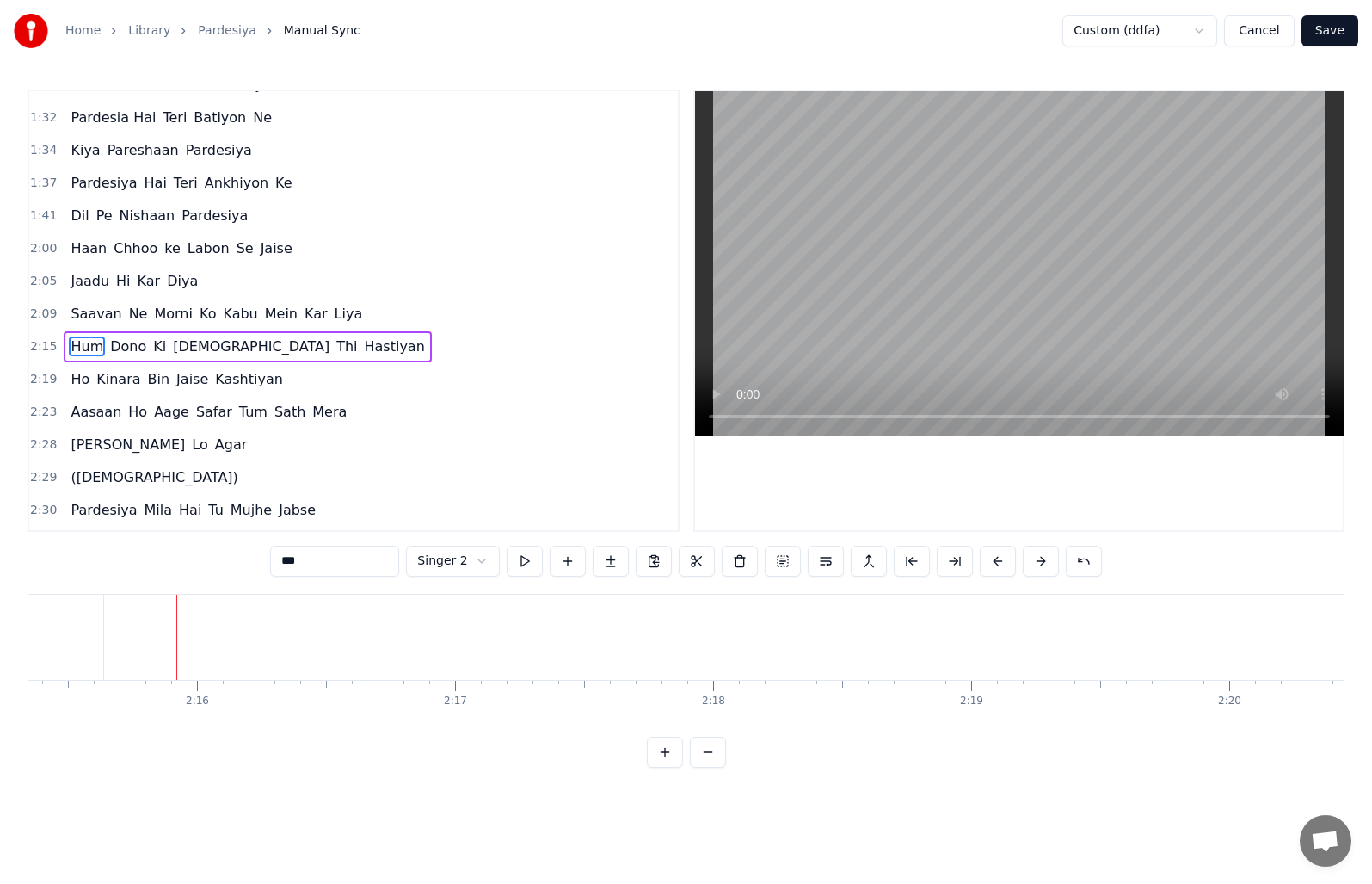
scroll to position [353, 0]
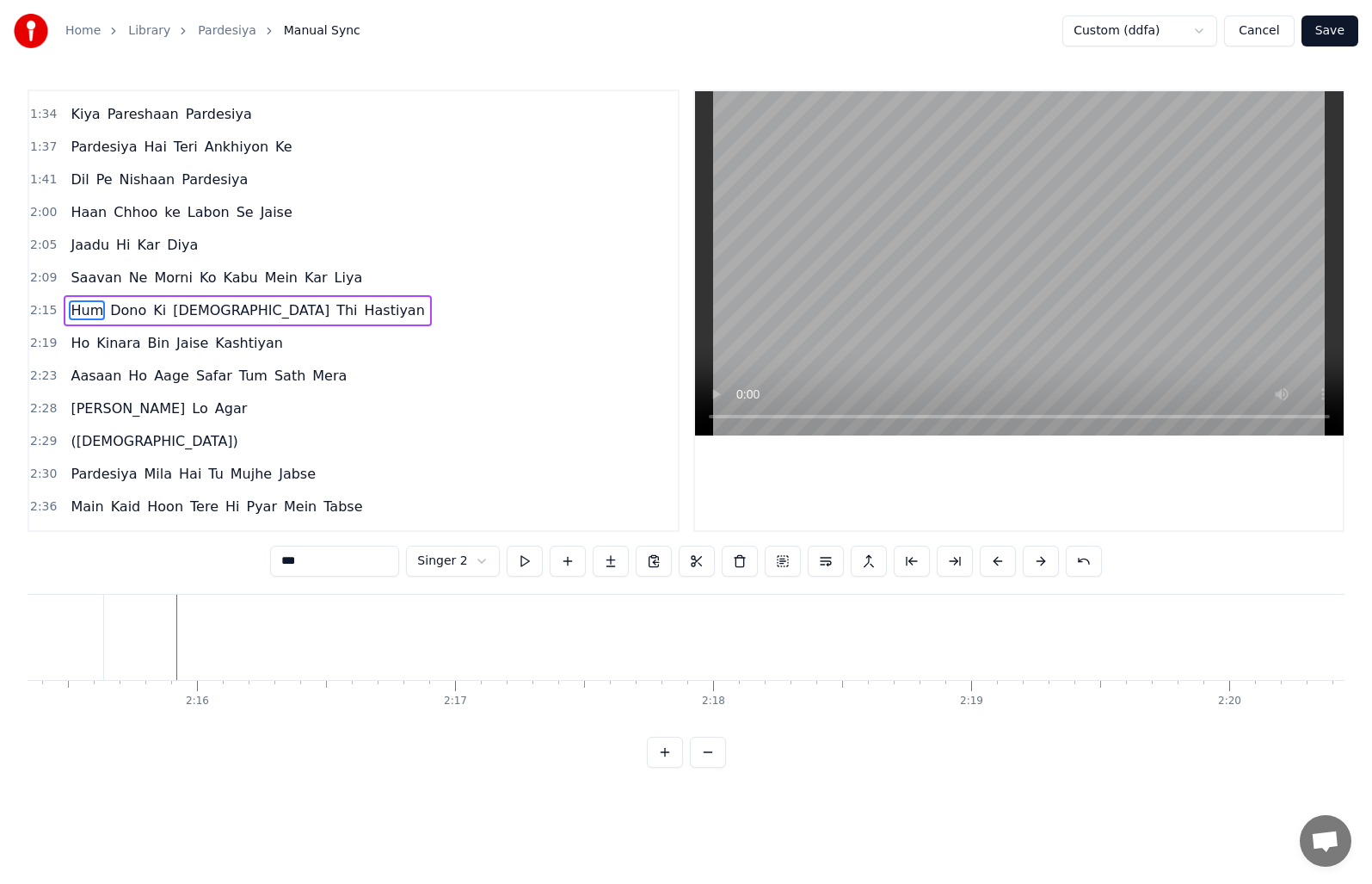
click at [104, 439] on span "([DEMOGRAPHIC_DATA])" at bounding box center [153, 440] width 171 height 20
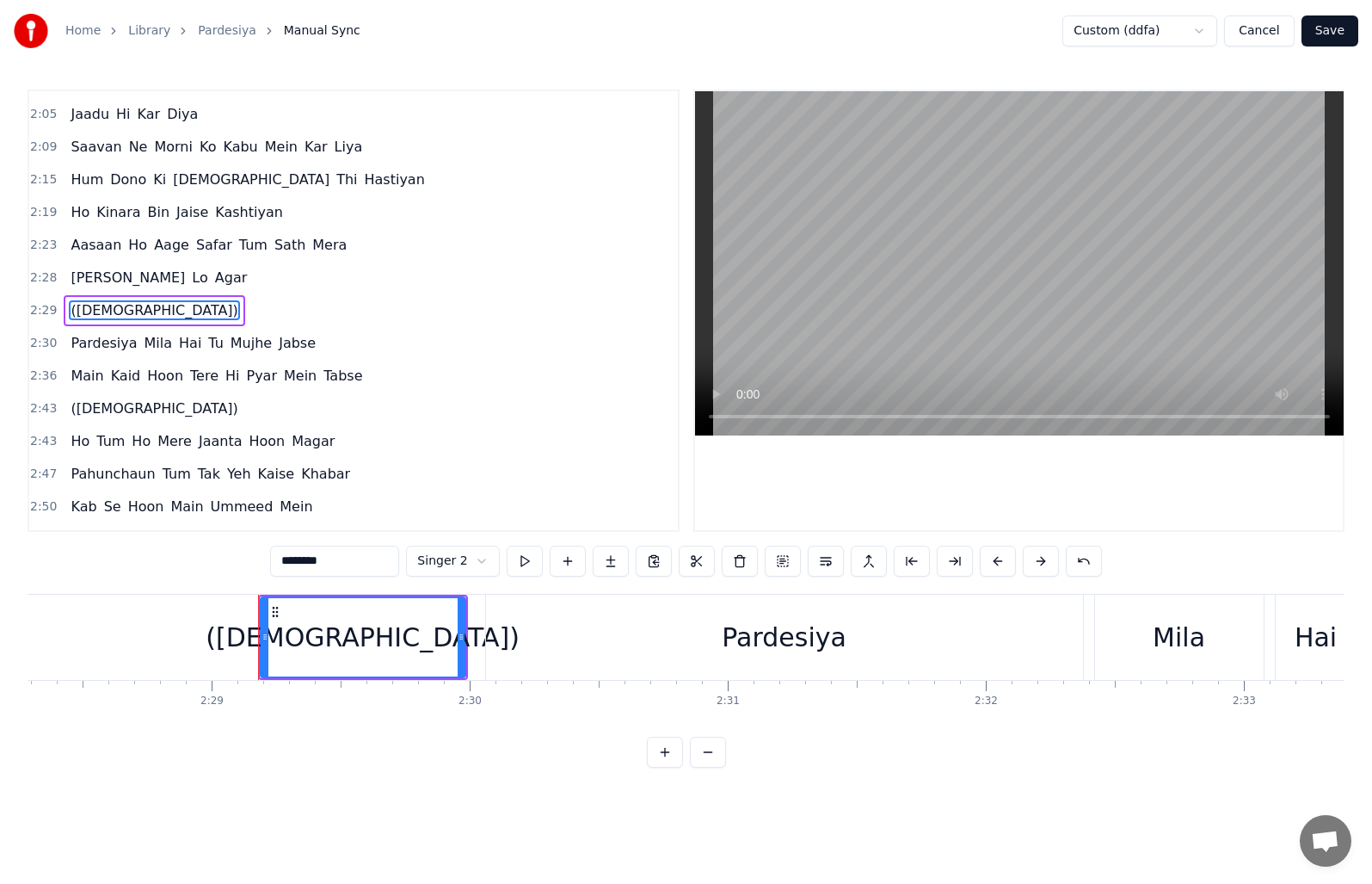
scroll to position [0, 38419]
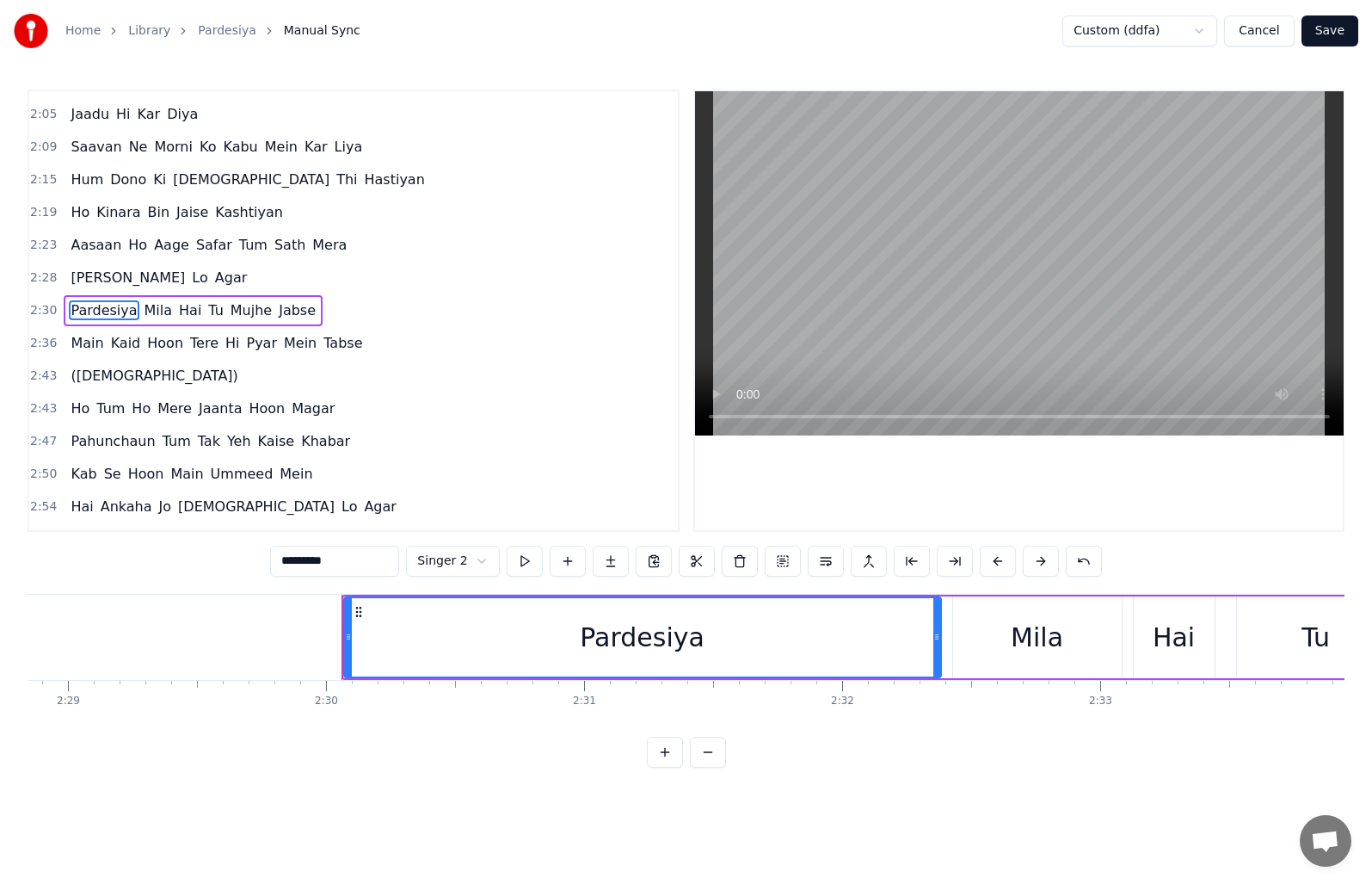
click at [86, 374] on span "([DEMOGRAPHIC_DATA])" at bounding box center [153, 375] width 171 height 20
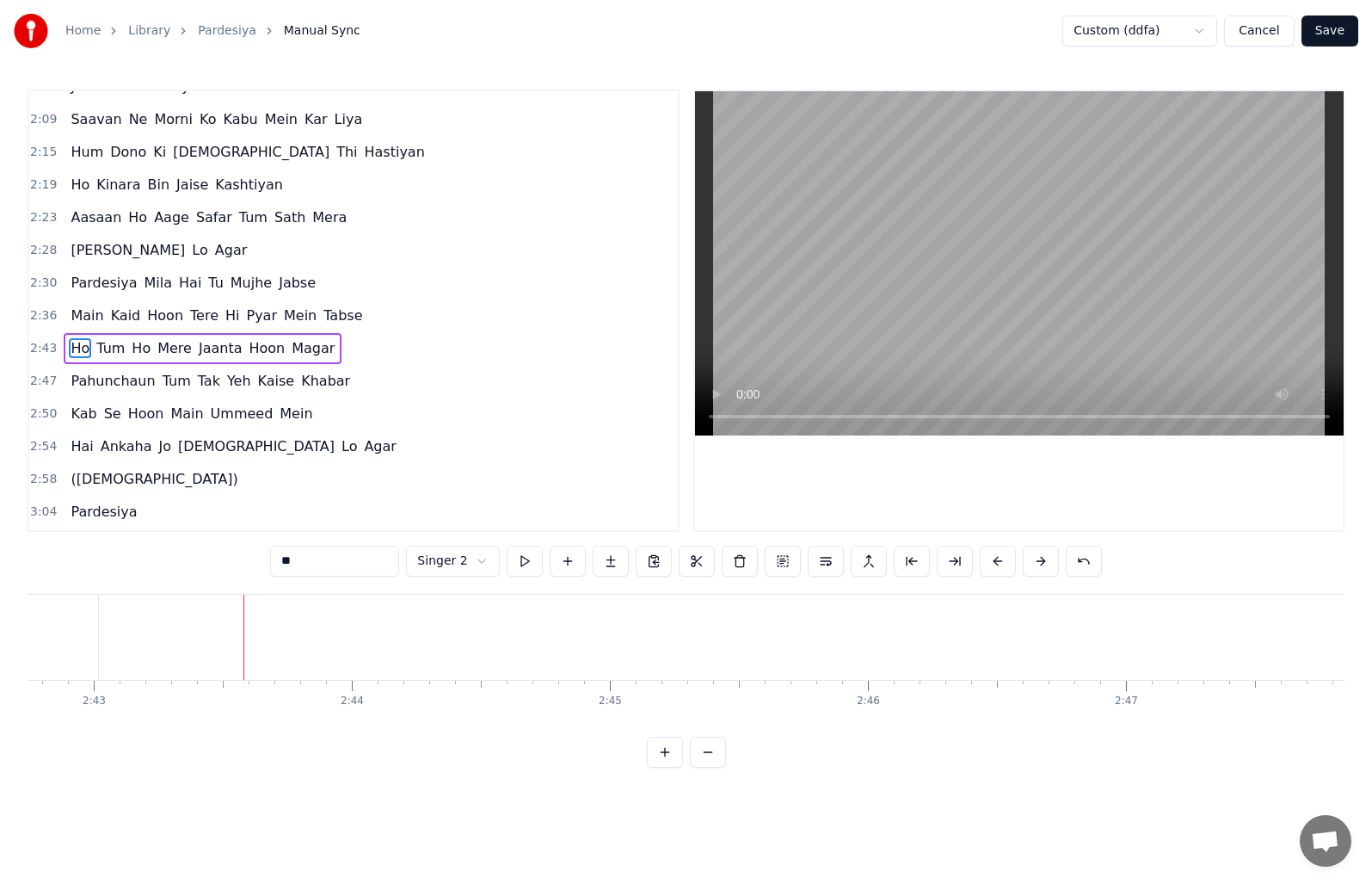
scroll to position [549, 0]
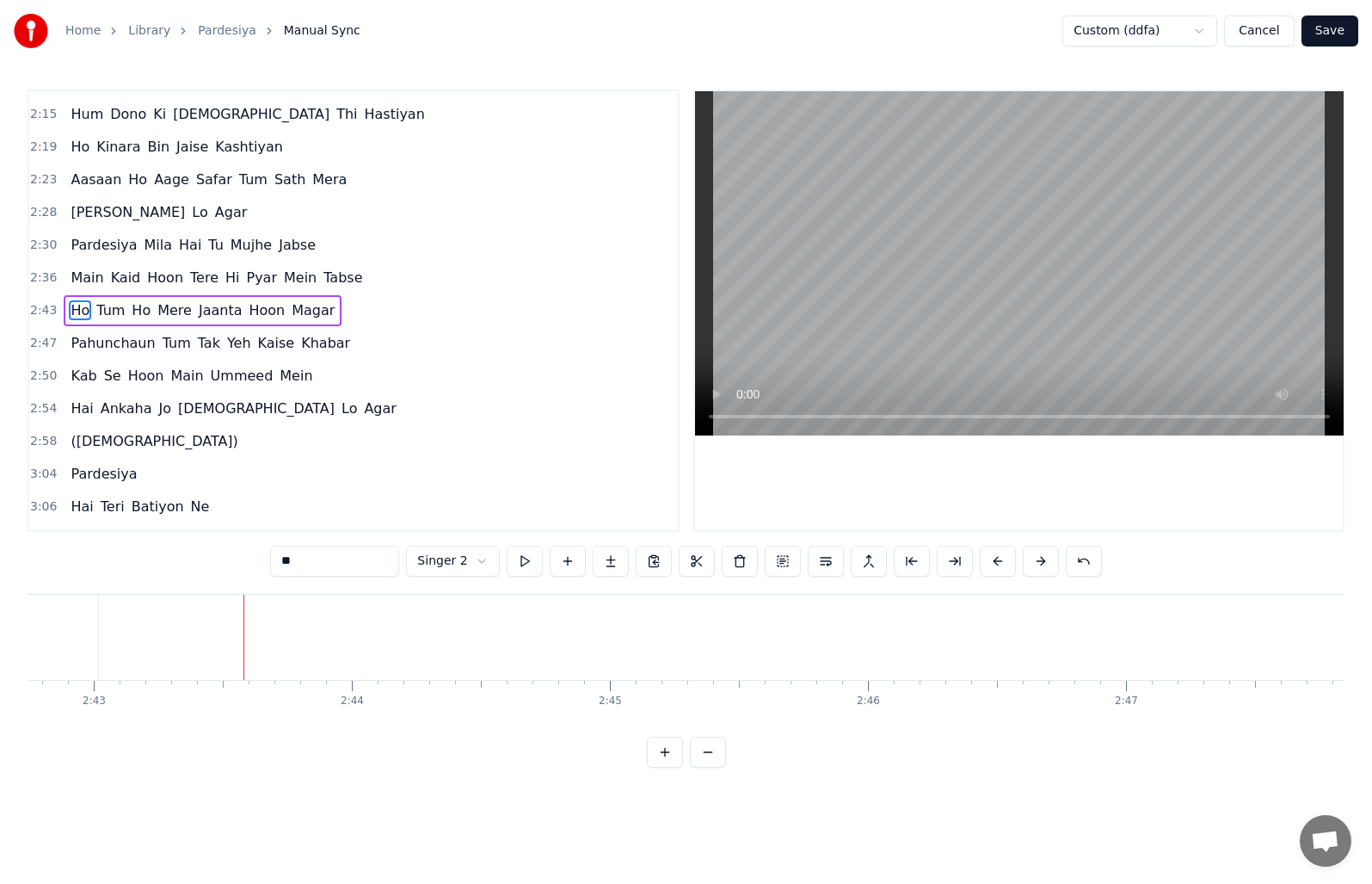
click at [114, 439] on span "([DEMOGRAPHIC_DATA])" at bounding box center [153, 440] width 171 height 20
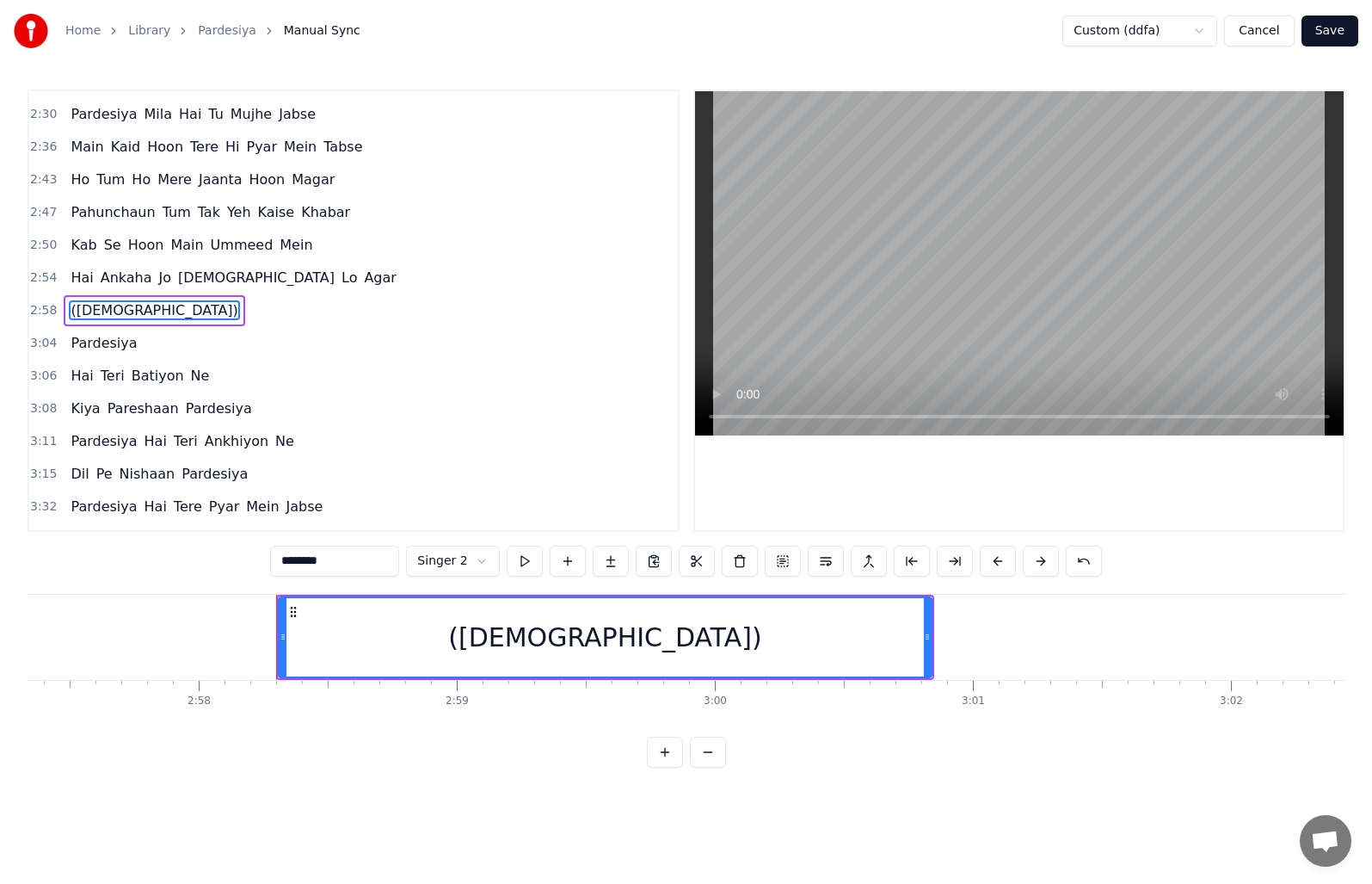
scroll to position [0, 45936]
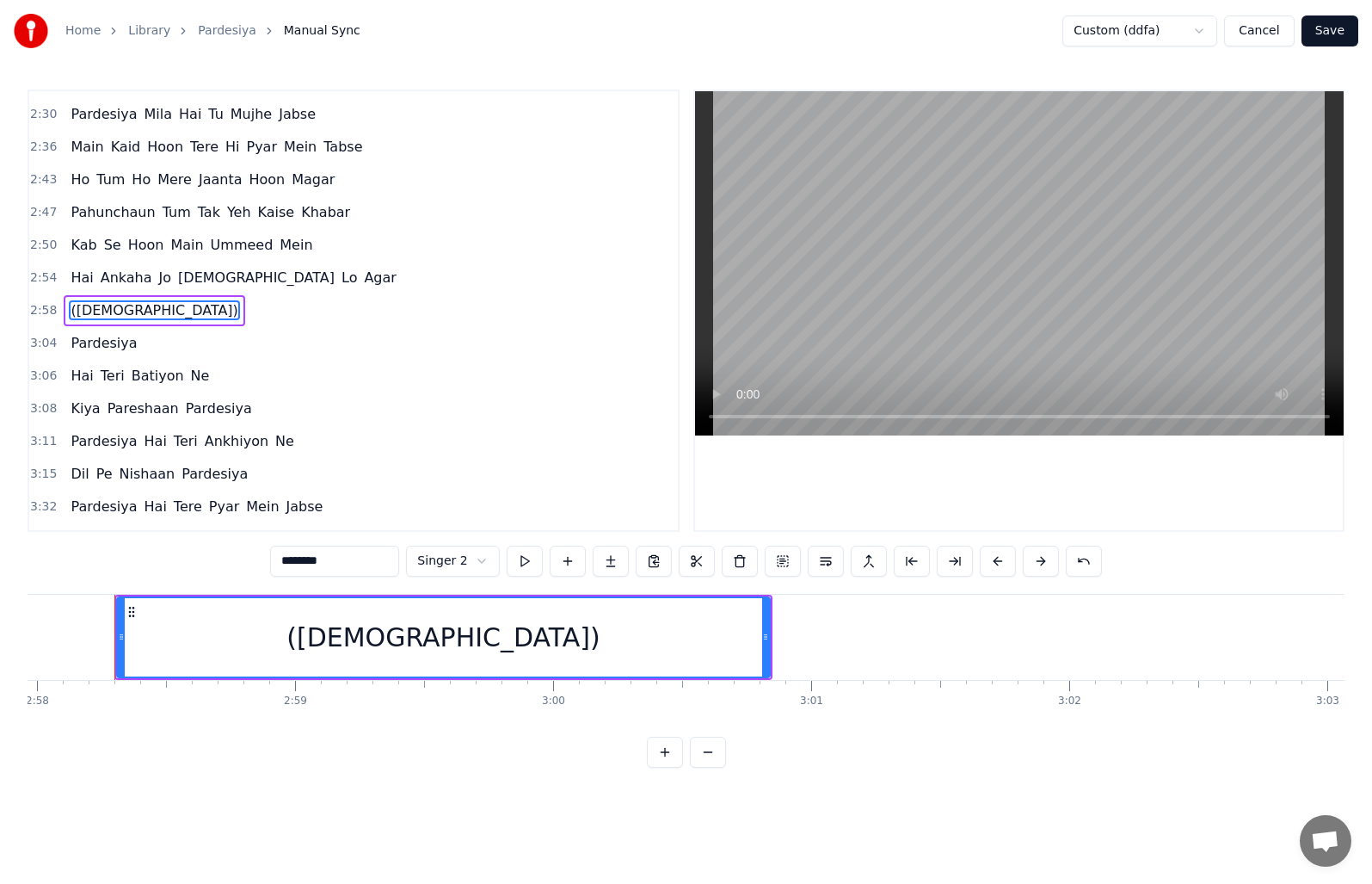
type input "*********"
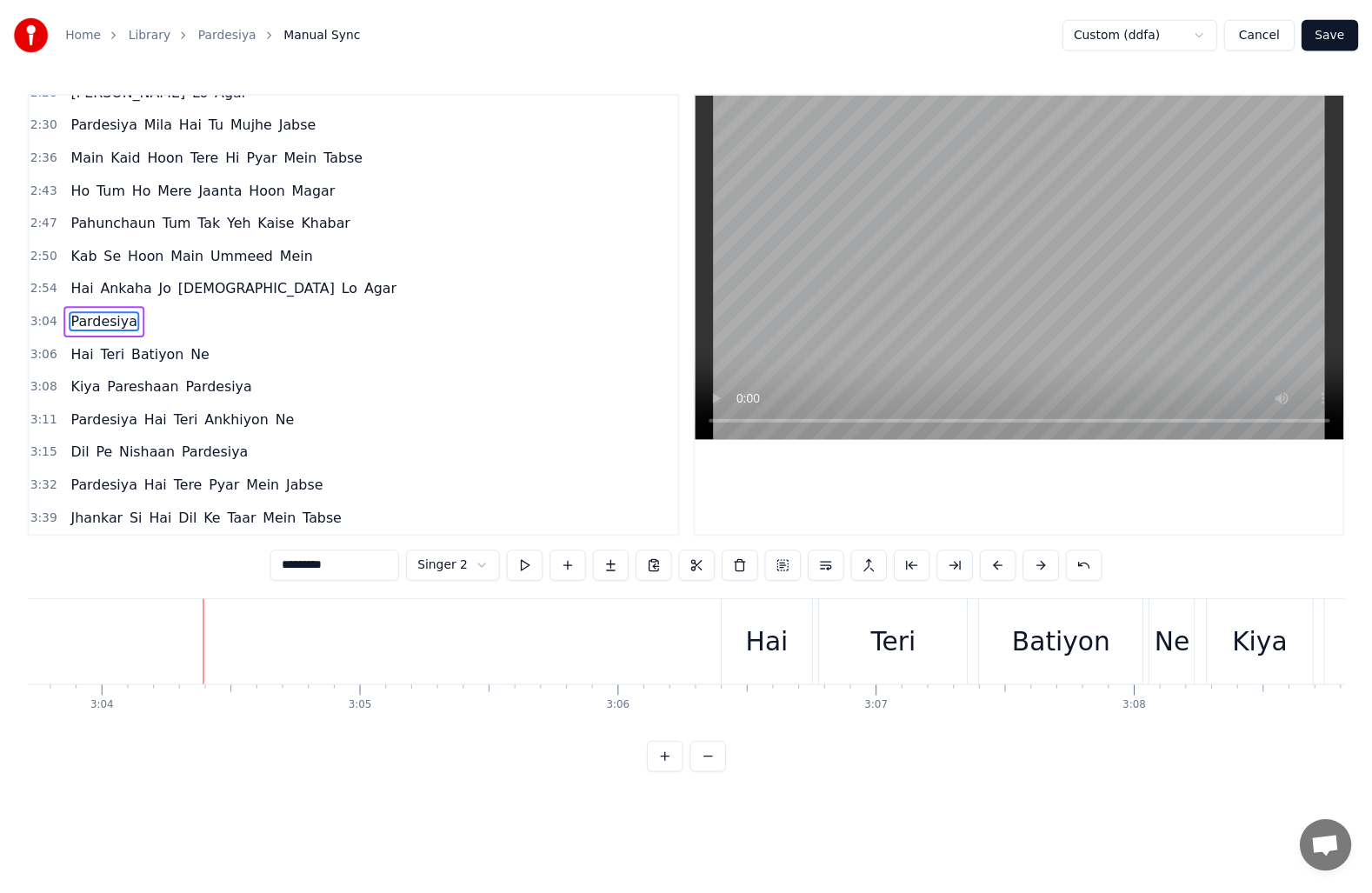
scroll to position [0, 47995]
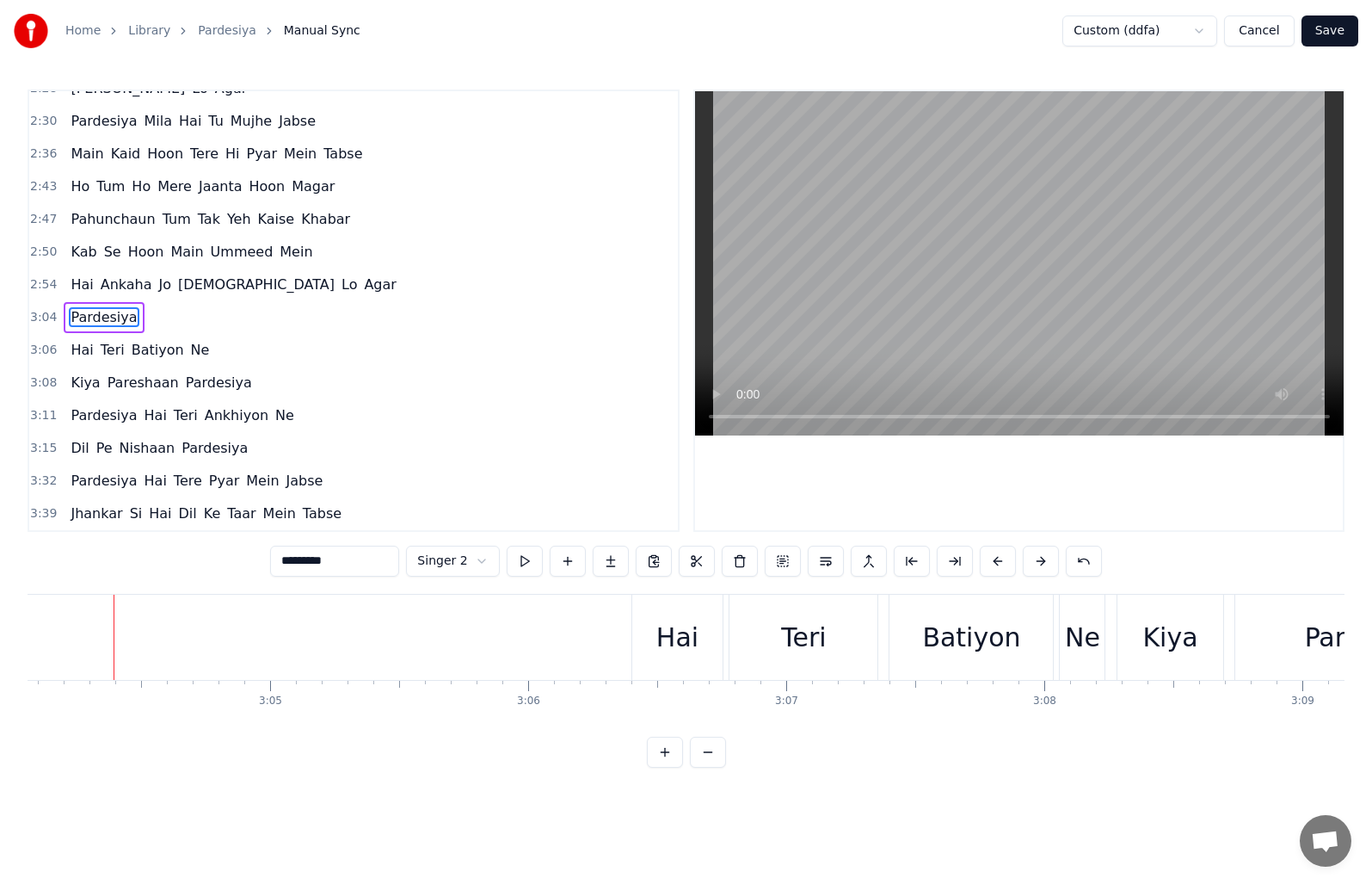
click at [1327, 29] on button "Save" at bounding box center [1330, 31] width 57 height 31
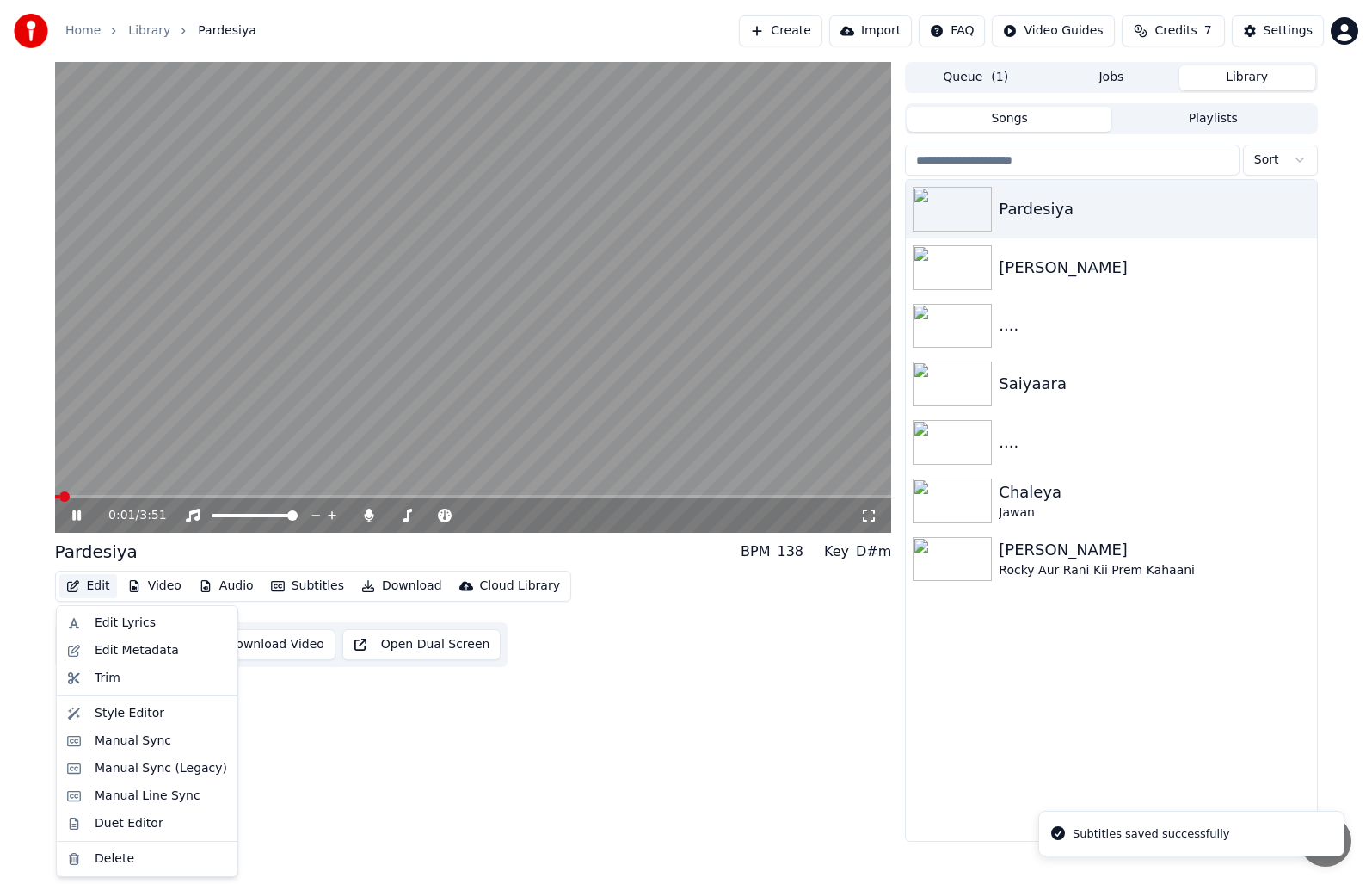
click at [90, 584] on button "Edit" at bounding box center [88, 586] width 58 height 24
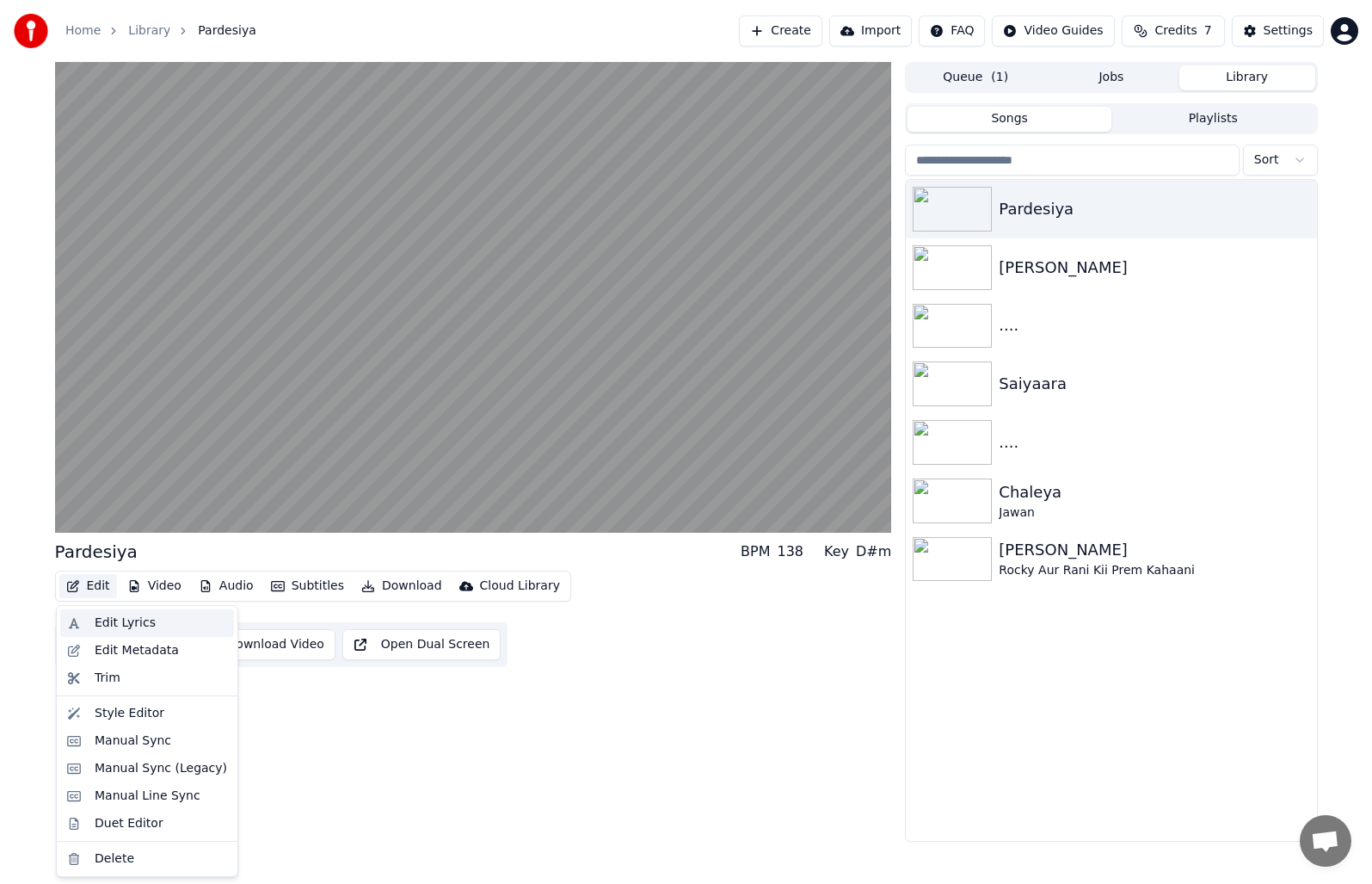
click at [131, 624] on div "Edit Lyrics" at bounding box center [125, 623] width 61 height 17
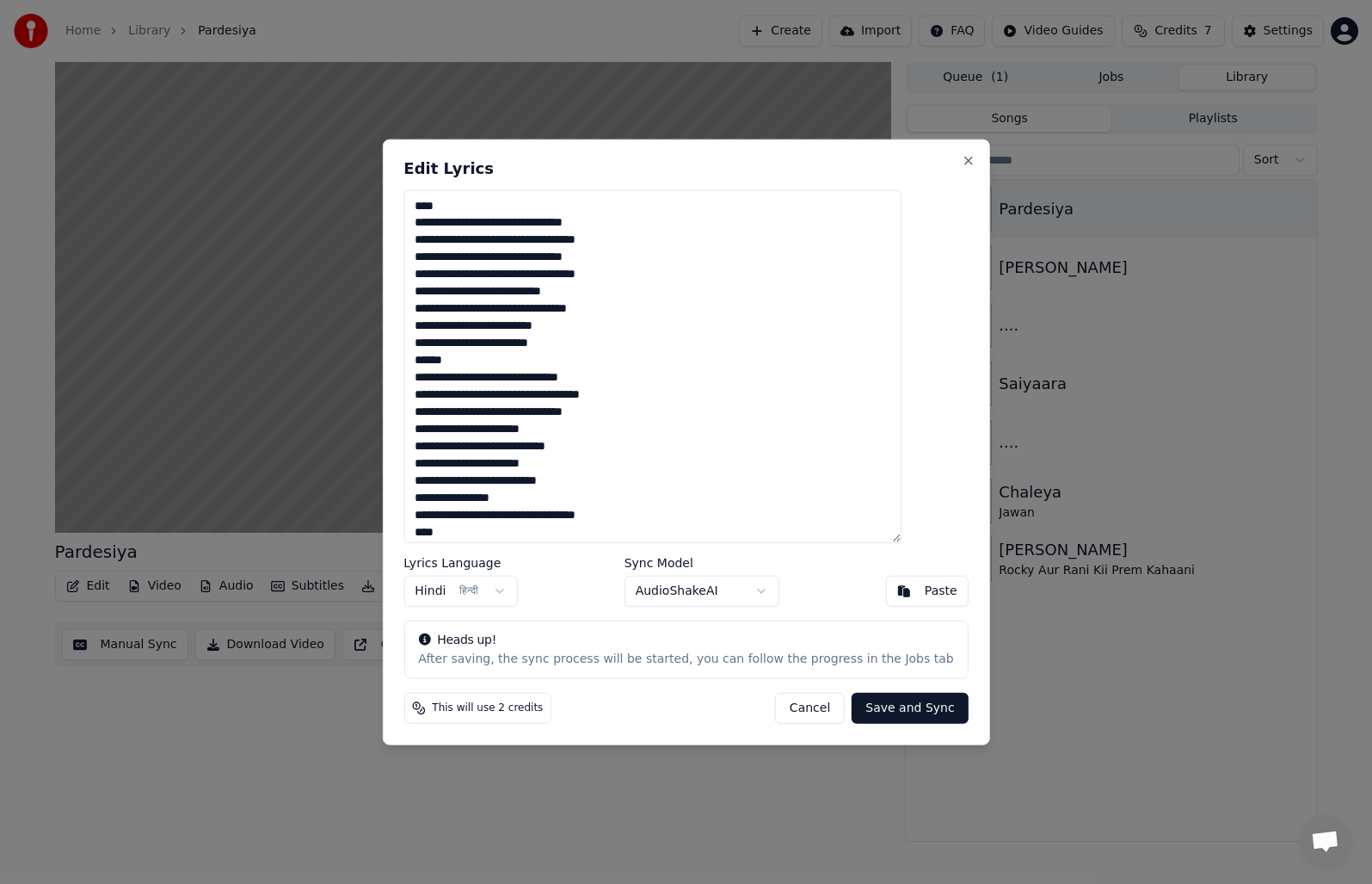
click at [785, 705] on button "Cancel" at bounding box center [810, 708] width 69 height 31
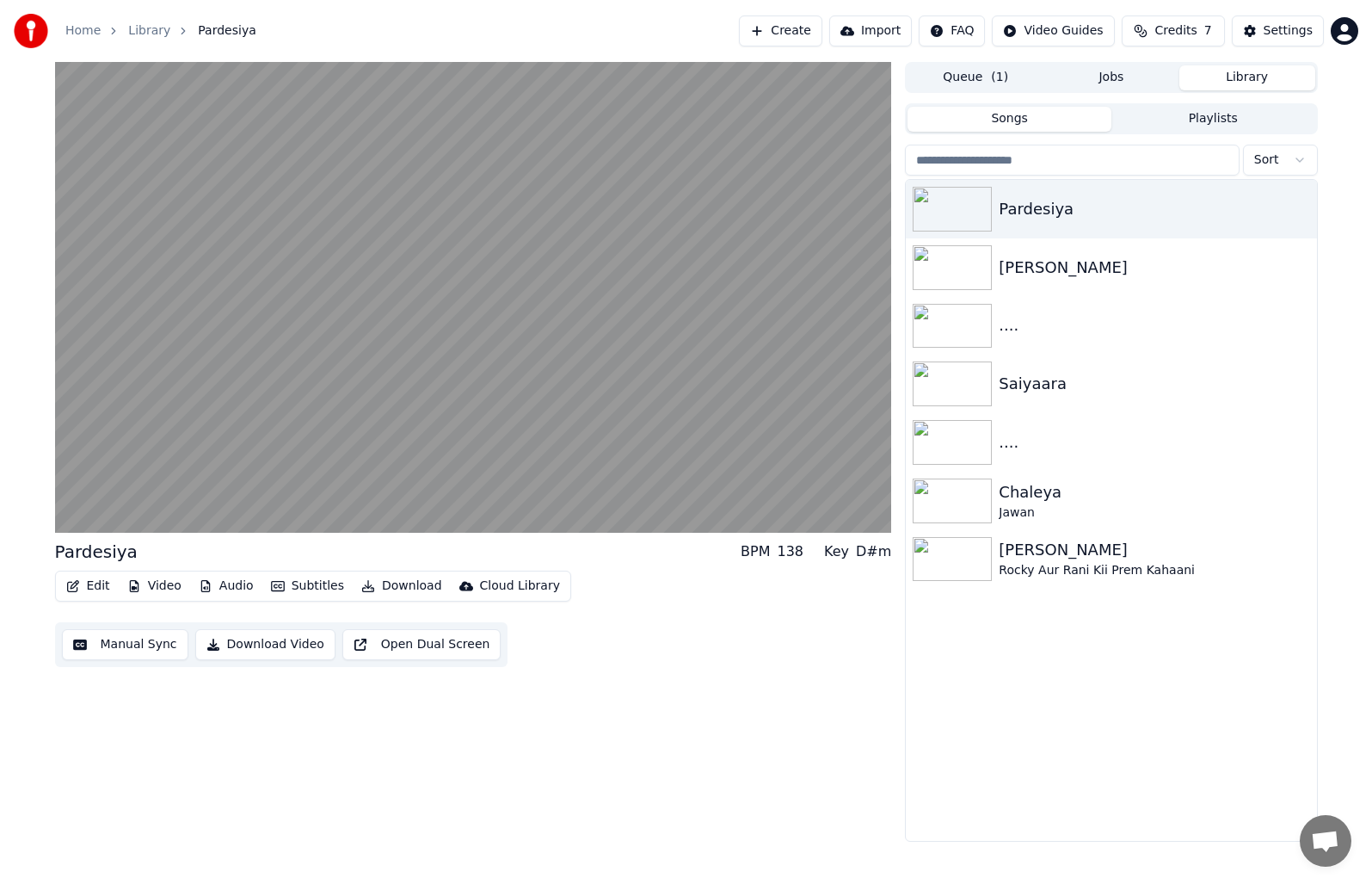
click at [289, 587] on button "Subtitles" at bounding box center [308, 586] width 87 height 24
click at [444, 722] on div "Pardesiya BPM 138 Key D#m Edit Video Audio Subtitles Download Cloud Library Man…" at bounding box center [474, 451] width 837 height 779
click at [412, 649] on button "Open Dual Screen" at bounding box center [422, 645] width 159 height 31
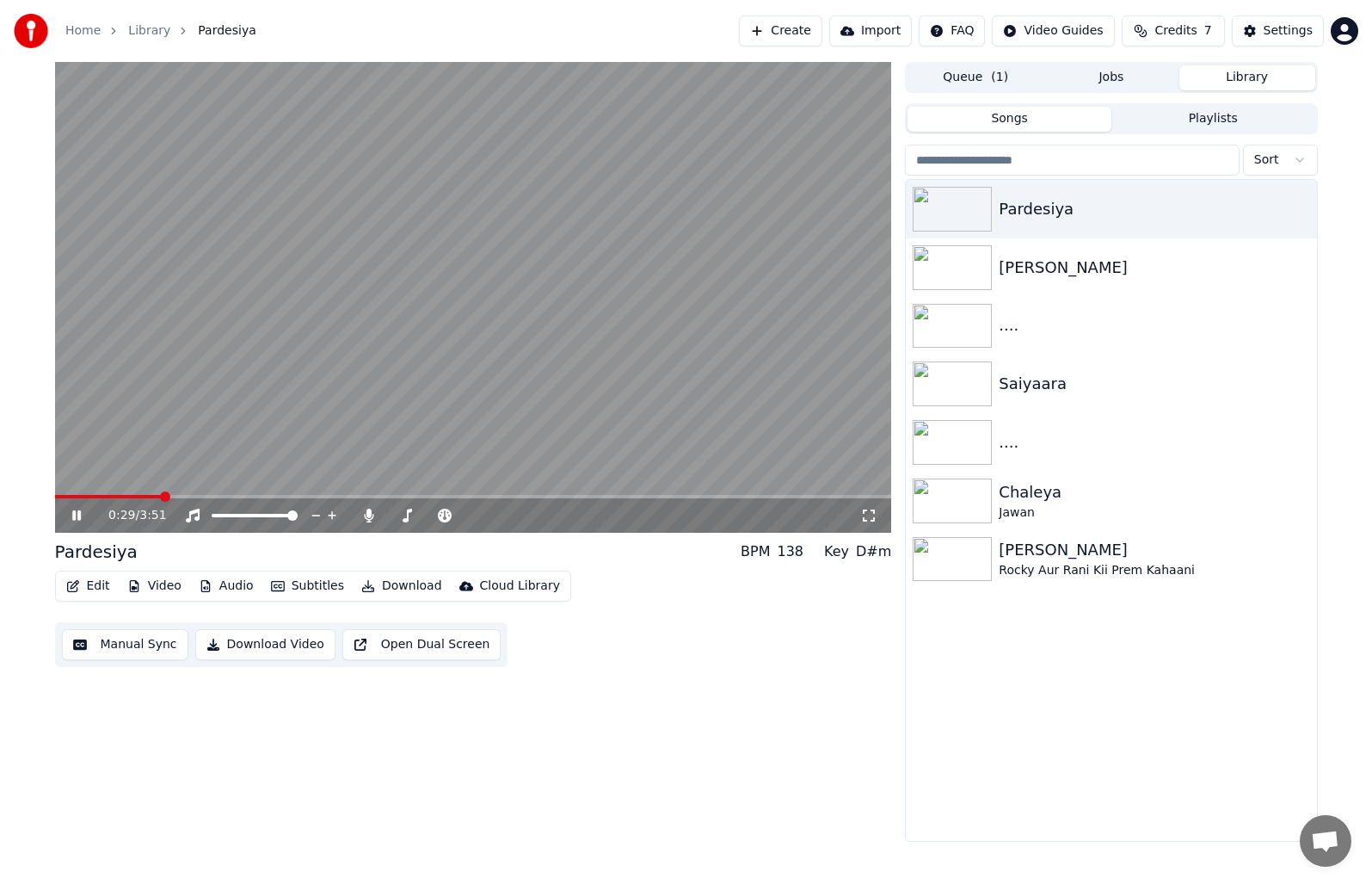
click at [85, 582] on button "Edit" at bounding box center [88, 586] width 58 height 24
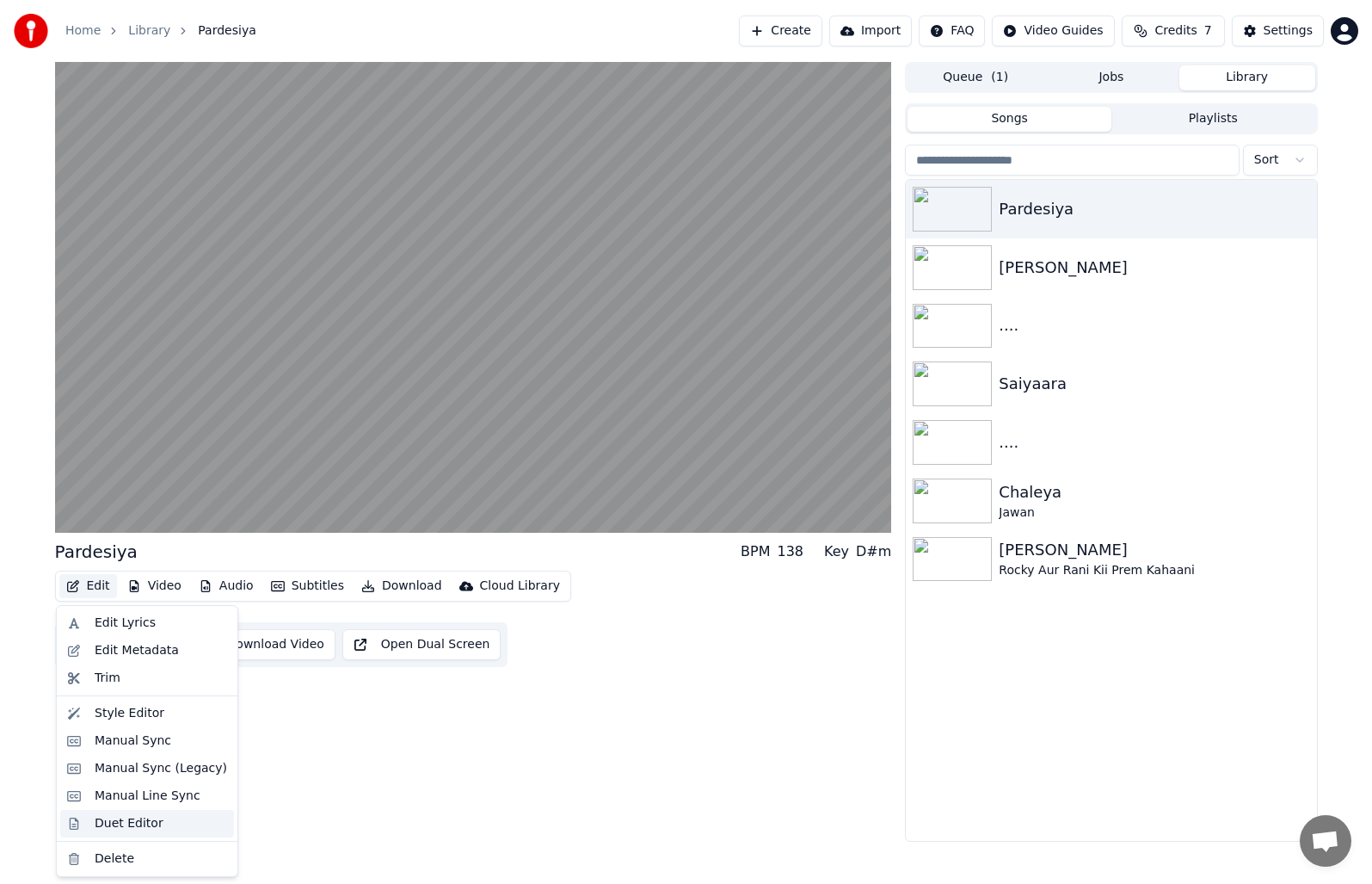
click at [177, 819] on div "Duet Editor" at bounding box center [160, 823] width 133 height 17
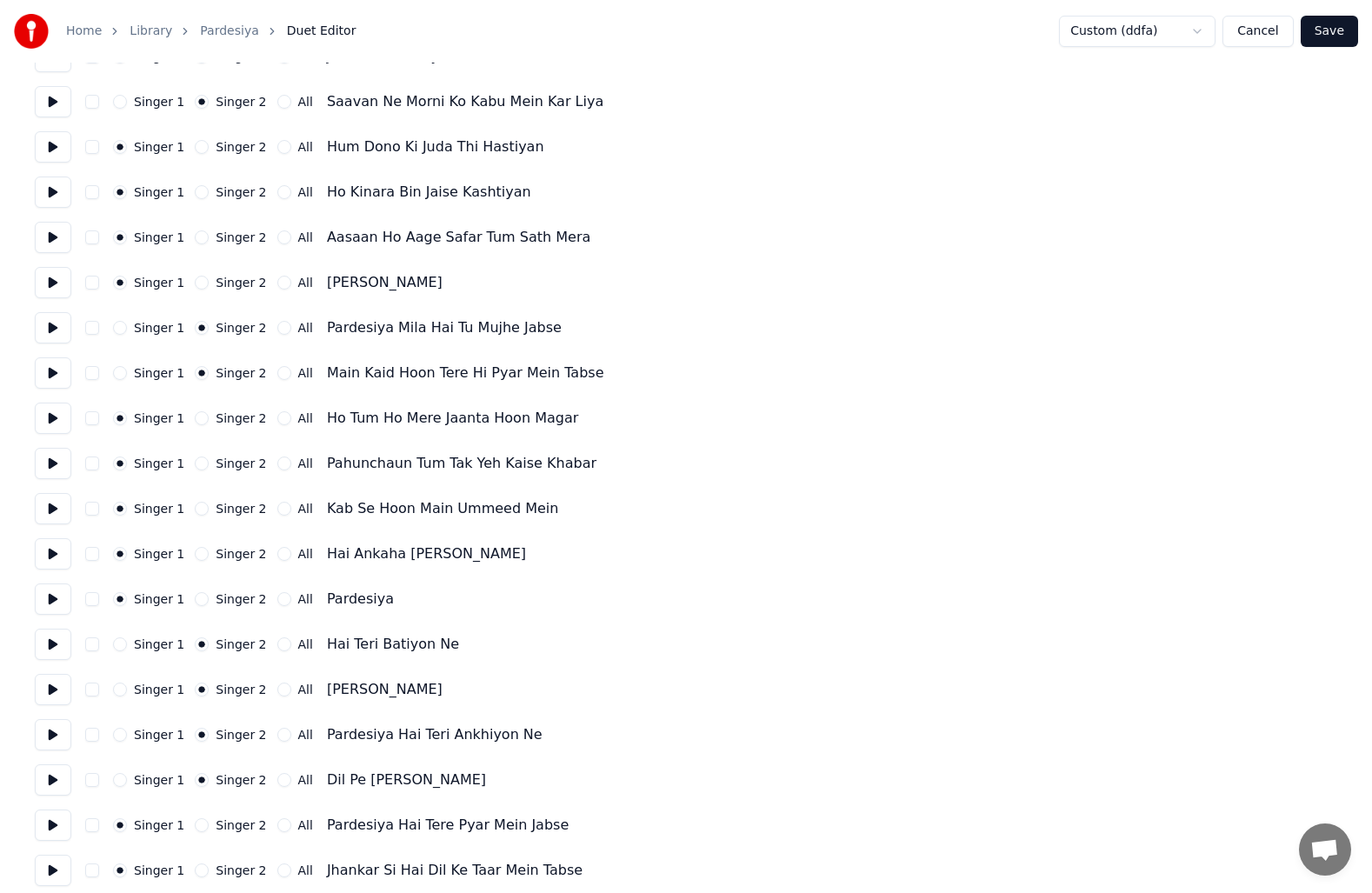
scroll to position [863, 0]
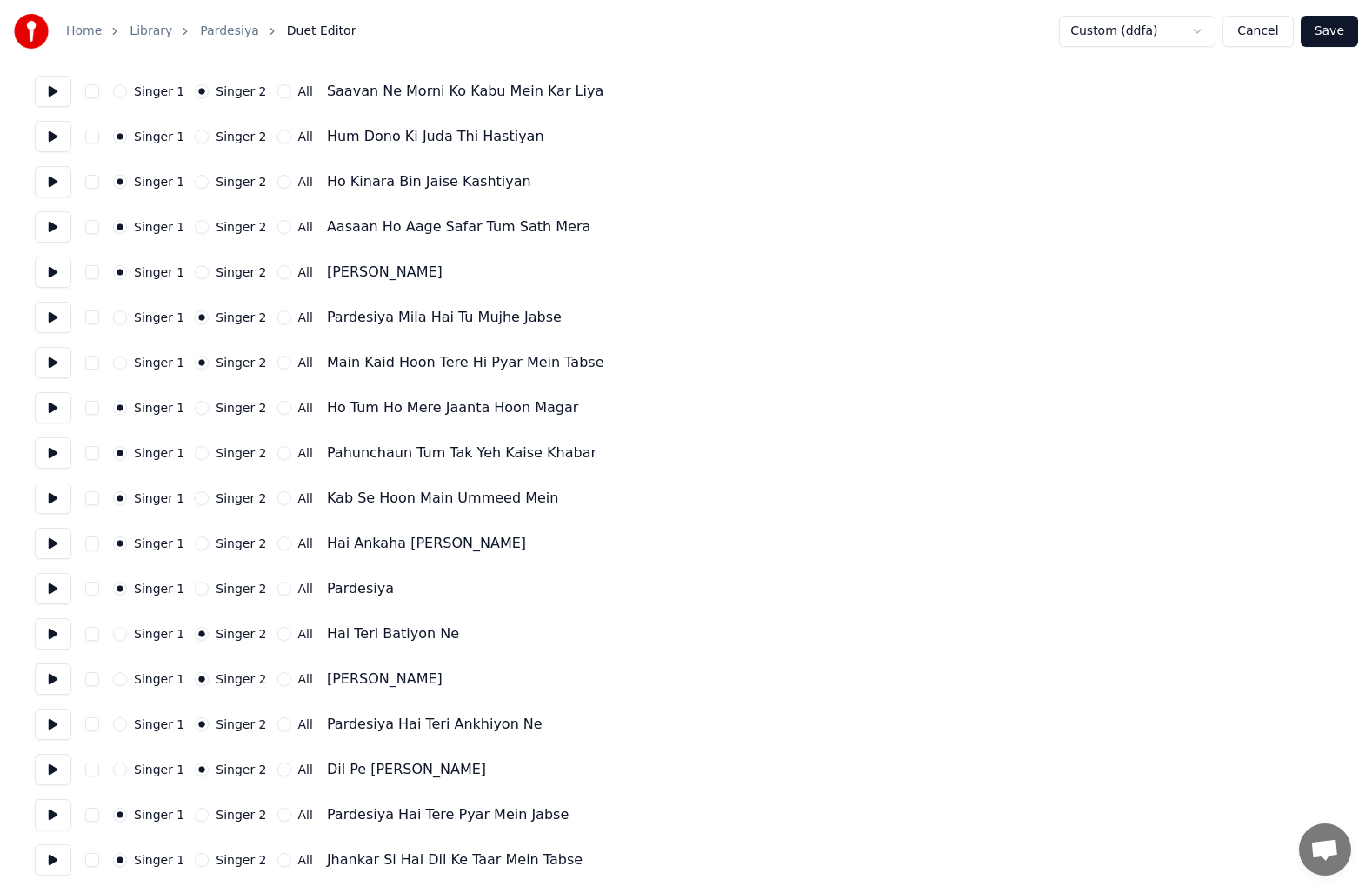
click at [194, 589] on button "Singer 2" at bounding box center [201, 588] width 14 height 14
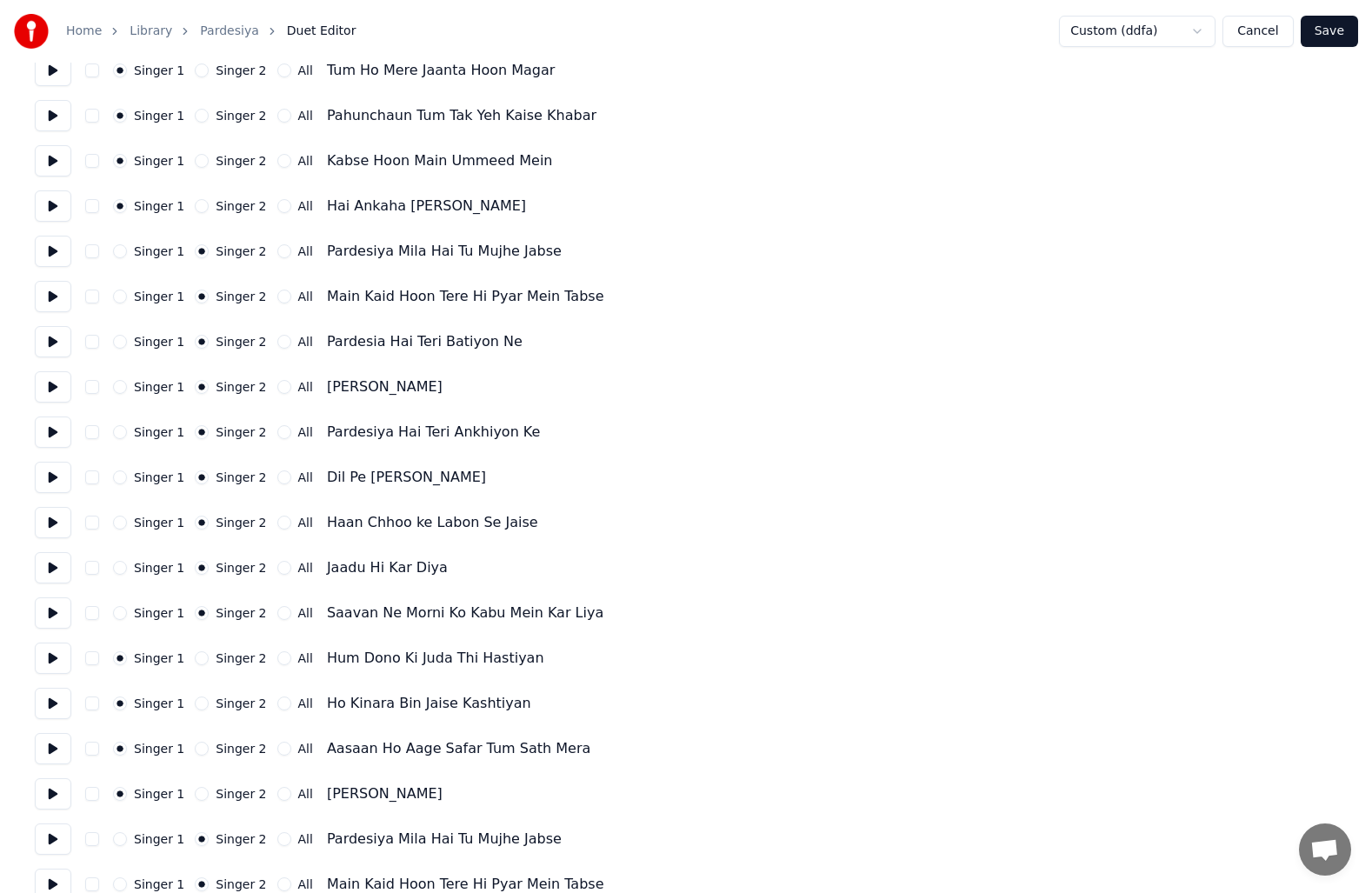
scroll to position [0, 0]
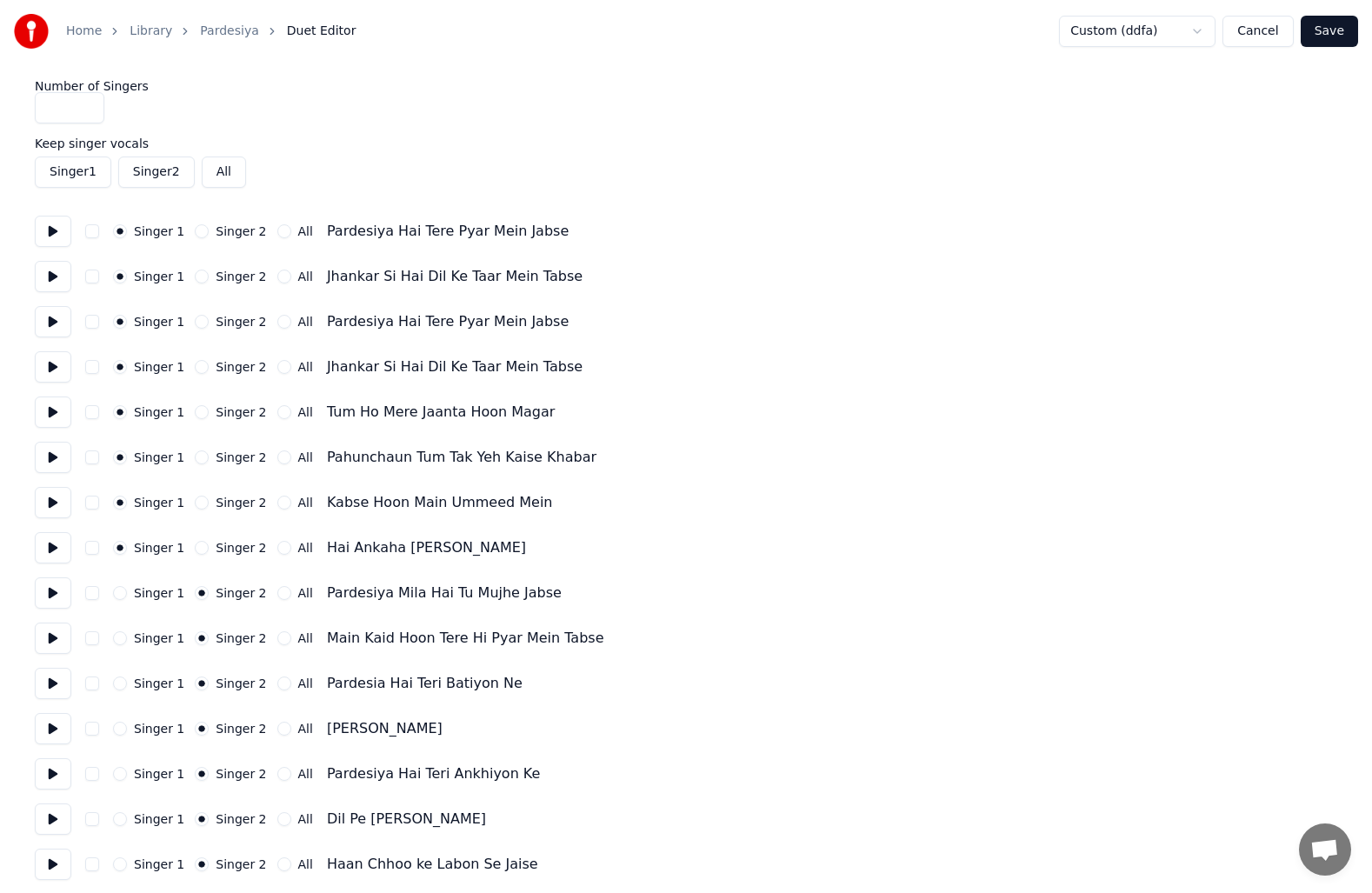
click at [1338, 32] on button "Save" at bounding box center [1329, 32] width 58 height 32
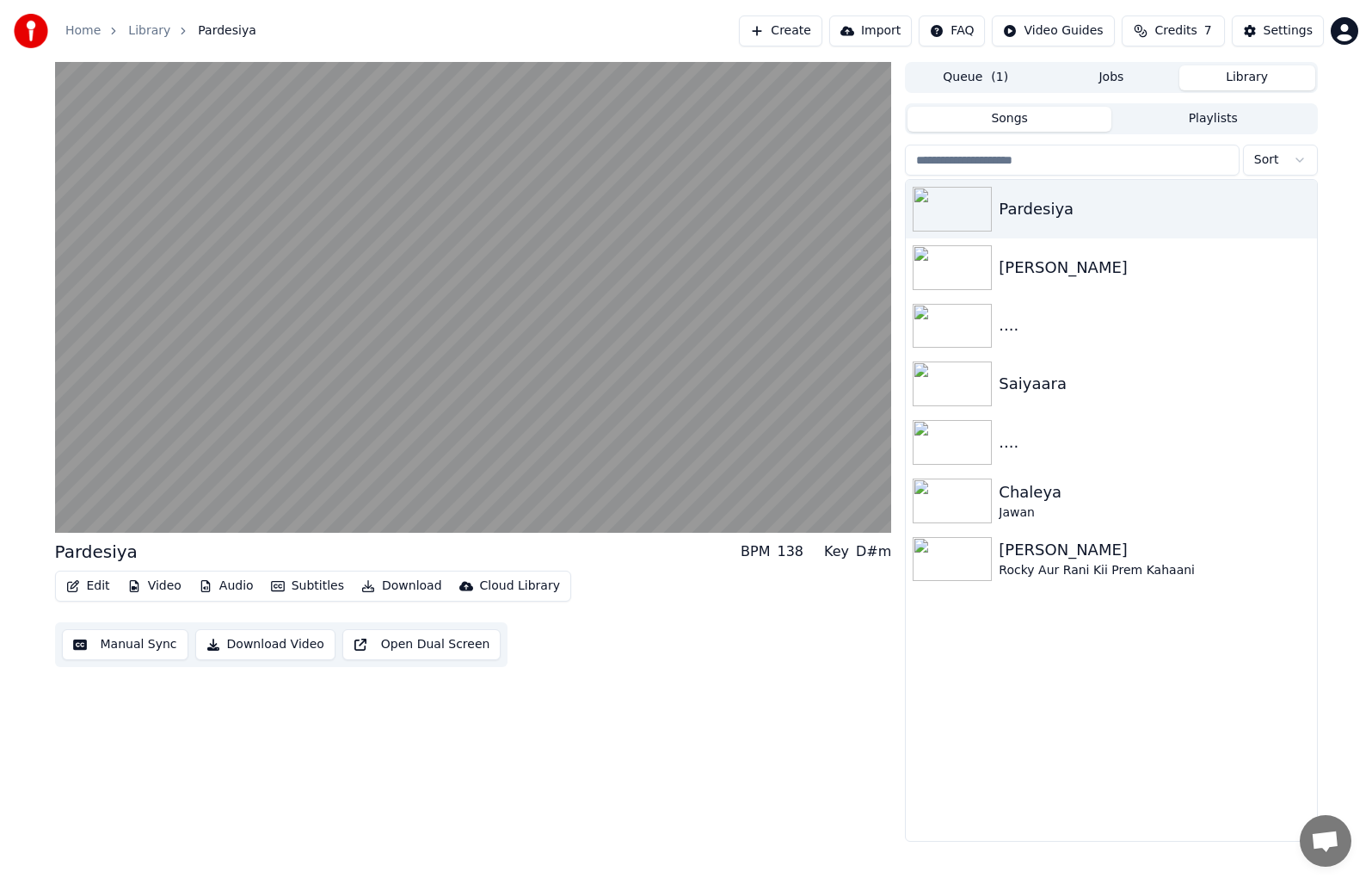
click at [158, 588] on button "Video" at bounding box center [154, 586] width 68 height 24
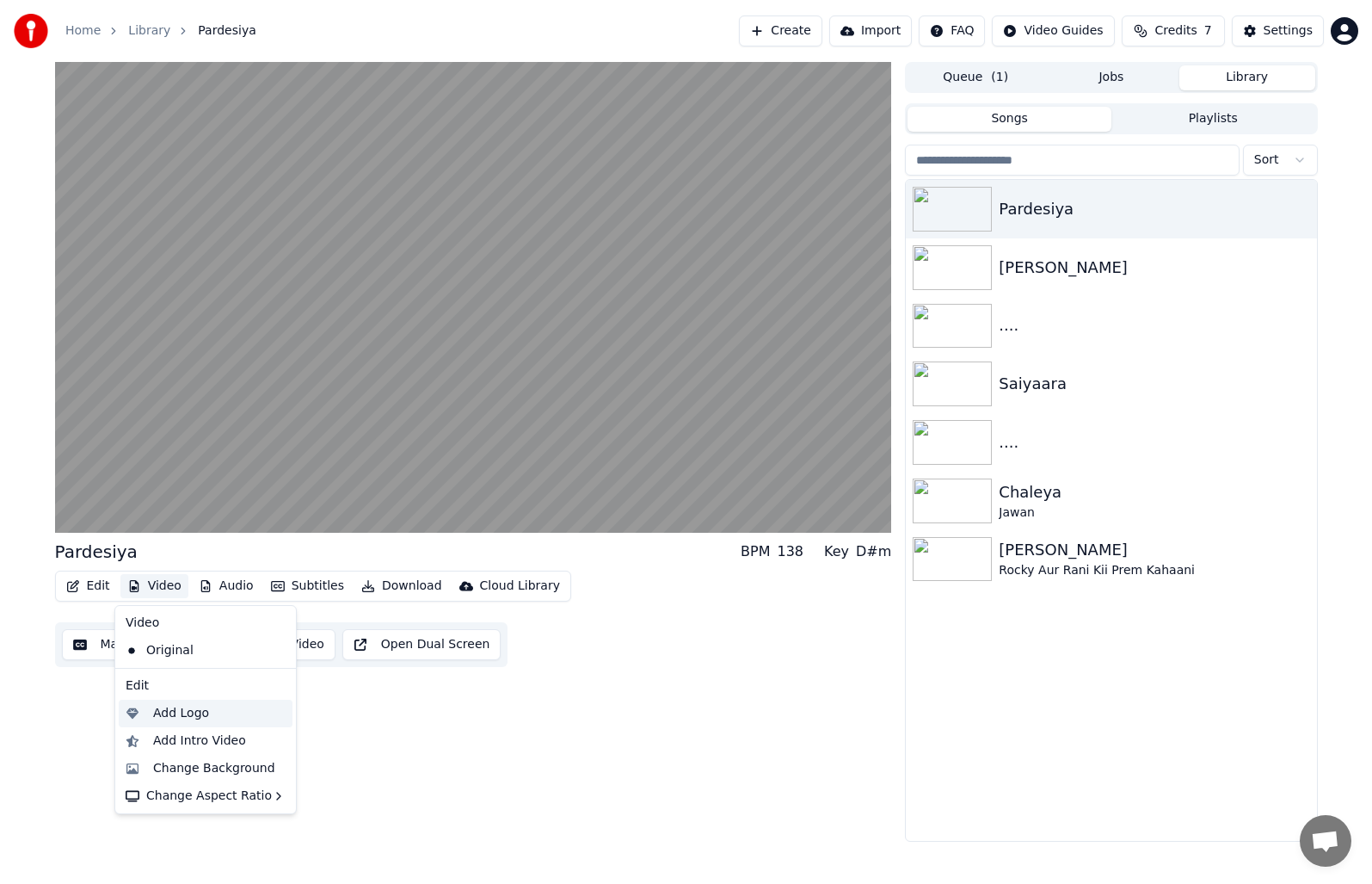
click at [174, 715] on div "Add Logo" at bounding box center [181, 713] width 56 height 17
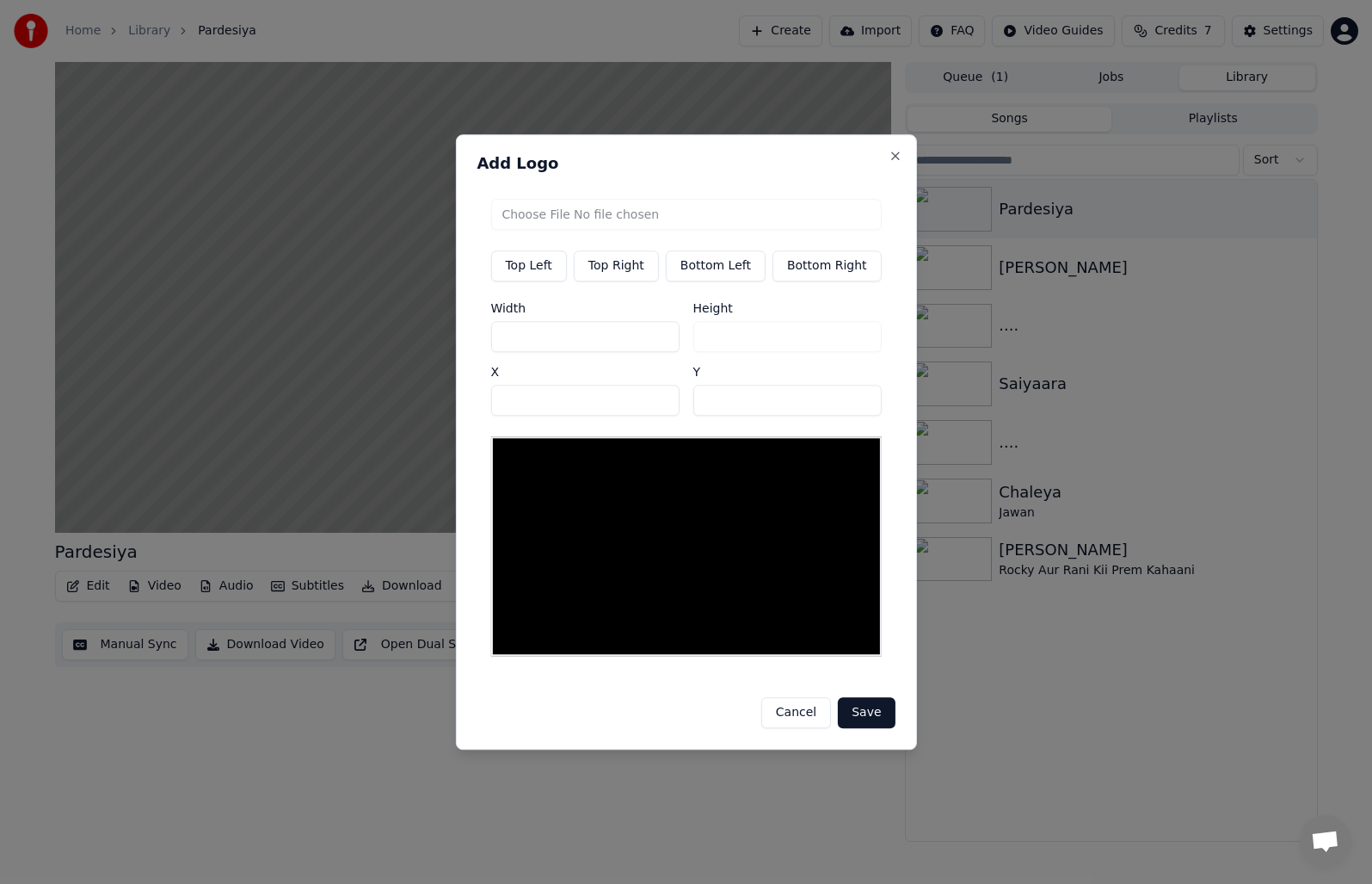
click at [607, 218] on input "file" at bounding box center [686, 214] width 391 height 31
type input "**********"
click at [861, 710] on button "Save" at bounding box center [867, 712] width 57 height 31
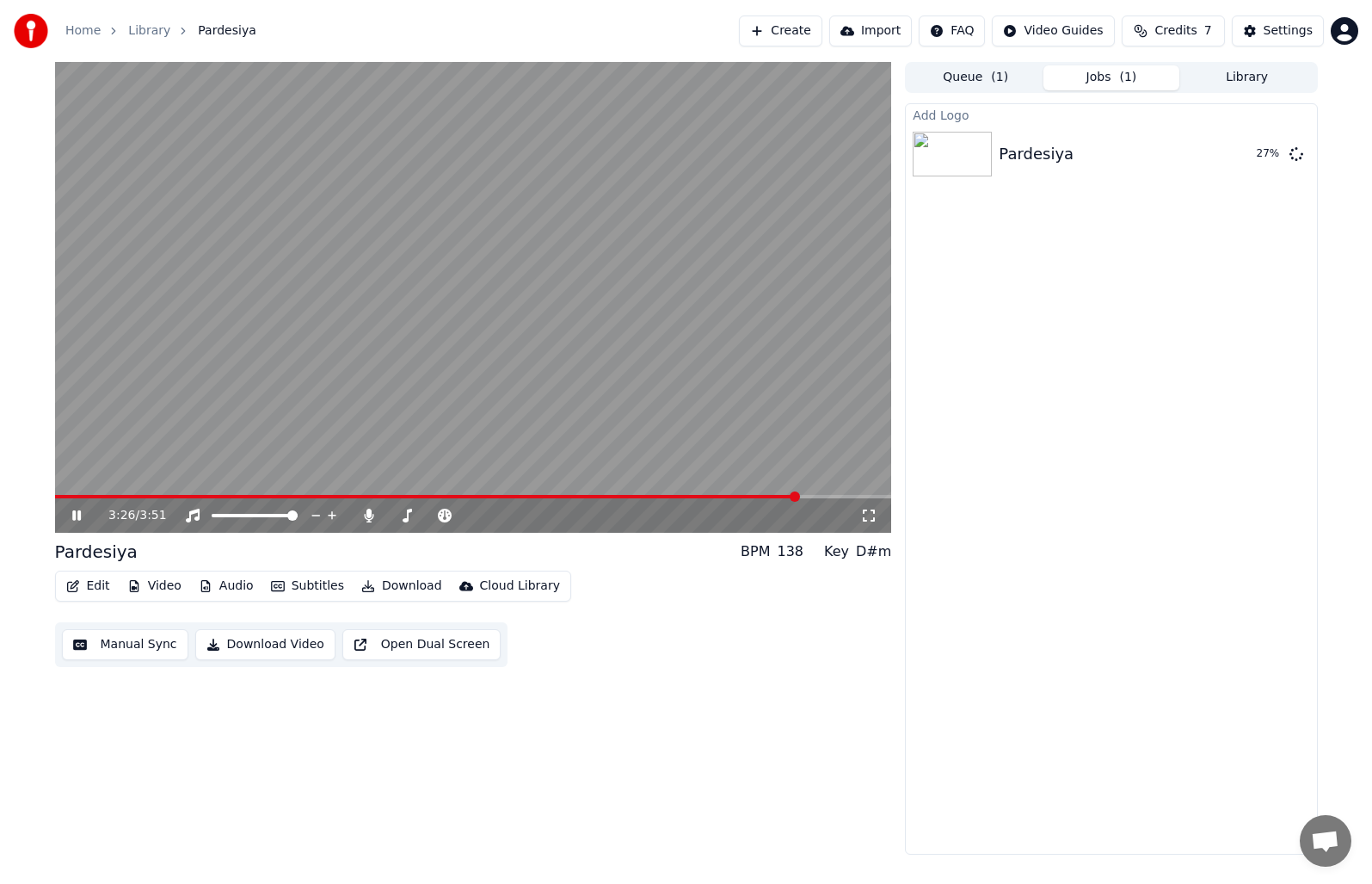
click at [379, 341] on video at bounding box center [474, 296] width 837 height 471
click at [291, 588] on button "Subtitles" at bounding box center [308, 586] width 87 height 24
click at [521, 677] on div "3:26 / 3:51 Pardesiya BPM 138 Key D#m Edit Video Audio Subtitles Download Cloud…" at bounding box center [474, 458] width 837 height 792
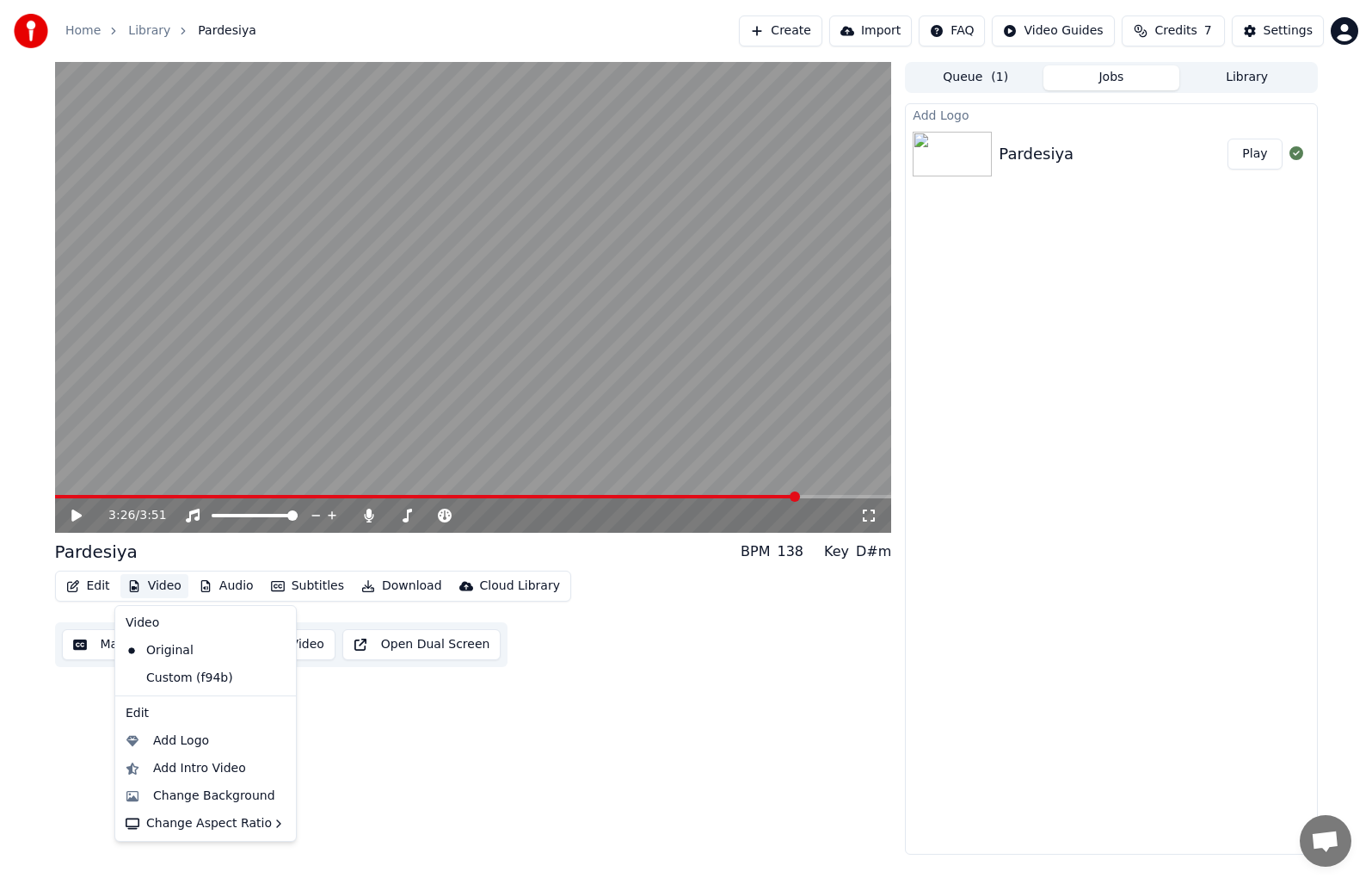
click at [168, 588] on button "Video" at bounding box center [154, 586] width 68 height 24
click at [194, 747] on div "Add Logo" at bounding box center [181, 741] width 56 height 17
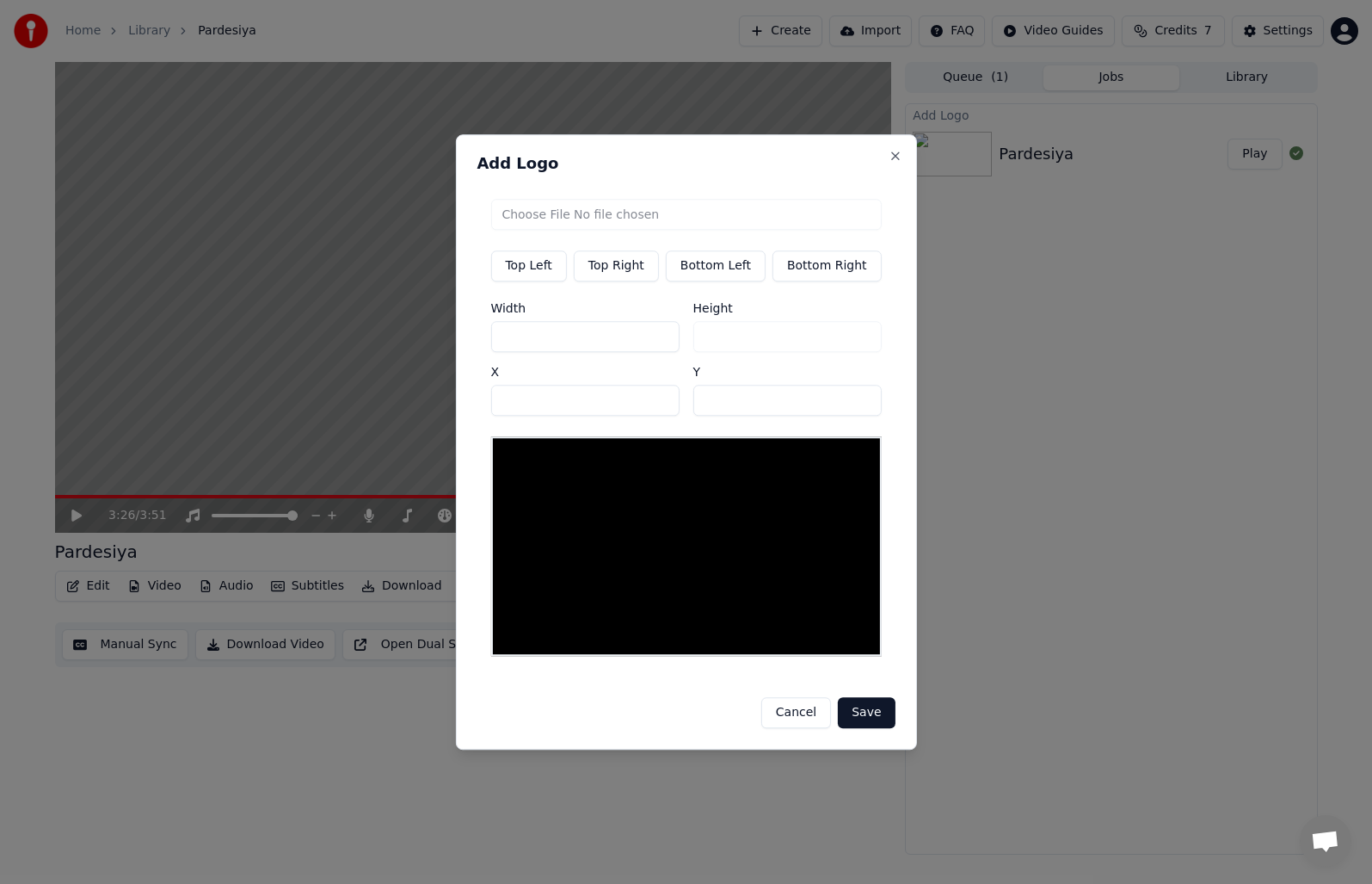
click at [558, 219] on input "file" at bounding box center [686, 214] width 391 height 31
type input "**********"
click at [706, 268] on button "Bottom Left" at bounding box center [715, 266] width 100 height 31
type input "***"
click at [848, 712] on button "Save" at bounding box center [867, 712] width 57 height 31
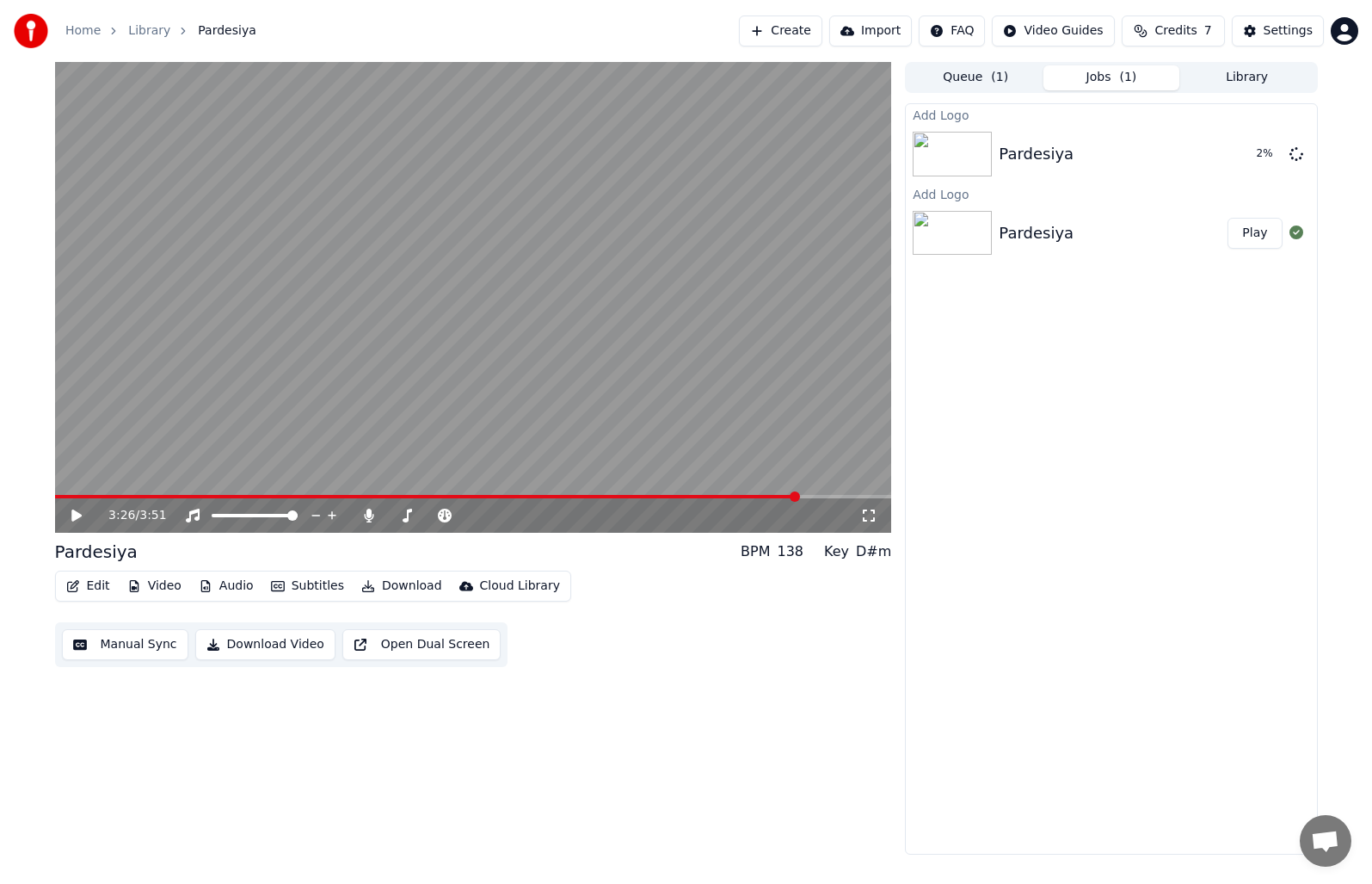
click at [999, 241] on div "Pardesiya" at bounding box center [1037, 233] width 75 height 24
click at [1252, 231] on button "Play" at bounding box center [1255, 233] width 55 height 31
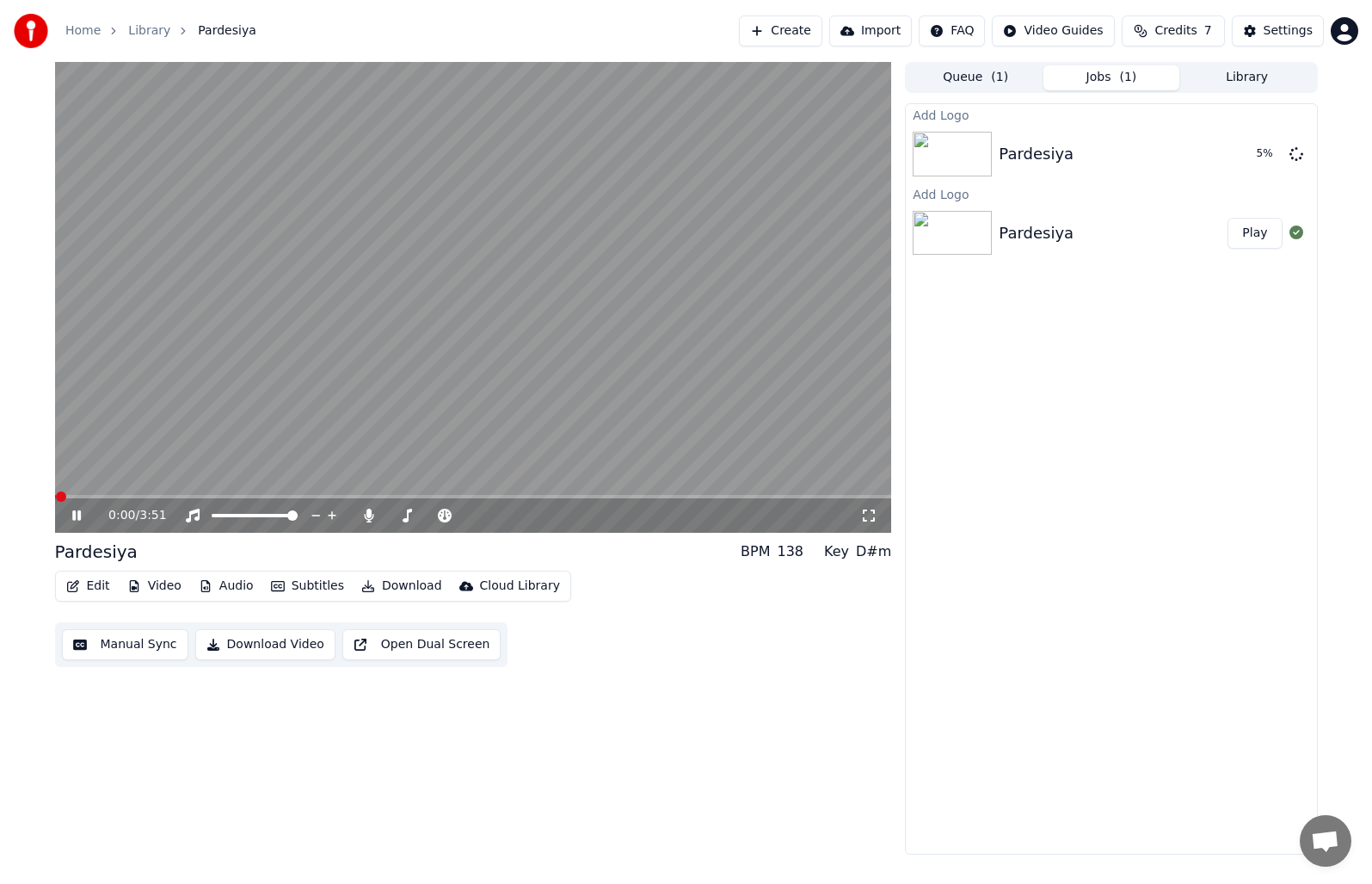
click at [133, 500] on div "0:00 / 3:51" at bounding box center [474, 516] width 837 height 35
click at [133, 493] on video at bounding box center [474, 296] width 837 height 471
click at [144, 491] on video at bounding box center [474, 296] width 837 height 471
click at [141, 497] on span at bounding box center [474, 497] width 837 height 3
click at [72, 519] on icon at bounding box center [76, 516] width 9 height 10
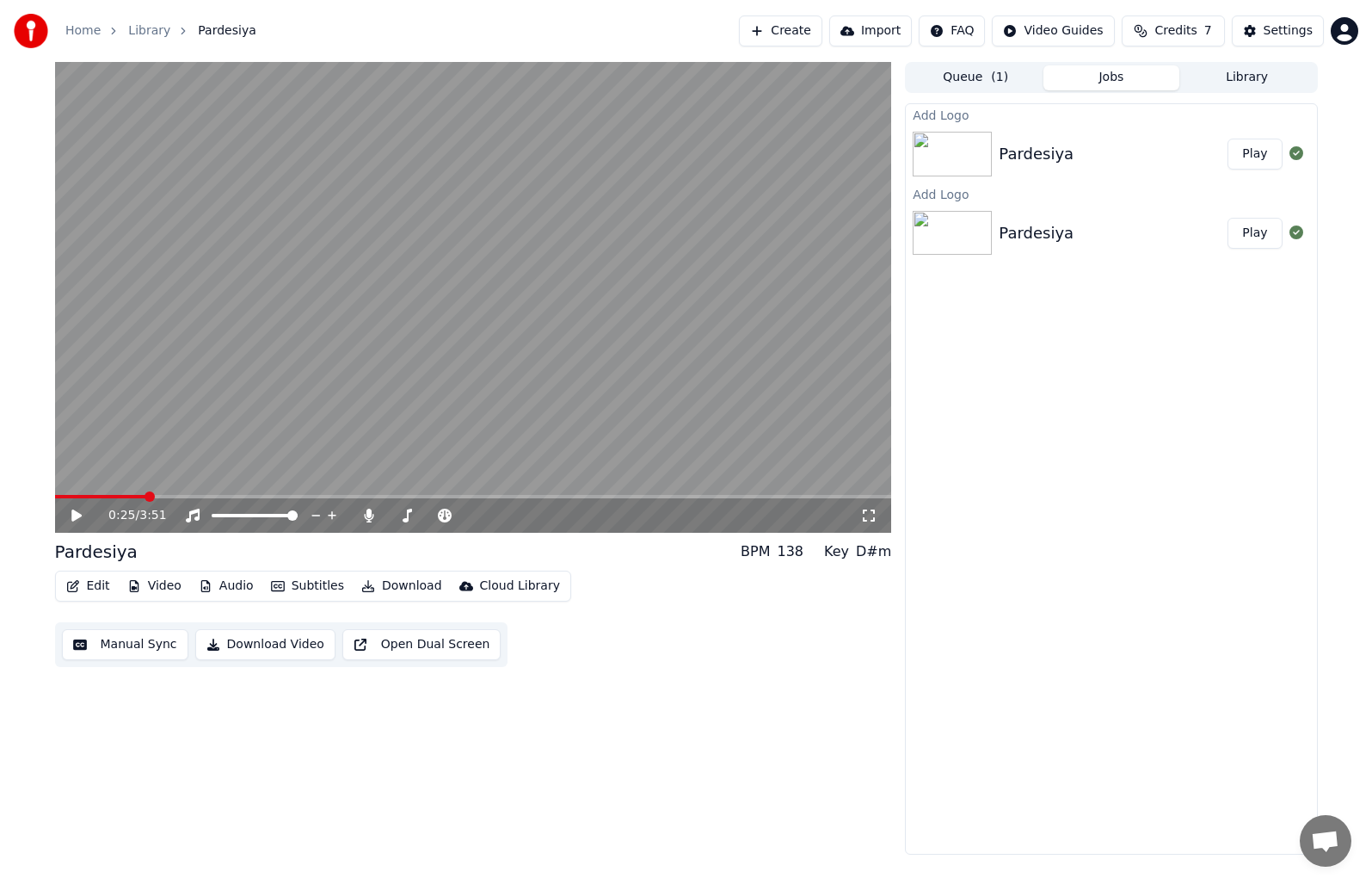
click at [1121, 153] on div "Pardesiya" at bounding box center [1114, 154] width 229 height 24
click at [1271, 146] on button "Play" at bounding box center [1255, 154] width 55 height 31
click at [210, 497] on span at bounding box center [474, 497] width 837 height 3
click at [117, 450] on video at bounding box center [474, 296] width 837 height 471
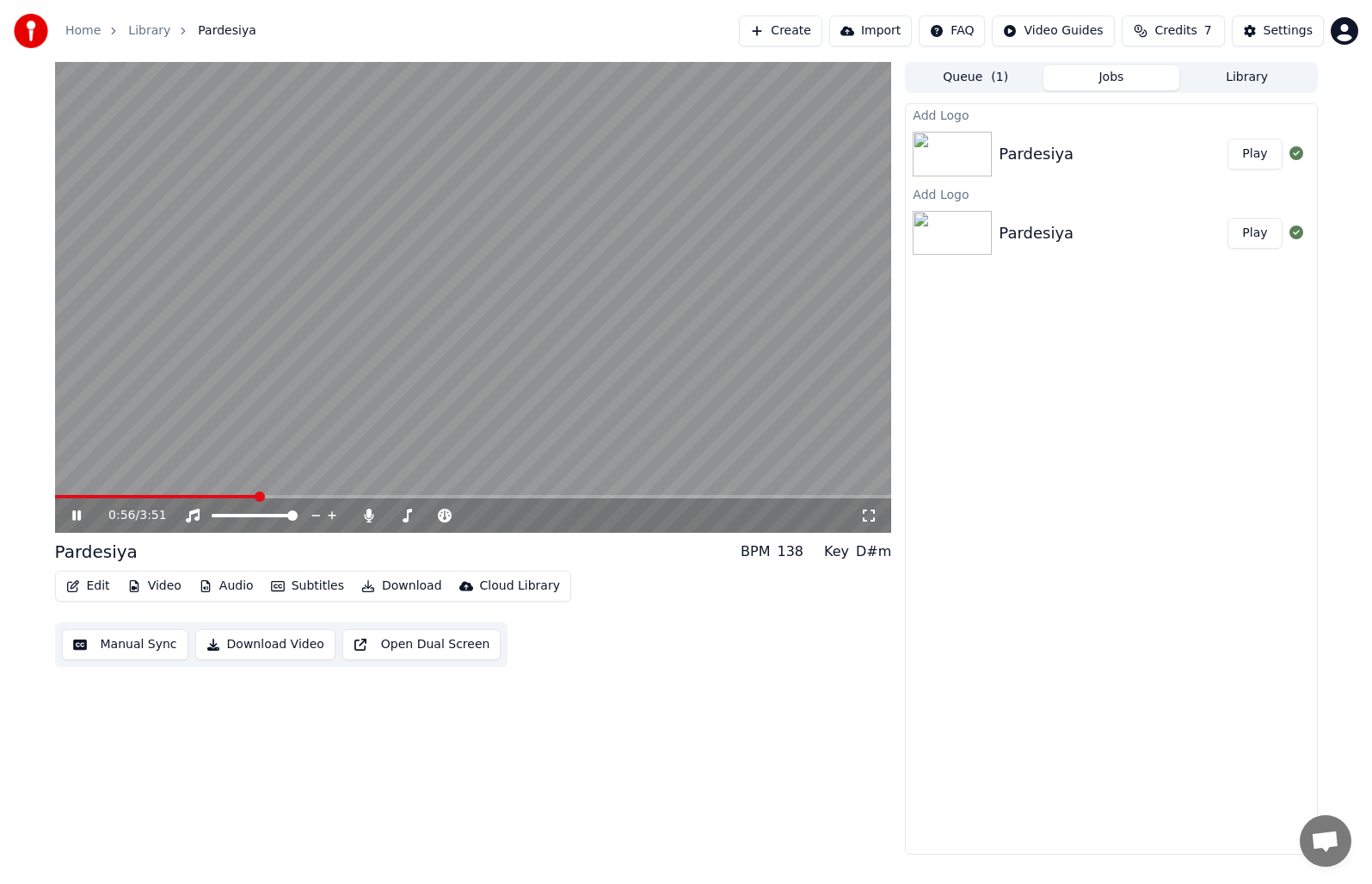
click at [550, 325] on video at bounding box center [474, 296] width 837 height 471
click at [369, 516] on icon at bounding box center [369, 516] width 10 height 14
click at [345, 383] on video at bounding box center [474, 296] width 837 height 471
click at [119, 461] on video at bounding box center [474, 296] width 837 height 471
click at [1124, 222] on div "Pardesiya" at bounding box center [1114, 233] width 229 height 24
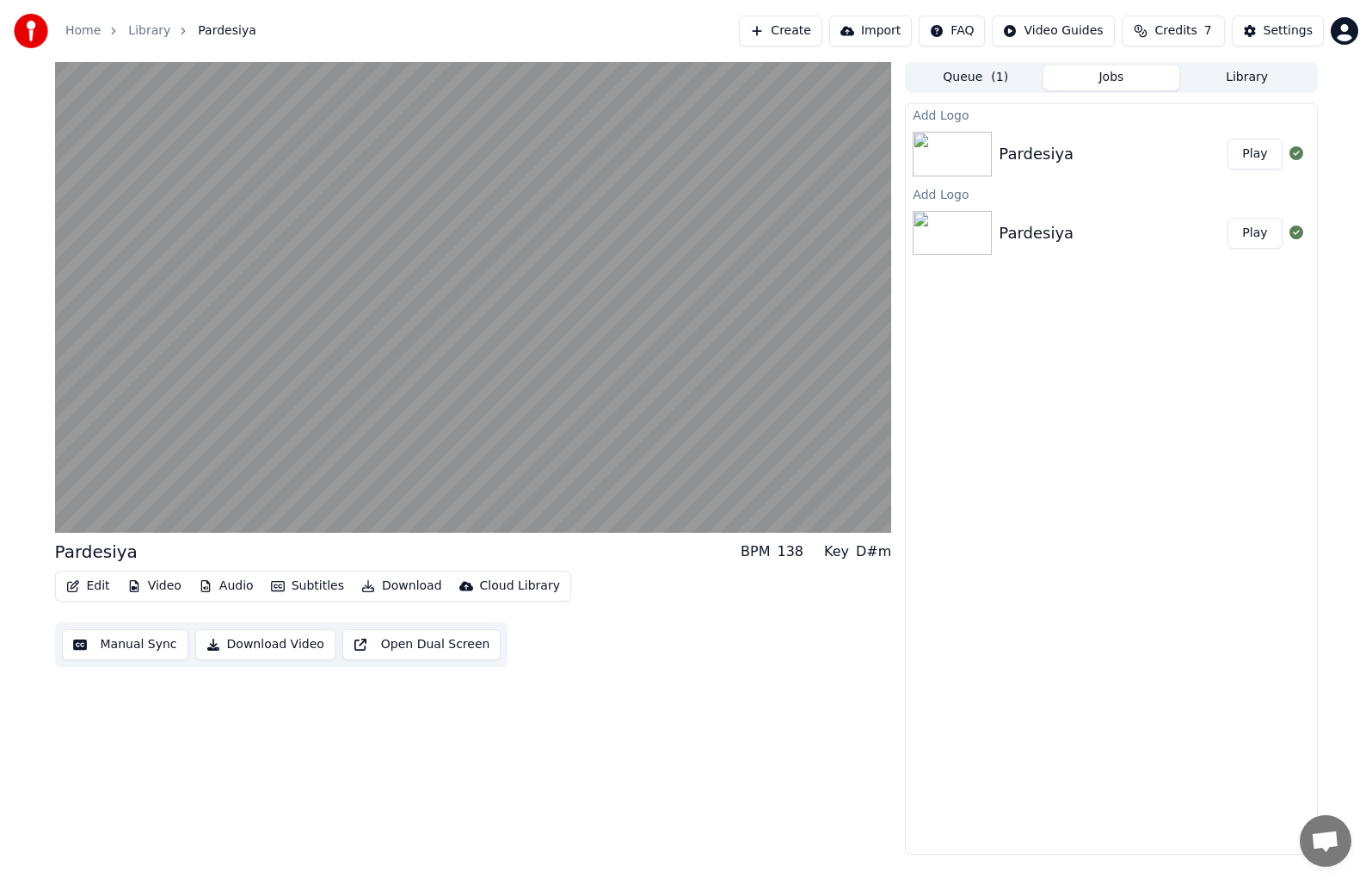
click at [1273, 224] on button "Play" at bounding box center [1255, 233] width 55 height 31
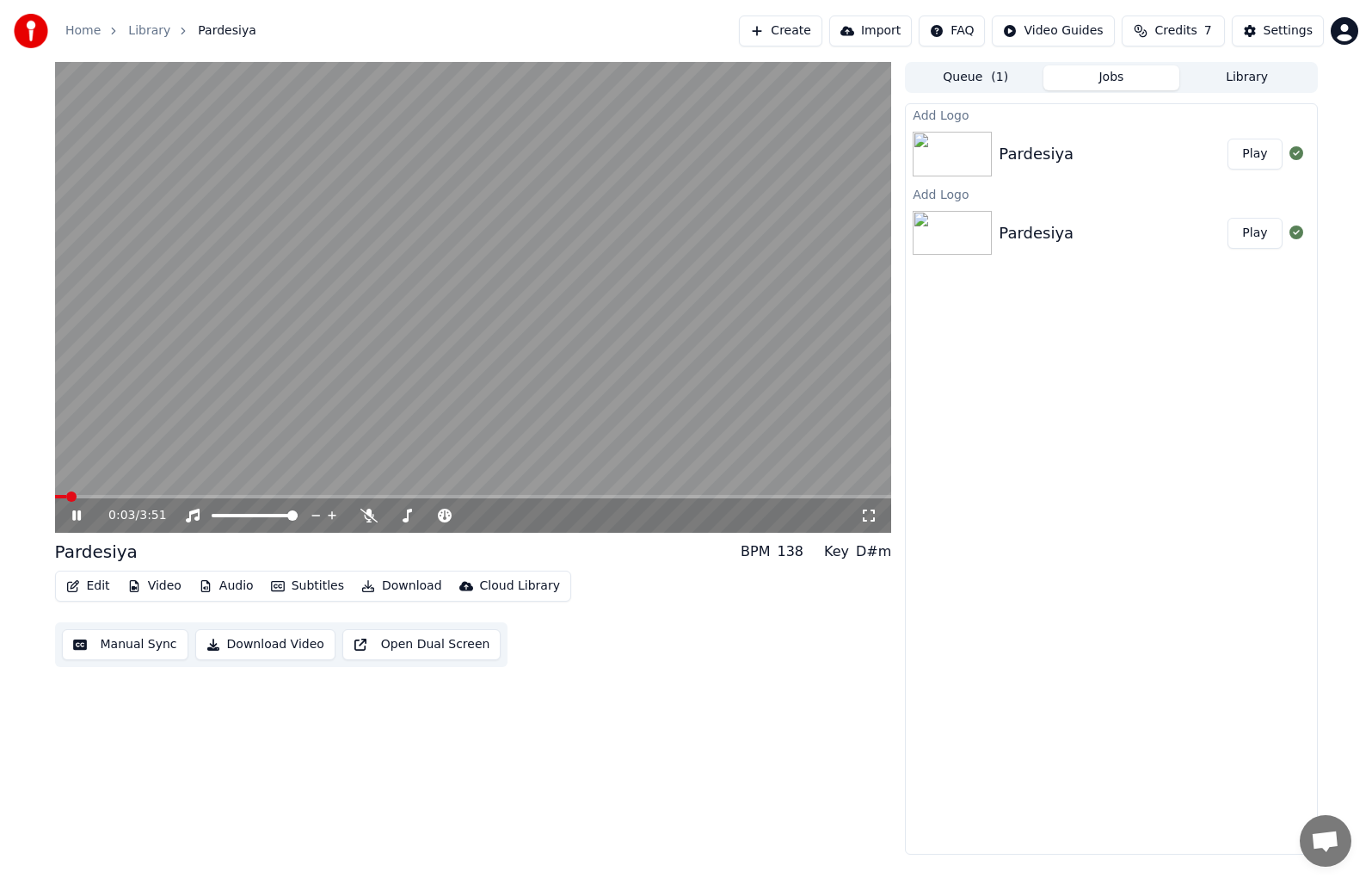
click at [1062, 161] on div "Pardesiya" at bounding box center [1037, 154] width 75 height 24
click at [1261, 157] on button "Play" at bounding box center [1255, 154] width 55 height 31
click at [173, 584] on button "Video" at bounding box center [154, 586] width 68 height 24
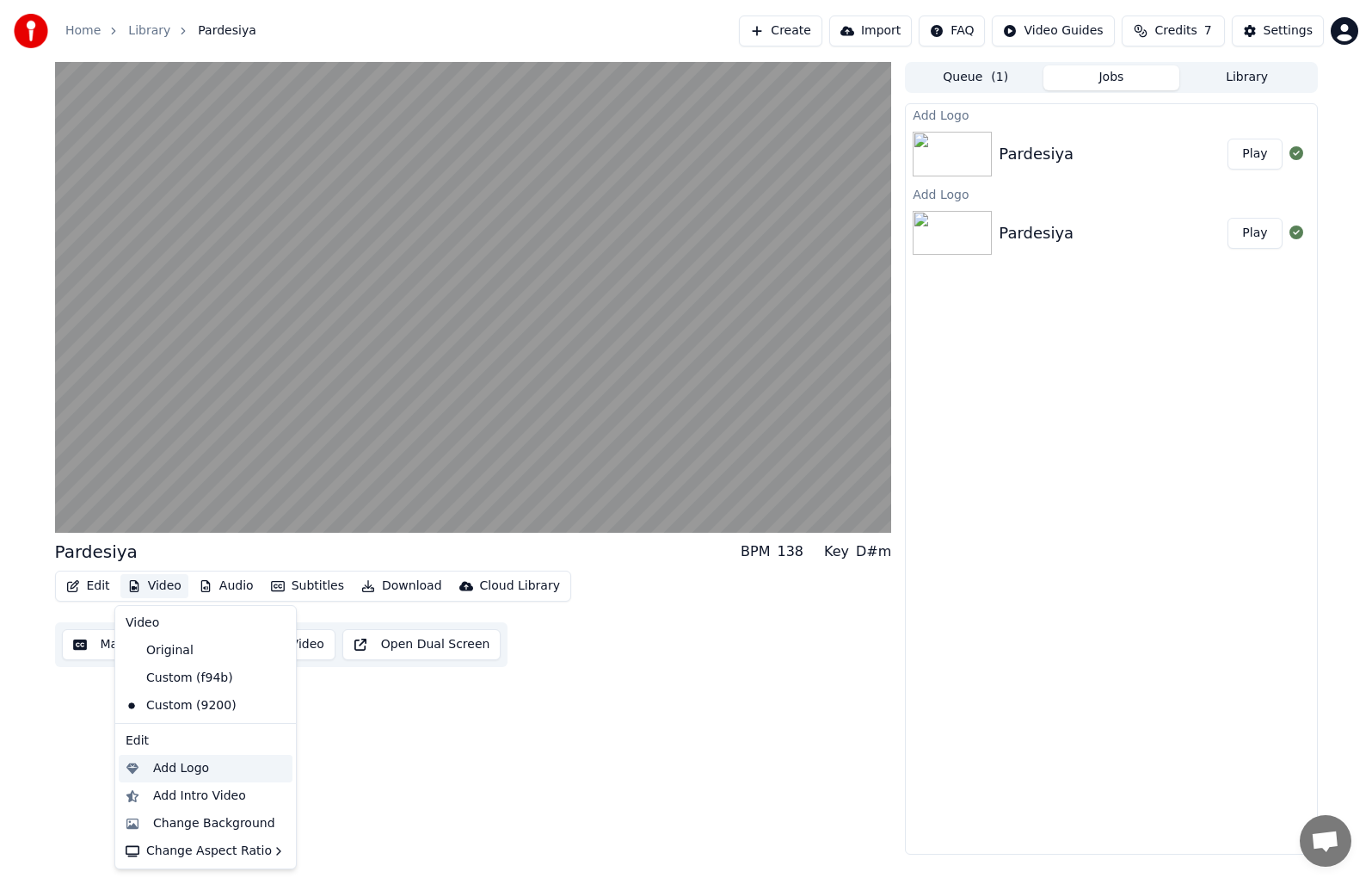
click at [193, 770] on div "Add Logo" at bounding box center [181, 769] width 56 height 17
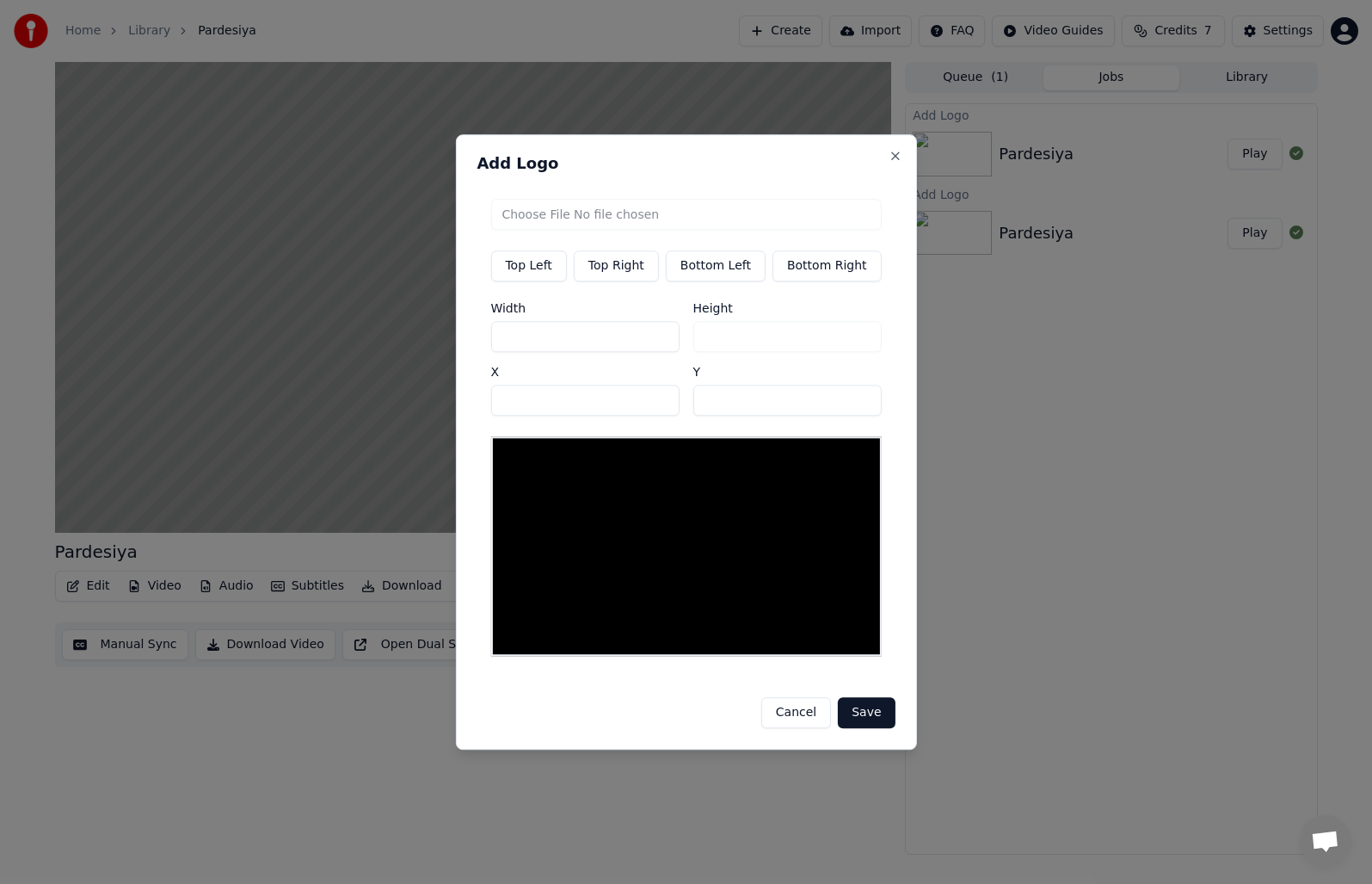
click at [540, 268] on button "Top Left" at bounding box center [528, 266] width 75 height 31
click at [541, 217] on input "file" at bounding box center [686, 214] width 391 height 31
type input "**********"
click at [869, 713] on button "Save" at bounding box center [867, 712] width 57 height 31
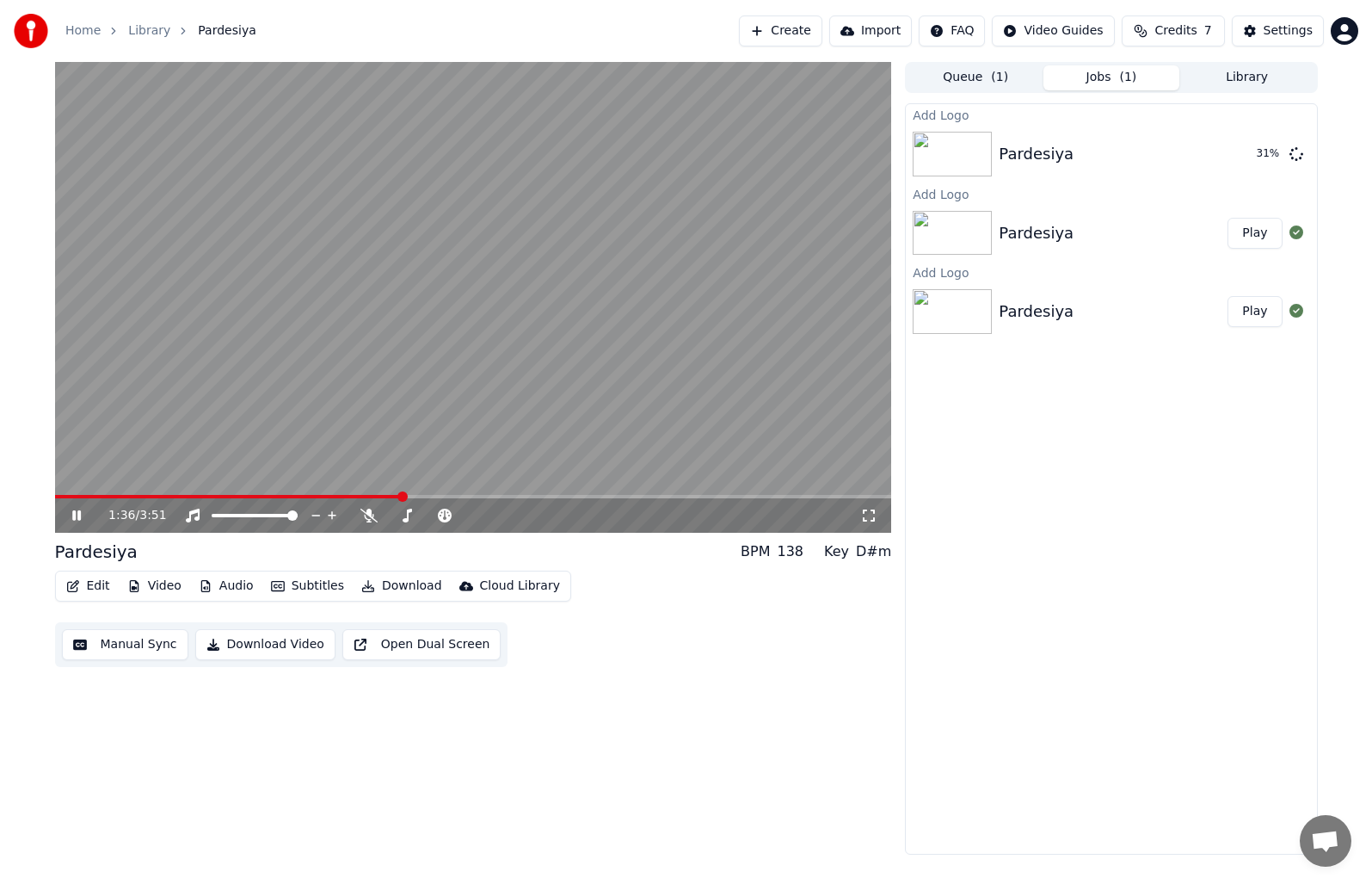
click at [220, 586] on button "Audio" at bounding box center [225, 586] width 68 height 24
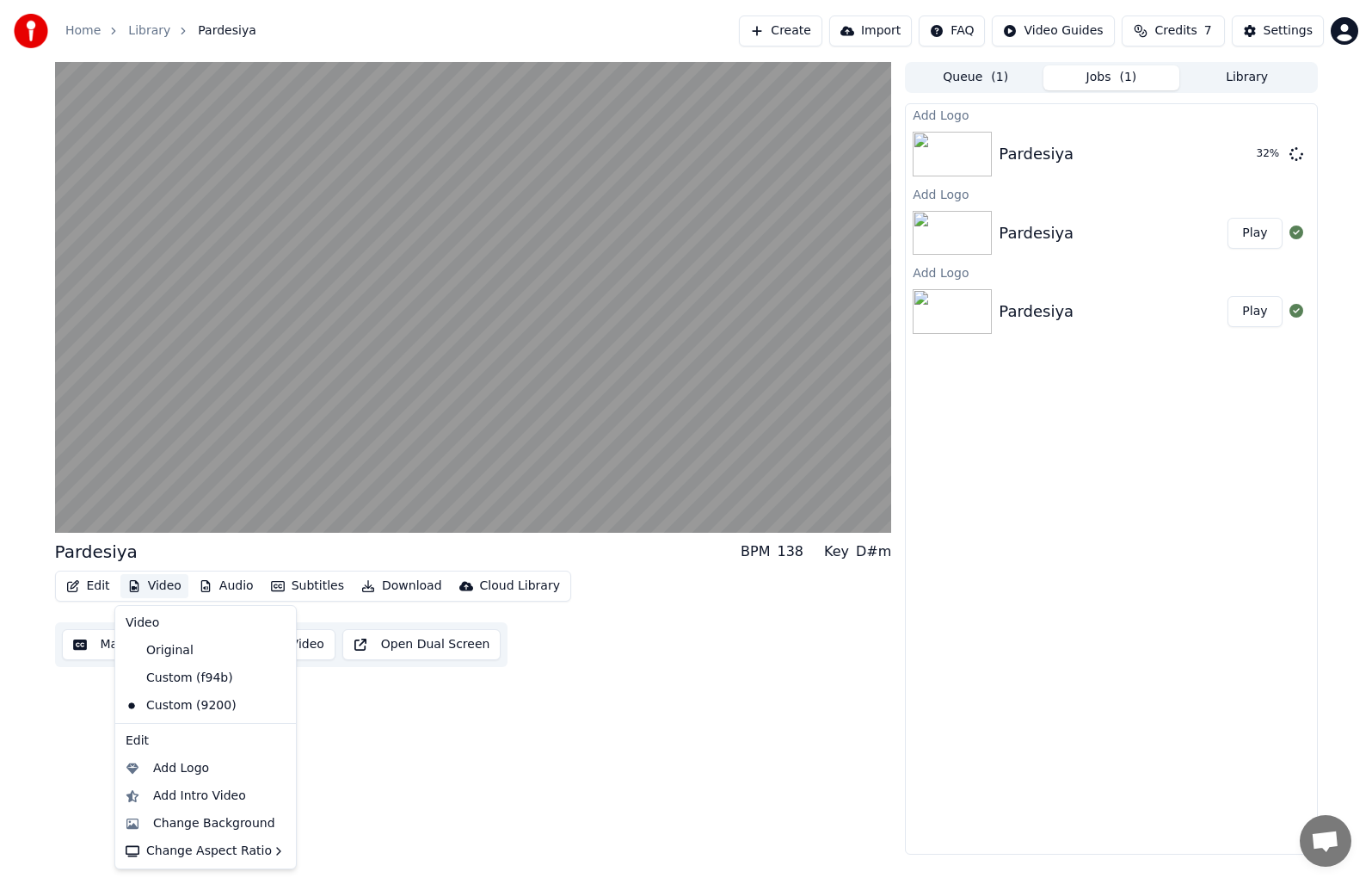
click at [155, 588] on button "Video" at bounding box center [154, 586] width 68 height 24
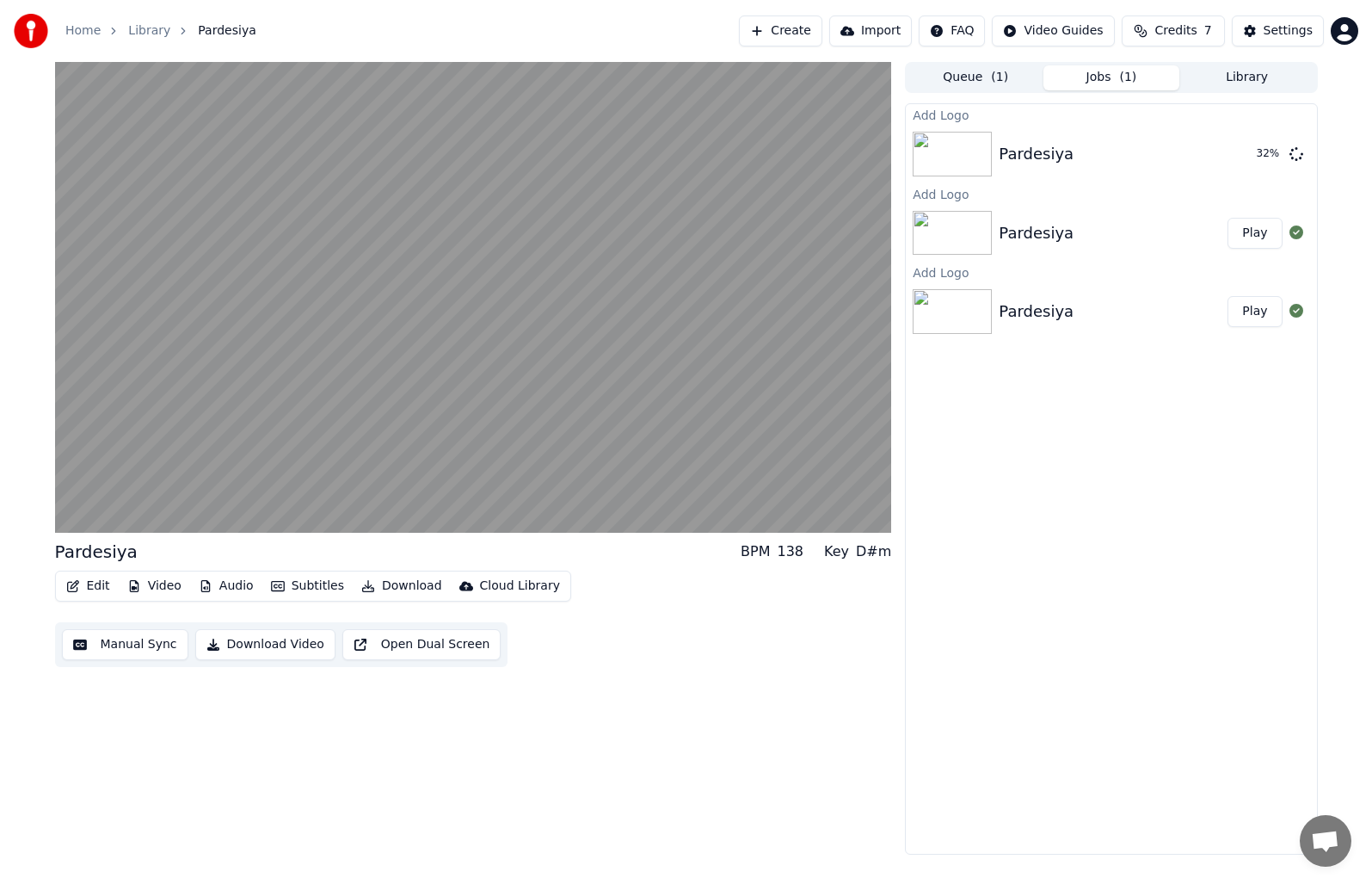
click at [155, 588] on button "Video" at bounding box center [154, 586] width 68 height 24
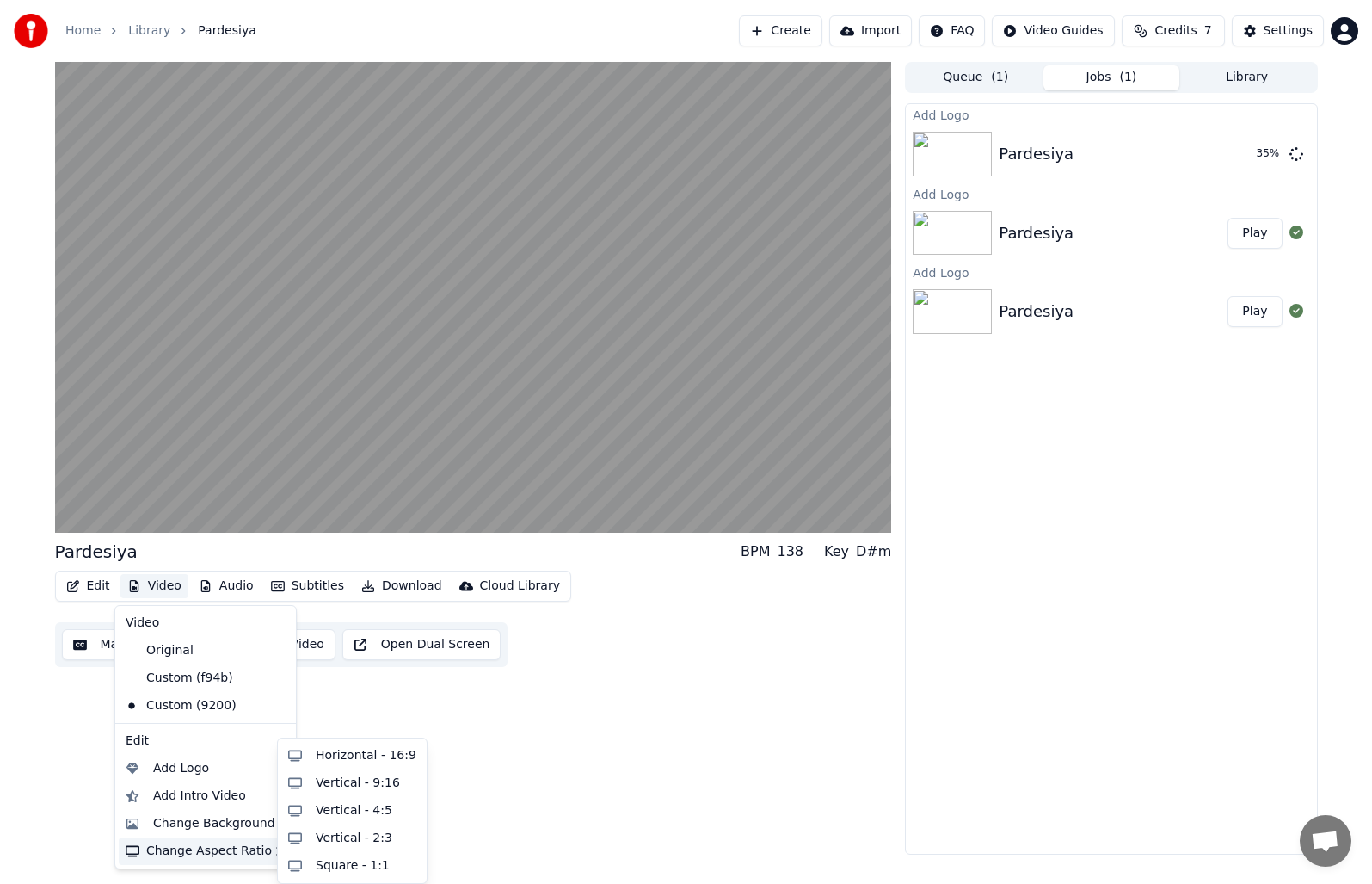
click at [531, 700] on div "Pardesiya BPM 138 Key D#m Edit Video Audio Subtitles Download Cloud Library Man…" at bounding box center [474, 458] width 837 height 792
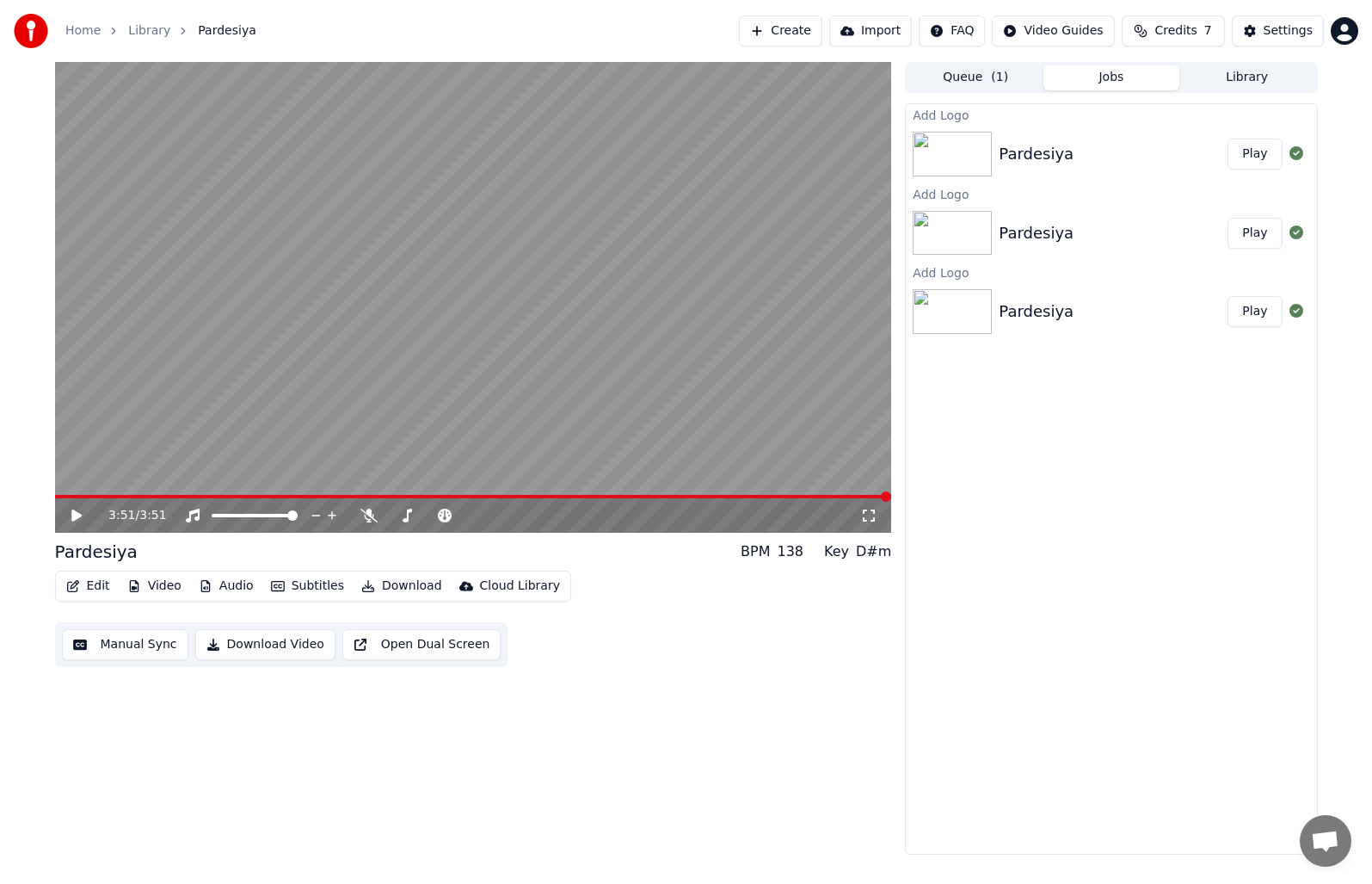
click at [1256, 156] on button "Play" at bounding box center [1255, 154] width 55 height 31
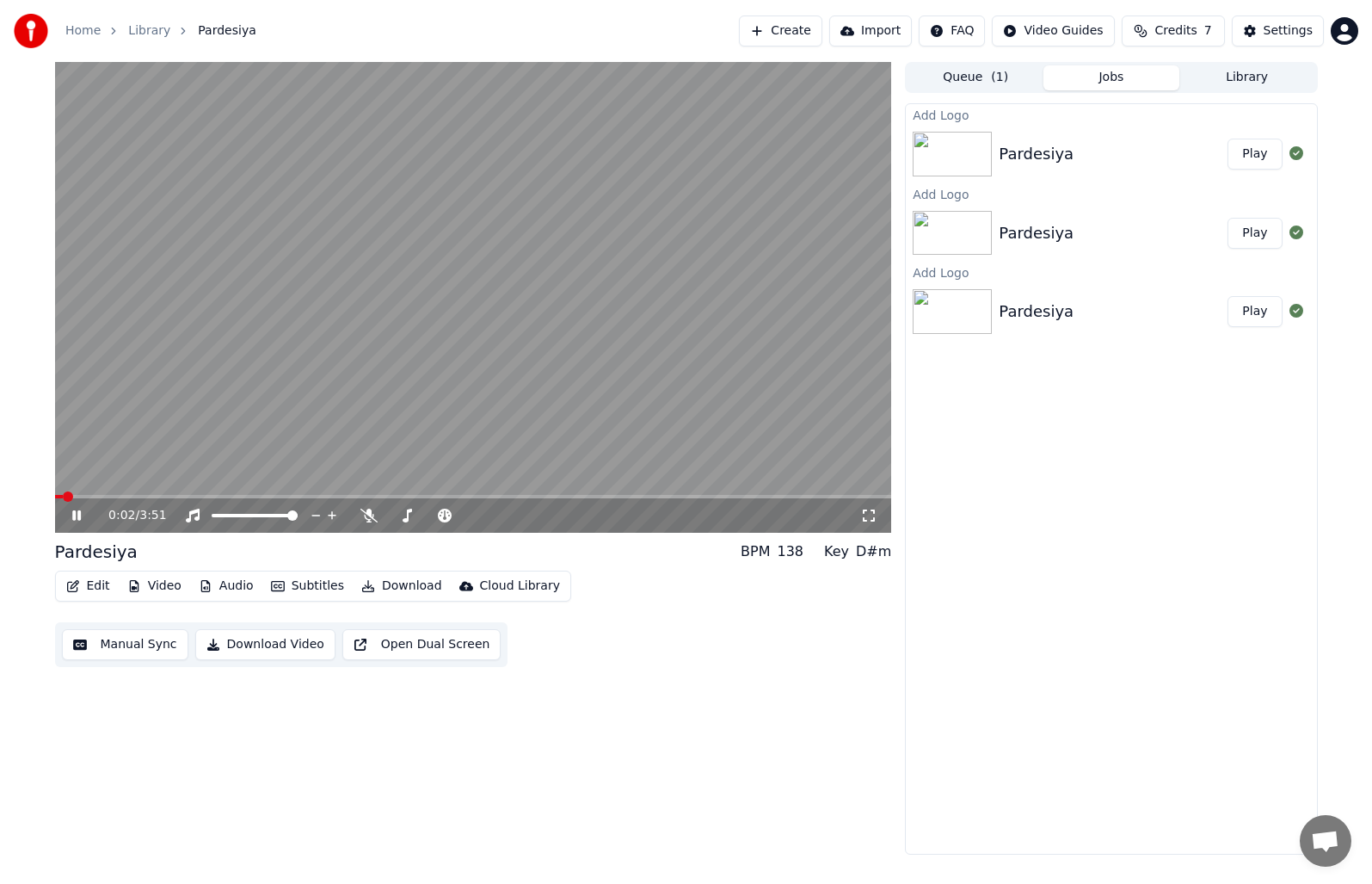
click at [113, 471] on video at bounding box center [474, 296] width 837 height 471
click at [113, 468] on video at bounding box center [474, 296] width 837 height 471
click at [153, 588] on button "Video" at bounding box center [154, 586] width 68 height 24
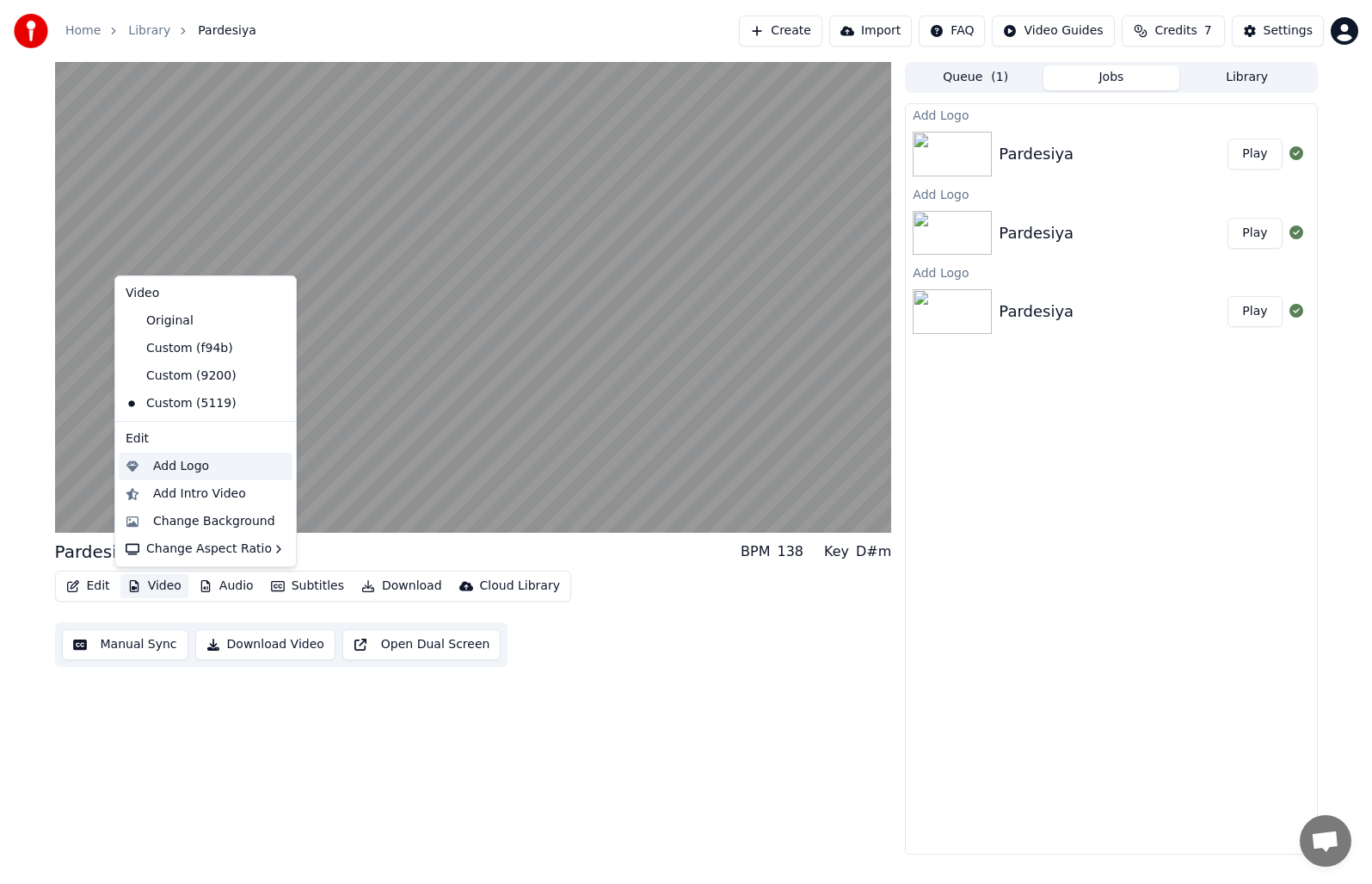
click at [198, 467] on div "Add Logo" at bounding box center [181, 466] width 56 height 17
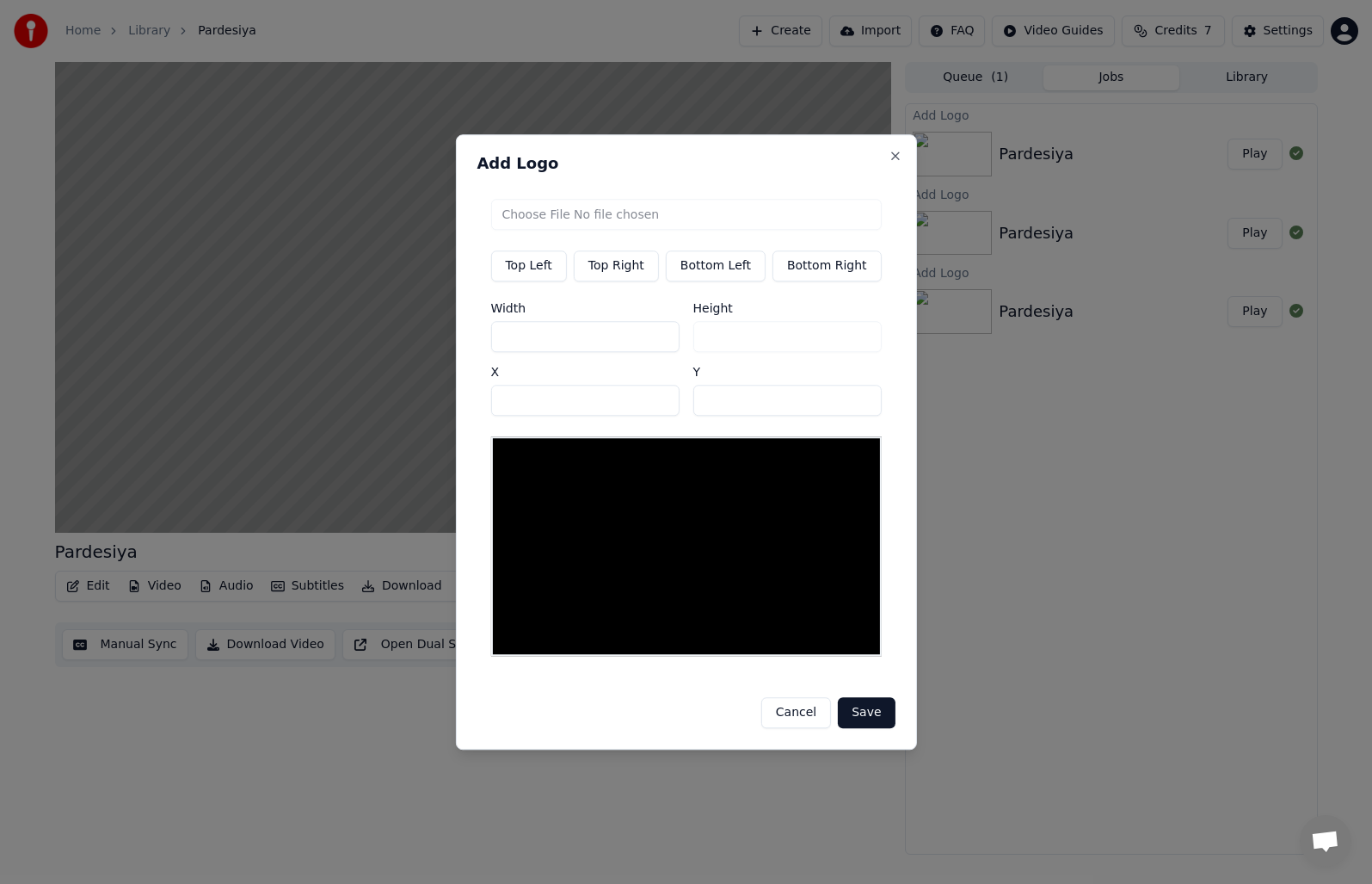
click at [622, 276] on button "Top Right" at bounding box center [616, 266] width 85 height 31
type input "****"
click at [554, 214] on input "file" at bounding box center [686, 214] width 391 height 31
click at [797, 708] on button "Cancel" at bounding box center [797, 712] width 69 height 31
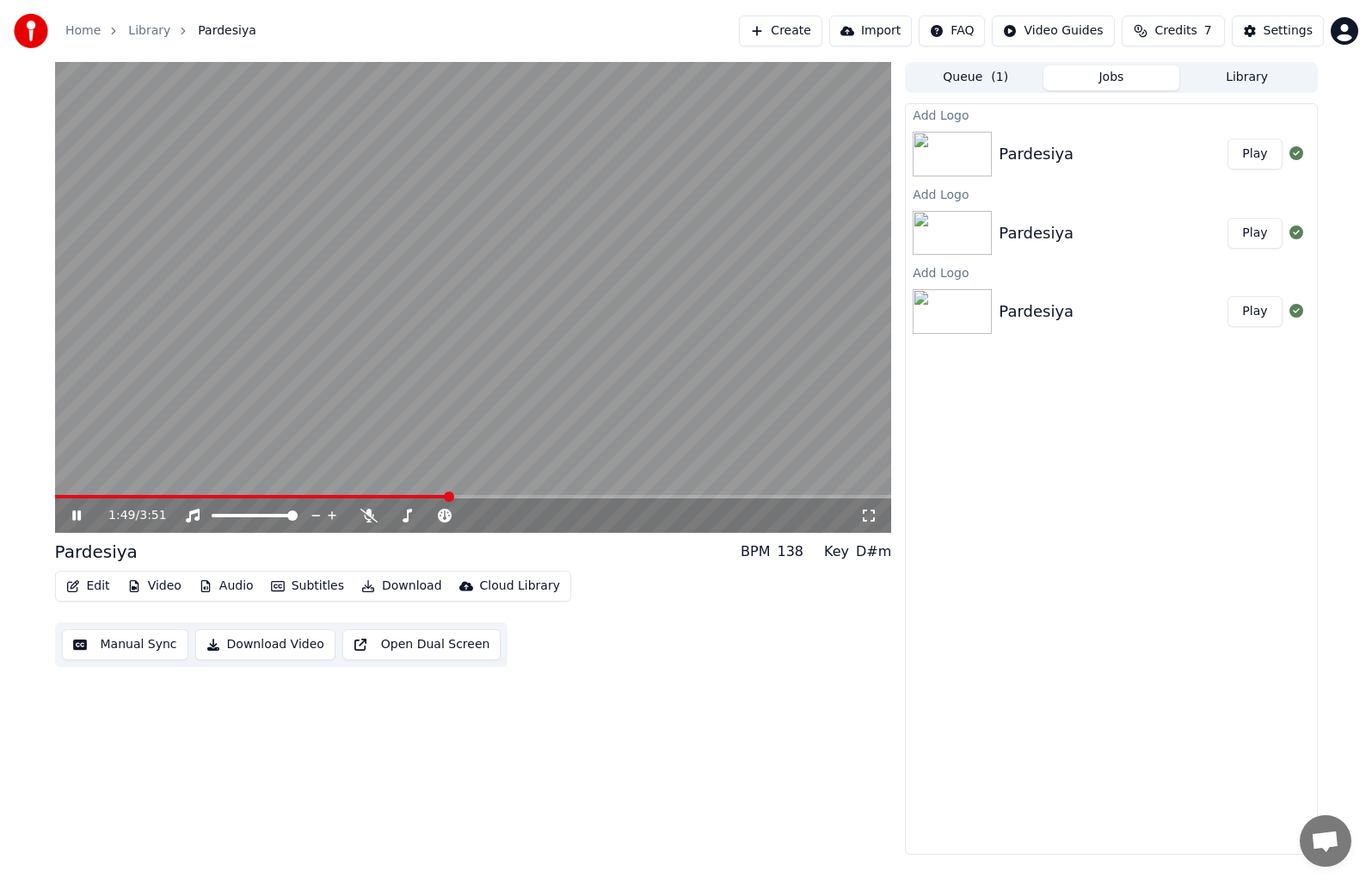
click at [162, 589] on button "Video" at bounding box center [154, 586] width 68 height 24
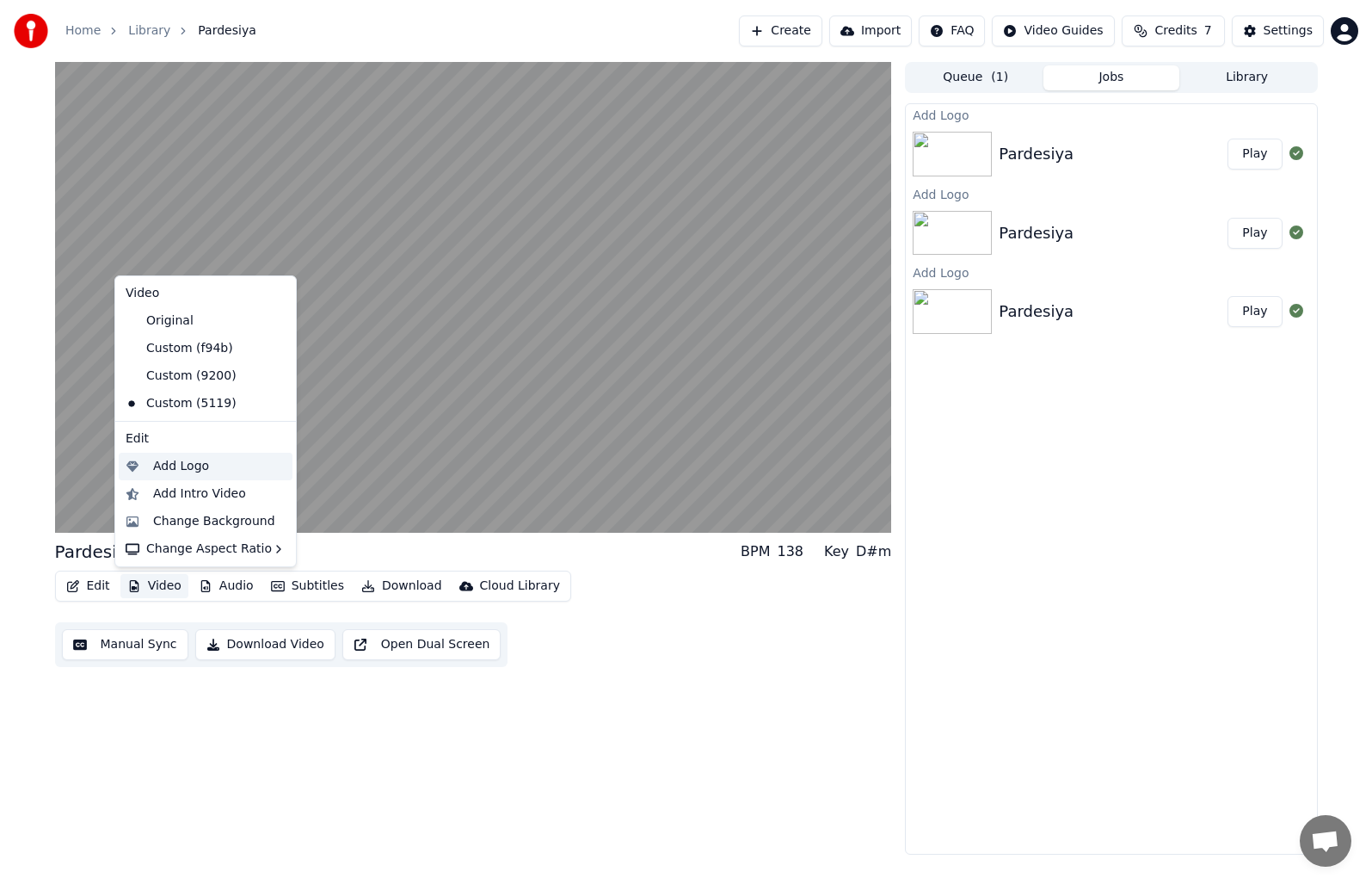
click at [187, 465] on div "Add Logo" at bounding box center [181, 466] width 56 height 17
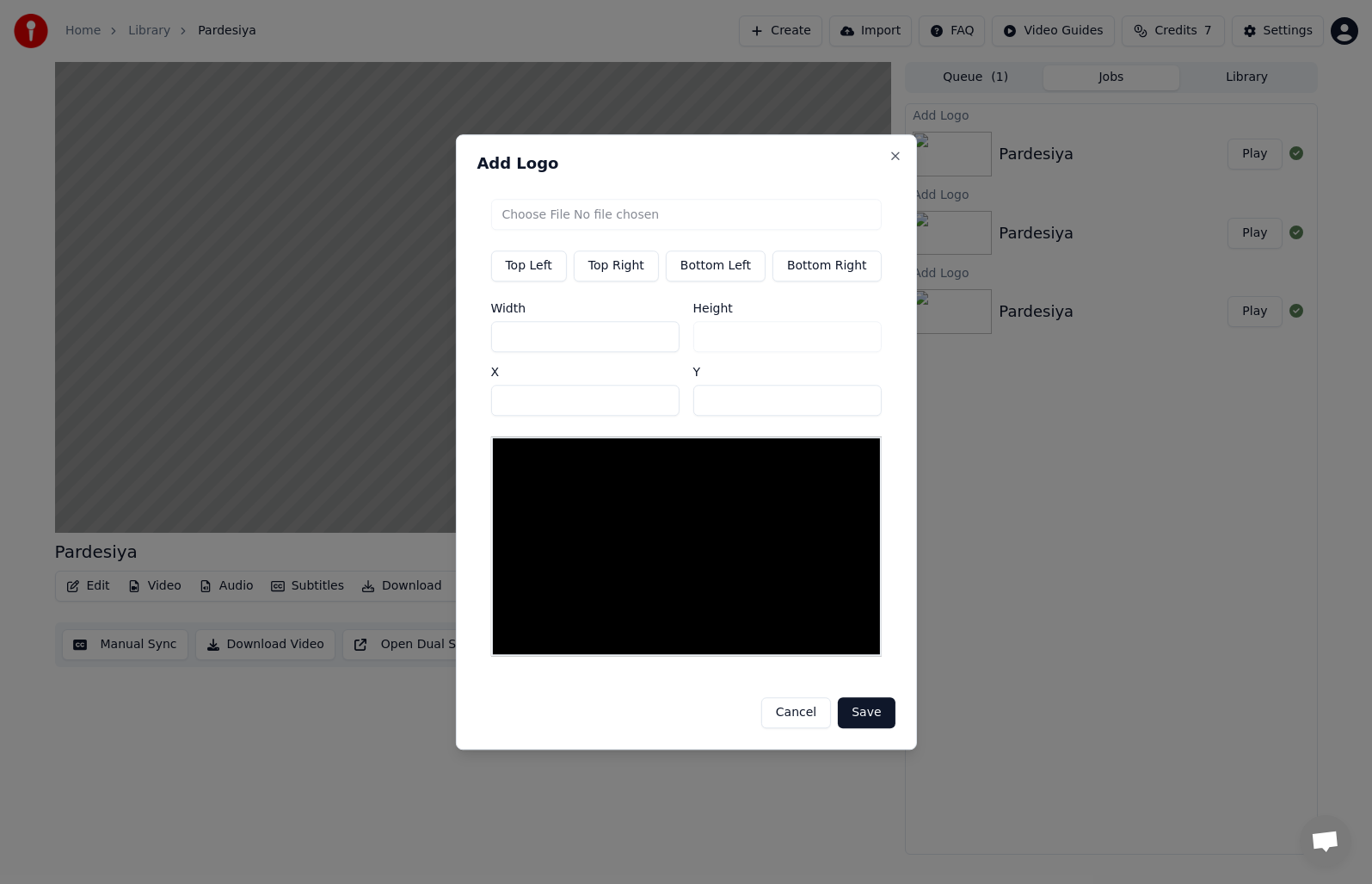
click at [632, 270] on button "Top Right" at bounding box center [616, 266] width 85 height 31
type input "****"
click at [557, 212] on input "file" at bounding box center [686, 214] width 391 height 31
type input "**********"
type input "***"
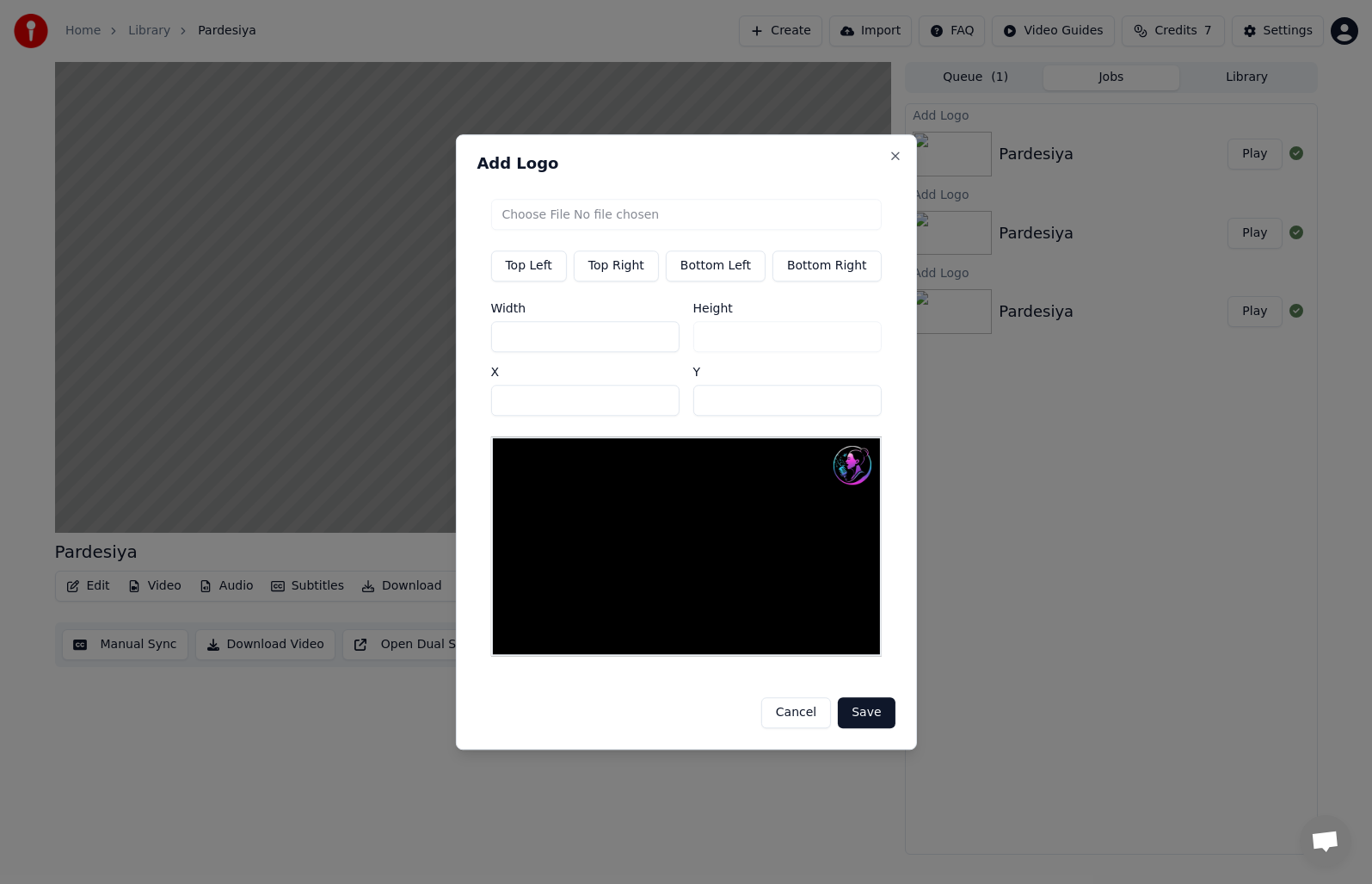
click at [849, 712] on button "Save" at bounding box center [867, 712] width 57 height 31
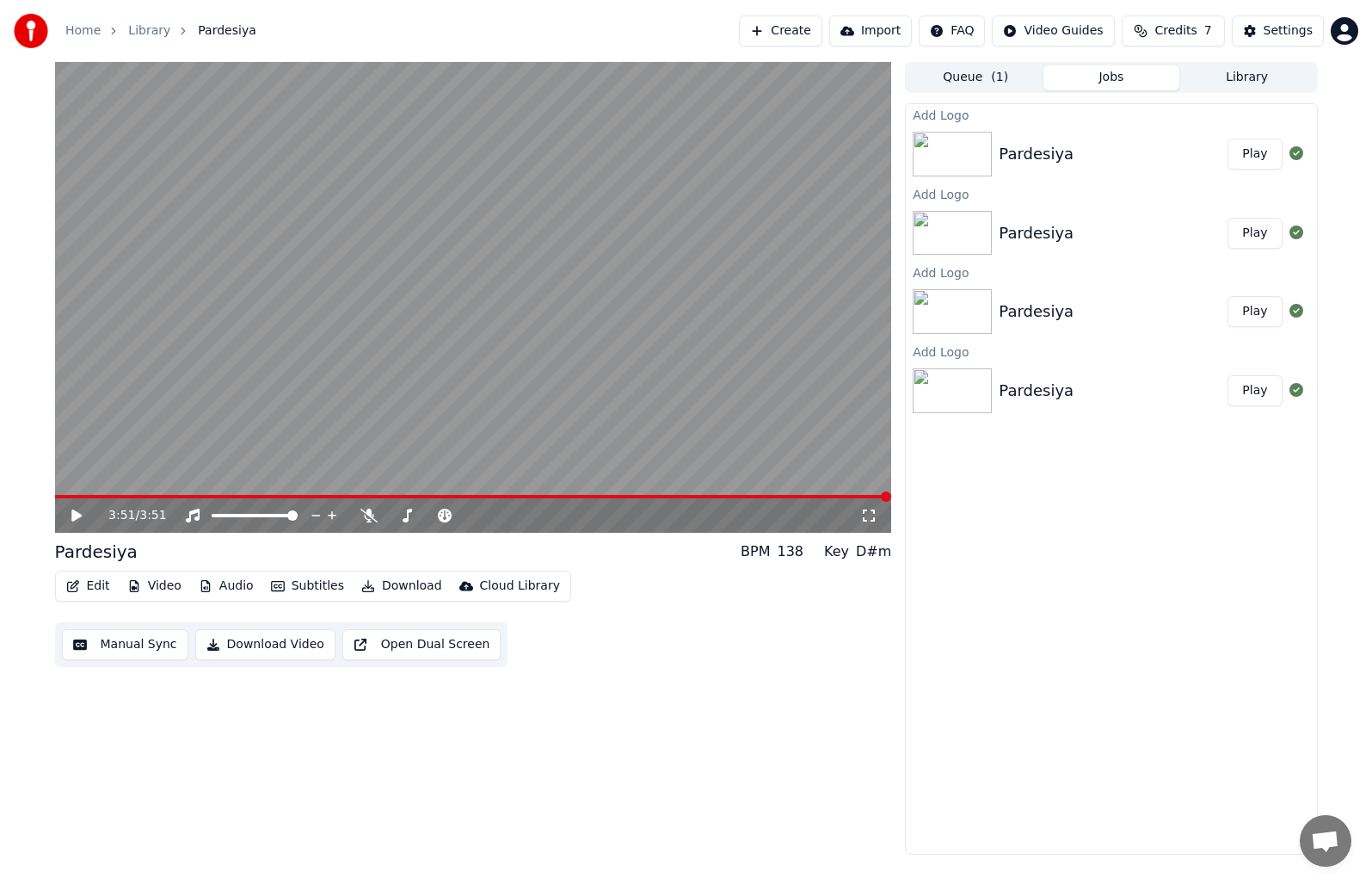
click at [1253, 156] on button "Play" at bounding box center [1255, 154] width 55 height 31
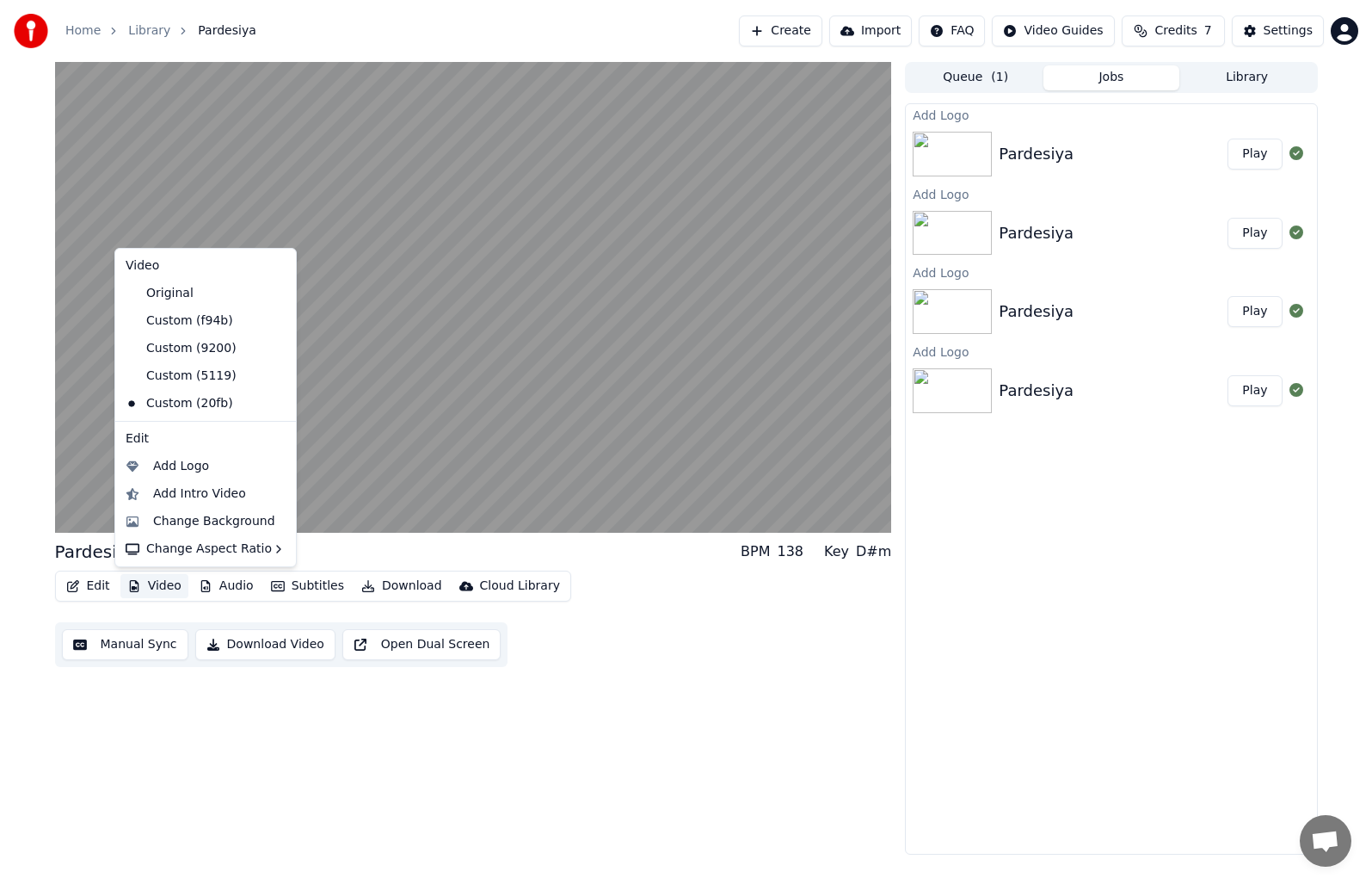
click at [165, 582] on button "Video" at bounding box center [154, 586] width 68 height 24
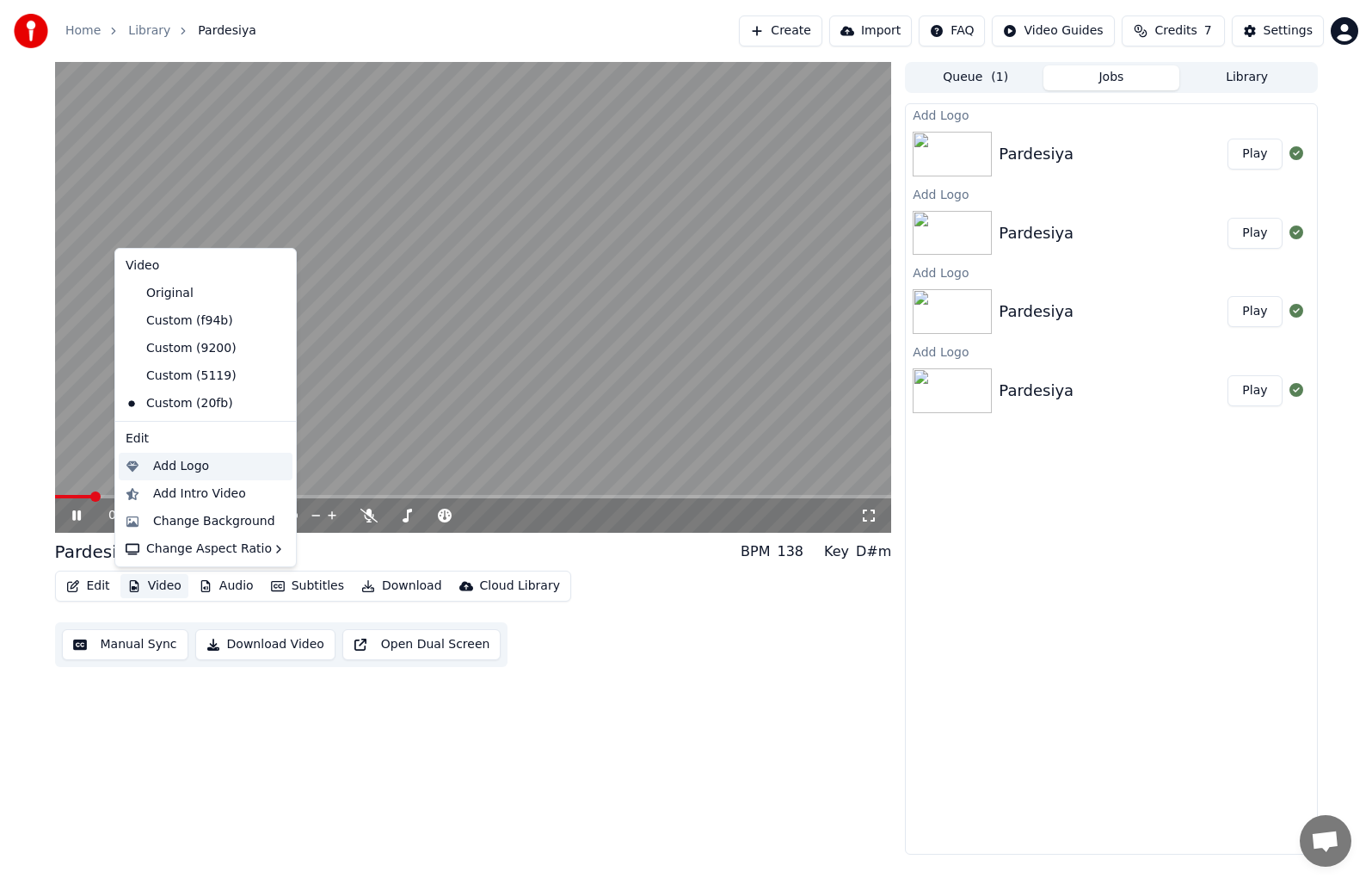
click at [171, 464] on div "Add Logo" at bounding box center [181, 466] width 56 height 17
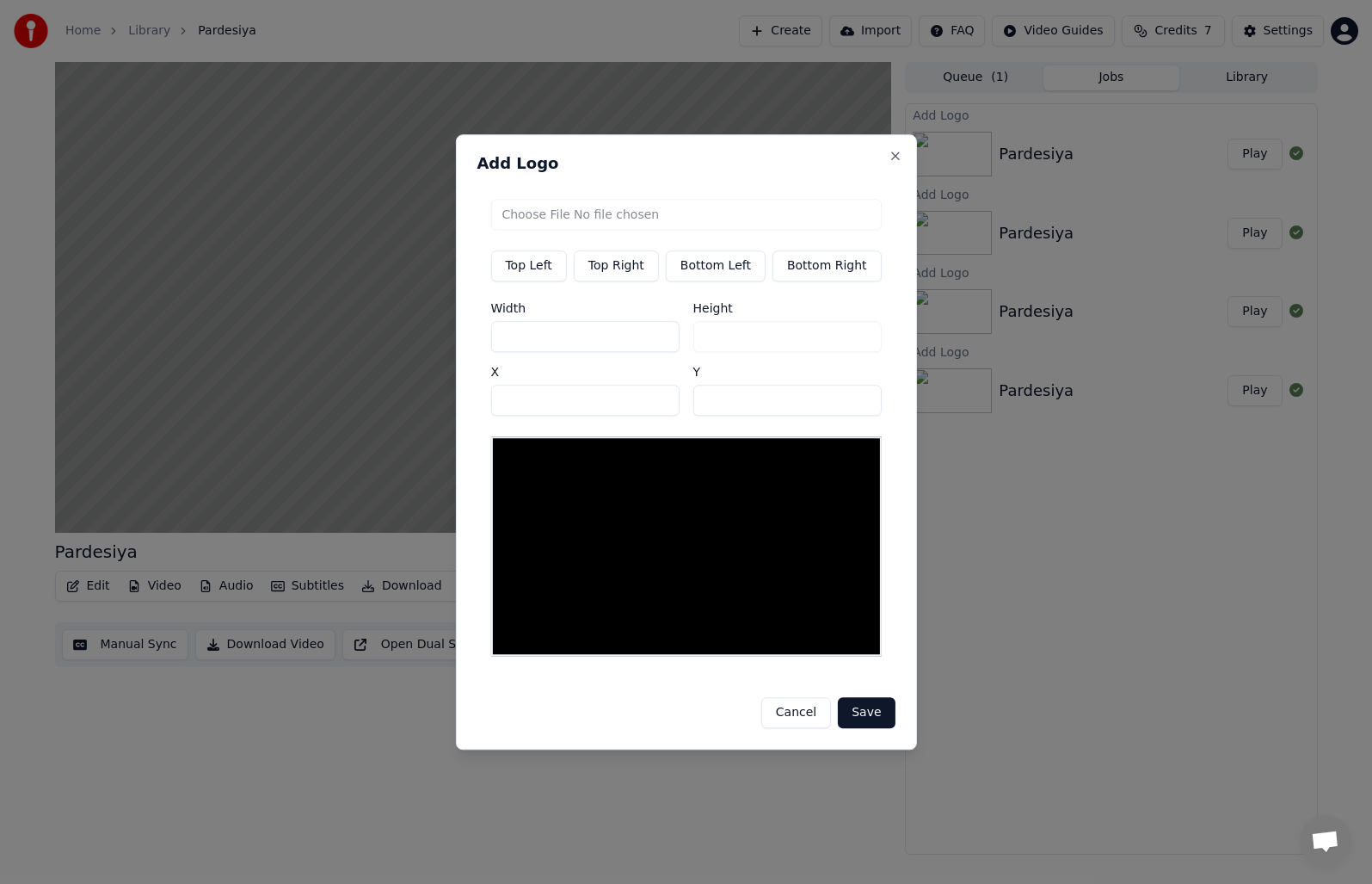
click at [710, 274] on button "Bottom Left" at bounding box center [715, 266] width 100 height 31
type input "***"
click at [531, 219] on input "file" at bounding box center [686, 214] width 391 height 31
type input "**********"
click at [865, 712] on button "Save" at bounding box center [867, 712] width 57 height 31
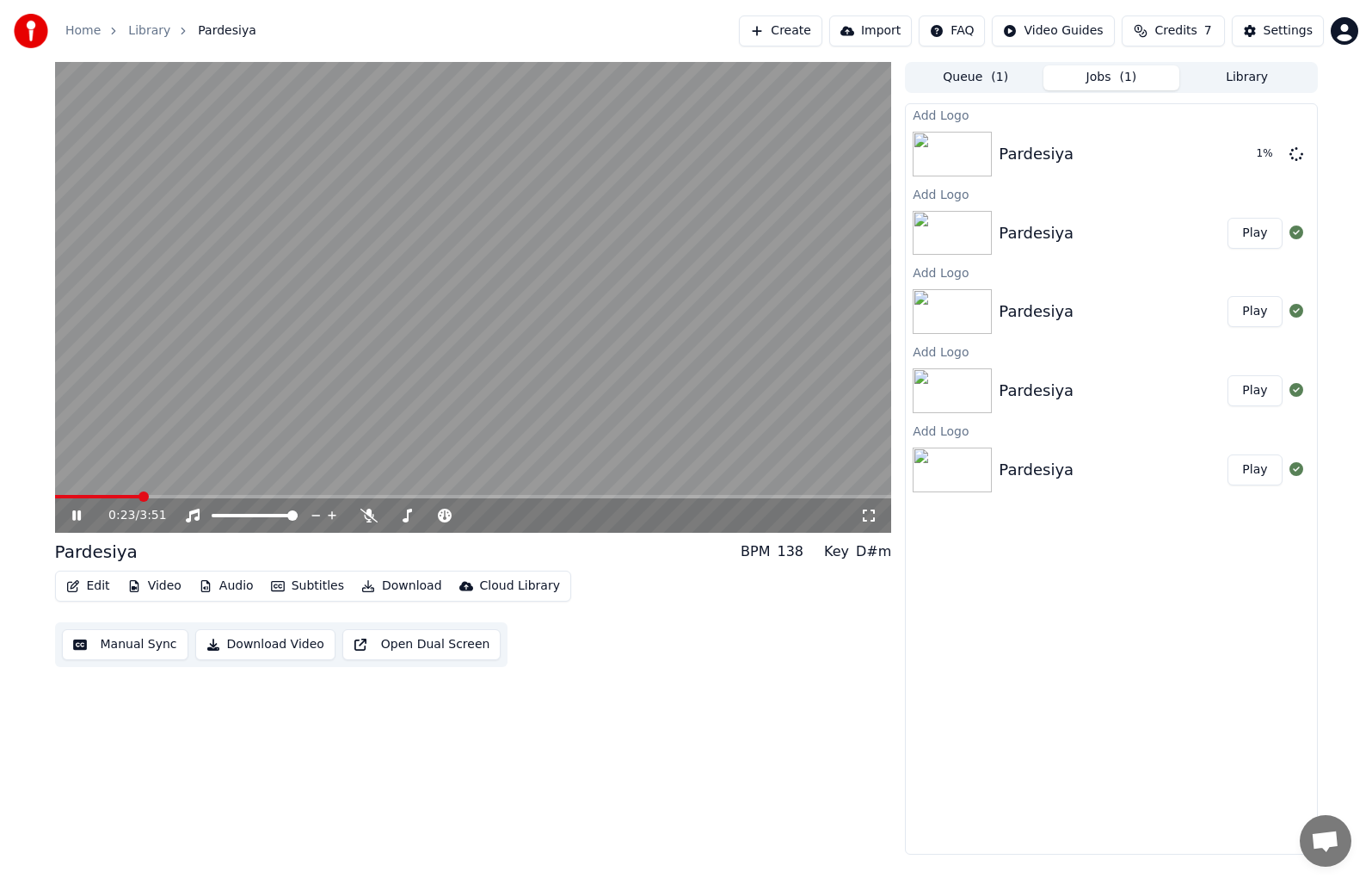
click at [490, 328] on video at bounding box center [474, 296] width 837 height 471
click at [411, 245] on video at bounding box center [474, 296] width 837 height 471
click at [1246, 154] on button "Play" at bounding box center [1255, 154] width 55 height 31
click at [139, 495] on span at bounding box center [474, 497] width 837 height 3
click at [256, 497] on span at bounding box center [474, 497] width 837 height 3
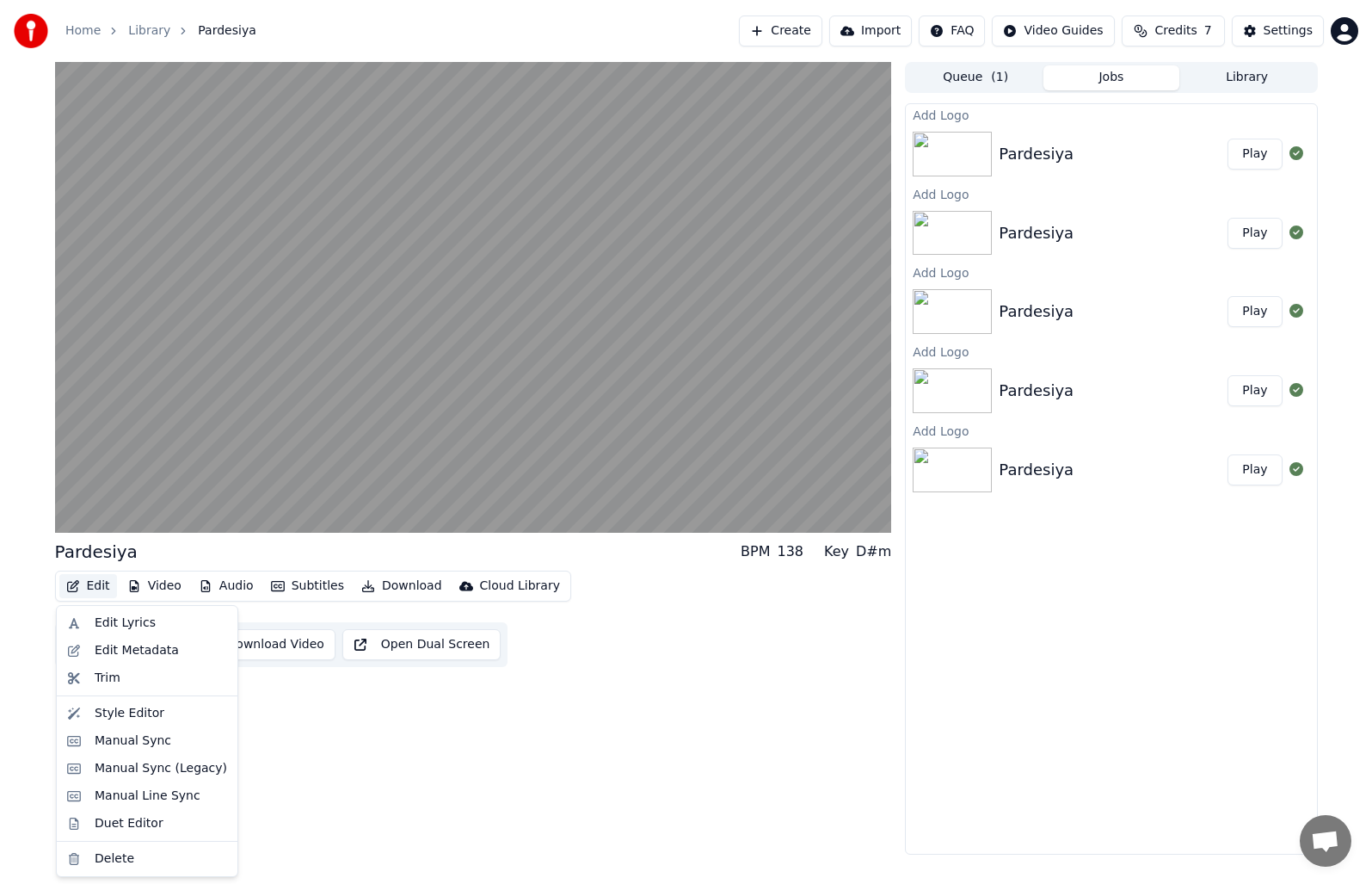
click at [105, 583] on button "Edit" at bounding box center [88, 586] width 58 height 24
click at [150, 834] on div "Duet Editor" at bounding box center [146, 823] width 174 height 28
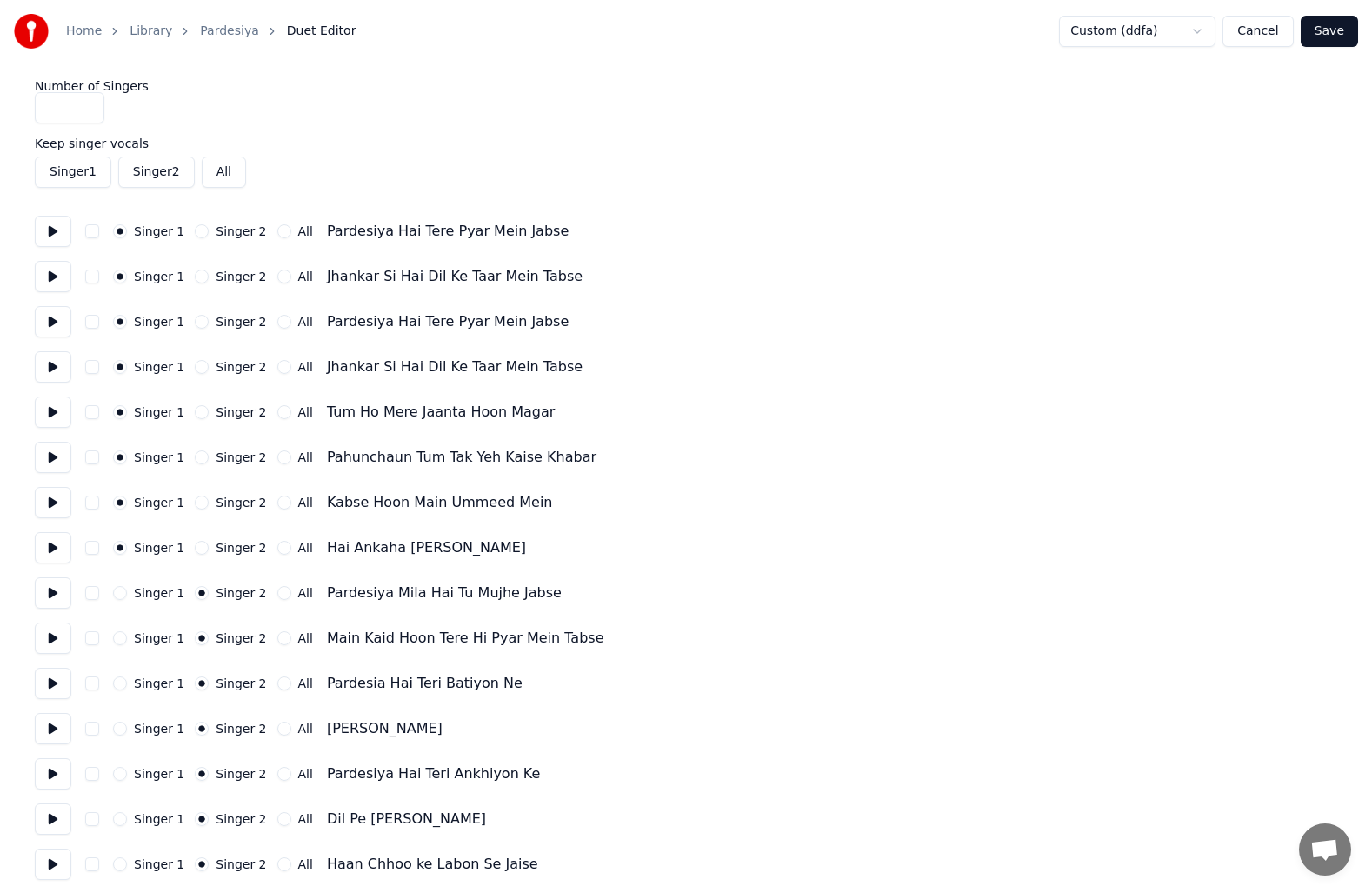
click at [1270, 20] on button "Cancel" at bounding box center [1257, 32] width 70 height 32
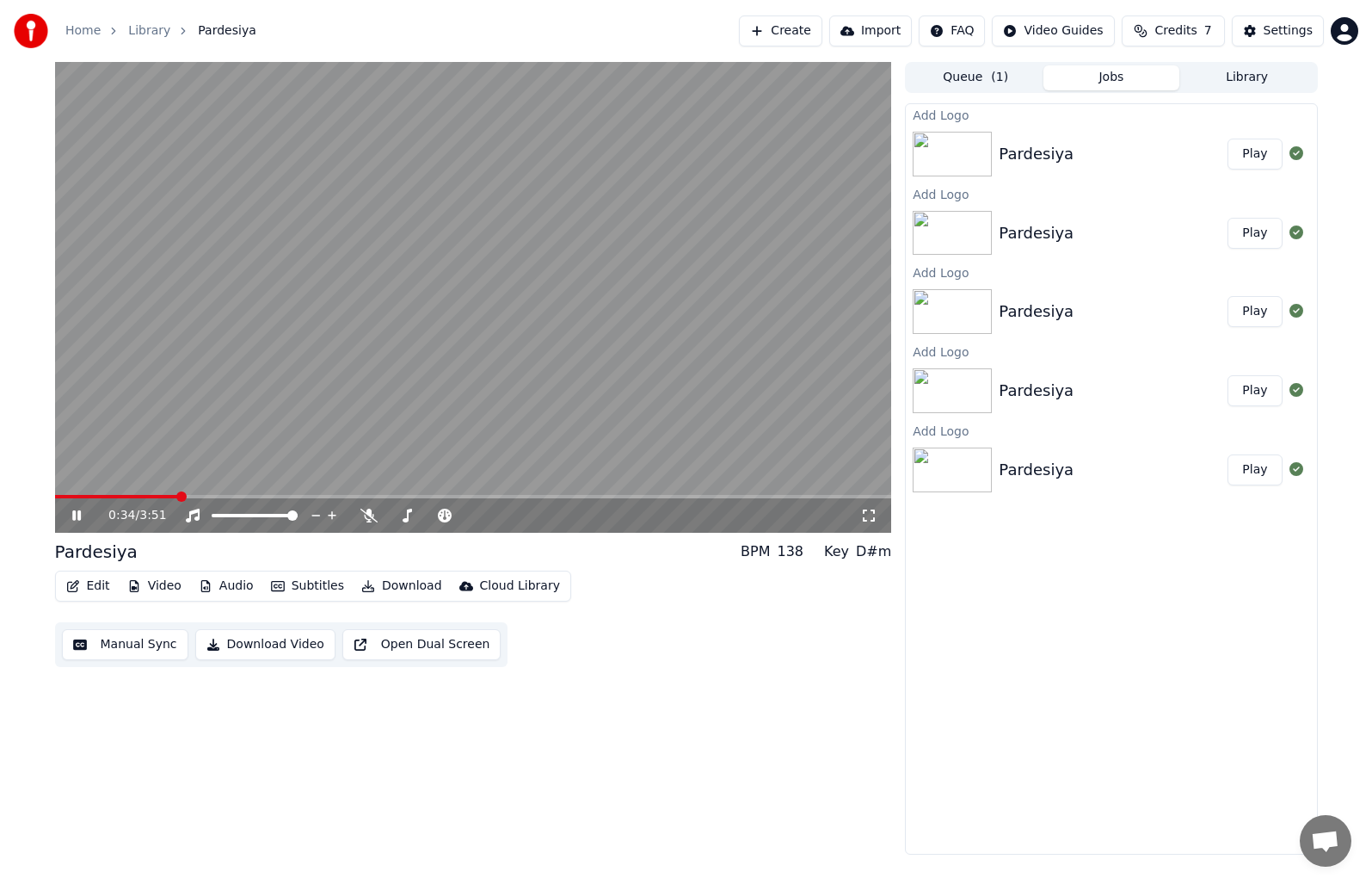
click at [246, 647] on button "Download Video" at bounding box center [265, 645] width 140 height 31
click at [378, 320] on video at bounding box center [474, 296] width 837 height 471
click at [1247, 164] on button "Show" at bounding box center [1252, 154] width 62 height 31
click at [69, 515] on icon at bounding box center [88, 516] width 41 height 14
click at [374, 516] on icon at bounding box center [369, 516] width 17 height 14
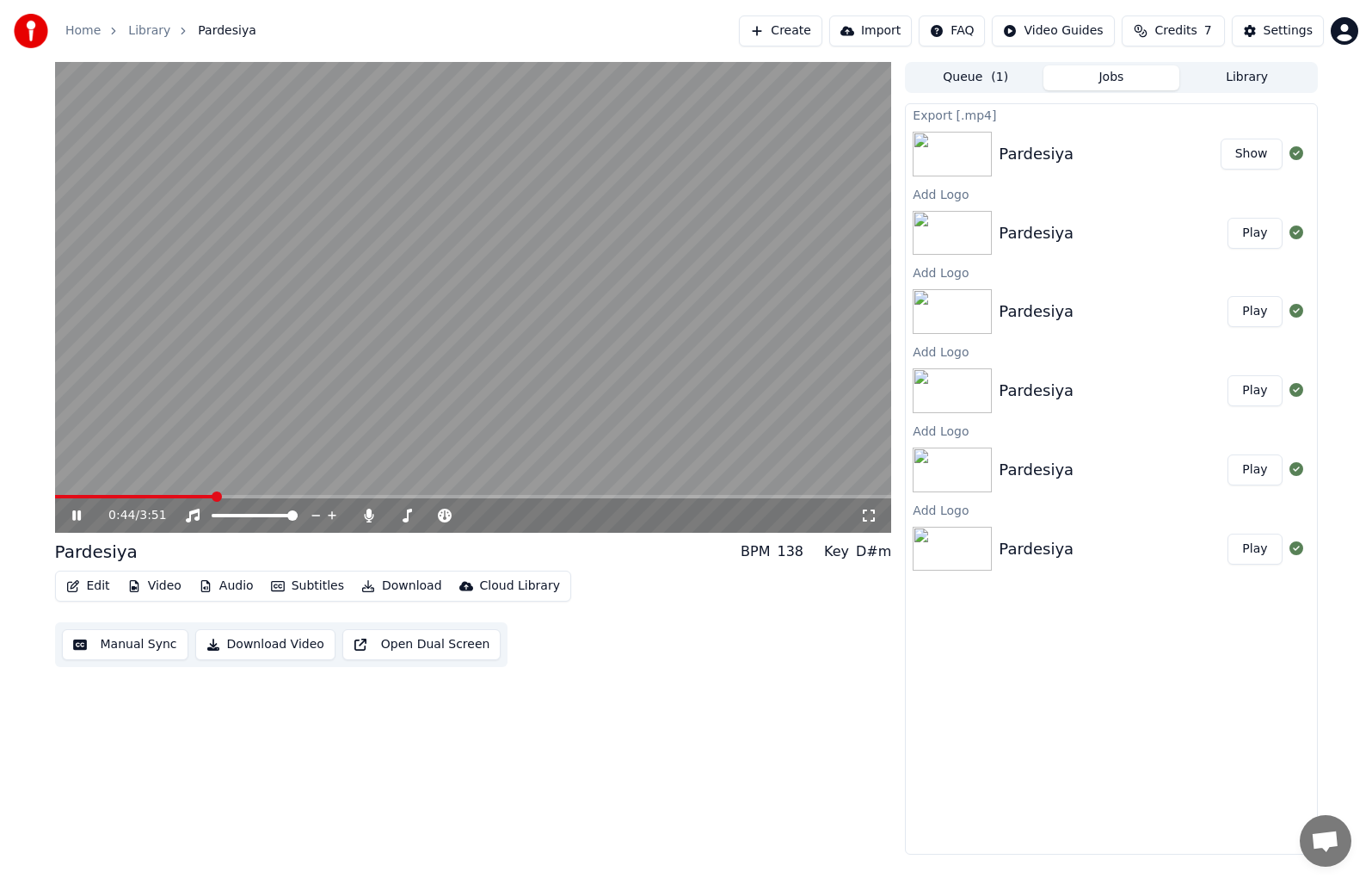
click at [214, 498] on span at bounding box center [135, 497] width 159 height 3
click at [76, 500] on div "0:44 / 3:51" at bounding box center [474, 516] width 837 height 35
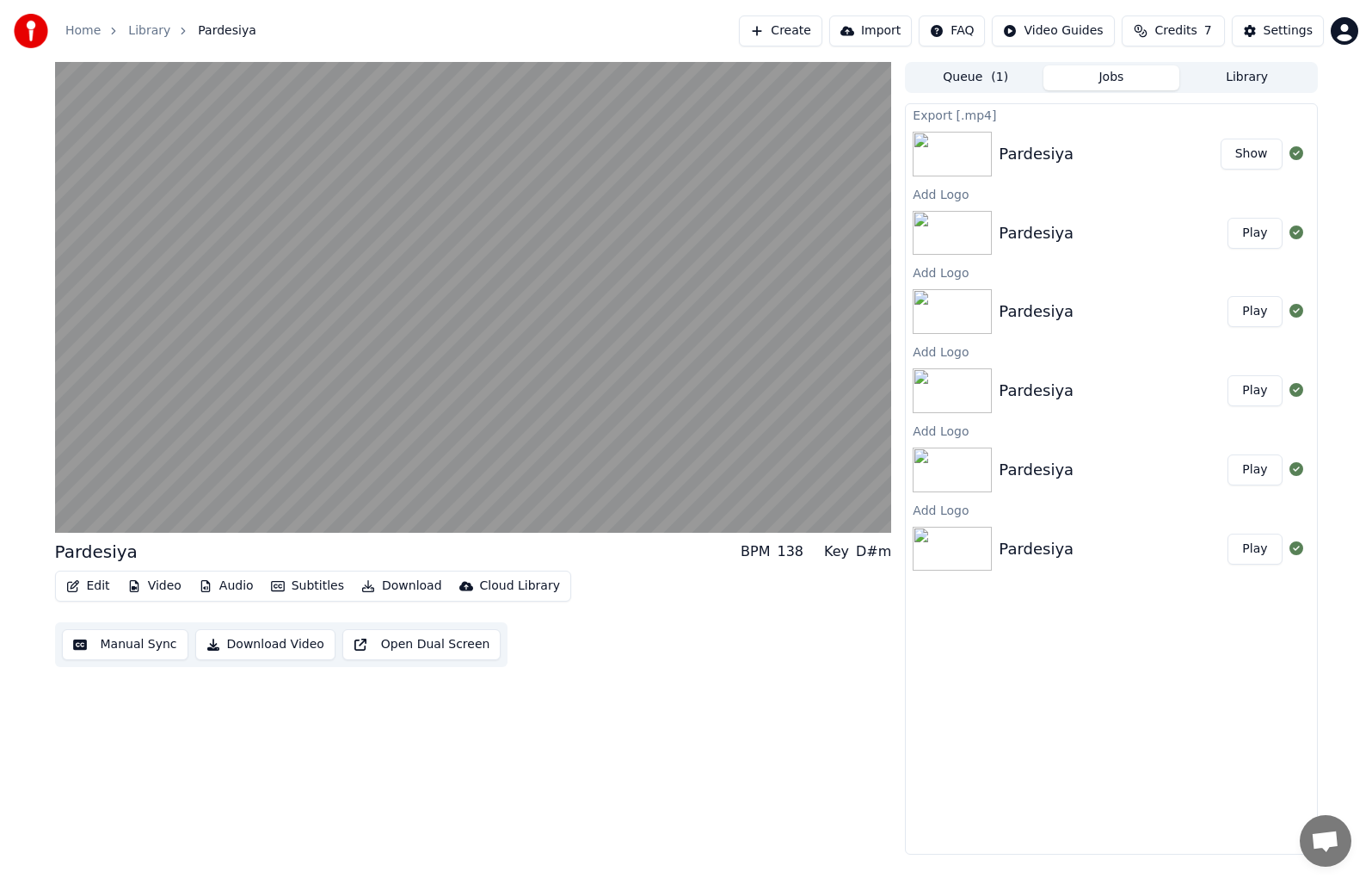
click at [159, 588] on button "Video" at bounding box center [154, 586] width 68 height 24
click at [94, 590] on button "Edit" at bounding box center [88, 586] width 58 height 24
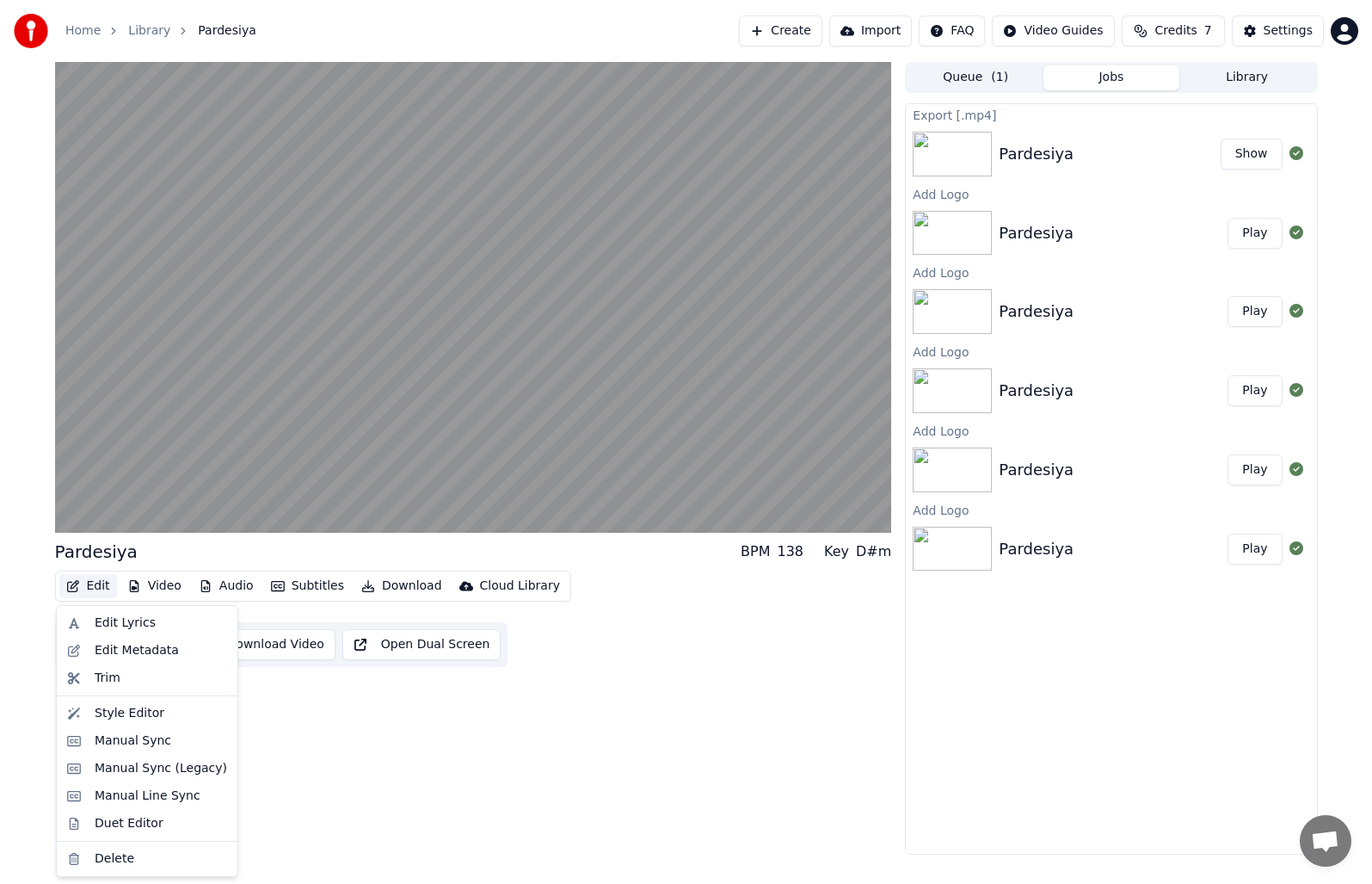
click at [94, 590] on button "Edit" at bounding box center [88, 586] width 58 height 24
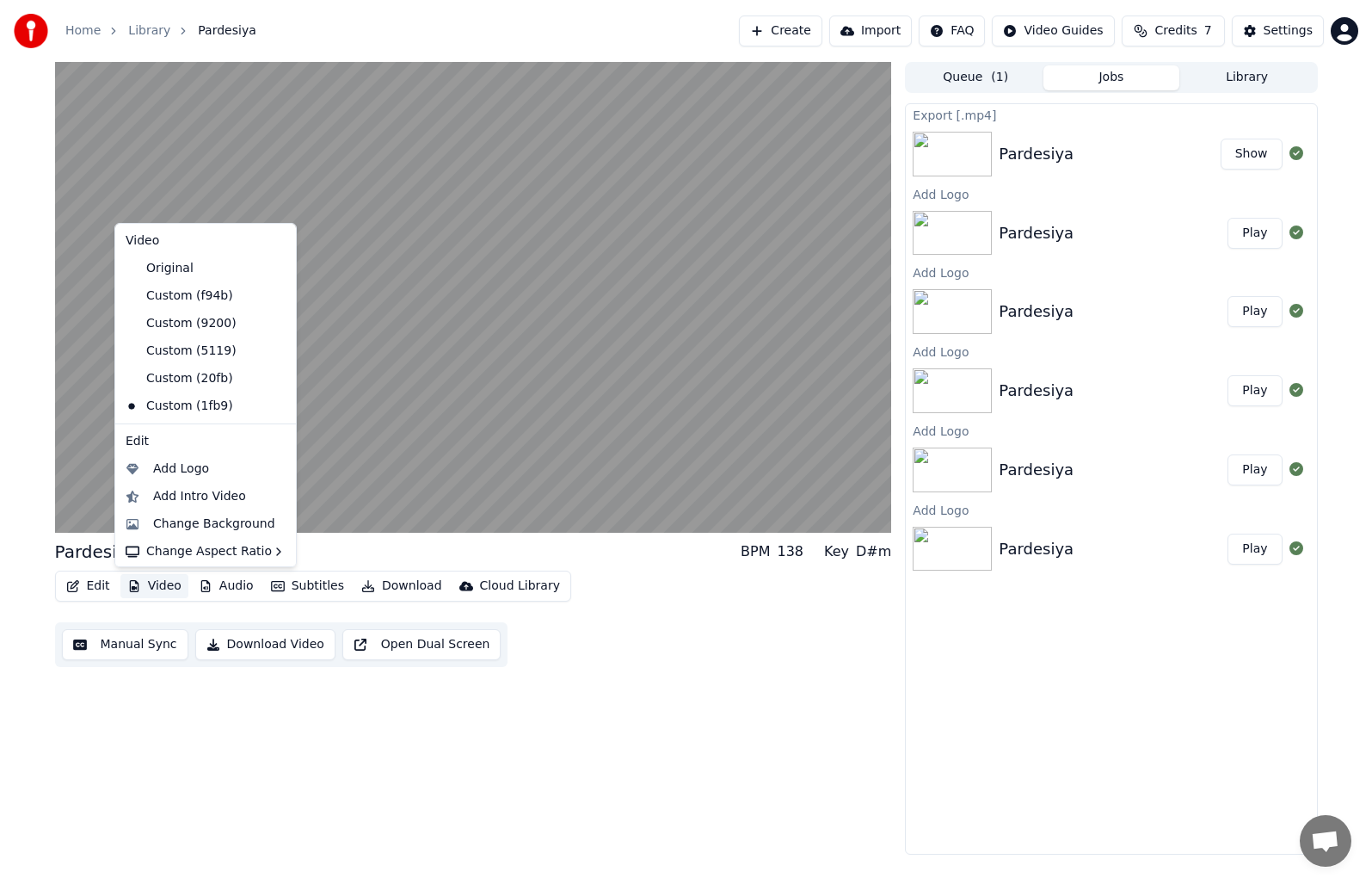
click at [153, 584] on button "Video" at bounding box center [154, 586] width 68 height 24
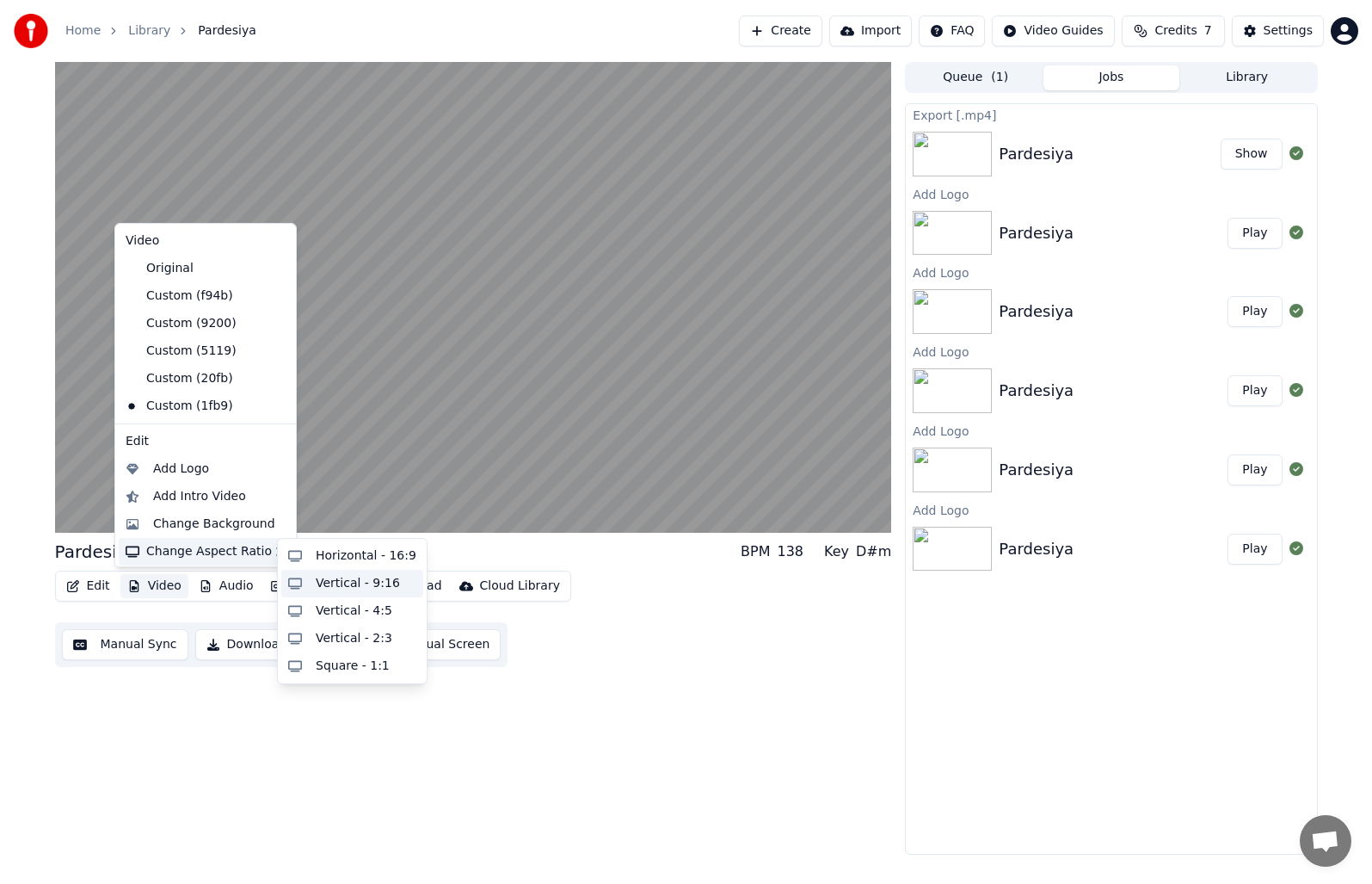
click at [379, 589] on div "Vertical - 9:16" at bounding box center [357, 583] width 84 height 17
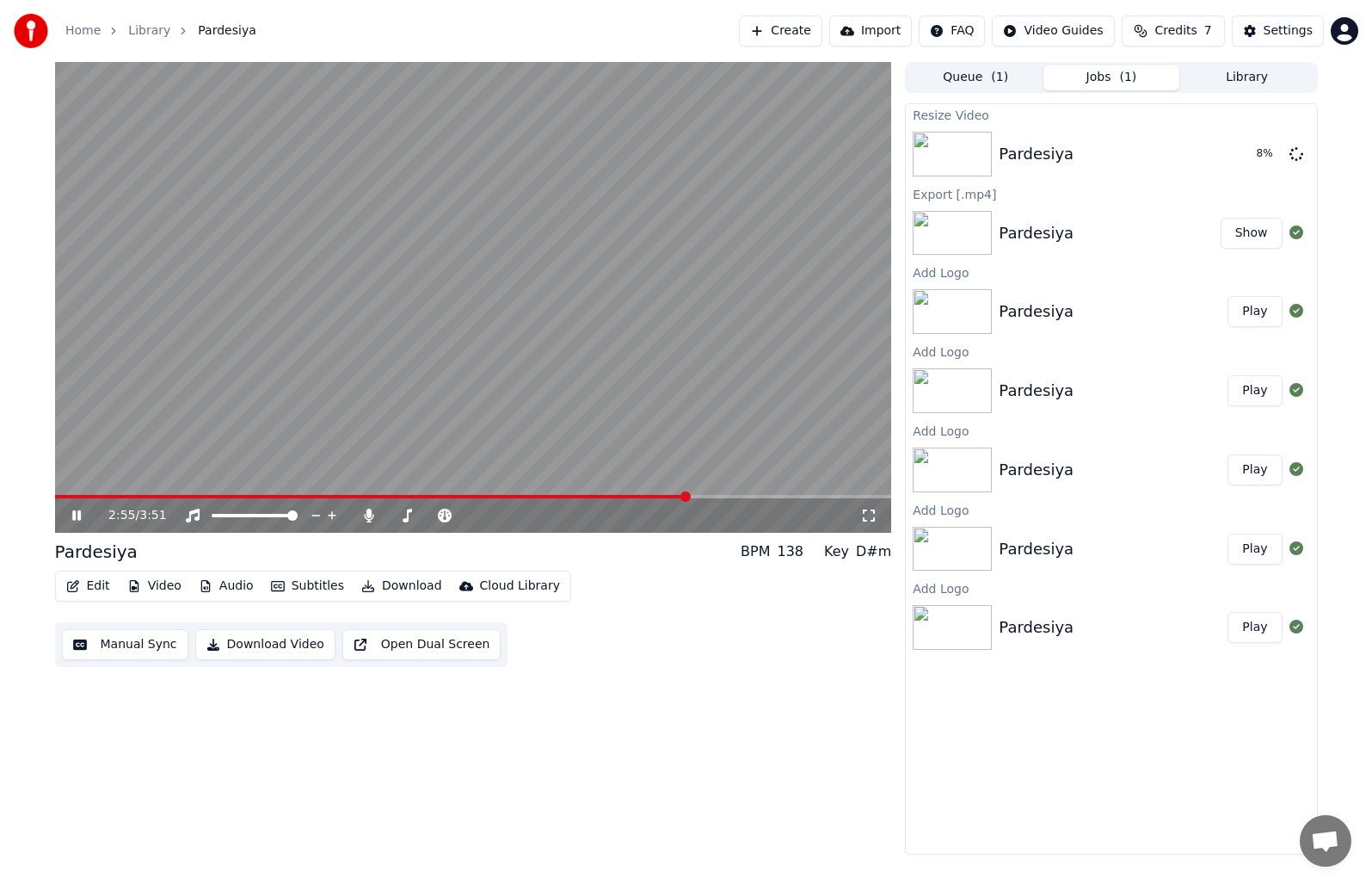
click at [497, 309] on video at bounding box center [474, 296] width 837 height 471
